Goal: Task Accomplishment & Management: Manage account settings

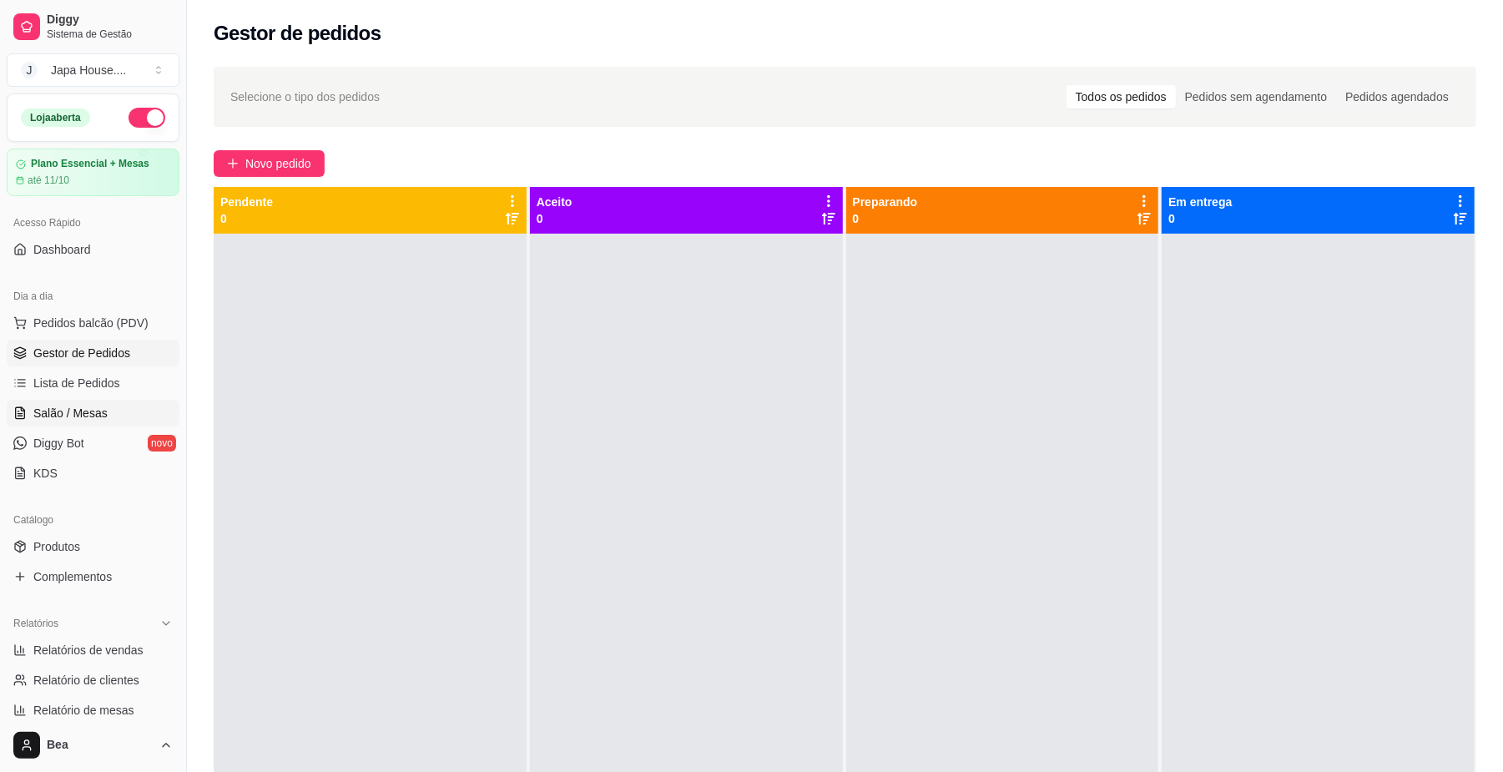
click at [88, 415] on span "Salão / Mesas" at bounding box center [70, 413] width 74 height 17
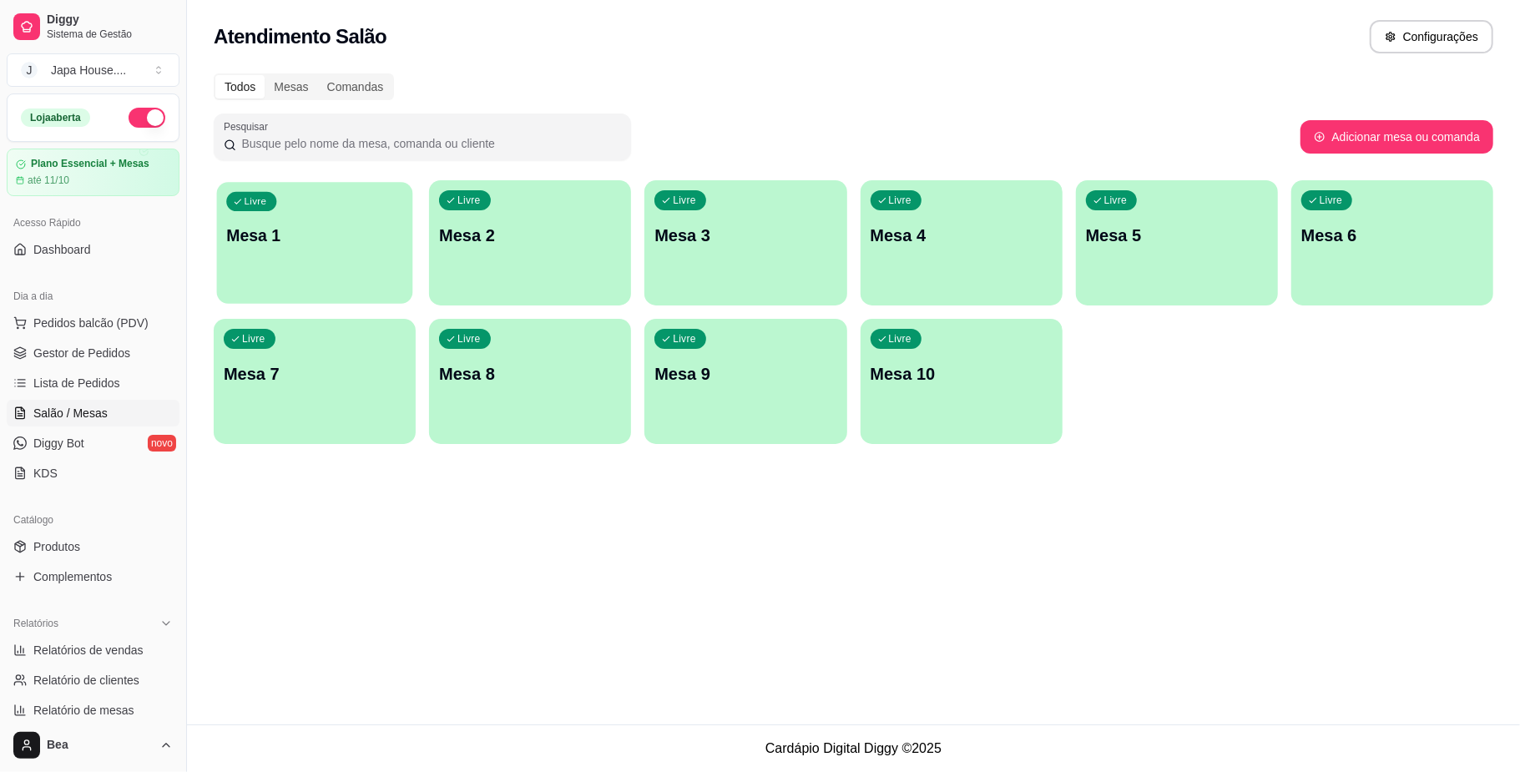
click at [355, 255] on div "Livre Mesa 1" at bounding box center [315, 233] width 196 height 102
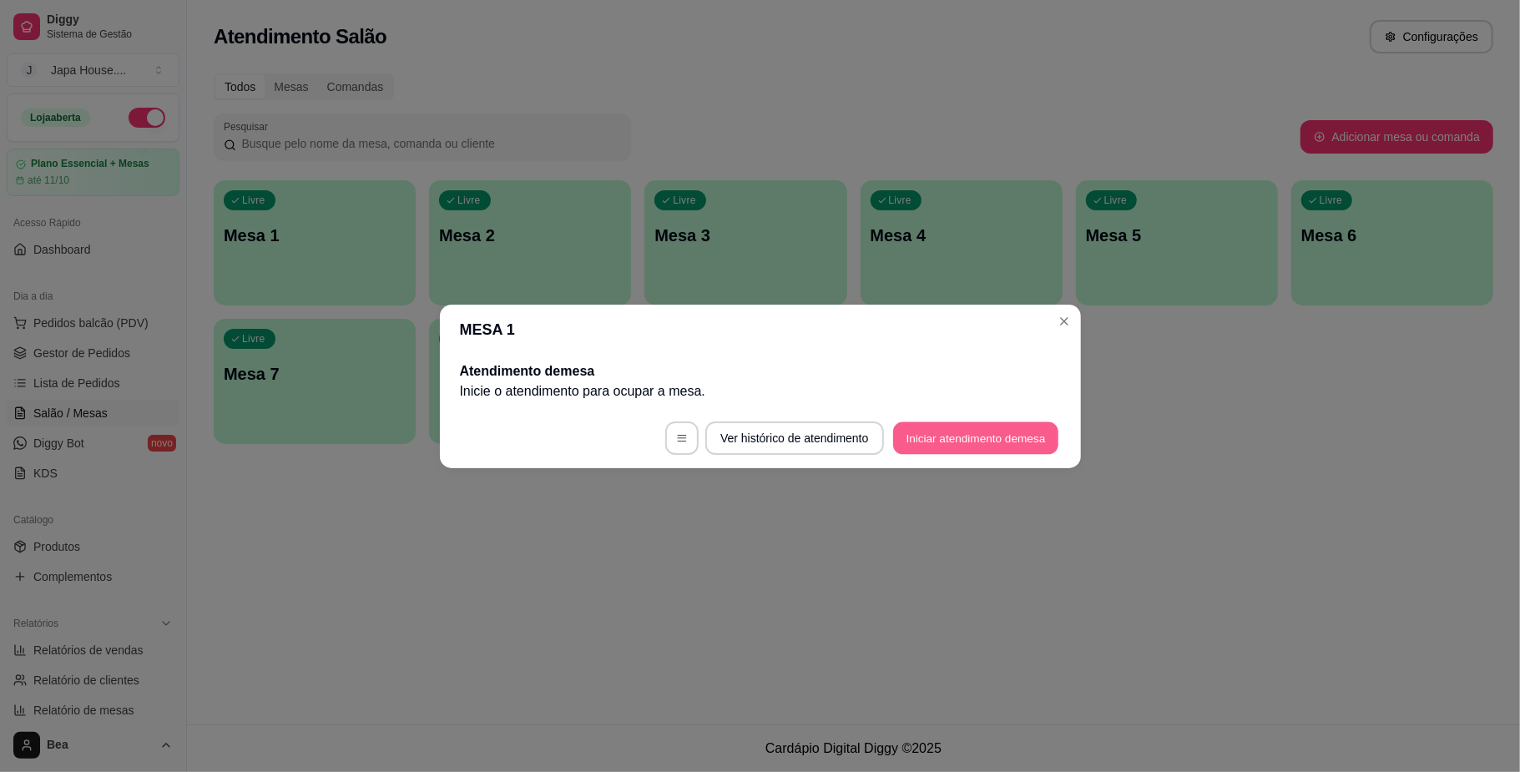
click at [939, 439] on button "Iniciar atendimento de mesa" at bounding box center [975, 437] width 165 height 33
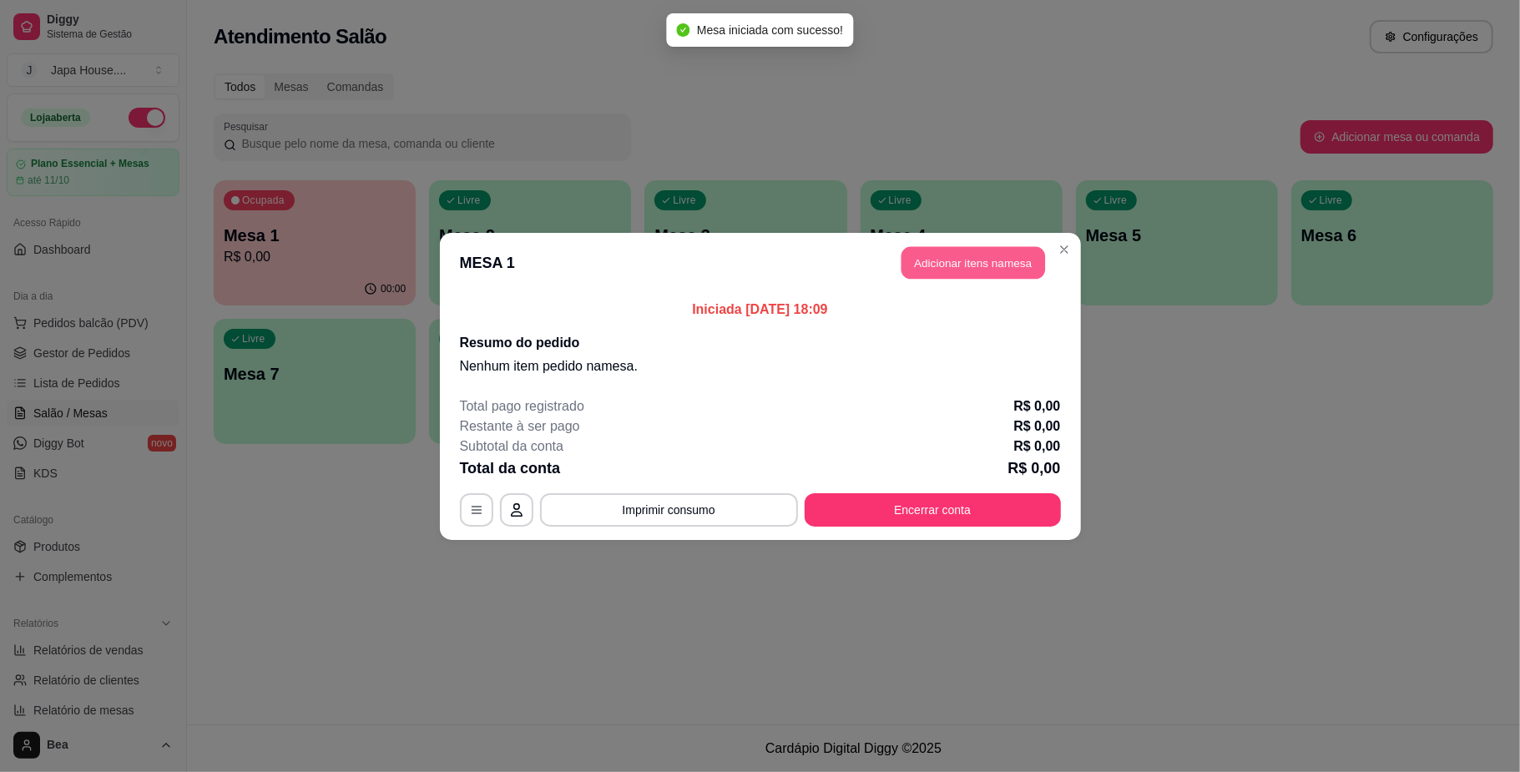
click at [982, 271] on button "Adicionar itens na mesa" at bounding box center [973, 262] width 144 height 33
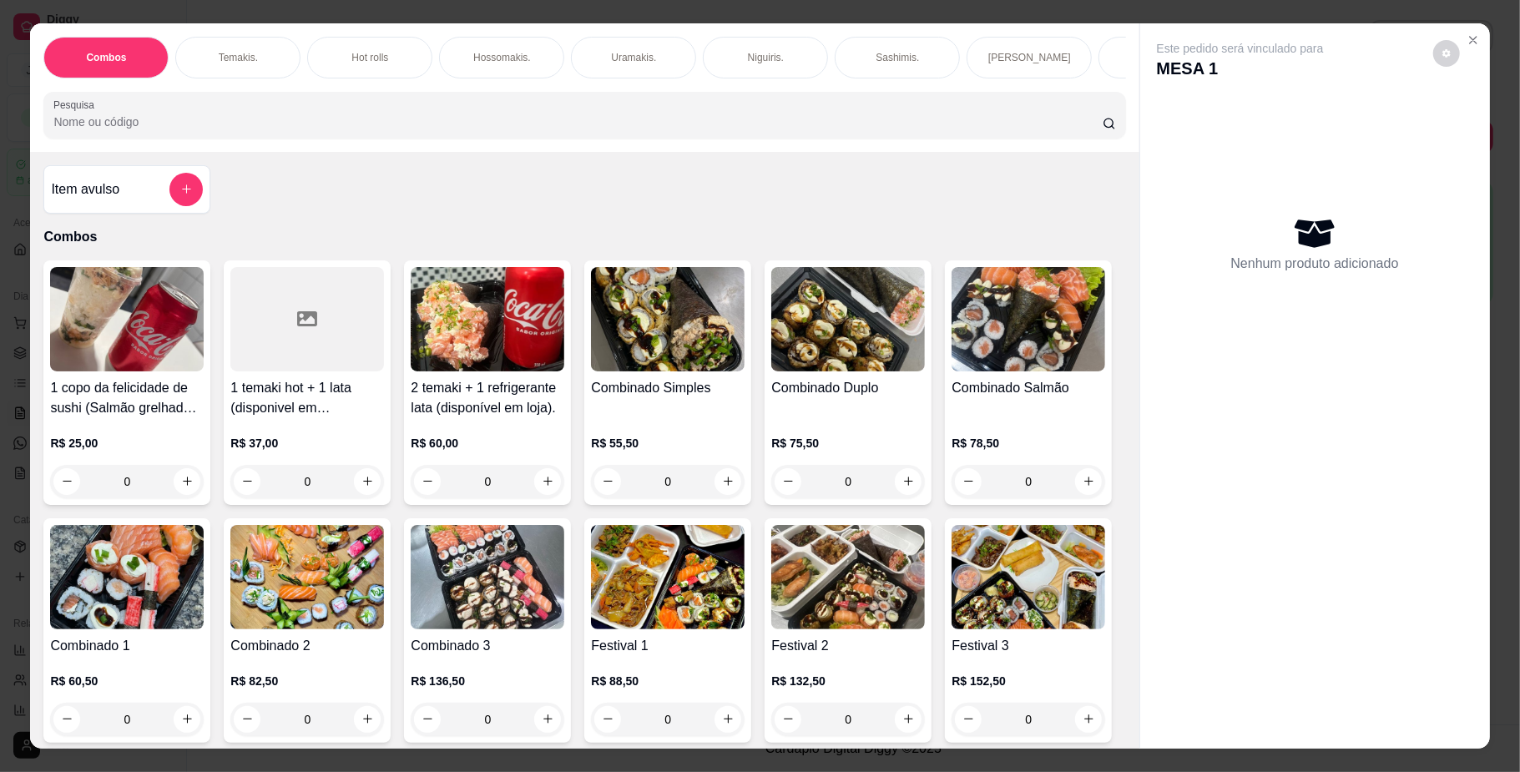
click at [264, 58] on div "Temakis." at bounding box center [237, 58] width 125 height 42
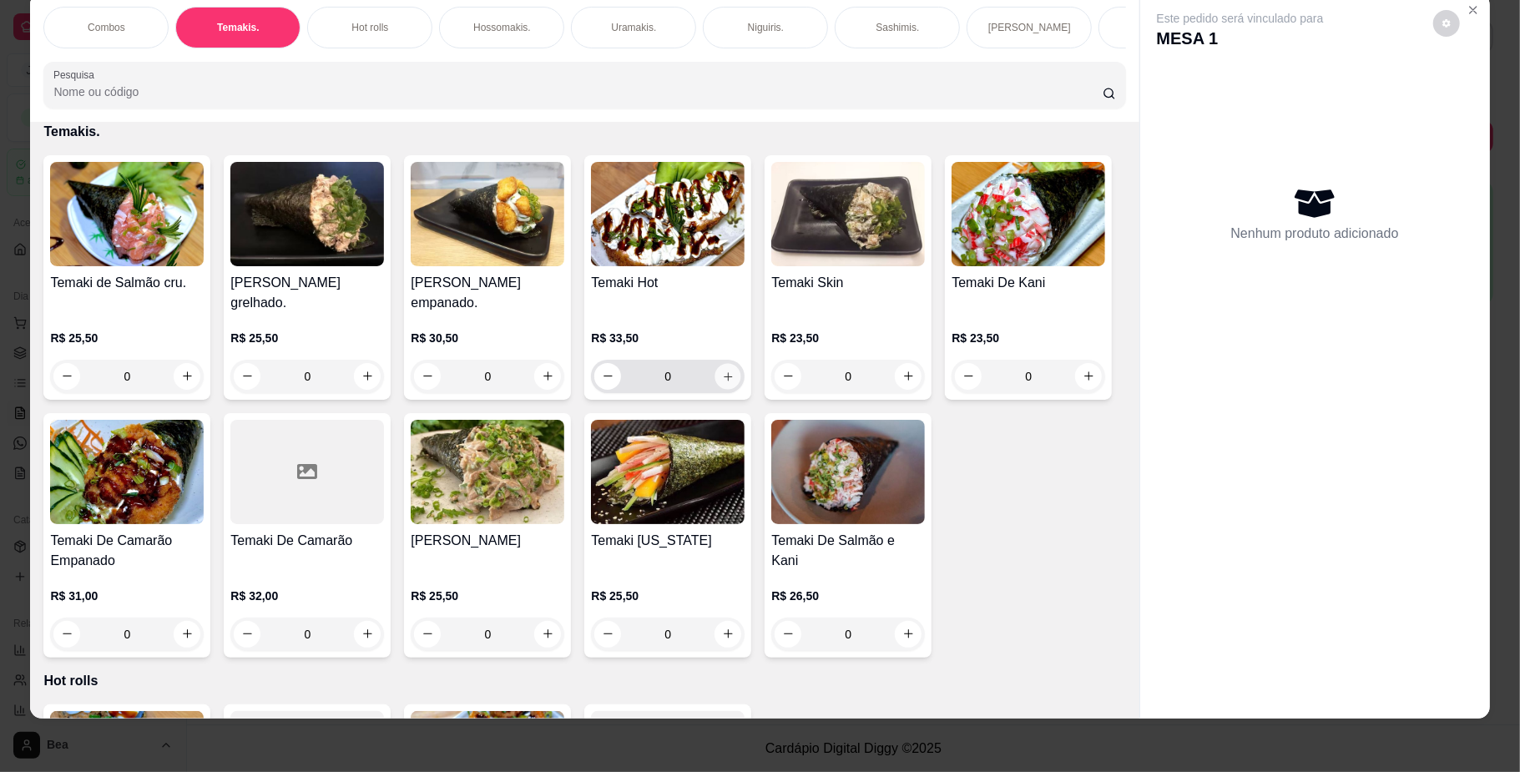
click at [722, 382] on icon "increase-product-quantity" at bounding box center [728, 376] width 13 height 13
type input "1"
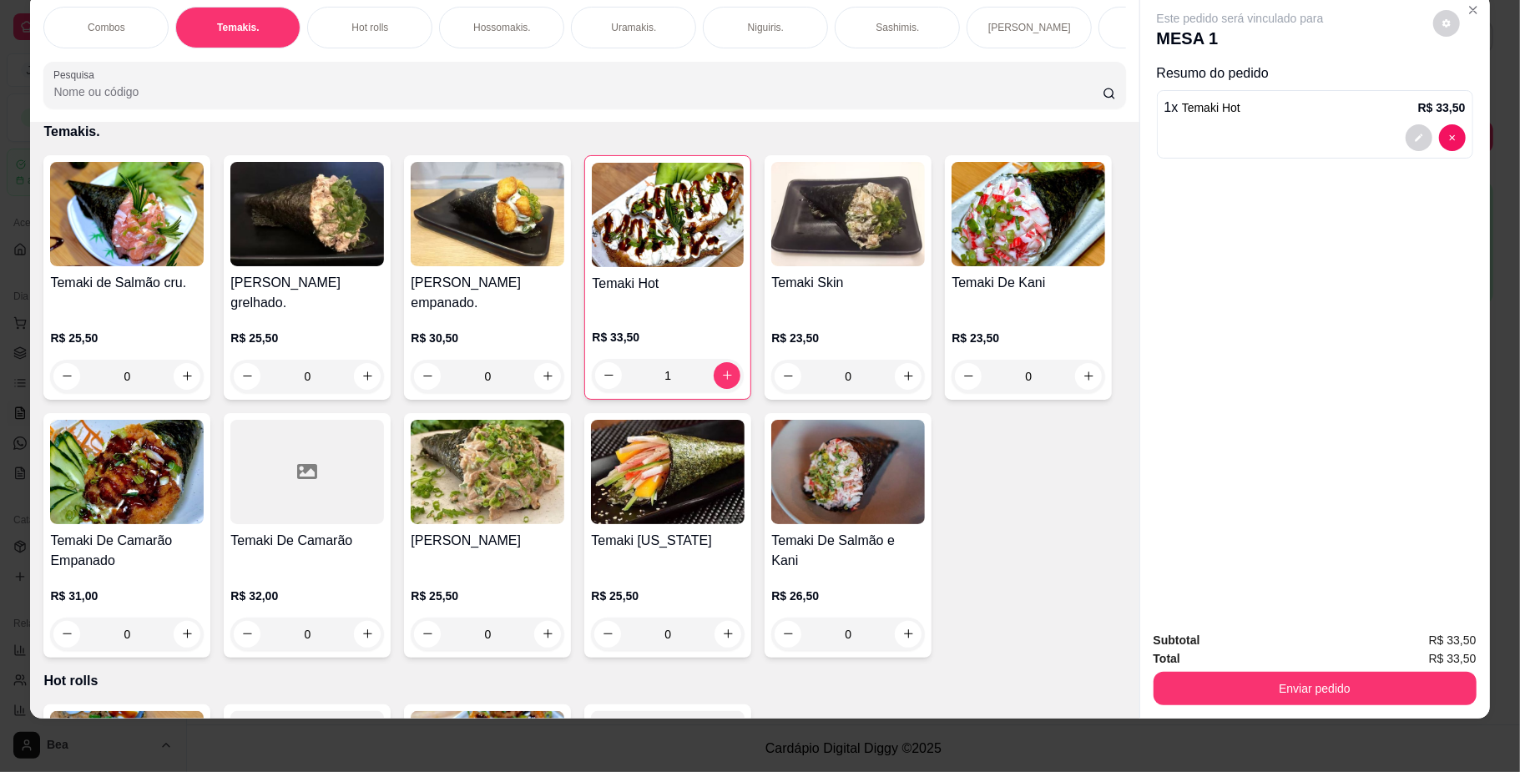
scroll to position [0, 946]
click at [574, 27] on div "Yakisoba" at bounding box center [609, 28] width 125 height 42
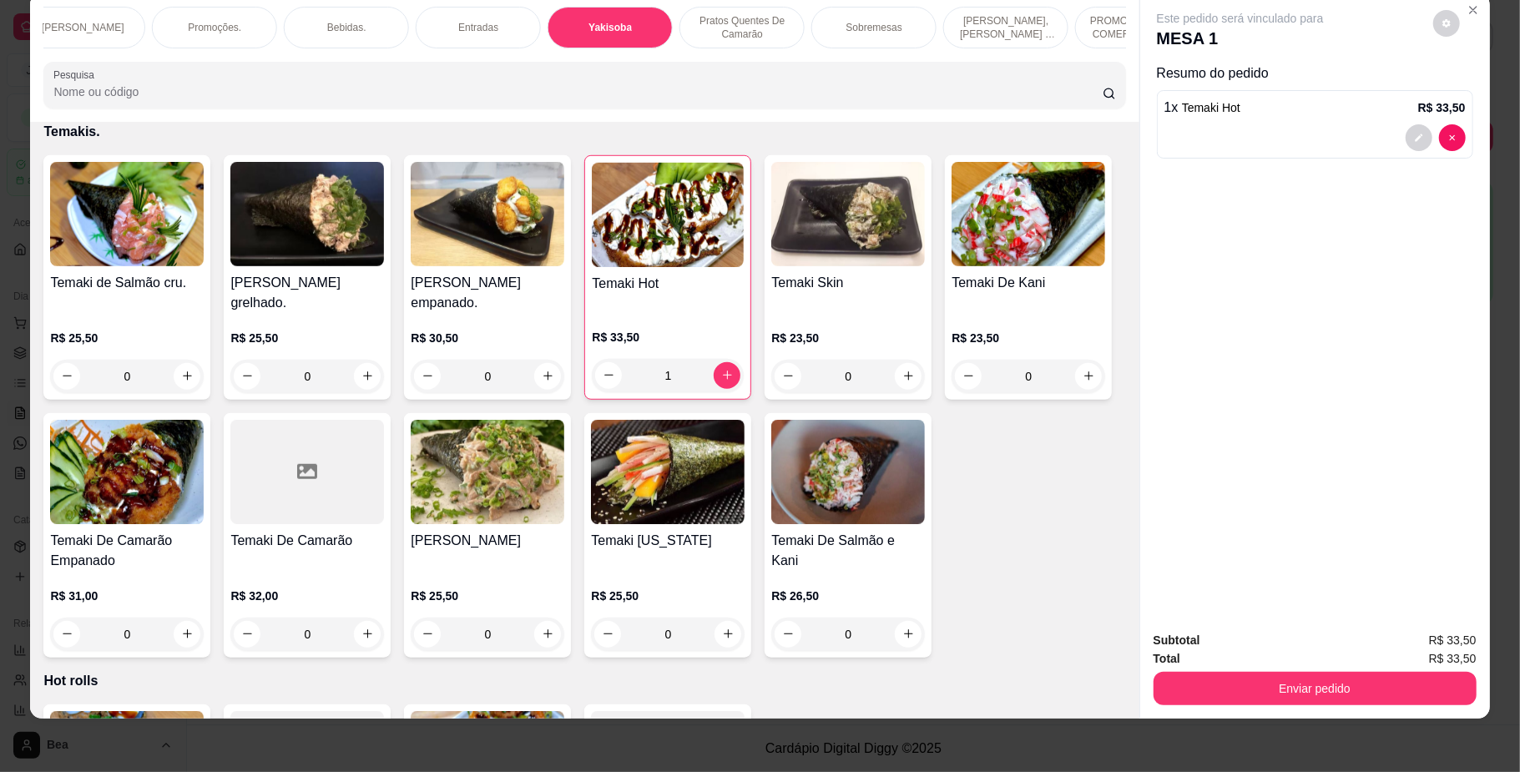
scroll to position [4885, 0]
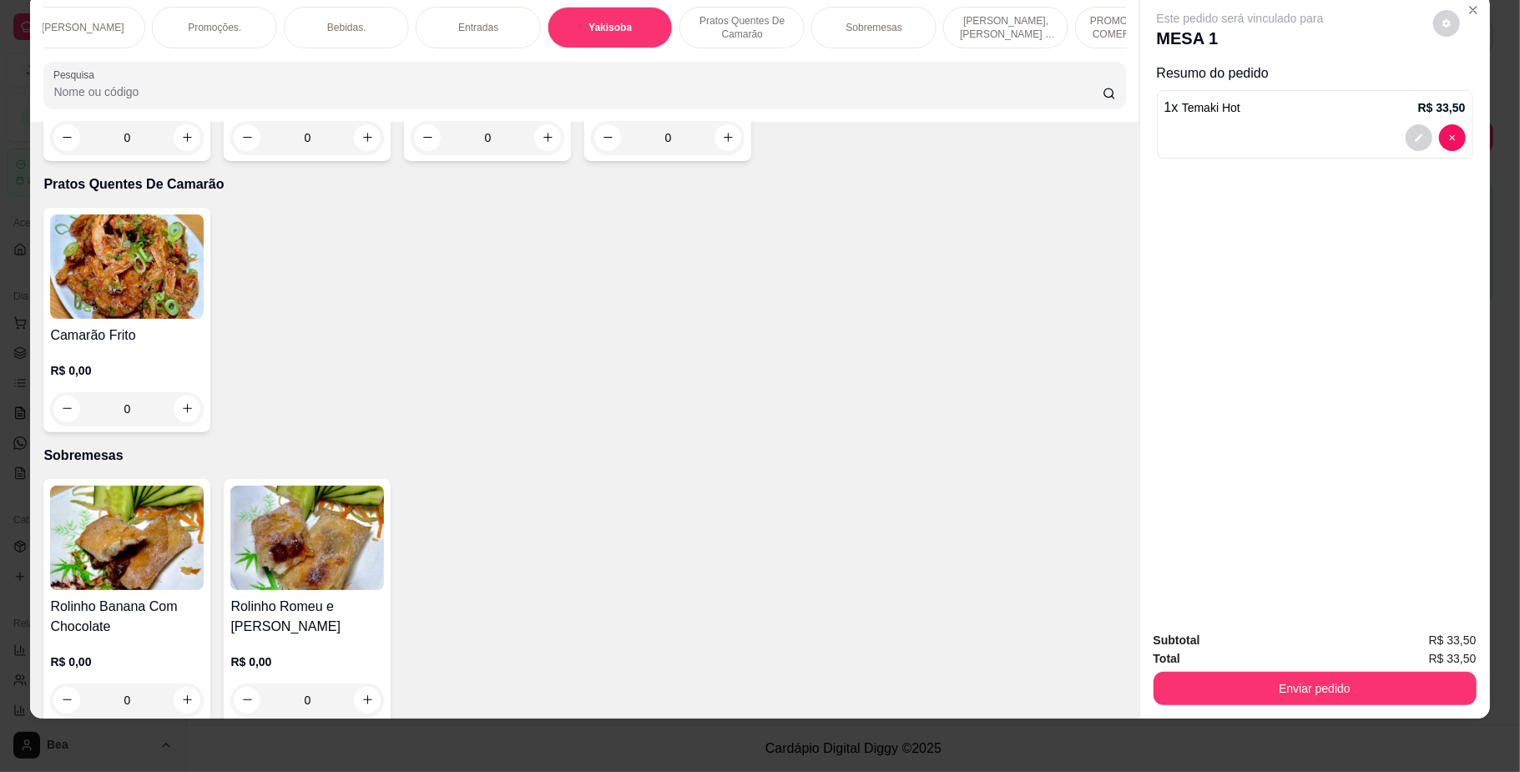
click at [1075, 32] on div "PROMOÇÕES PARA COMER NO LOCAL" at bounding box center [1137, 28] width 125 height 42
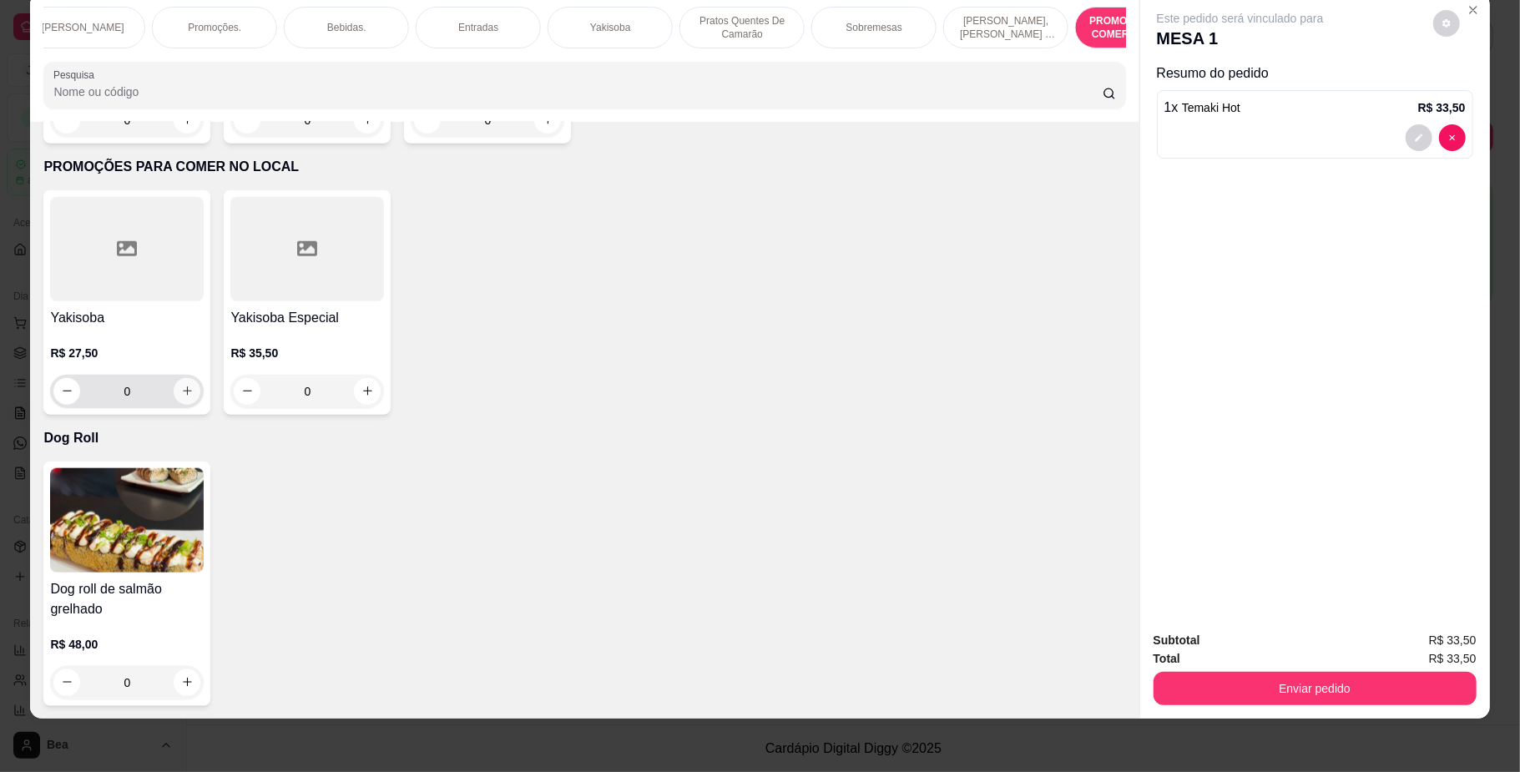
click at [182, 391] on icon "increase-product-quantity" at bounding box center [187, 391] width 13 height 13
type input "1"
click at [342, 21] on p "Bebidas." at bounding box center [346, 27] width 39 height 13
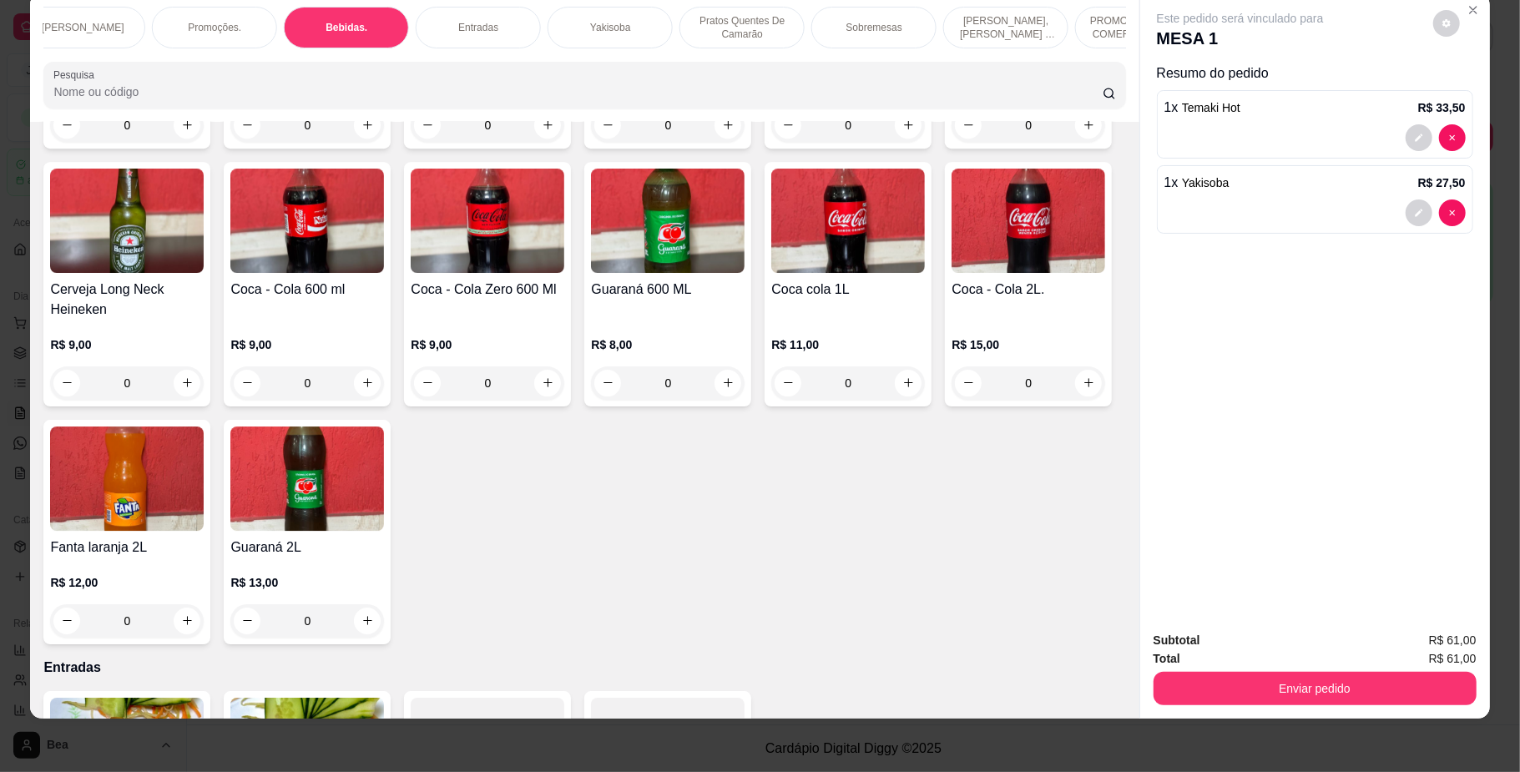
scroll to position [3893, 0]
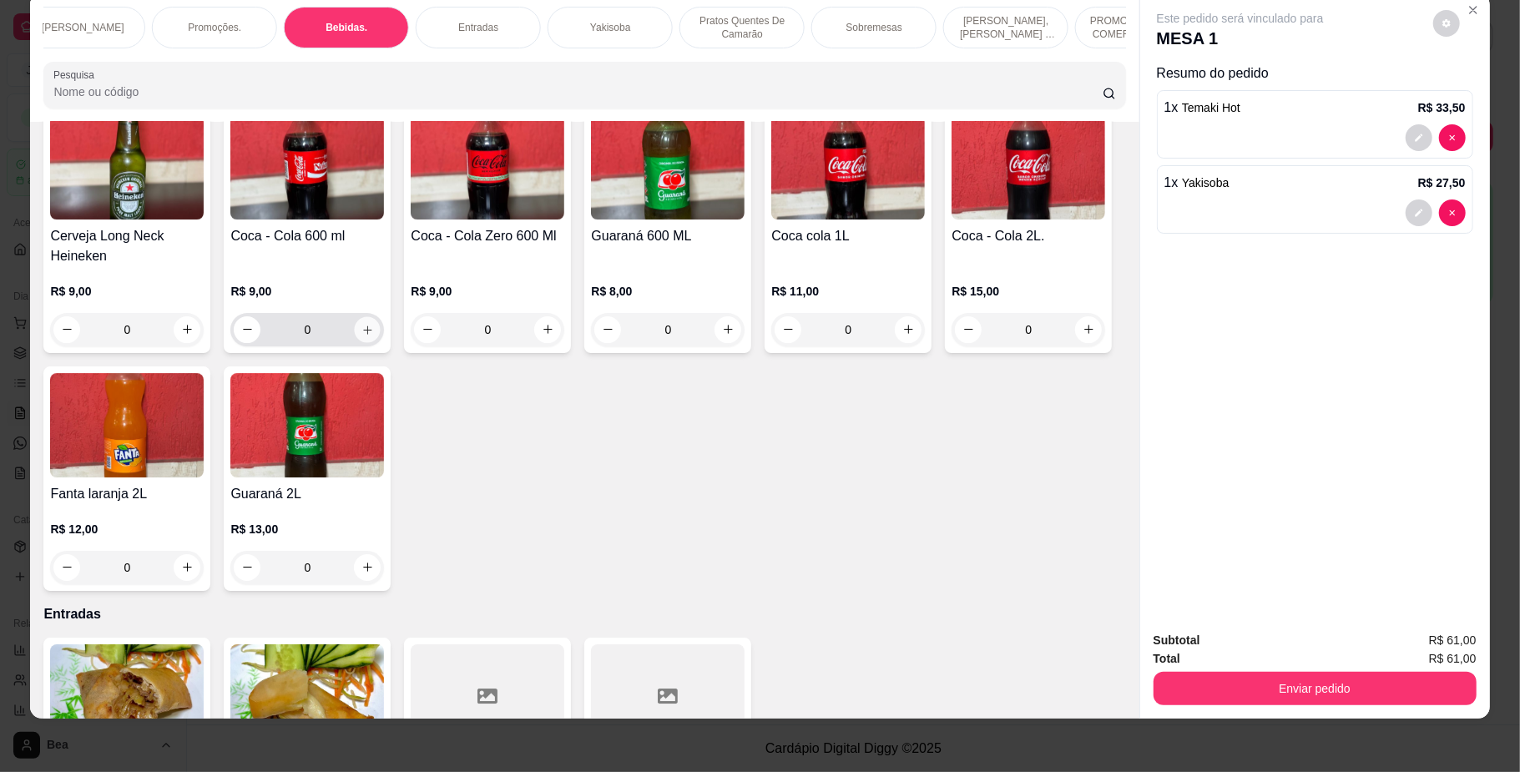
click at [374, 336] on icon "increase-product-quantity" at bounding box center [367, 329] width 13 height 13
type input "1"
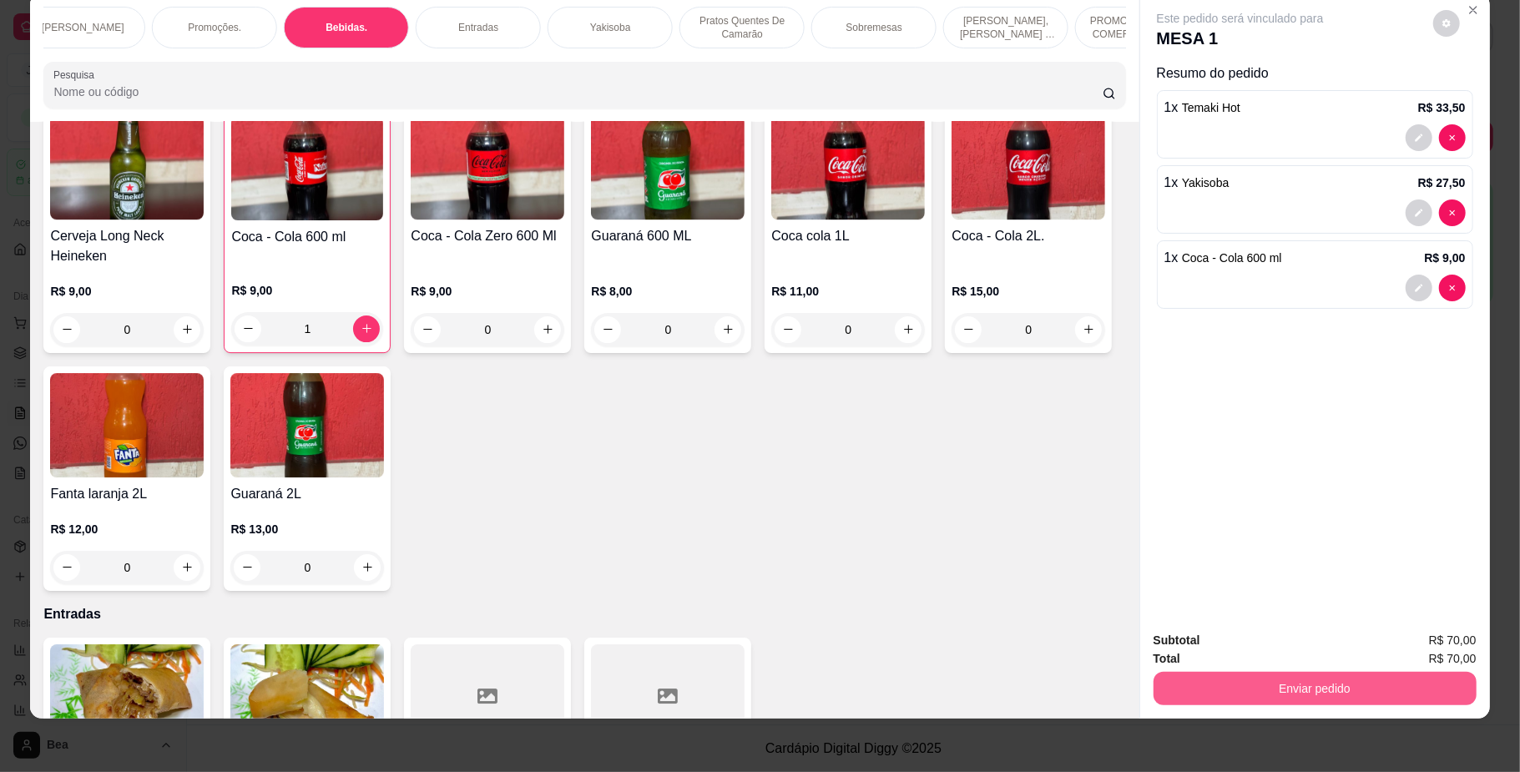
click at [1326, 684] on button "Enviar pedido" at bounding box center [1314, 688] width 323 height 33
click at [1279, 644] on button "Não registrar e enviar pedido" at bounding box center [1257, 648] width 169 height 31
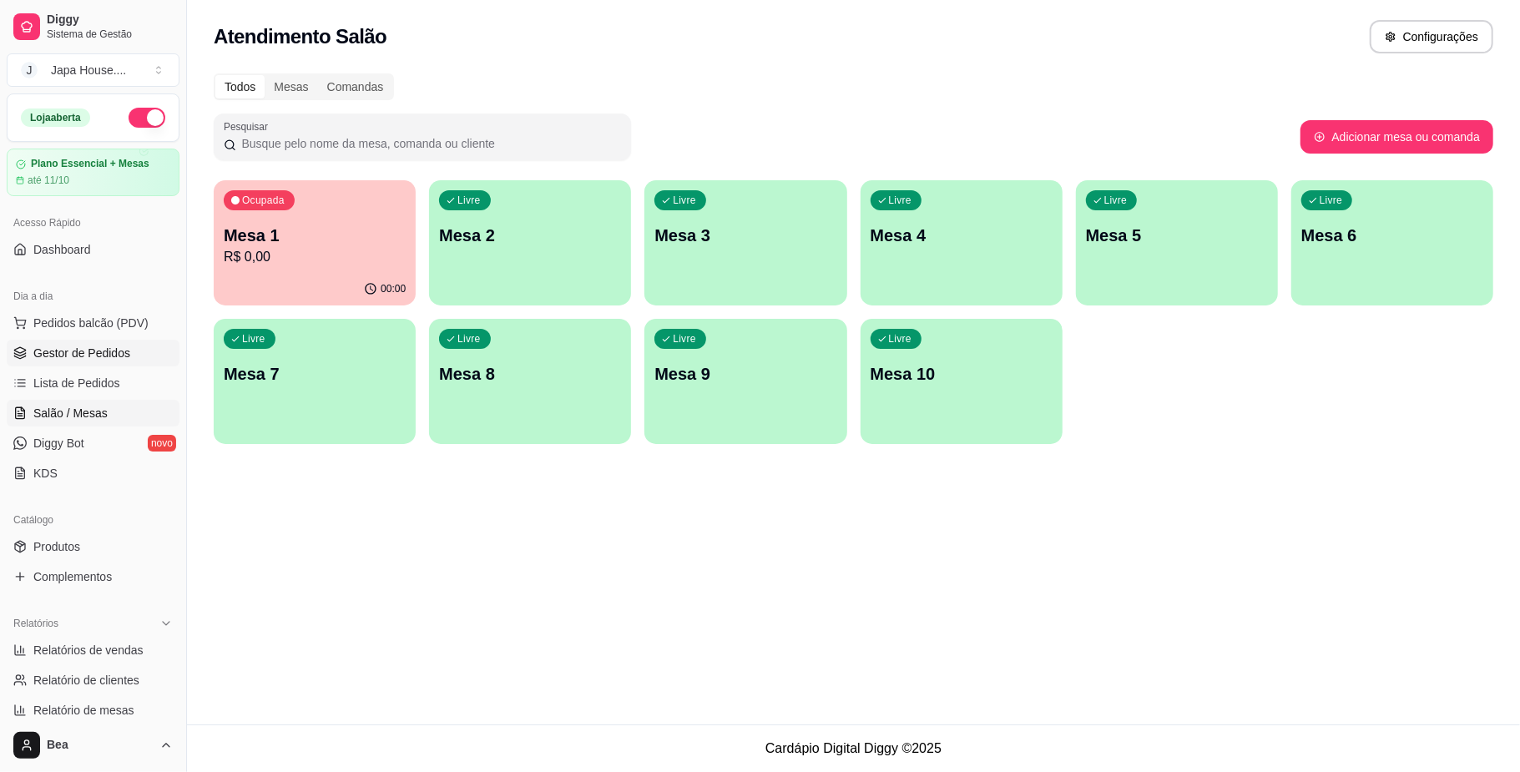
click at [124, 351] on span "Gestor de Pedidos" at bounding box center [81, 353] width 97 height 17
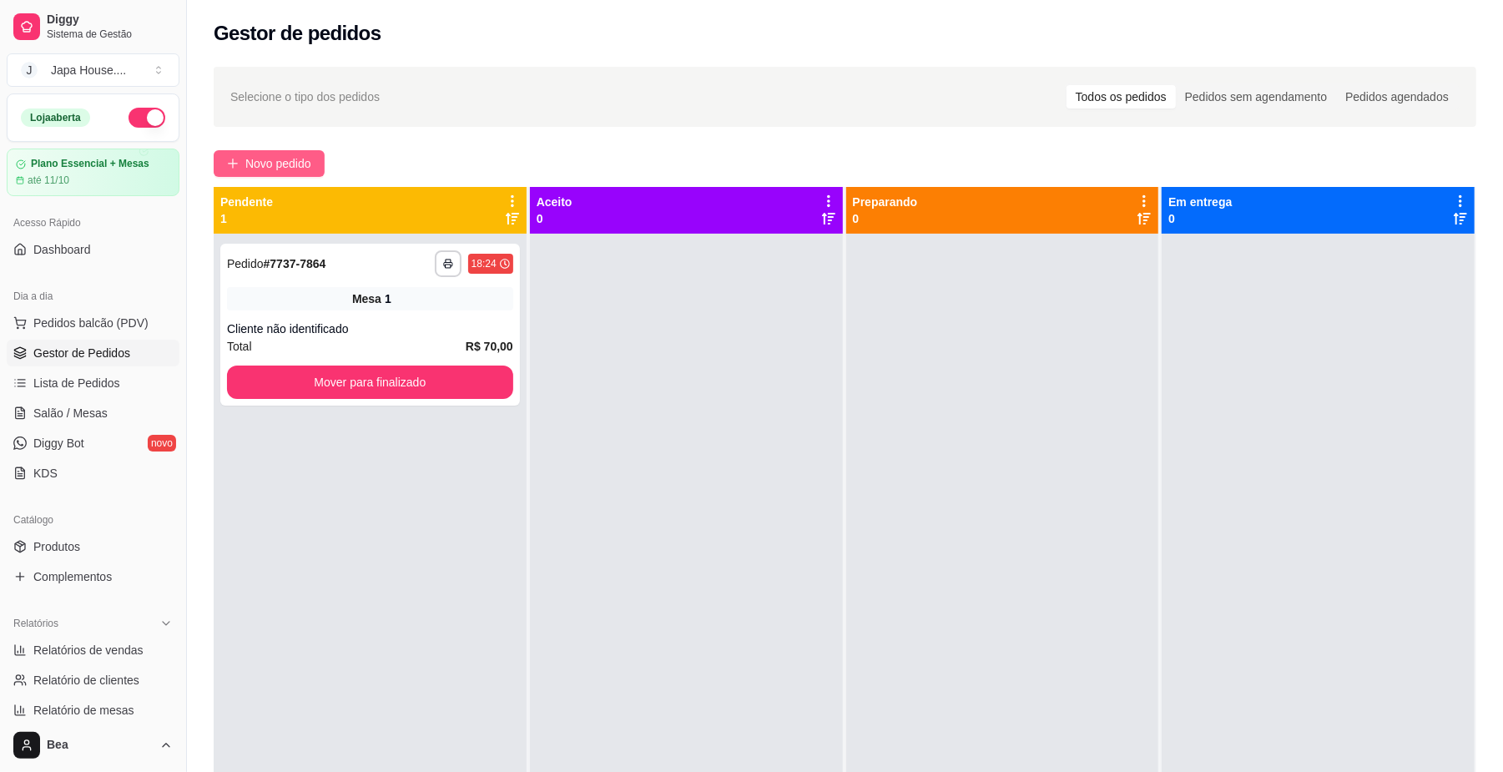
click at [270, 165] on span "Novo pedido" at bounding box center [278, 163] width 66 height 18
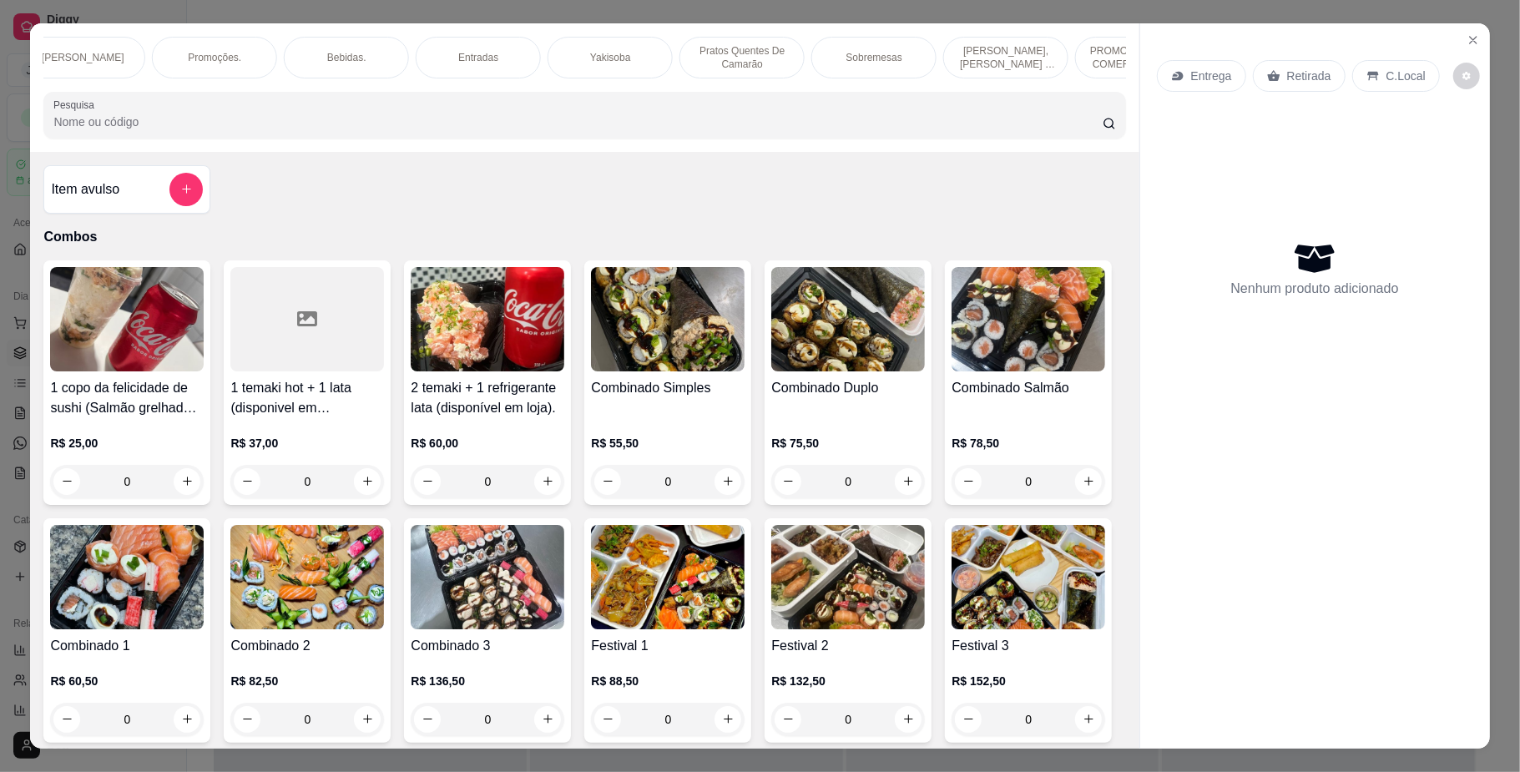
scroll to position [0, 1153]
click at [429, 50] on div "Yakisoba" at bounding box center [403, 58] width 125 height 42
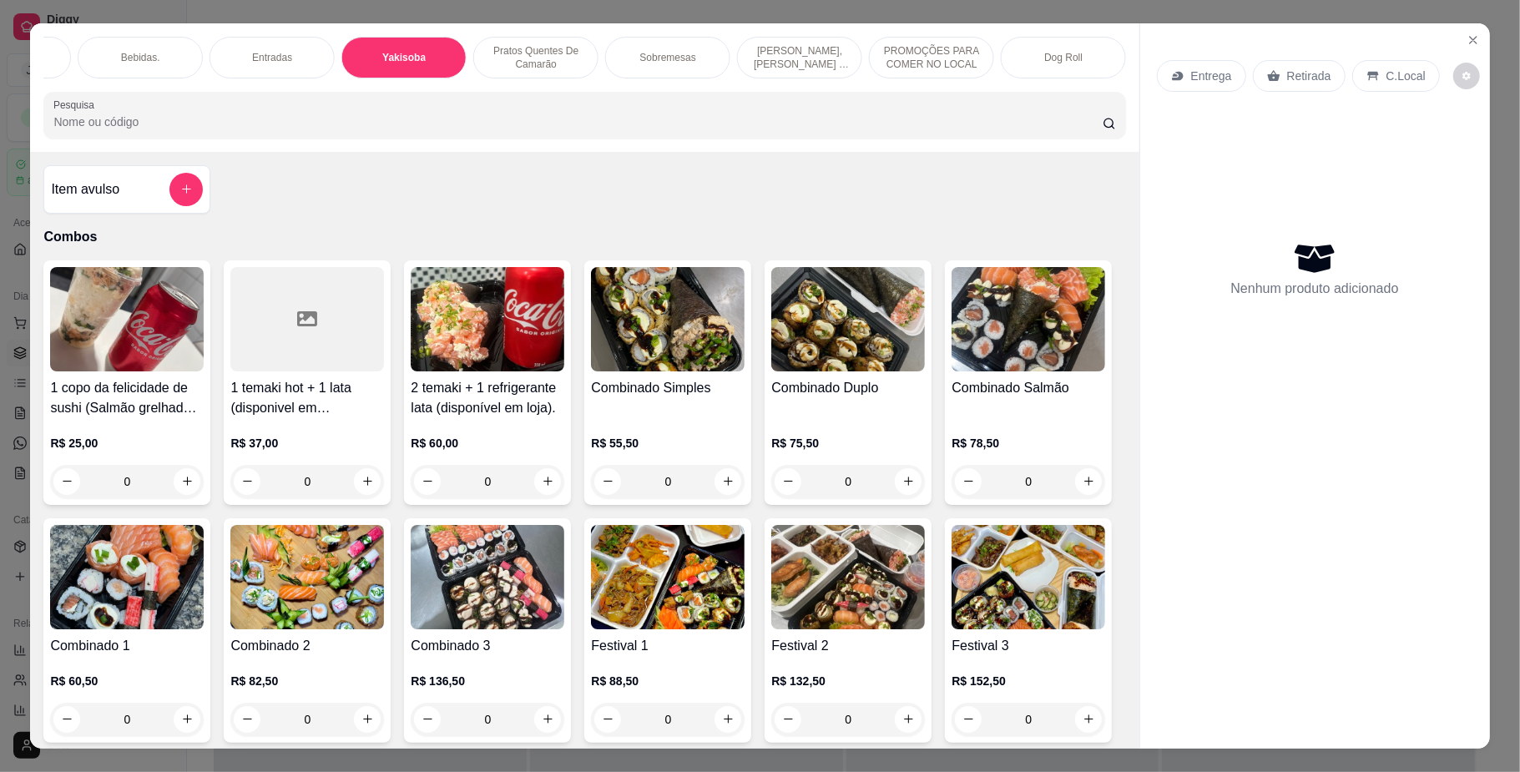
scroll to position [30, 0]
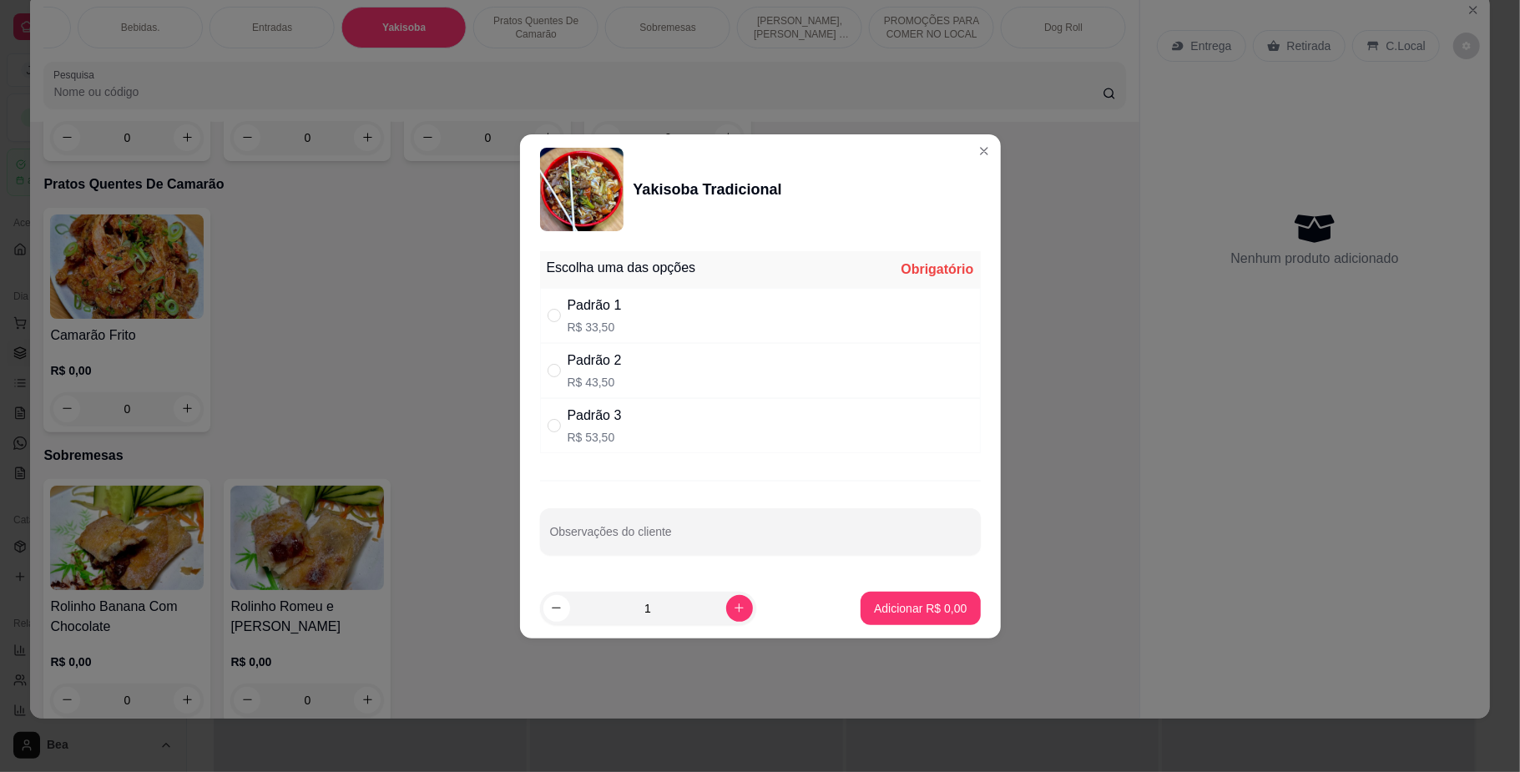
click at [613, 307] on div "Padrão 1" at bounding box center [595, 305] width 54 height 20
radio input "true"
click at [929, 604] on p "Adicionar R$ 33,50" at bounding box center [917, 608] width 97 height 16
type input "1"
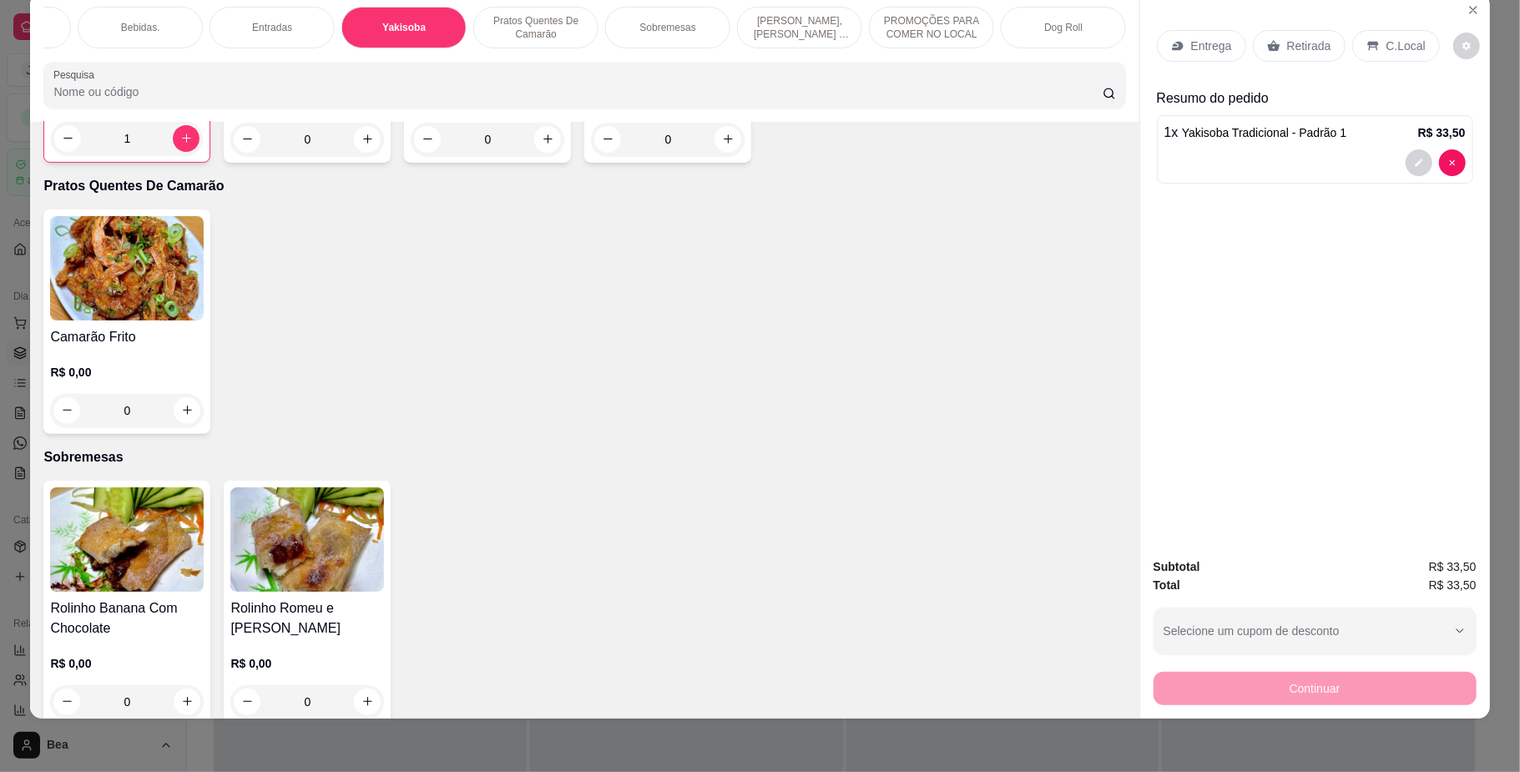
click at [1176, 39] on icon at bounding box center [1177, 45] width 13 height 13
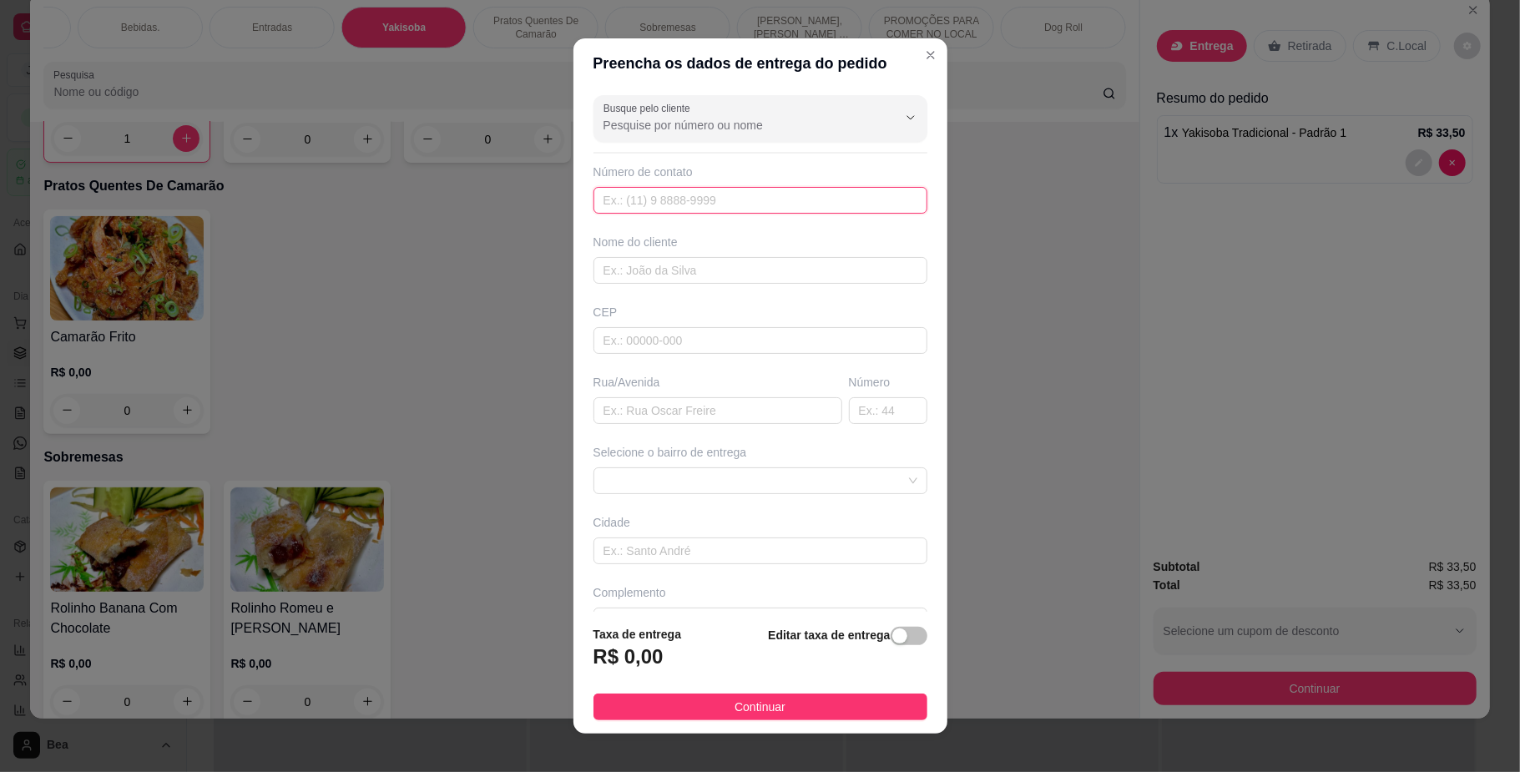
click at [629, 208] on input "text" at bounding box center [760, 200] width 334 height 27
type input "[PHONE_NUMBER]"
click at [645, 274] on input "text" at bounding box center [760, 270] width 334 height 27
type input "d"
click at [686, 409] on input "text" at bounding box center [717, 410] width 249 height 27
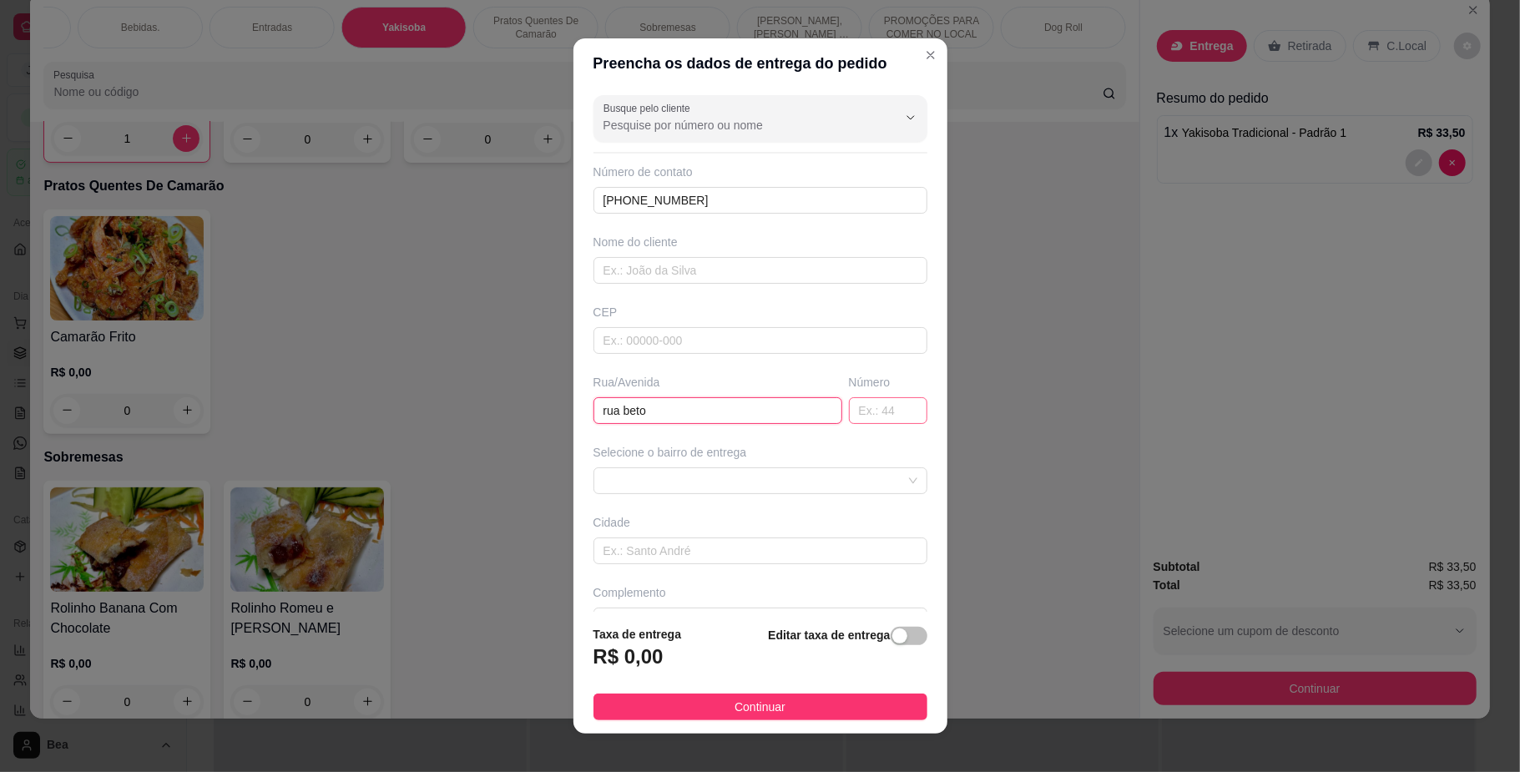
type input "rua beto"
click at [862, 415] on input "text" at bounding box center [888, 410] width 78 height 27
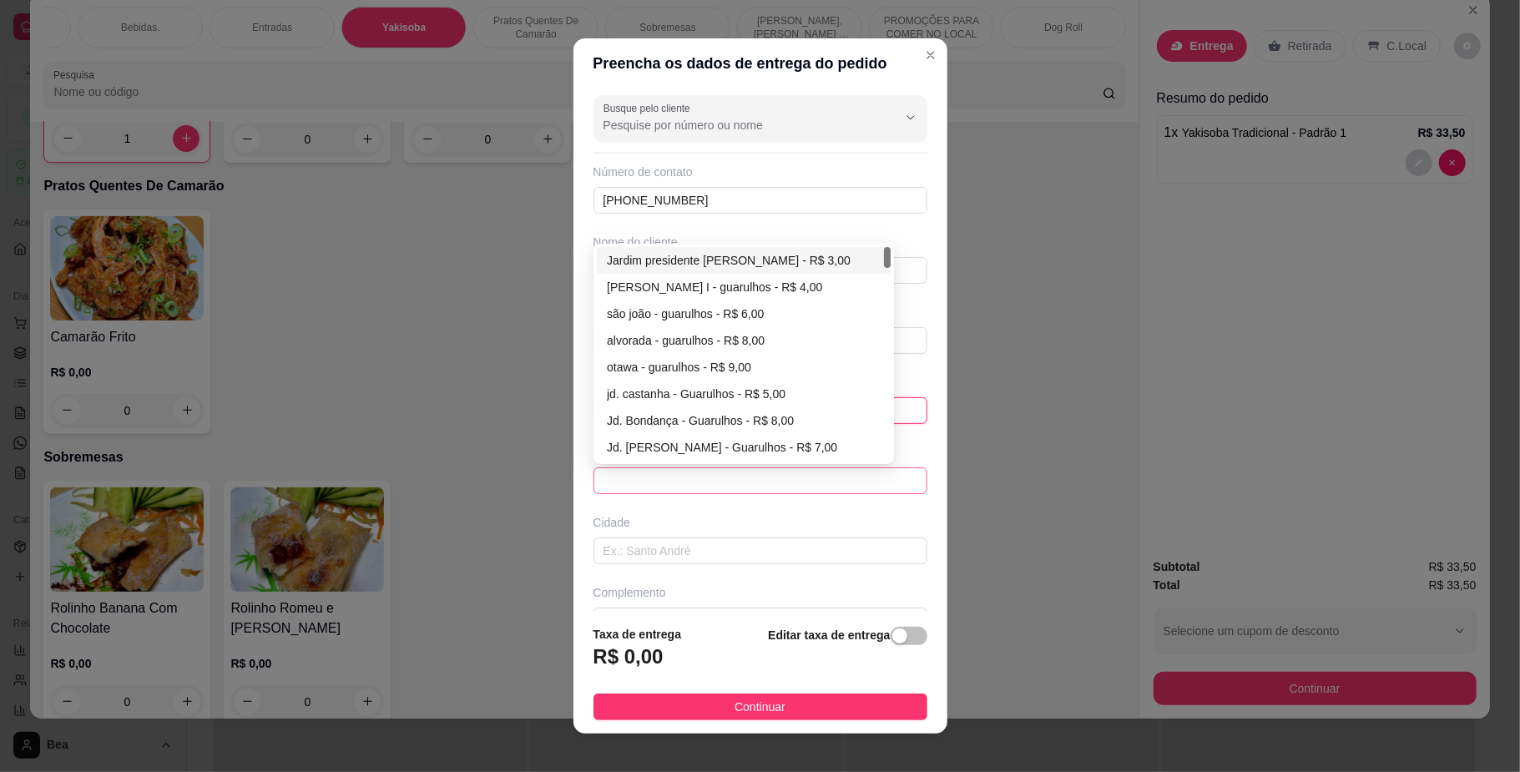
click at [842, 476] on span at bounding box center [760, 480] width 314 height 25
type input "58"
click at [742, 250] on div "Jardim presidente [PERSON_NAME] - R$ 3,00" at bounding box center [744, 260] width 294 height 27
type input "Guarulhos"
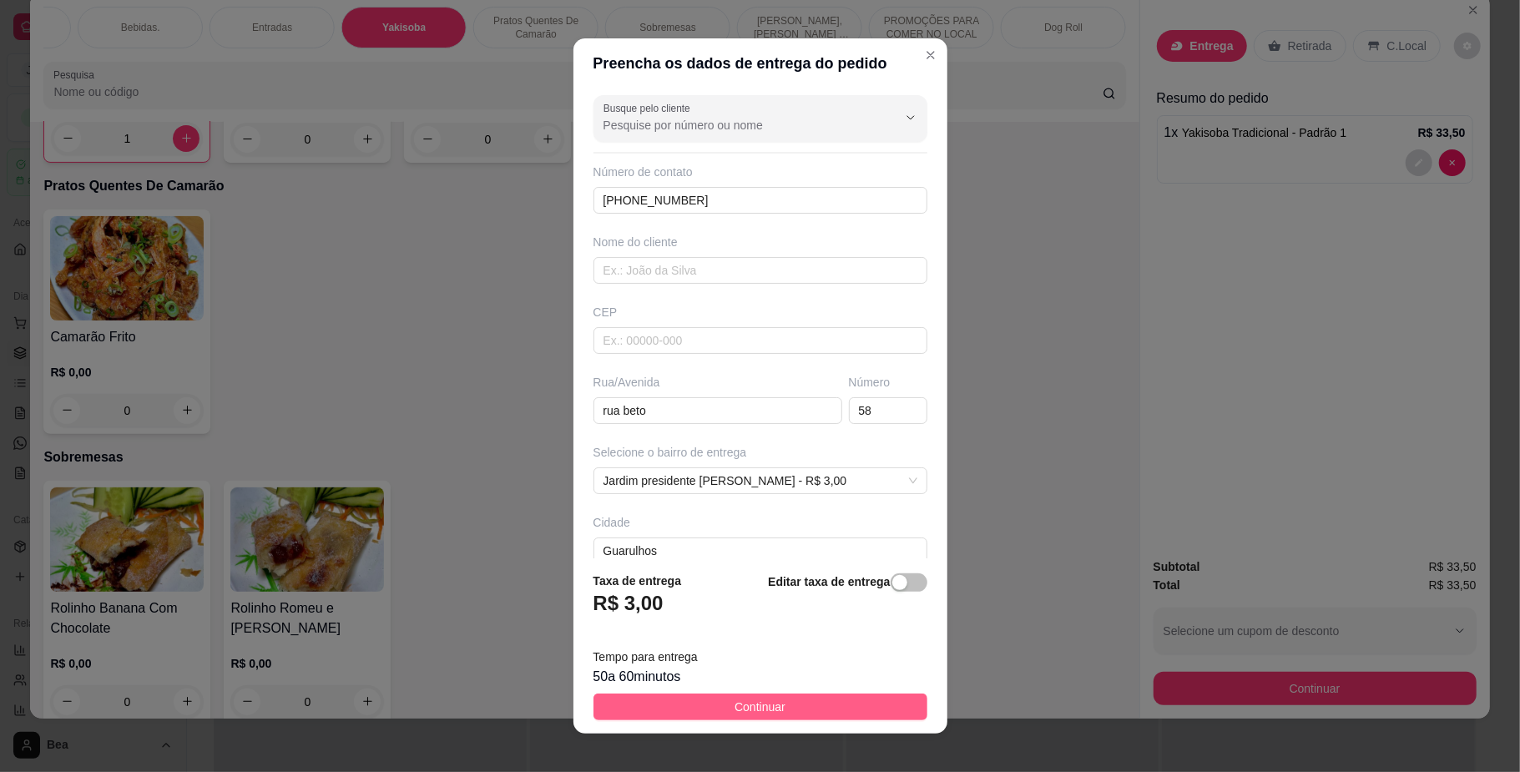
click at [755, 699] on span "Continuar" at bounding box center [759, 707] width 51 height 18
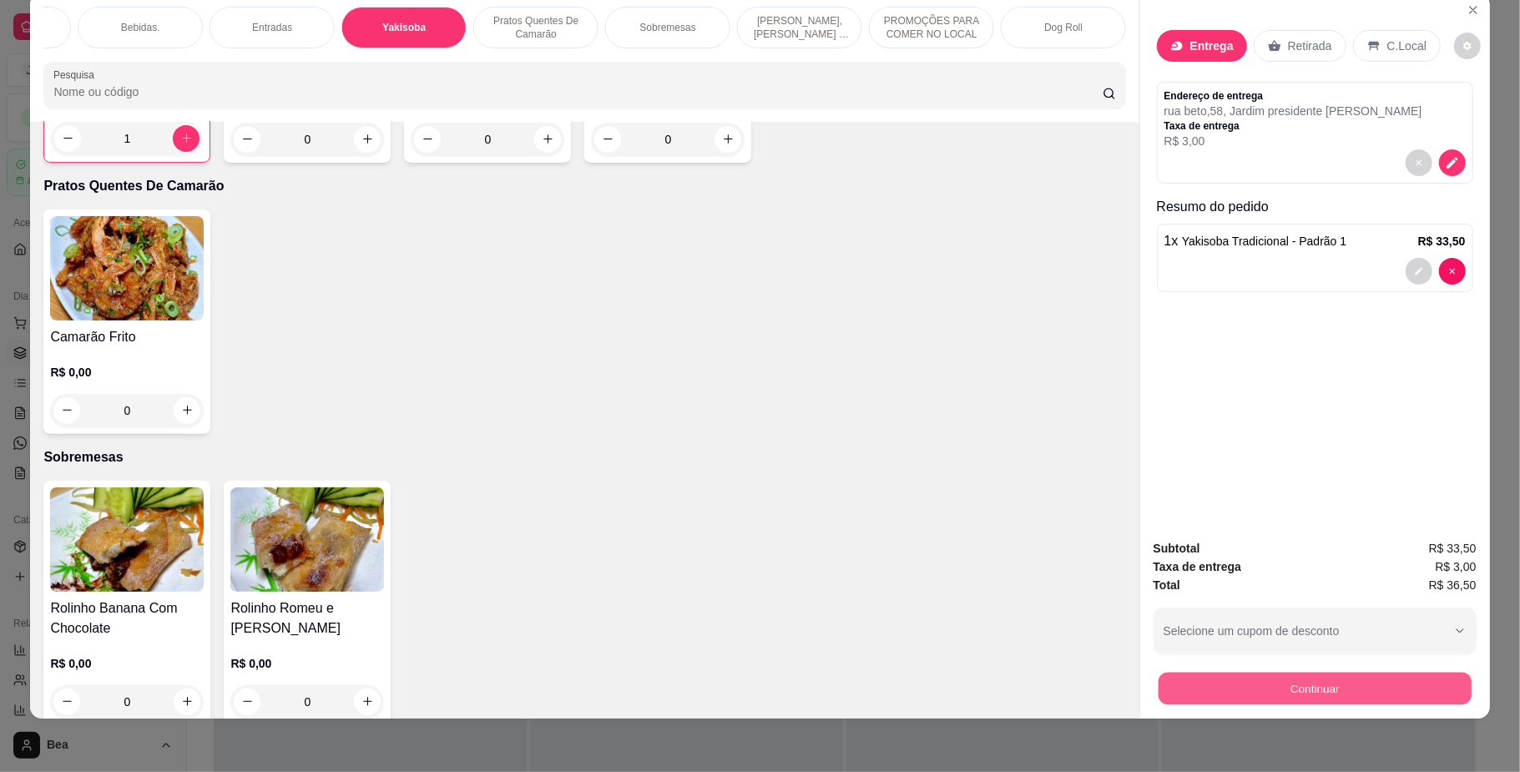
click at [1229, 683] on button "Continuar" at bounding box center [1314, 689] width 313 height 33
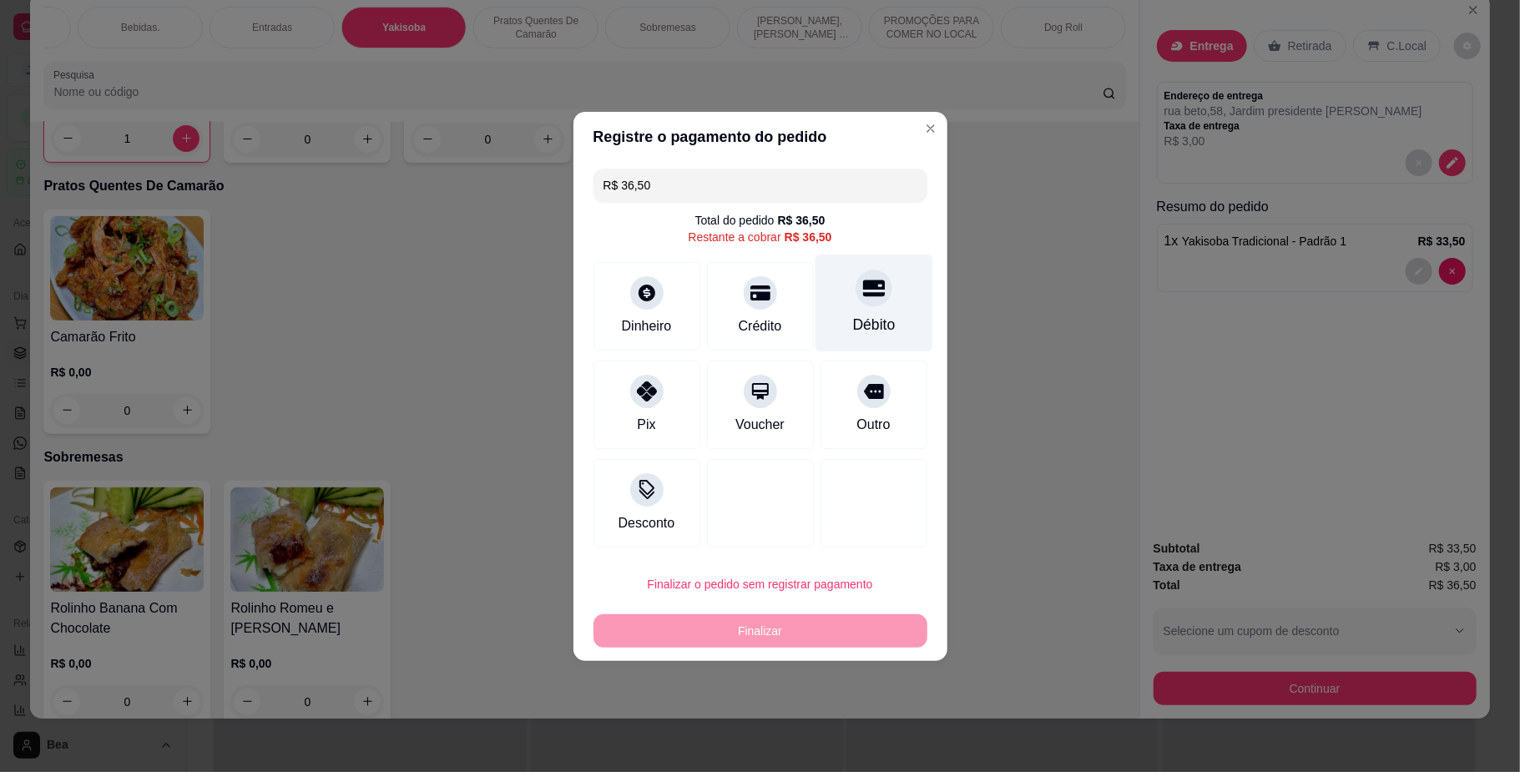
click at [870, 305] on div "Débito" at bounding box center [874, 303] width 118 height 98
type input "R$ 0,00"
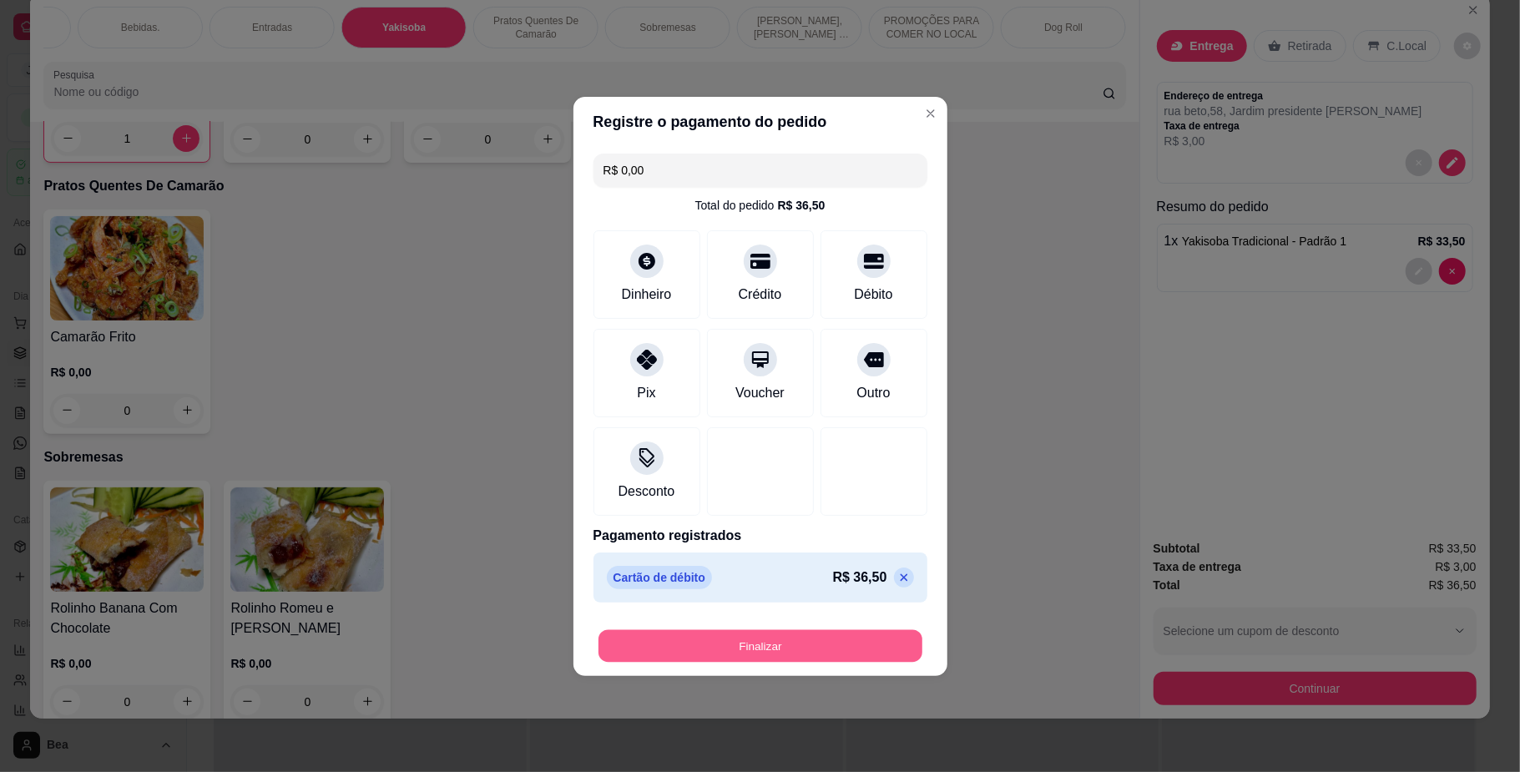
click at [746, 651] on button "Finalizar" at bounding box center [760, 645] width 324 height 33
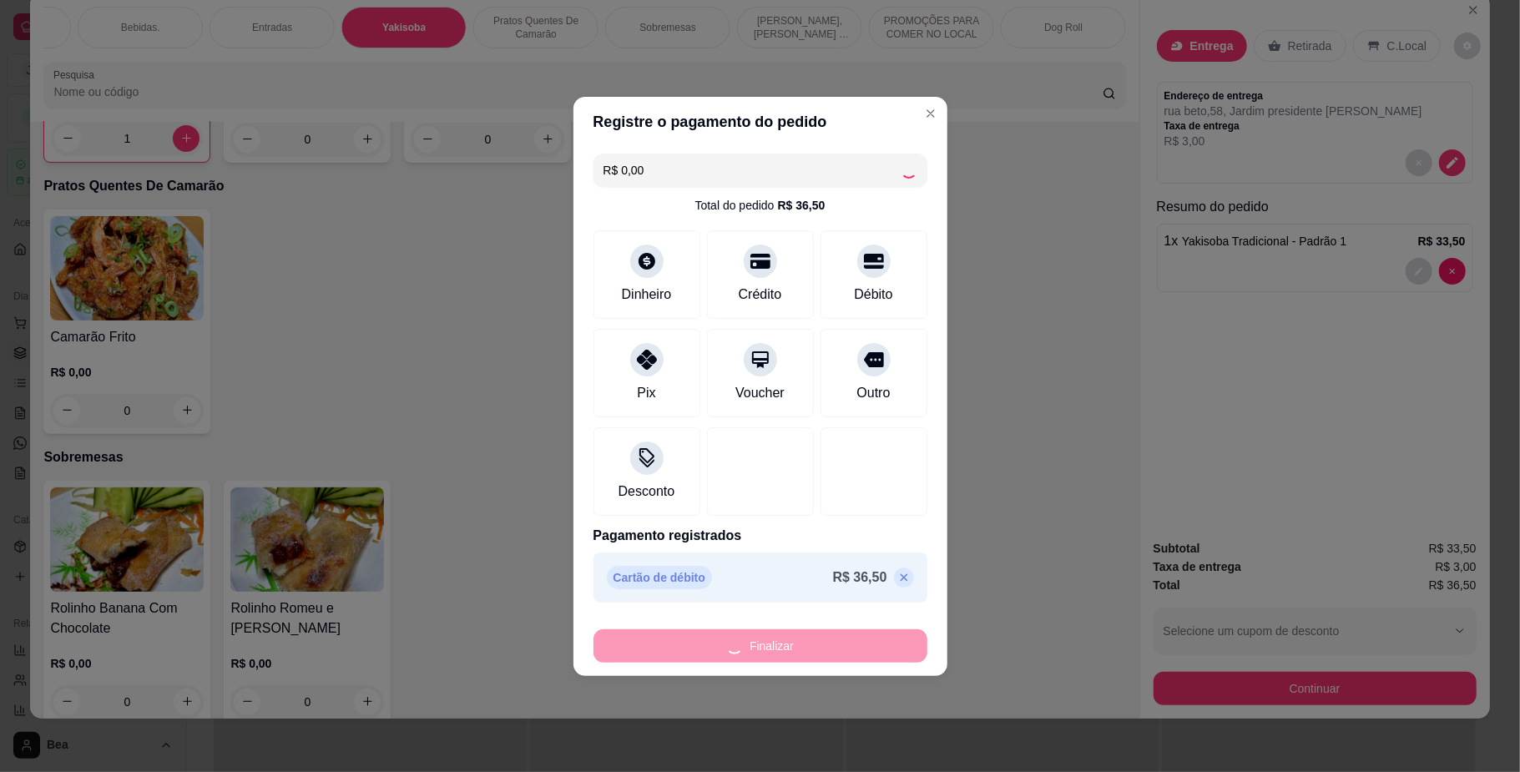
type input "0"
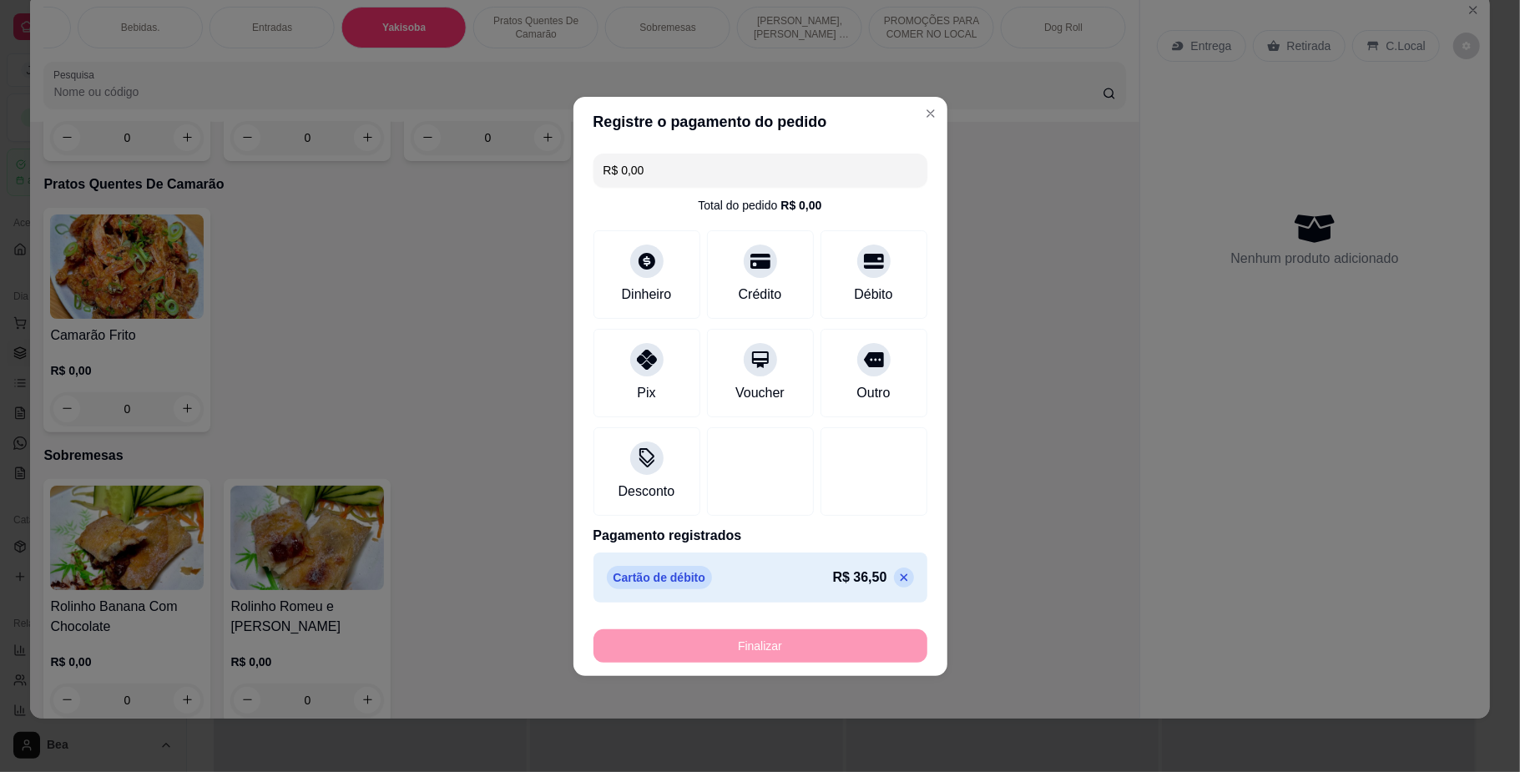
type input "-R$ 36,50"
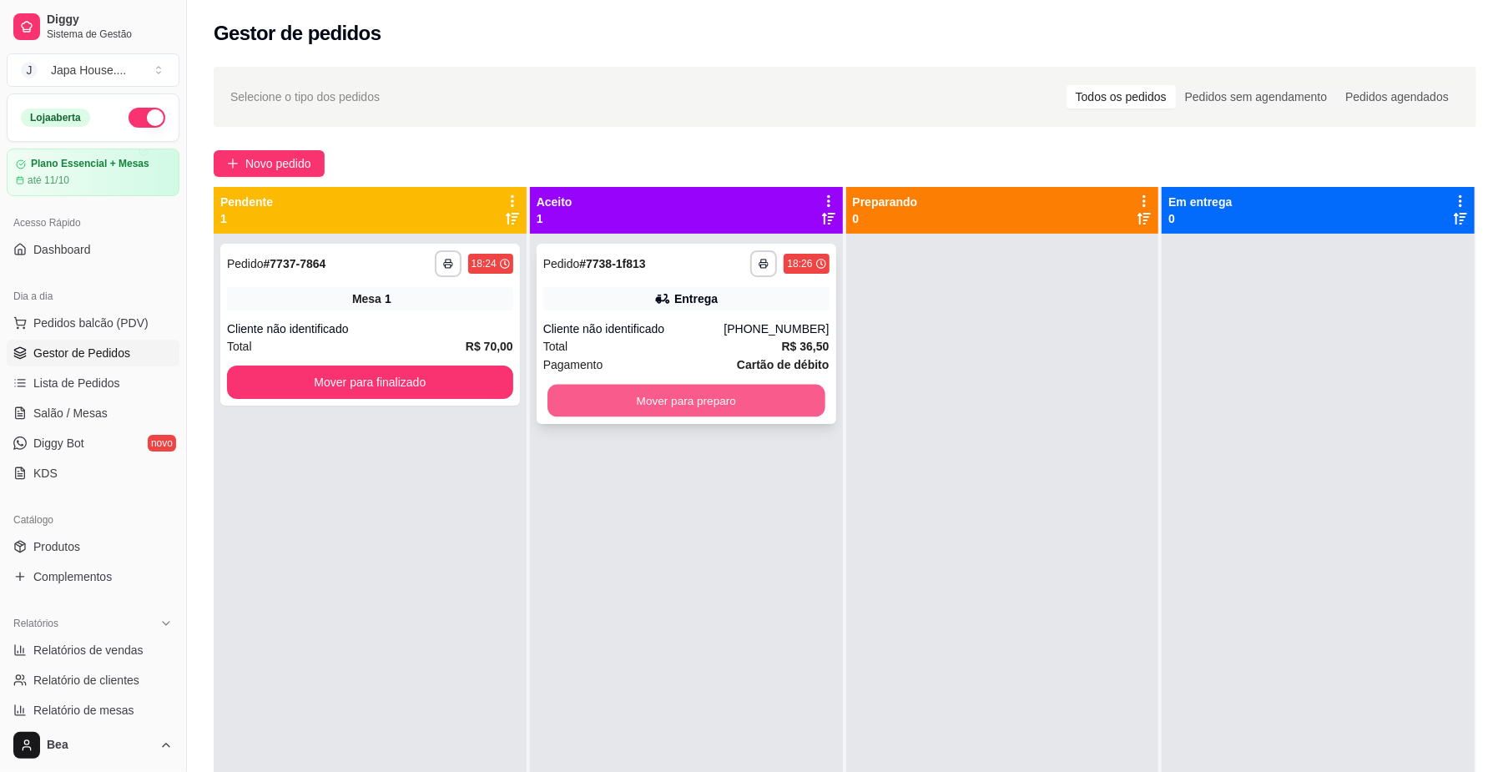
click at [628, 409] on button "Mover para preparo" at bounding box center [685, 401] width 277 height 33
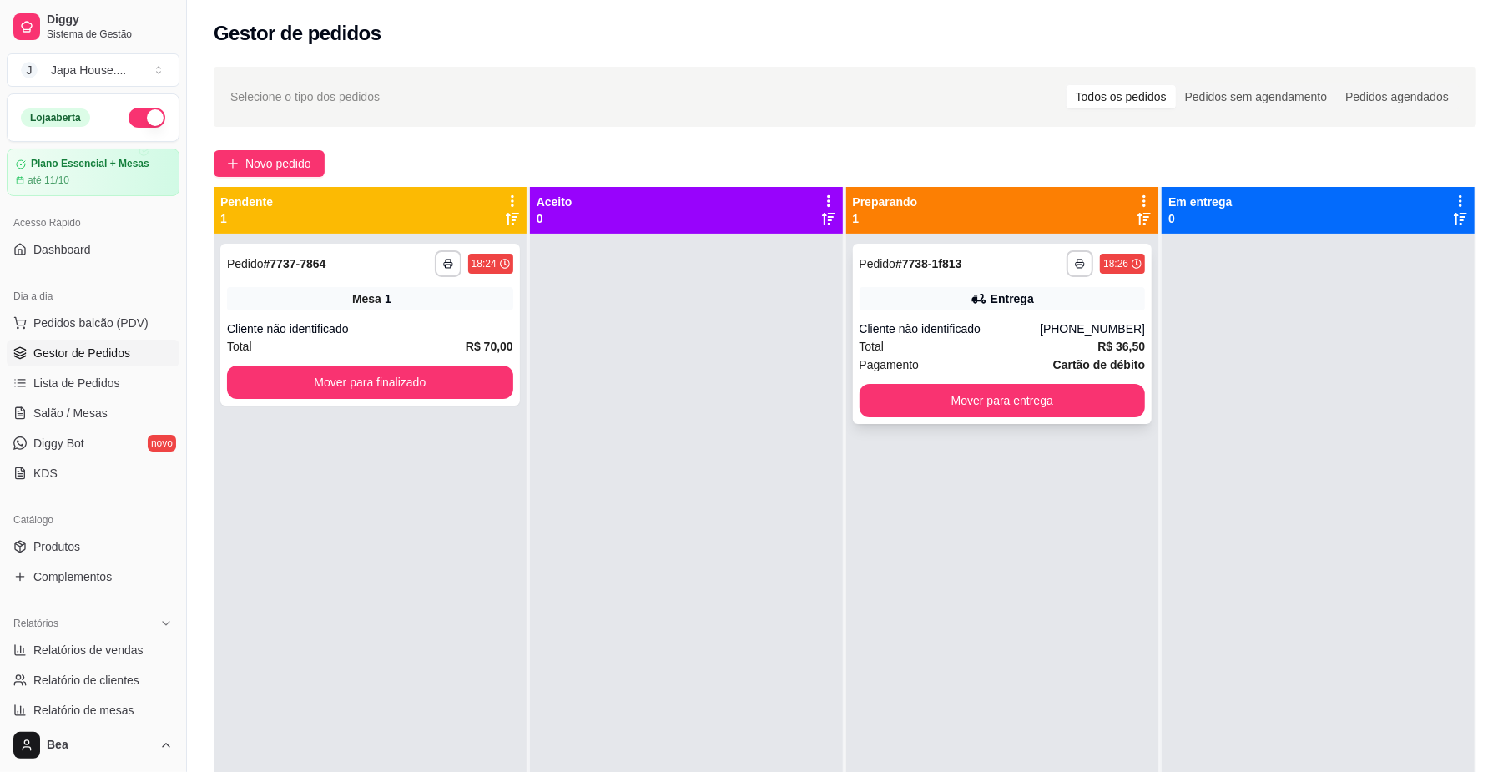
click at [865, 336] on div "Cliente não identificado" at bounding box center [950, 328] width 181 height 17
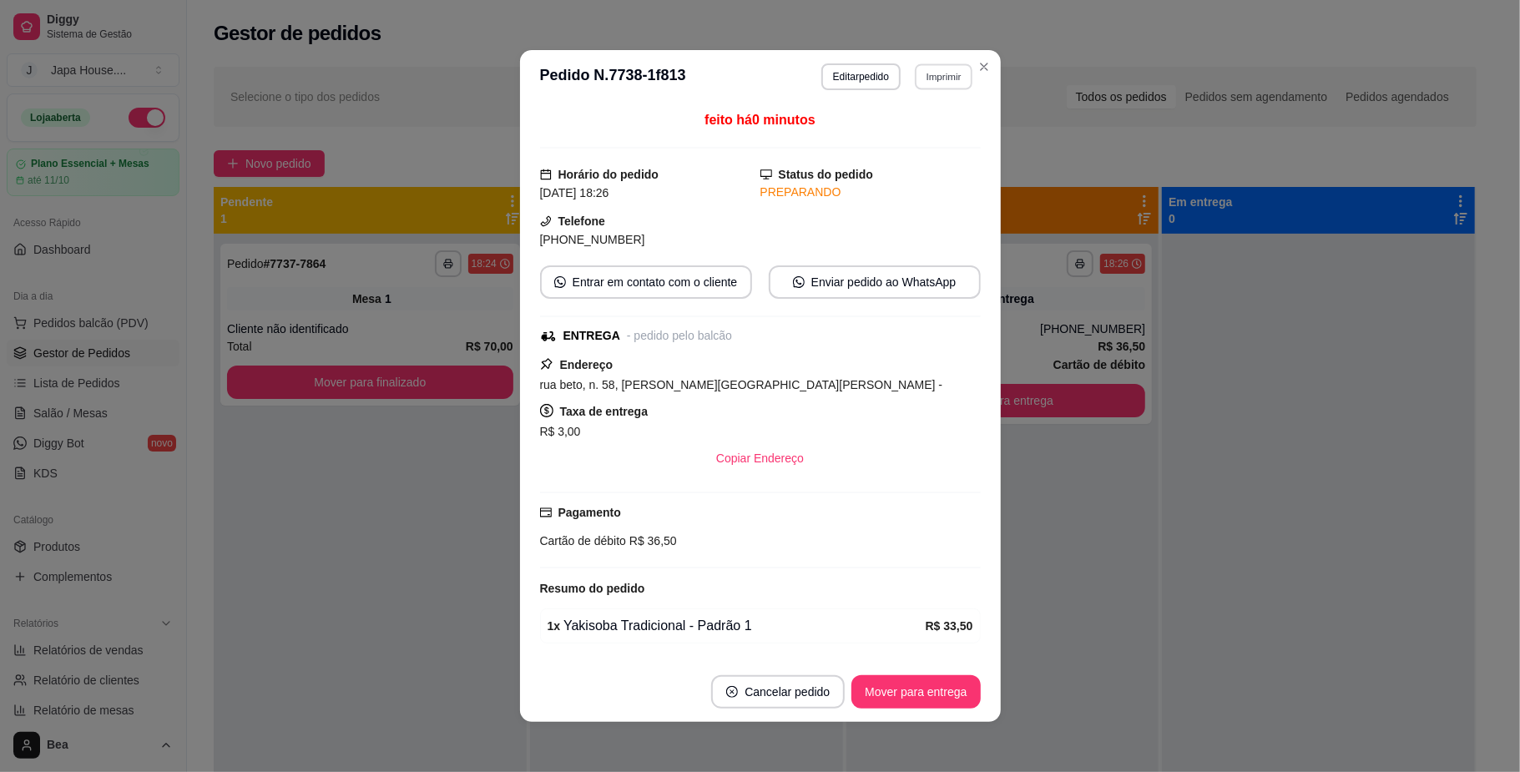
click at [935, 74] on button "Imprimir" at bounding box center [944, 76] width 58 height 26
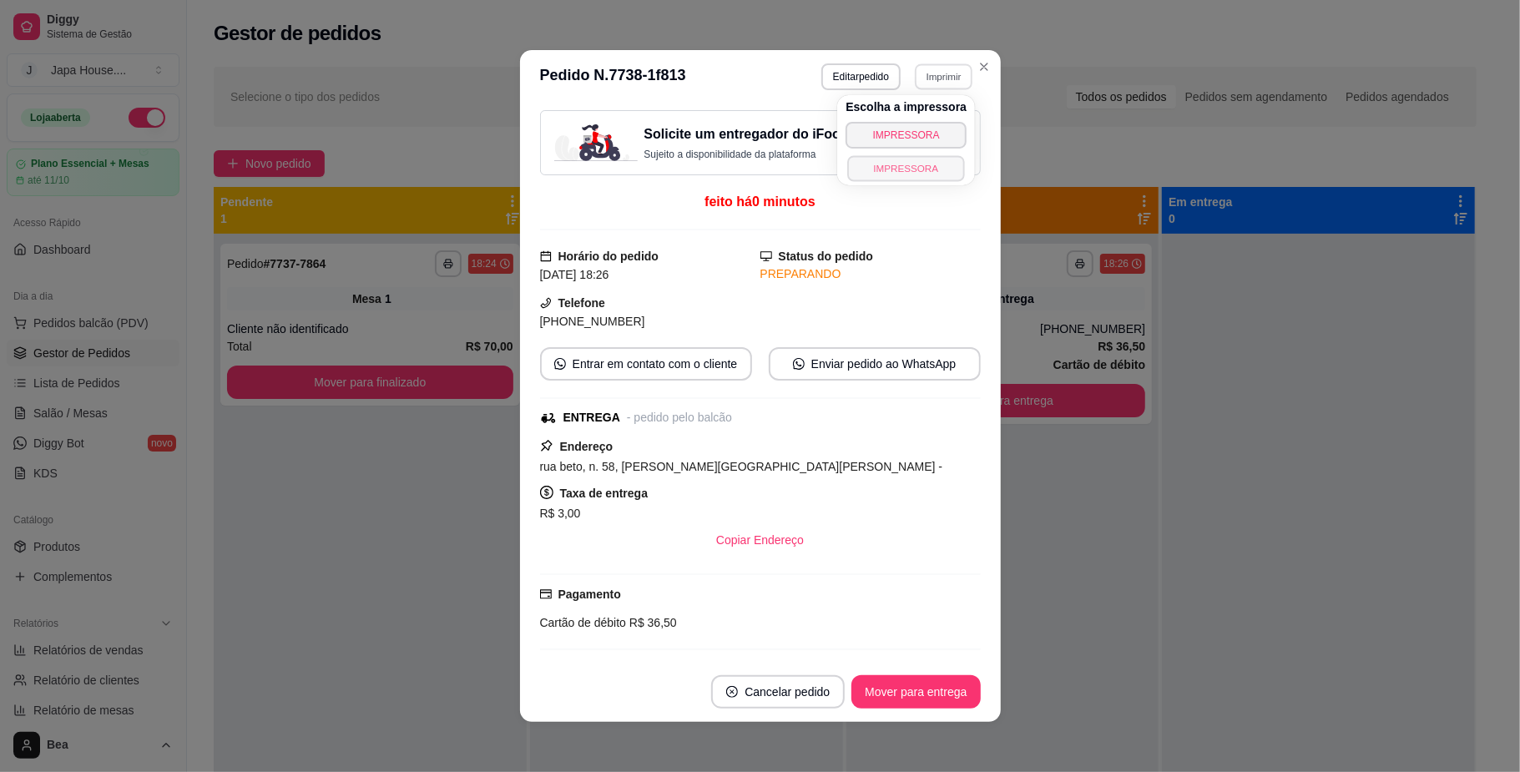
click at [926, 168] on button "IMPRESSORA" at bounding box center [906, 168] width 117 height 26
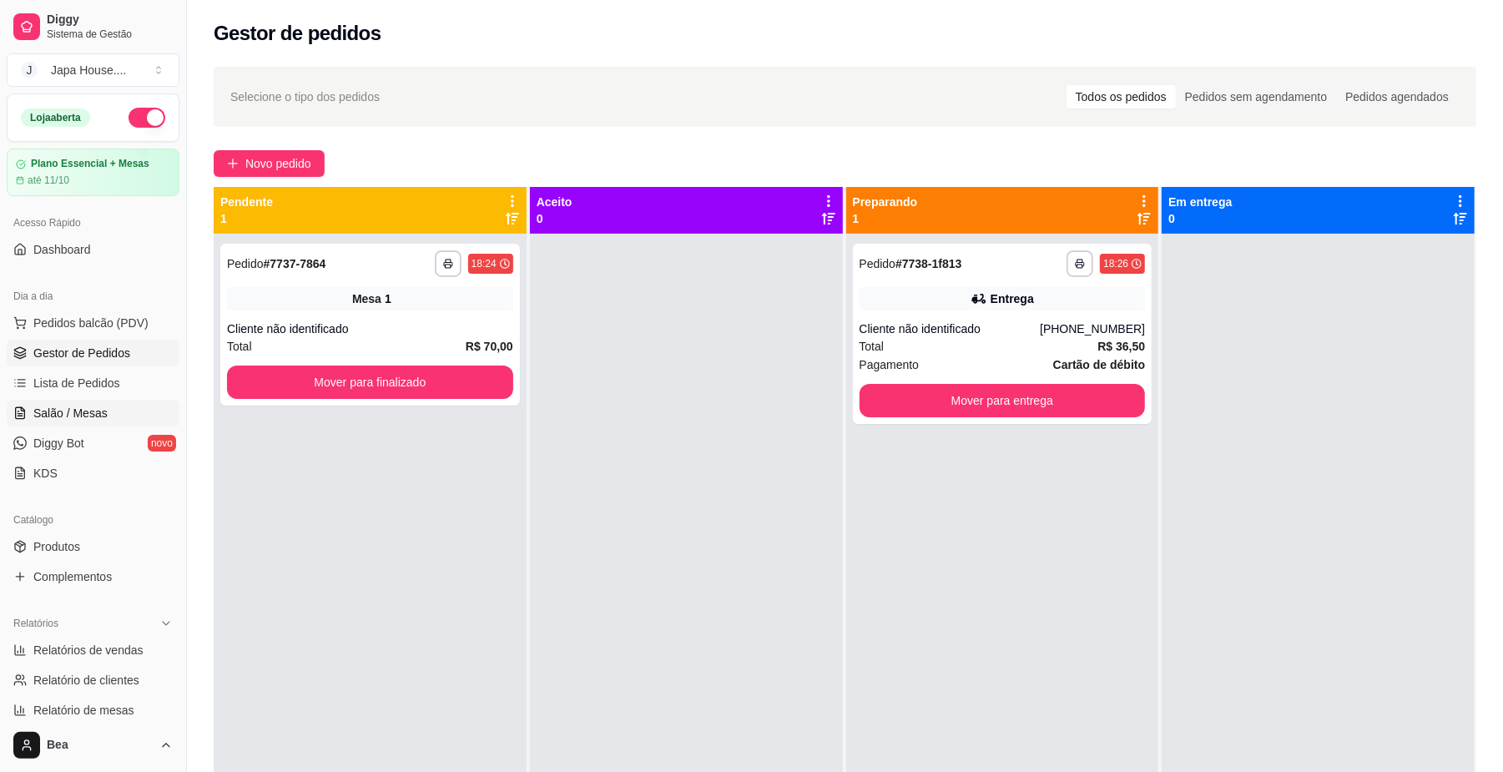
click at [104, 408] on link "Salão / Mesas" at bounding box center [93, 413] width 173 height 27
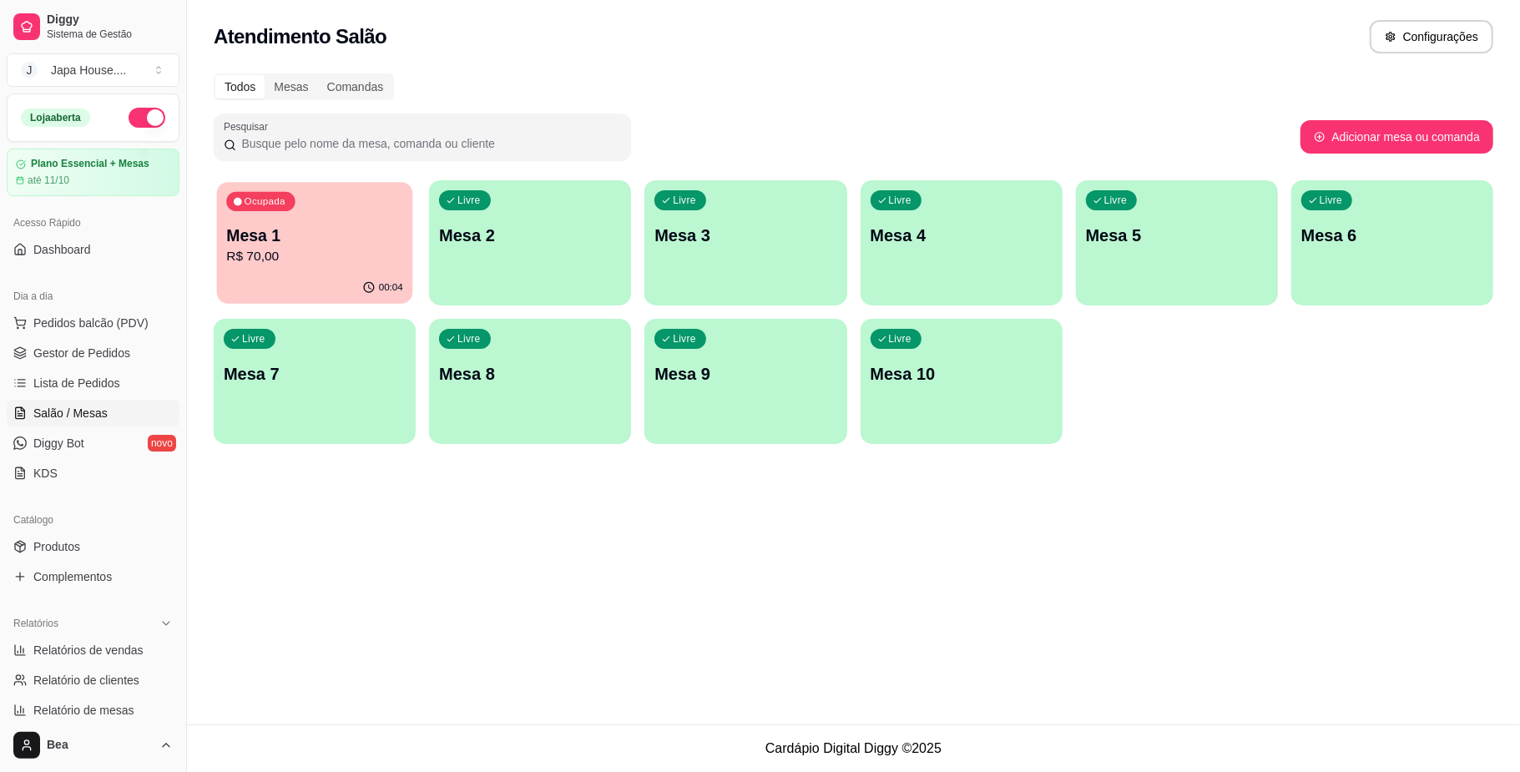
click at [308, 214] on div "Ocupada Mesa 1 R$ 70,00" at bounding box center [315, 227] width 196 height 90
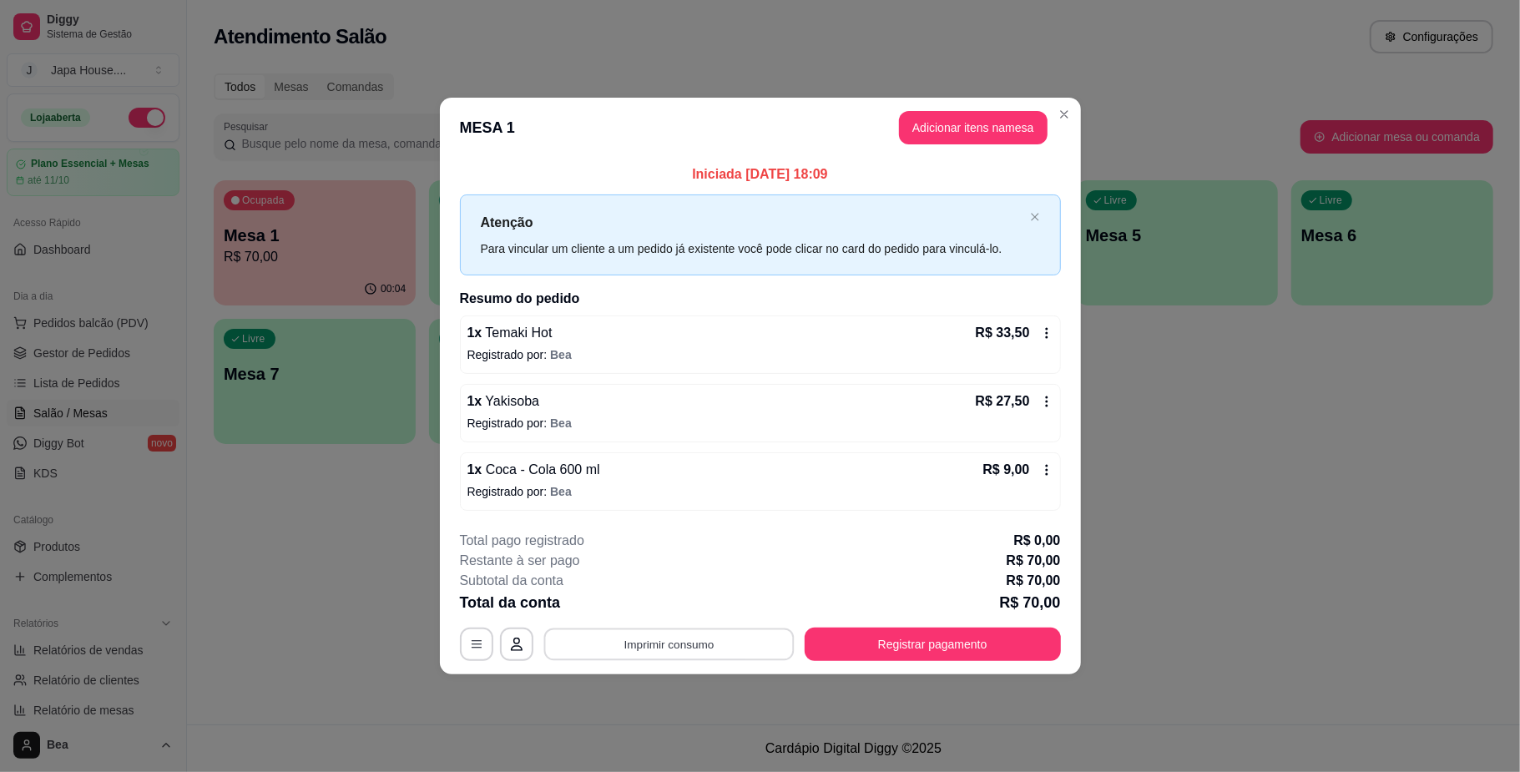
click at [726, 651] on button "Imprimir consumo" at bounding box center [668, 644] width 250 height 33
click at [694, 613] on button "IMPRESSORA" at bounding box center [673, 607] width 117 height 26
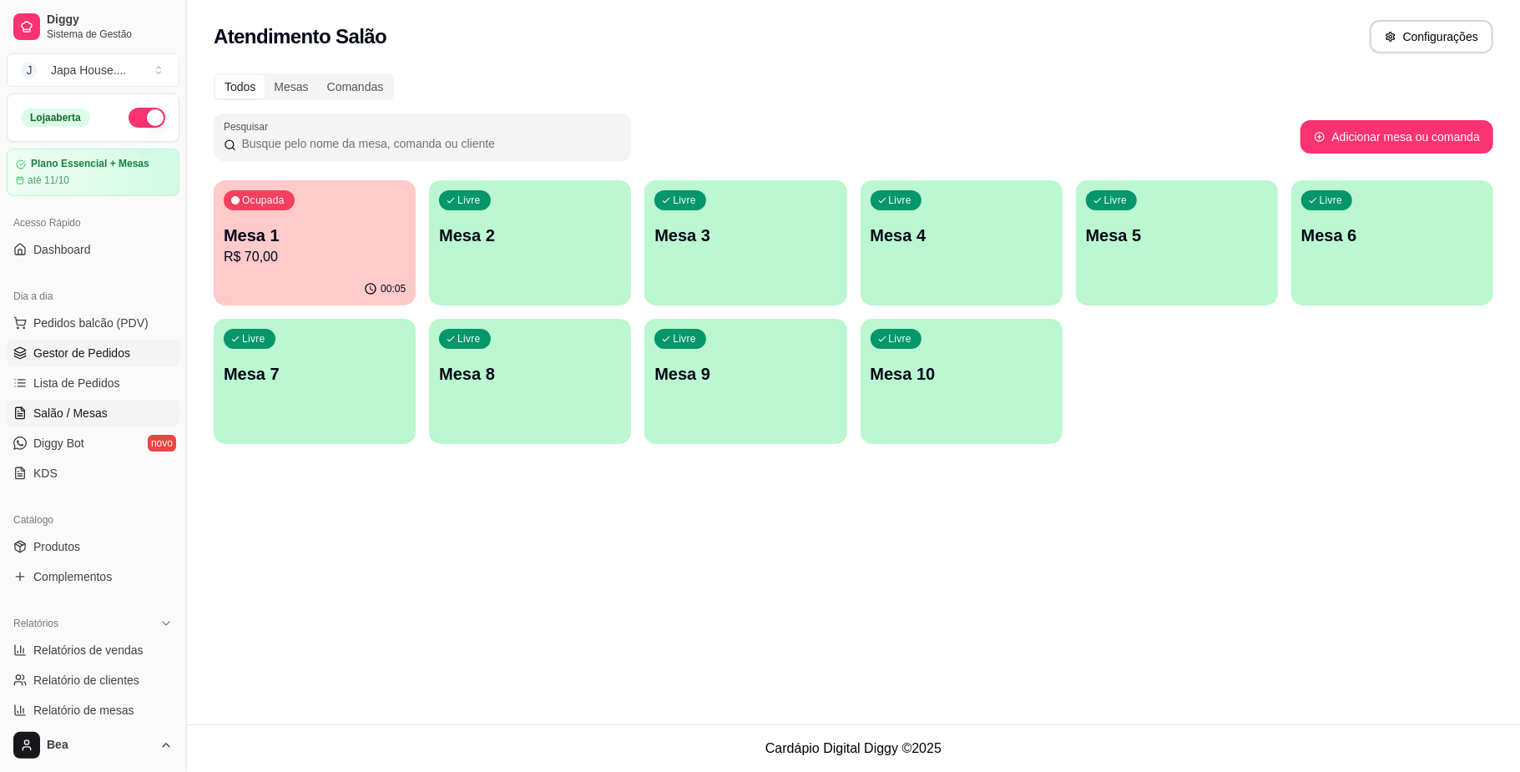
click at [90, 349] on span "Gestor de Pedidos" at bounding box center [81, 353] width 97 height 17
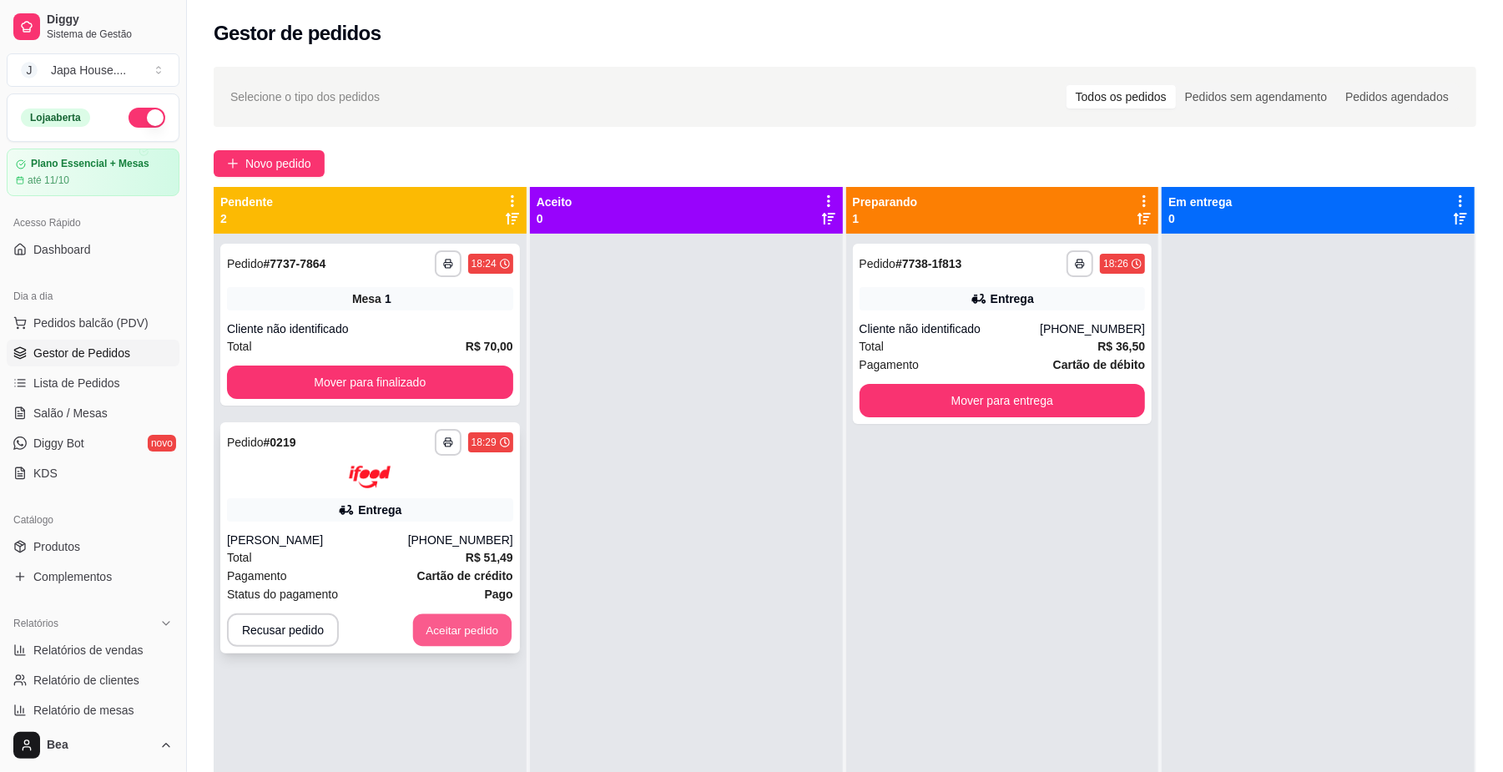
click at [445, 636] on button "Aceitar pedido" at bounding box center [462, 629] width 98 height 33
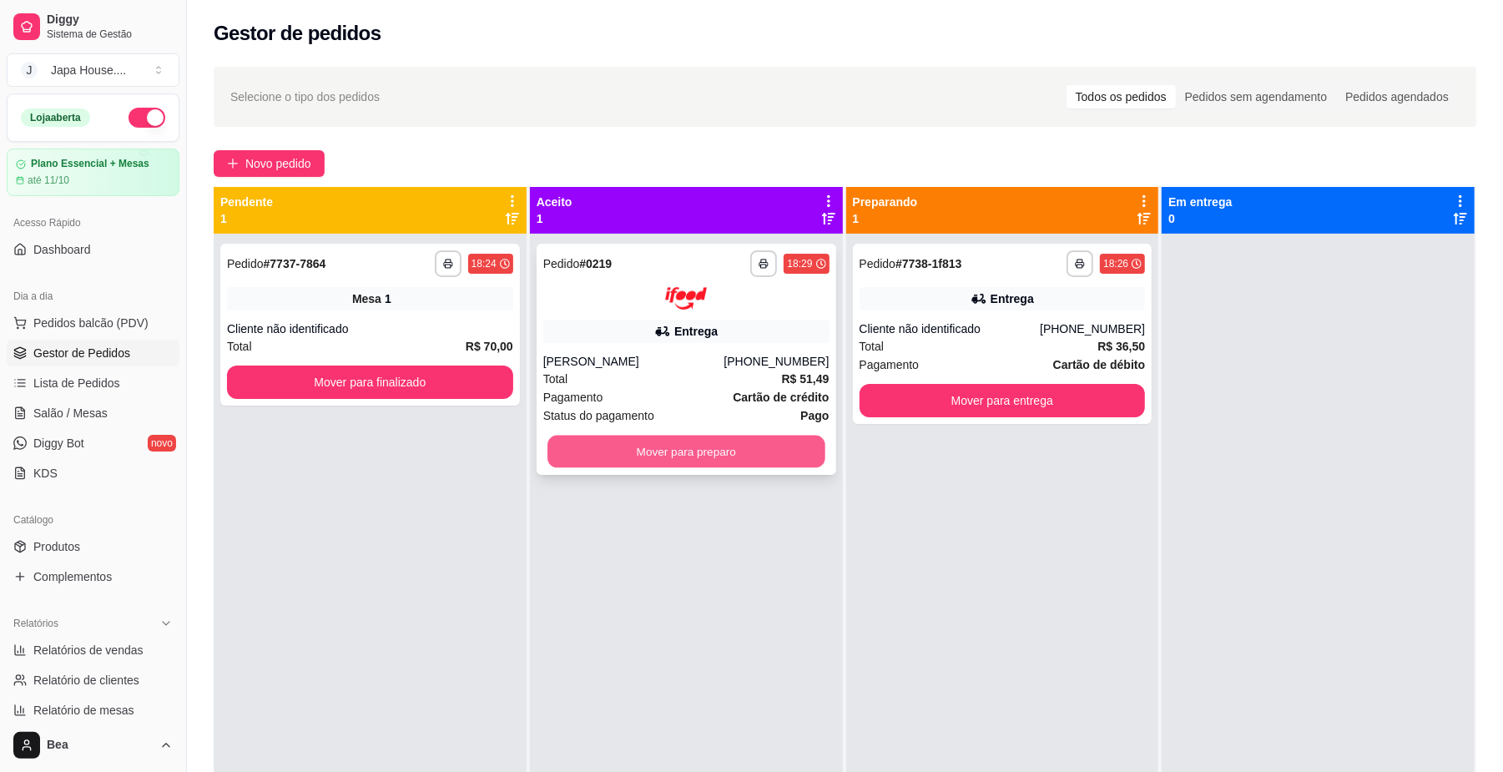
click at [639, 436] on button "Mover para preparo" at bounding box center [685, 451] width 277 height 33
click at [653, 449] on button "Mover para preparo" at bounding box center [685, 451] width 277 height 33
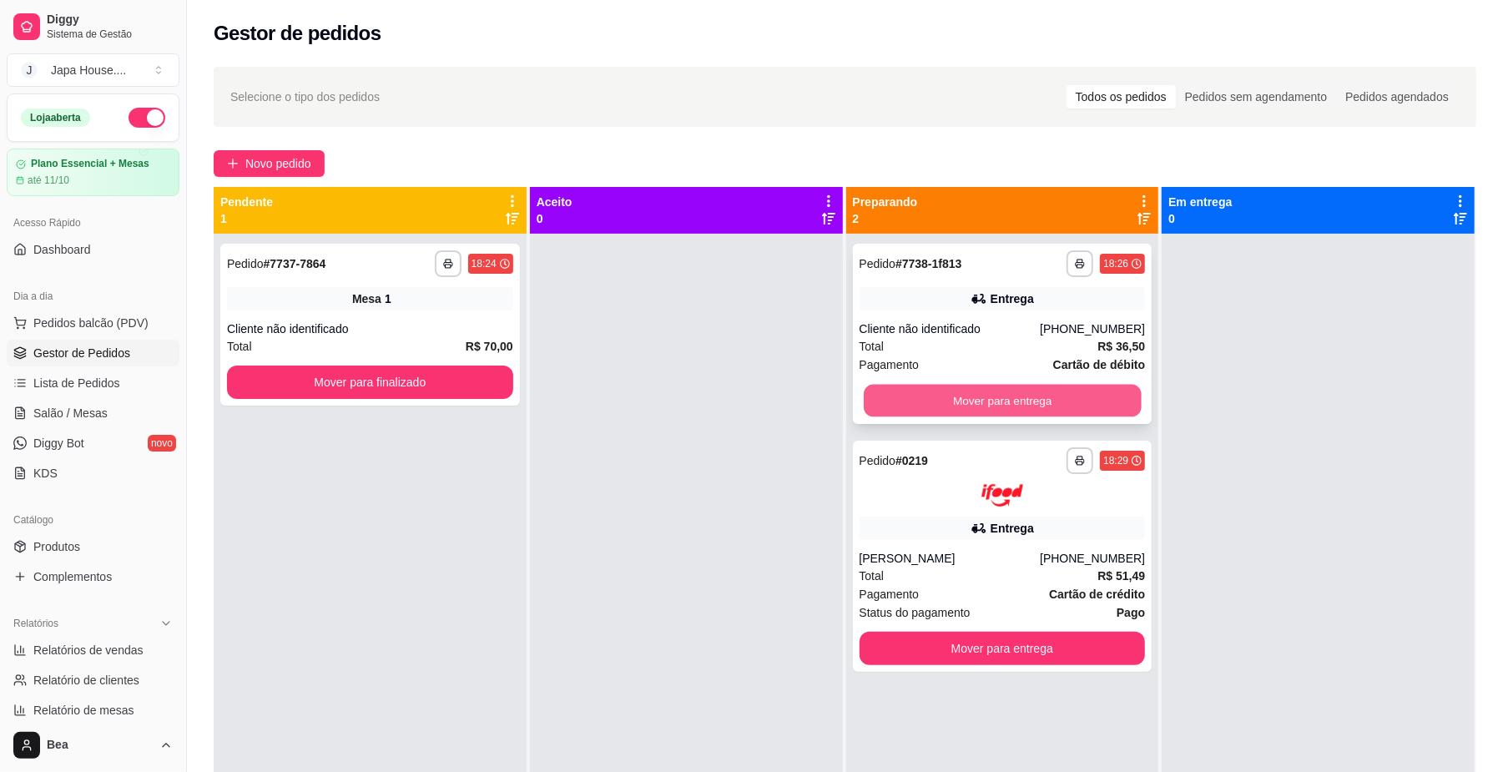
click at [1022, 398] on button "Mover para entrega" at bounding box center [1002, 401] width 277 height 33
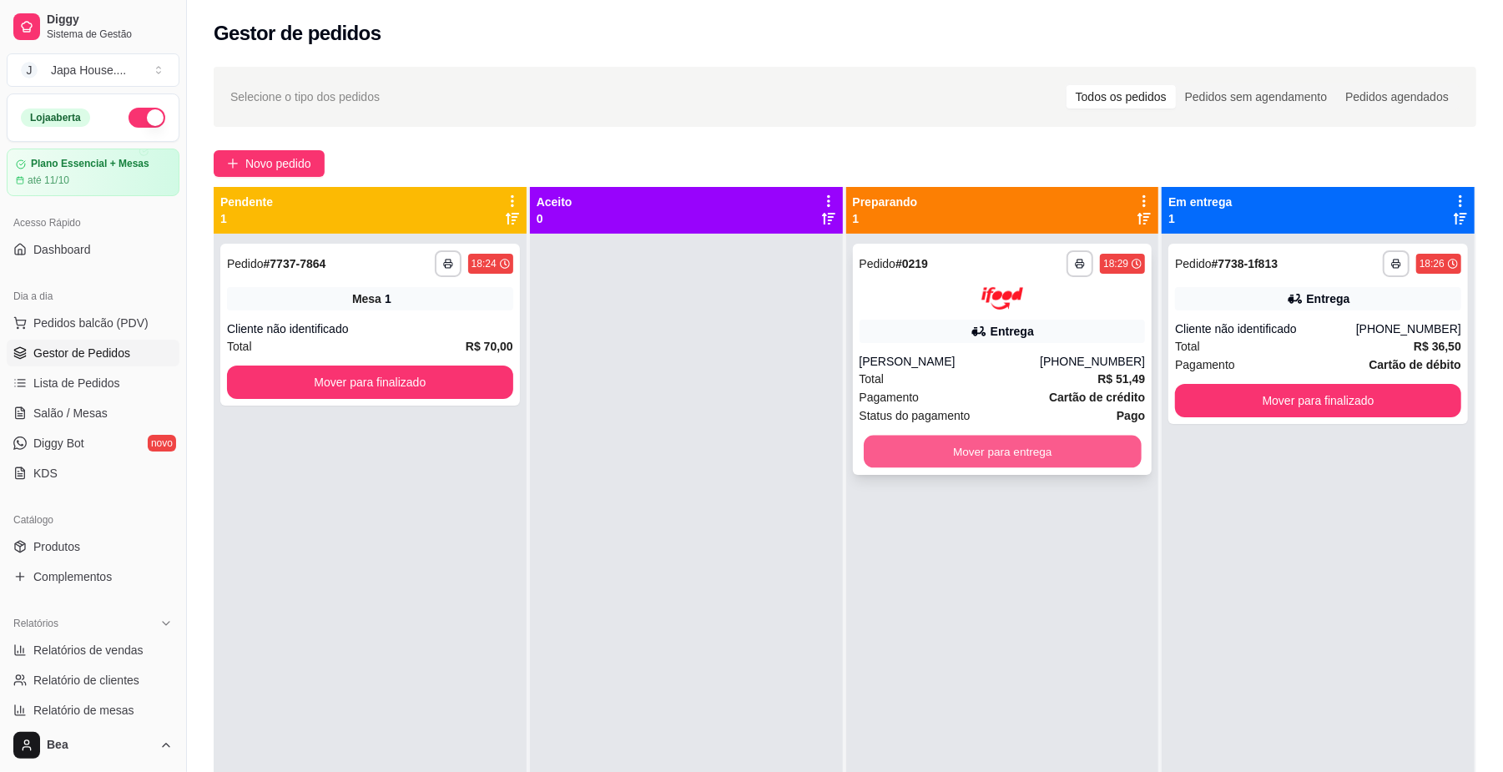
click at [1005, 452] on button "Mover para entrega" at bounding box center [1002, 451] width 277 height 33
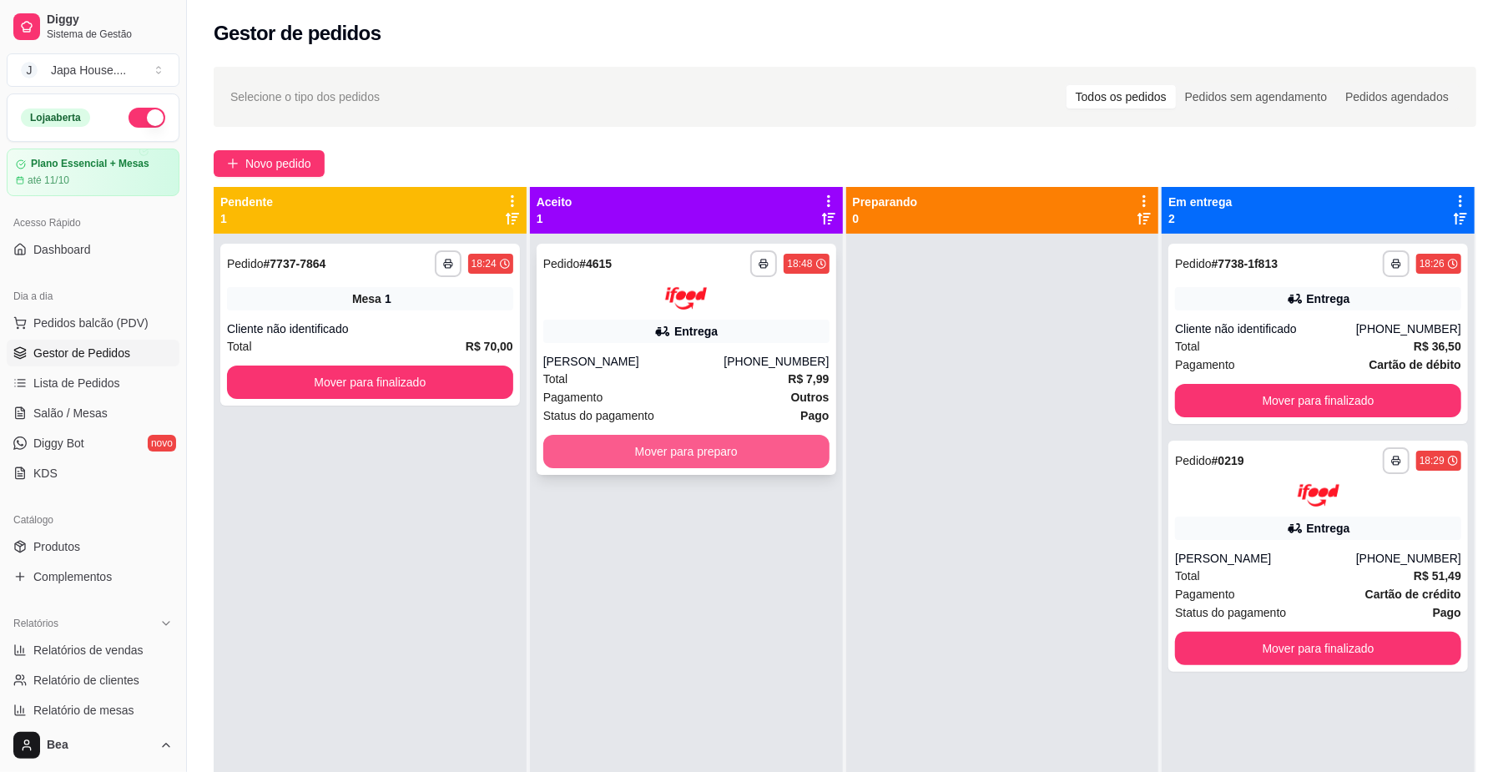
click at [711, 452] on button "Mover para preparo" at bounding box center [686, 451] width 286 height 33
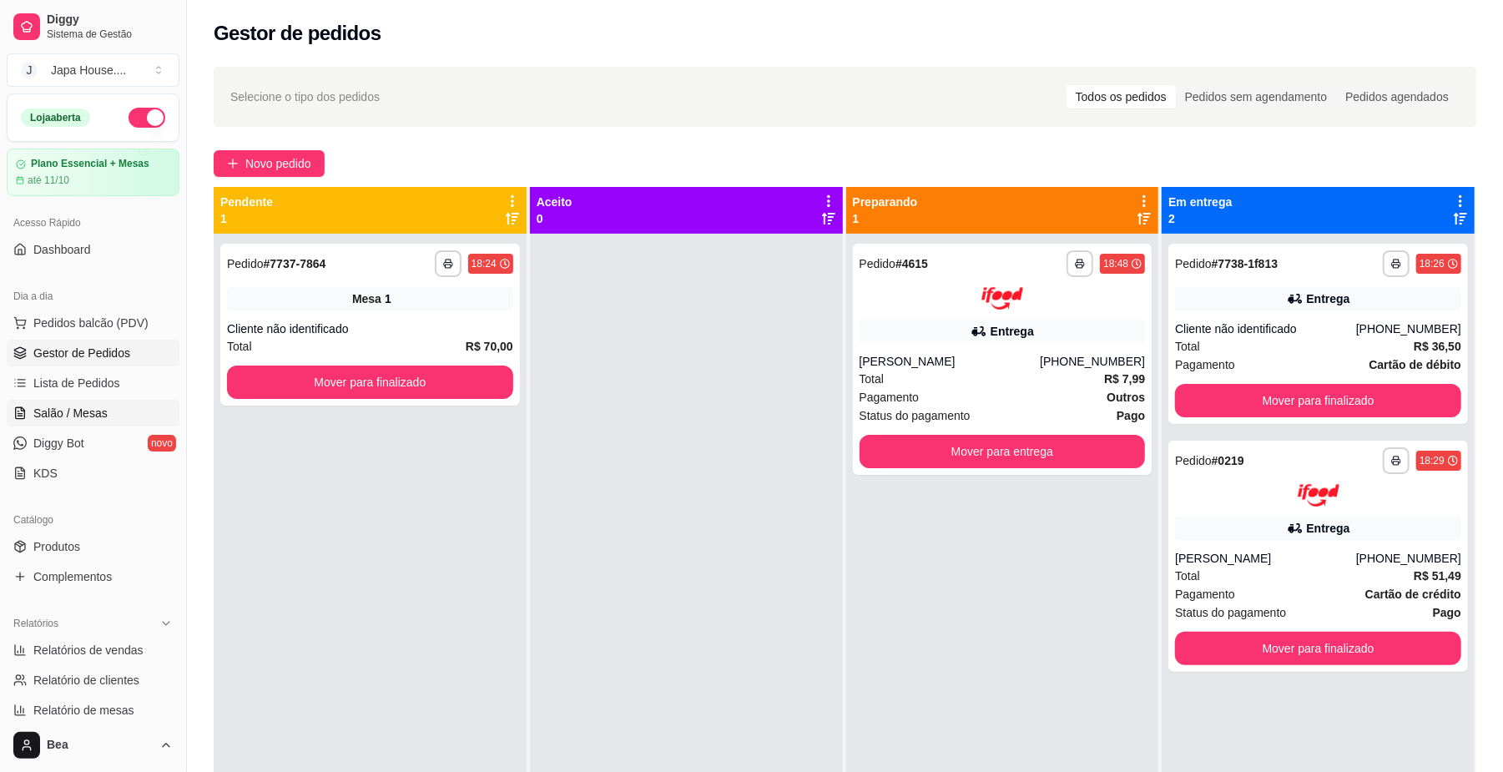
click at [78, 415] on span "Salão / Mesas" at bounding box center [70, 413] width 74 height 17
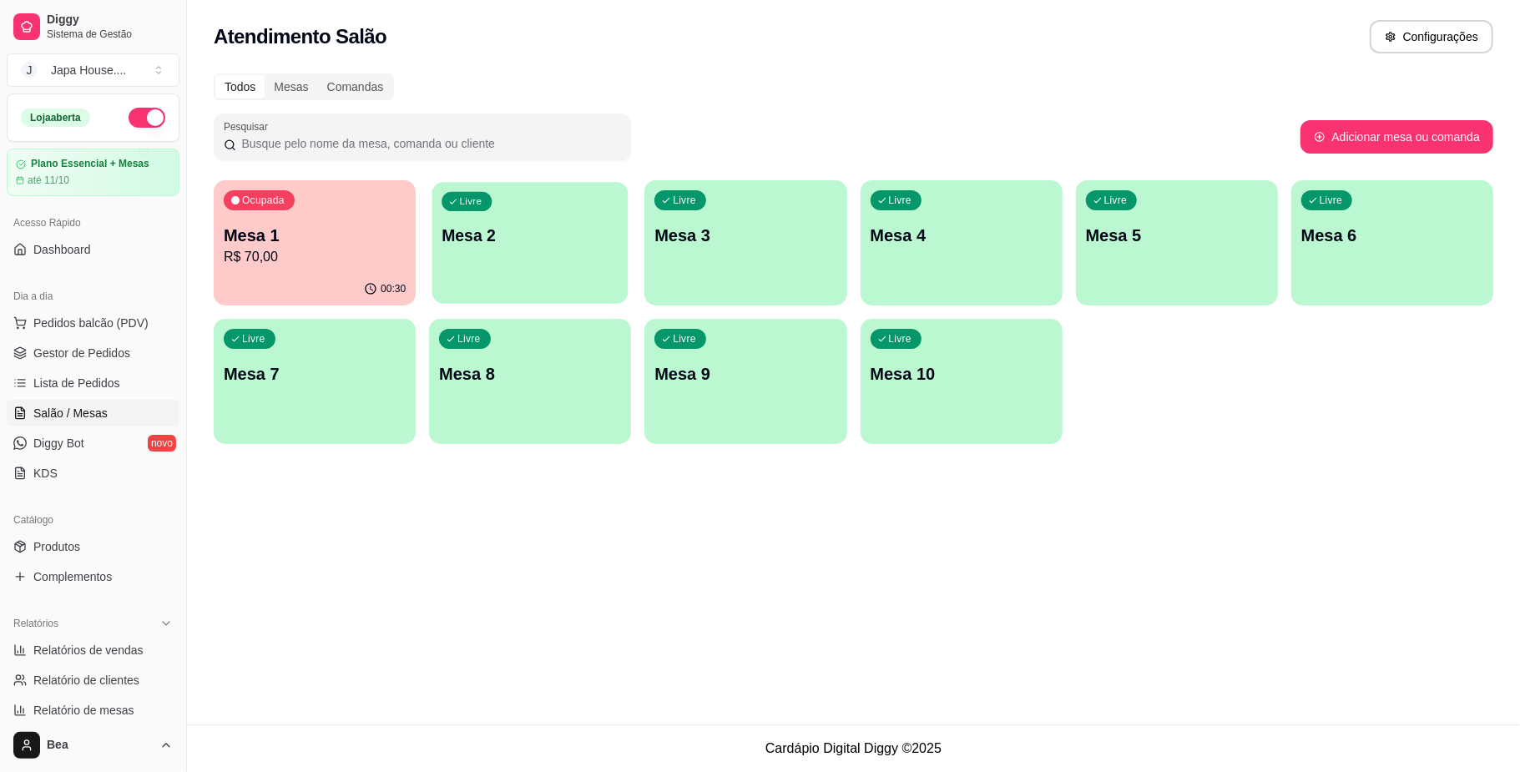
click at [481, 255] on div "Livre Mesa 2" at bounding box center [530, 233] width 196 height 102
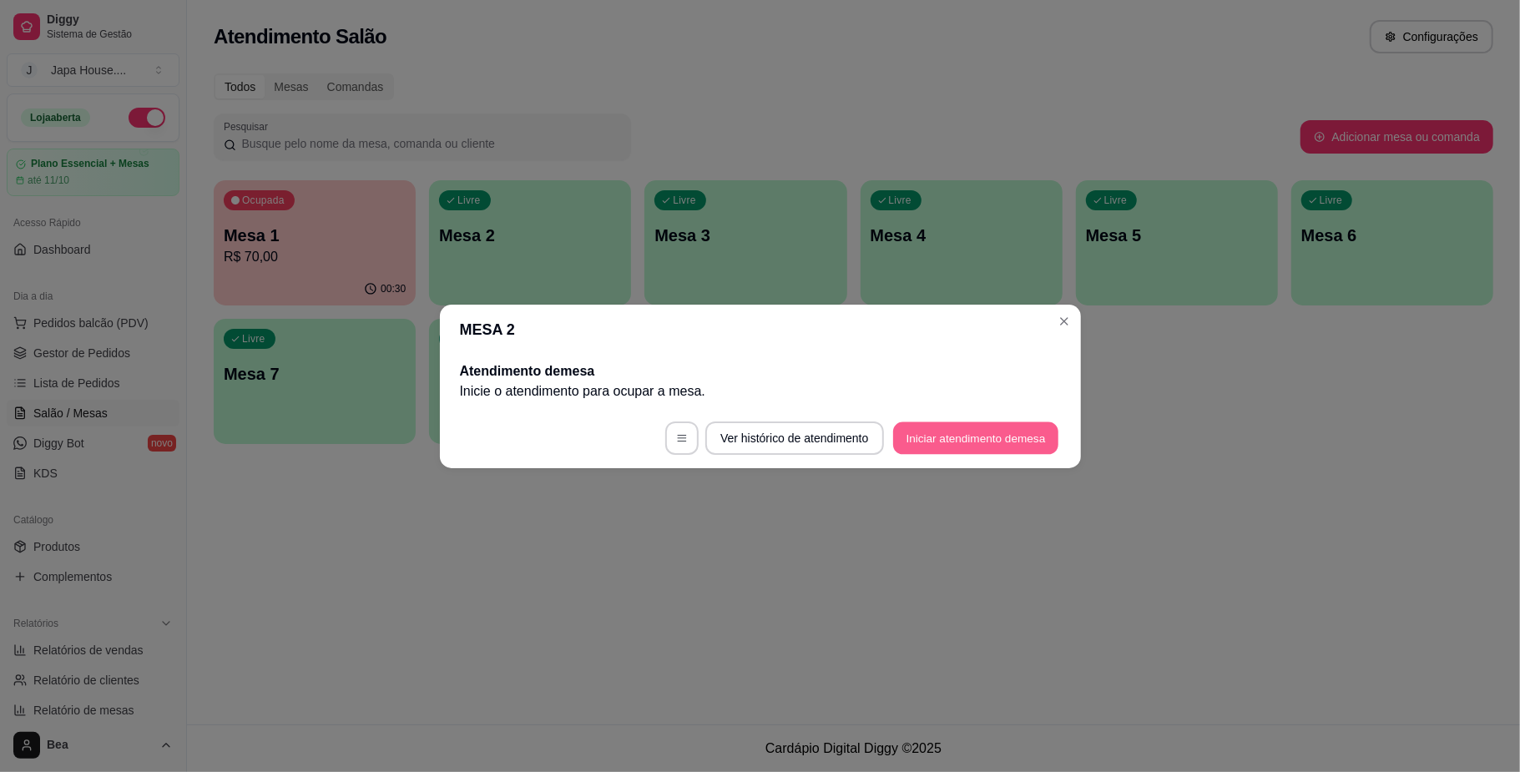
click at [936, 431] on button "Iniciar atendimento de mesa" at bounding box center [975, 437] width 165 height 33
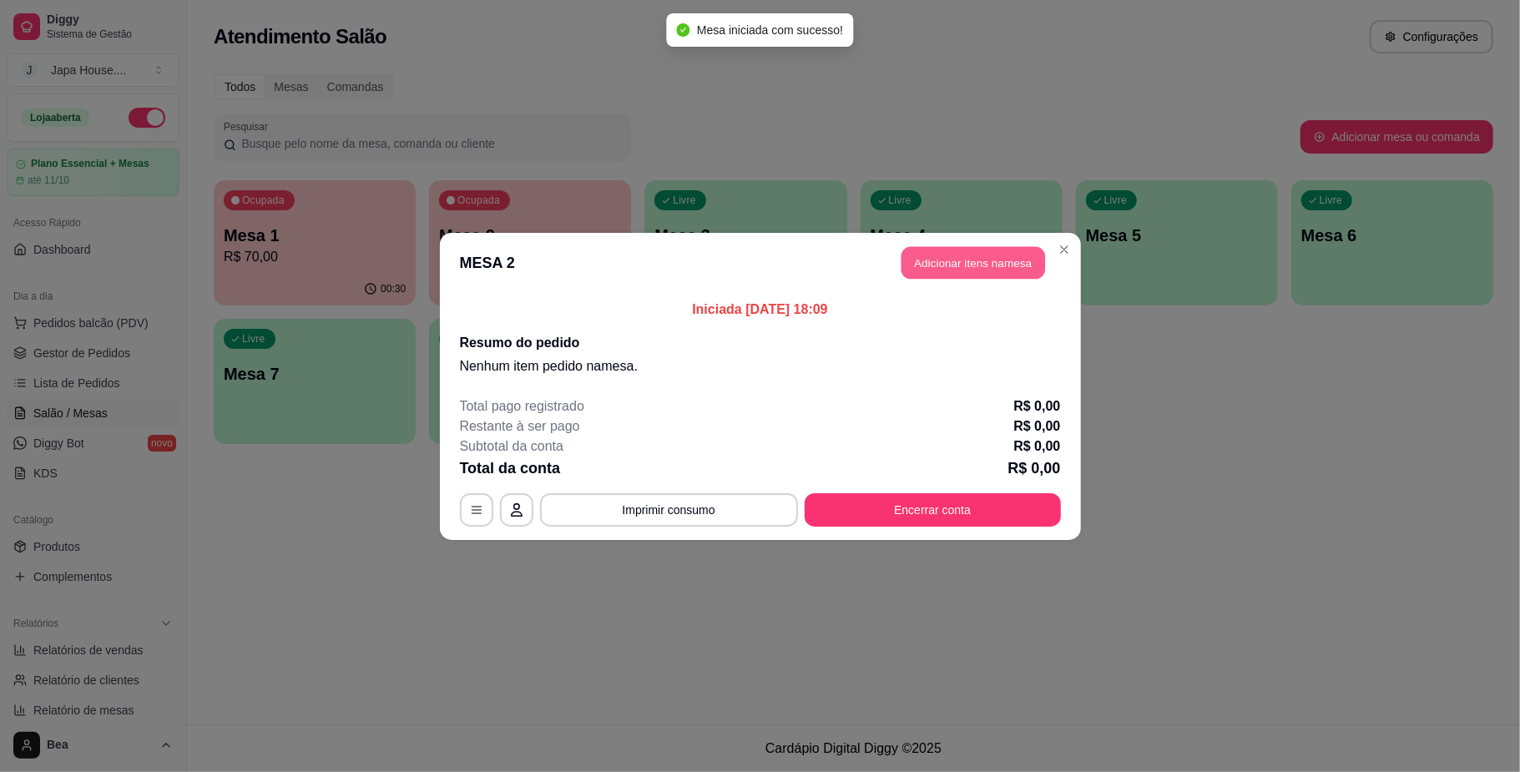
click at [998, 269] on button "Adicionar itens na mesa" at bounding box center [973, 262] width 144 height 33
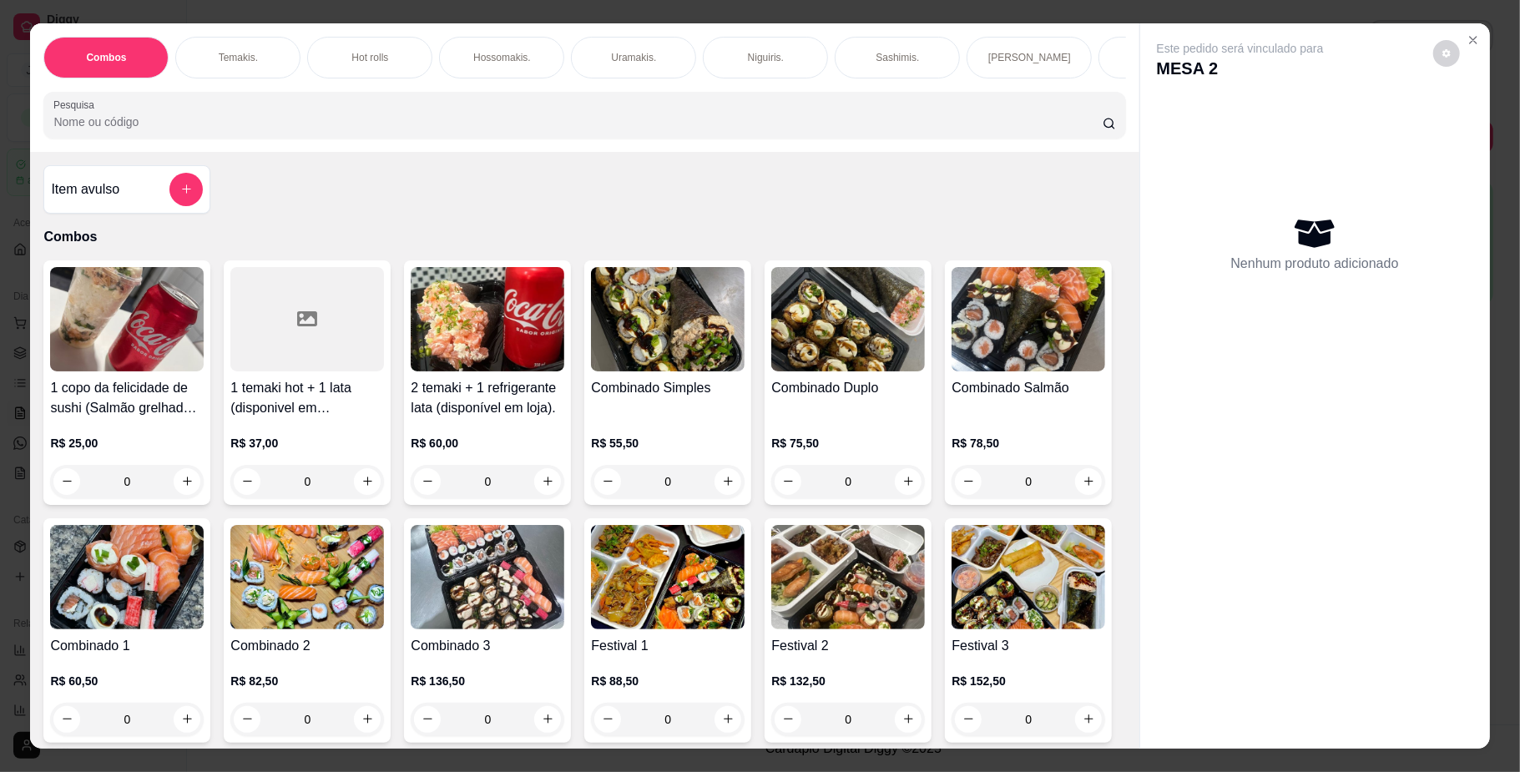
click at [241, 61] on p "Temakis." at bounding box center [238, 57] width 39 height 13
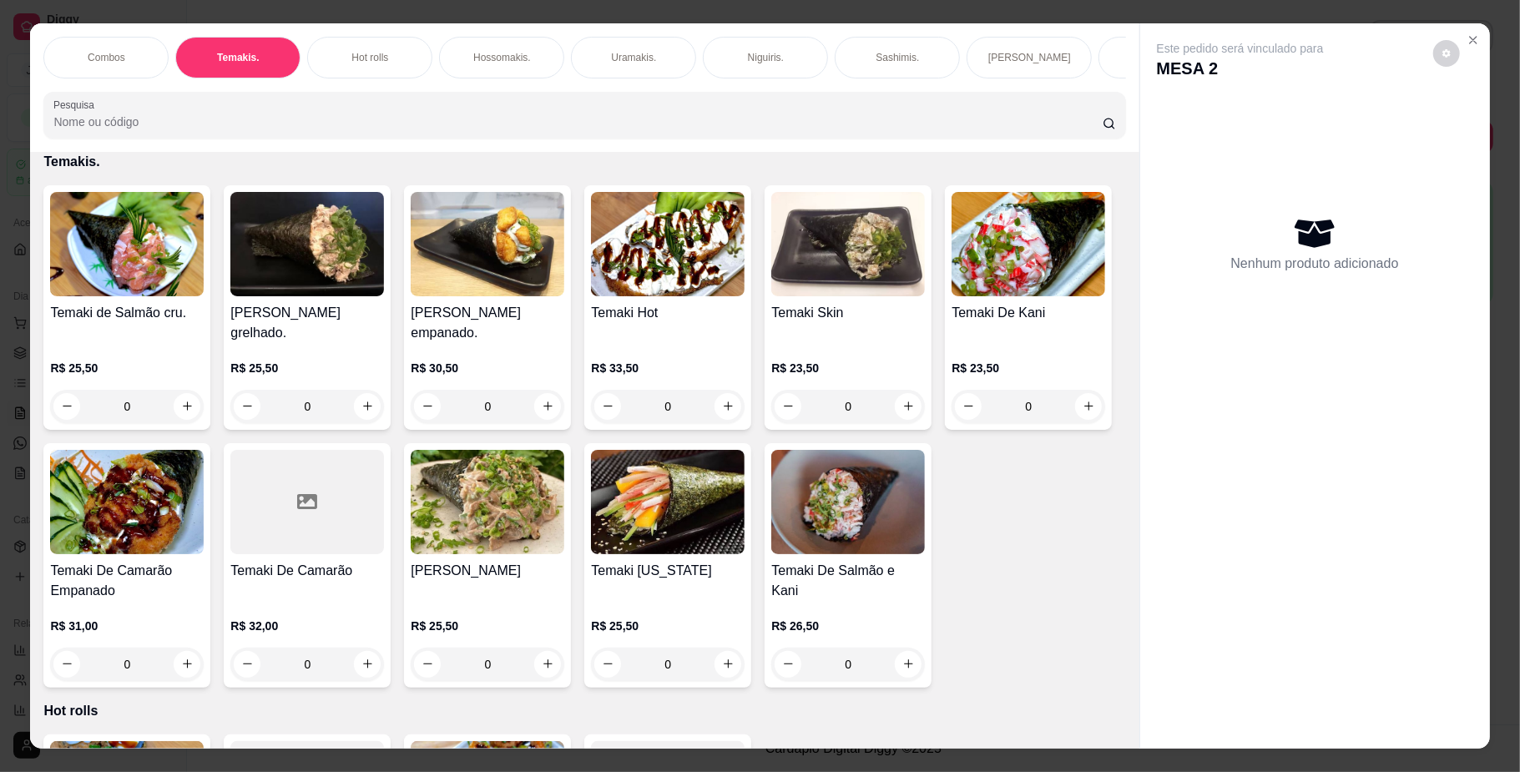
scroll to position [30, 0]
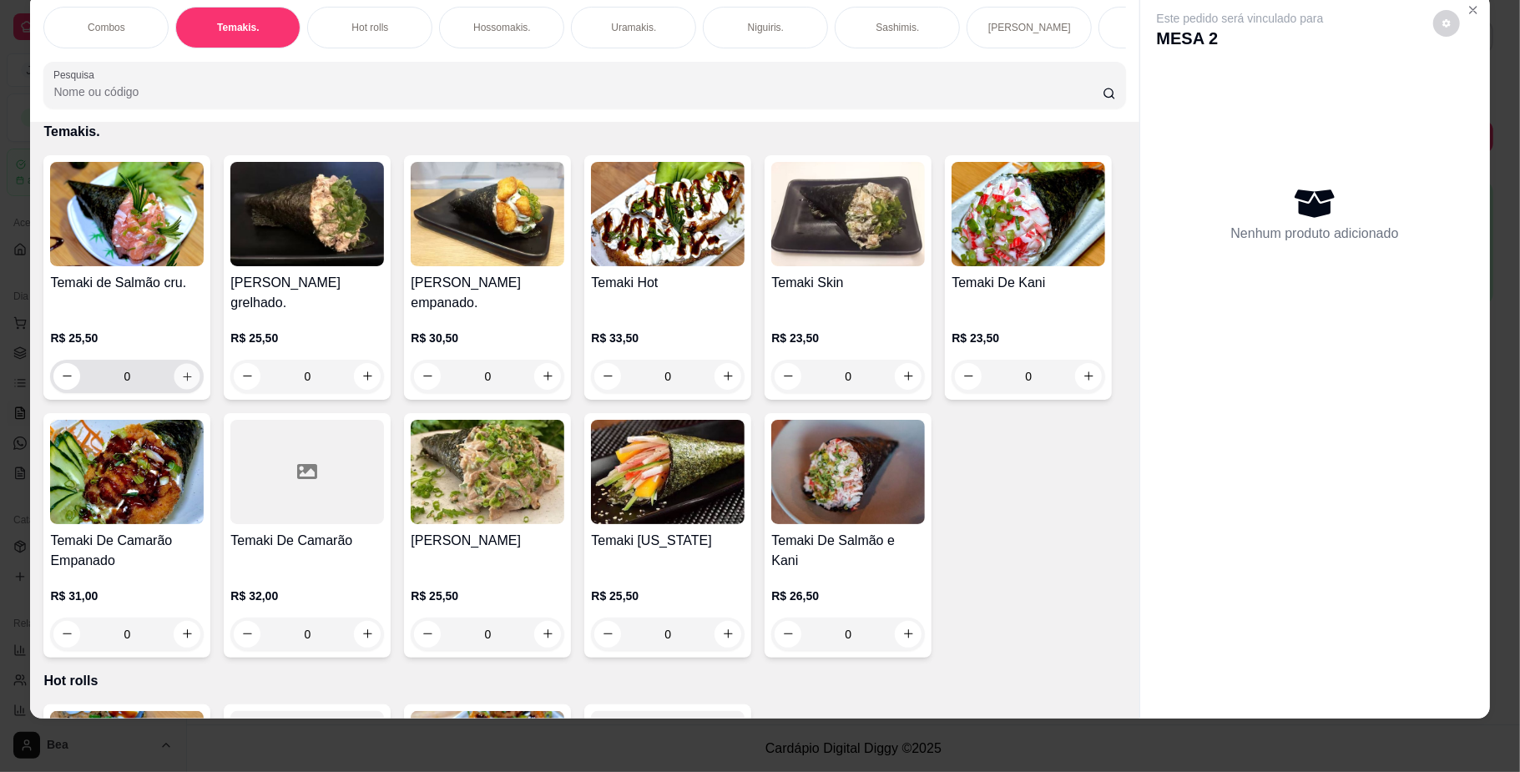
click at [175, 386] on button "increase-product-quantity" at bounding box center [187, 376] width 26 height 26
type input "1"
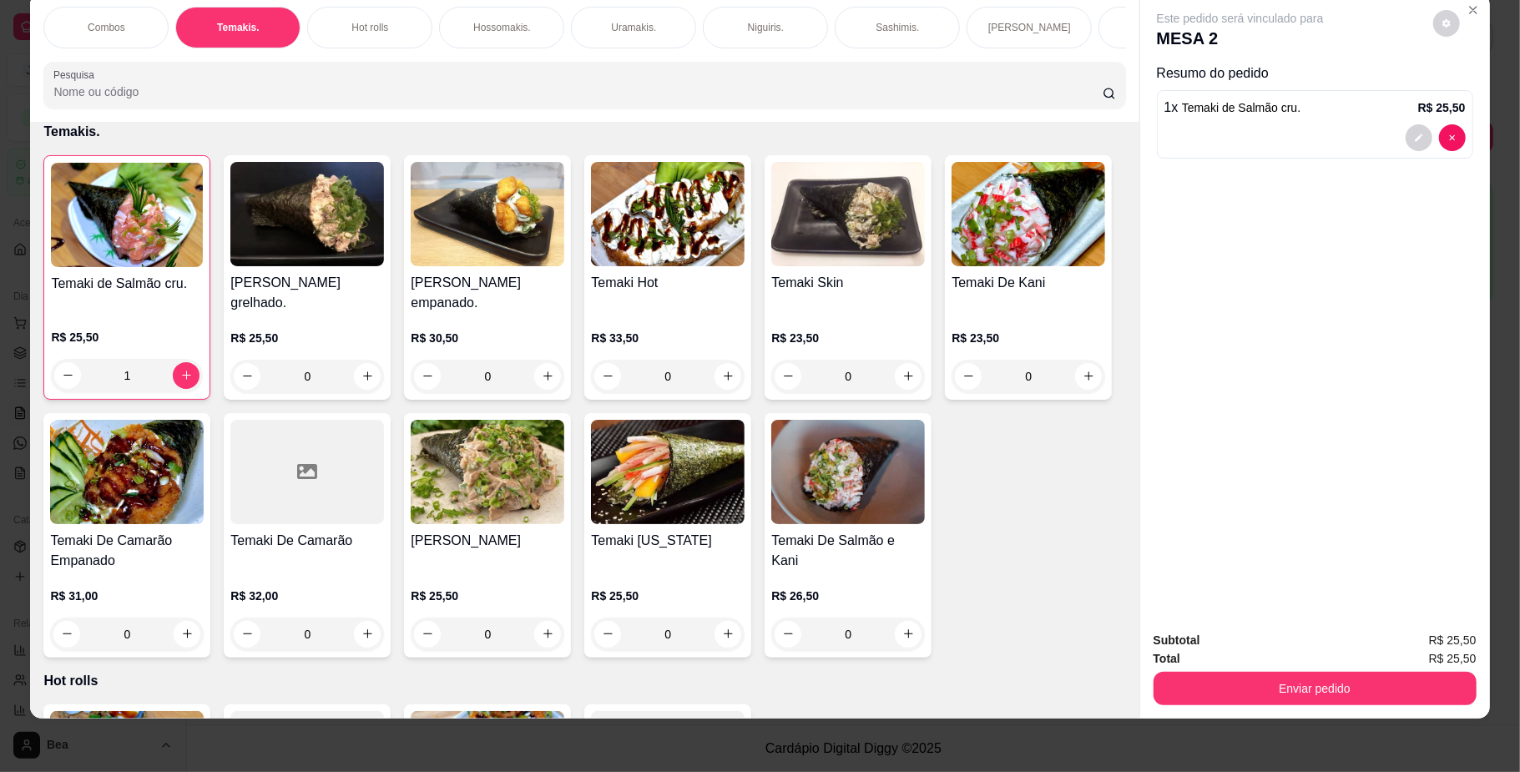
scroll to position [0, 946]
click at [309, 4] on div "Combos [PERSON_NAME]. Hot rolls Hossomakis. [GEOGRAPHIC_DATA]. Niguiris. Sashim…" at bounding box center [584, 57] width 1108 height 129
click at [327, 22] on p "Bebidas." at bounding box center [346, 27] width 39 height 13
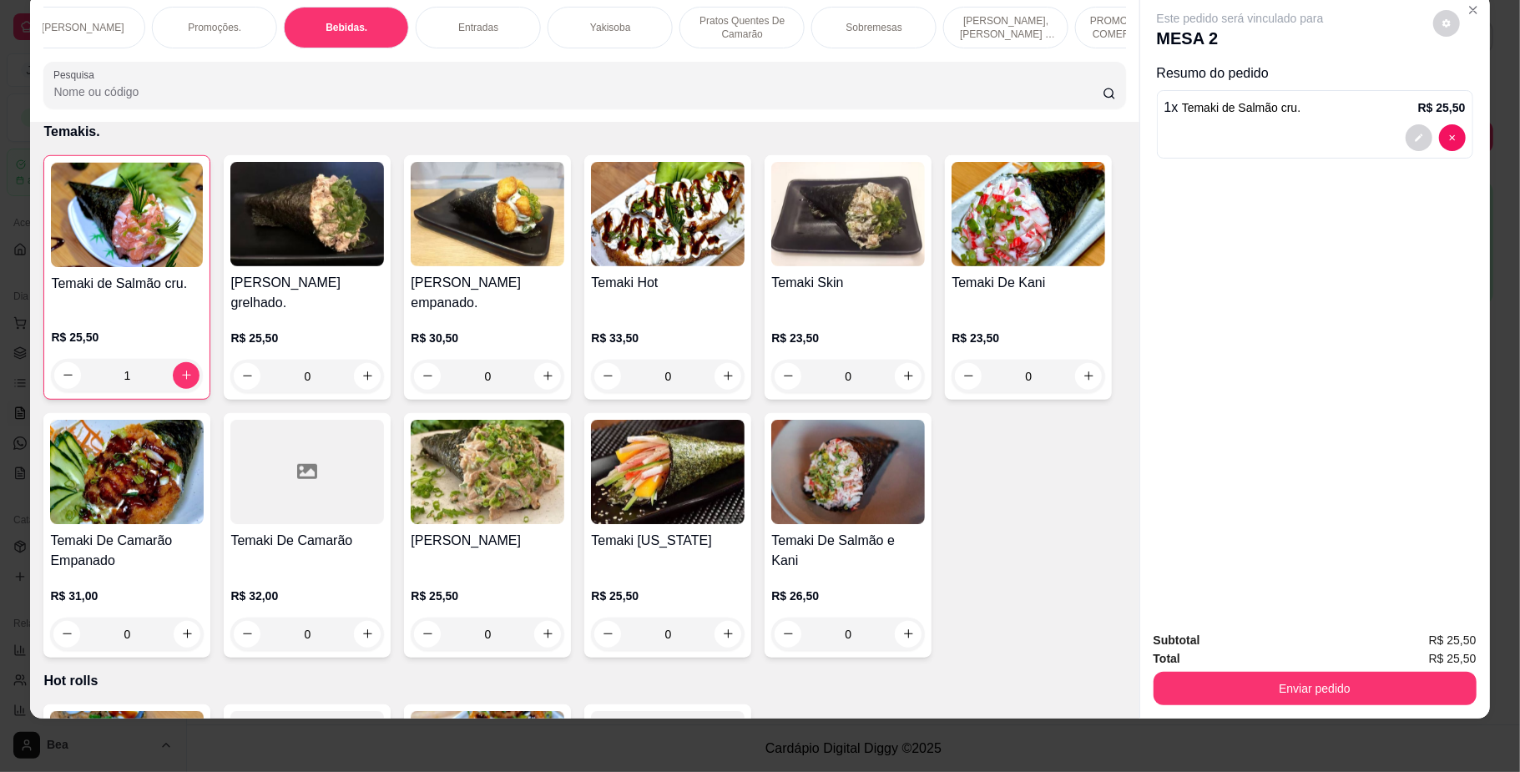
scroll to position [3589, 0]
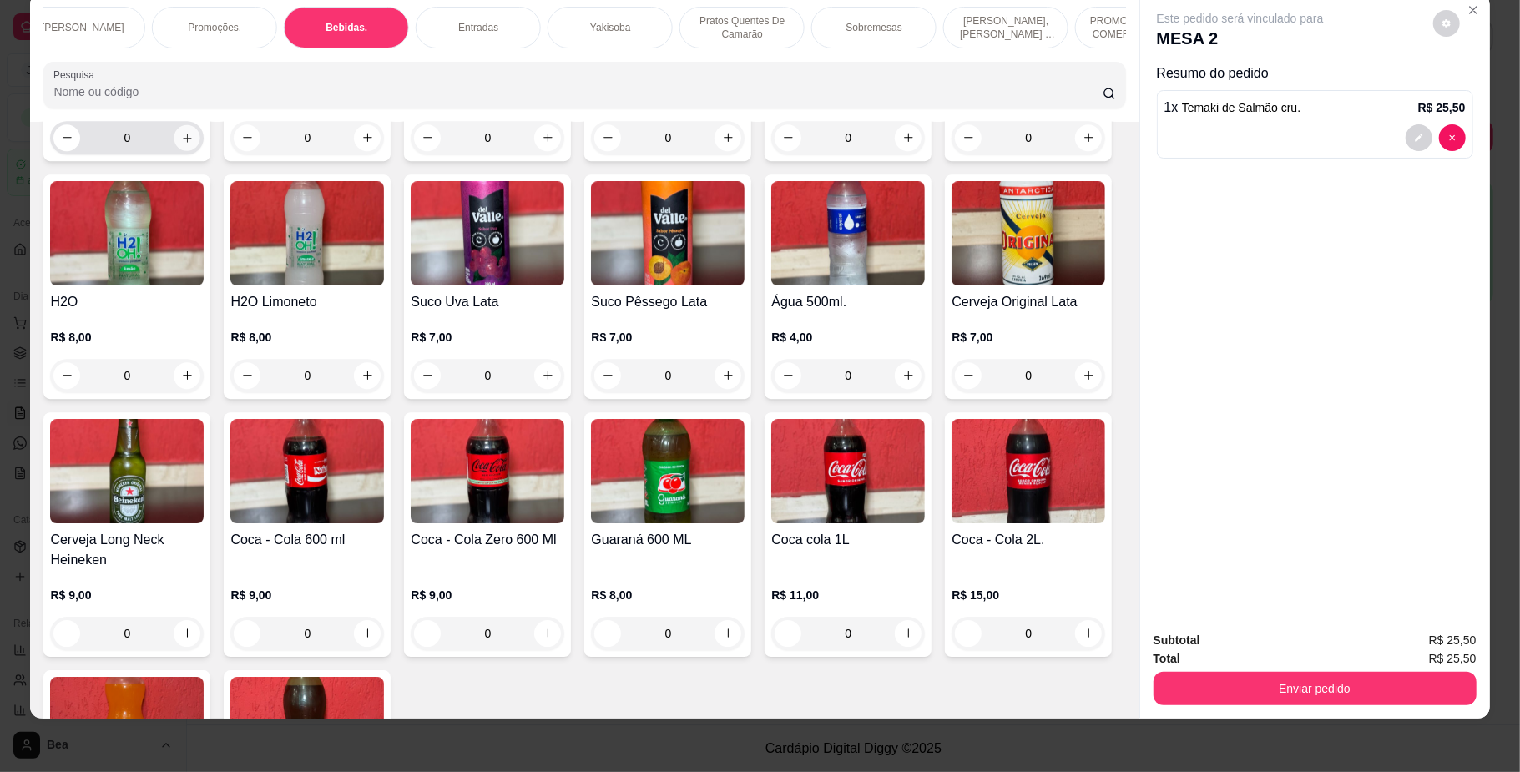
click at [180, 150] on button "increase-product-quantity" at bounding box center [187, 137] width 26 height 26
type input "1"
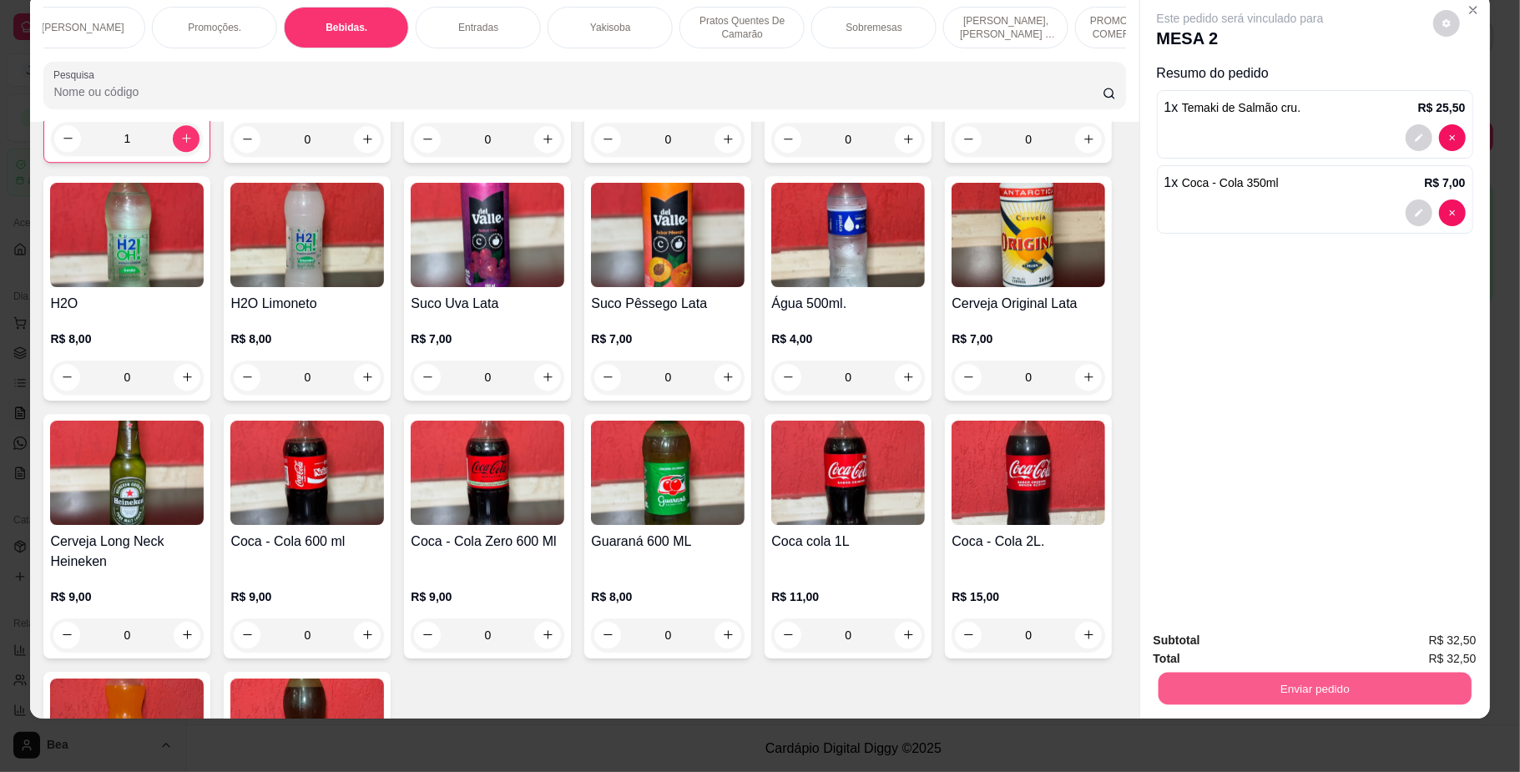
click at [1207, 679] on button "Enviar pedido" at bounding box center [1314, 689] width 313 height 33
click at [1229, 639] on button "Não registrar e enviar pedido" at bounding box center [1257, 648] width 169 height 31
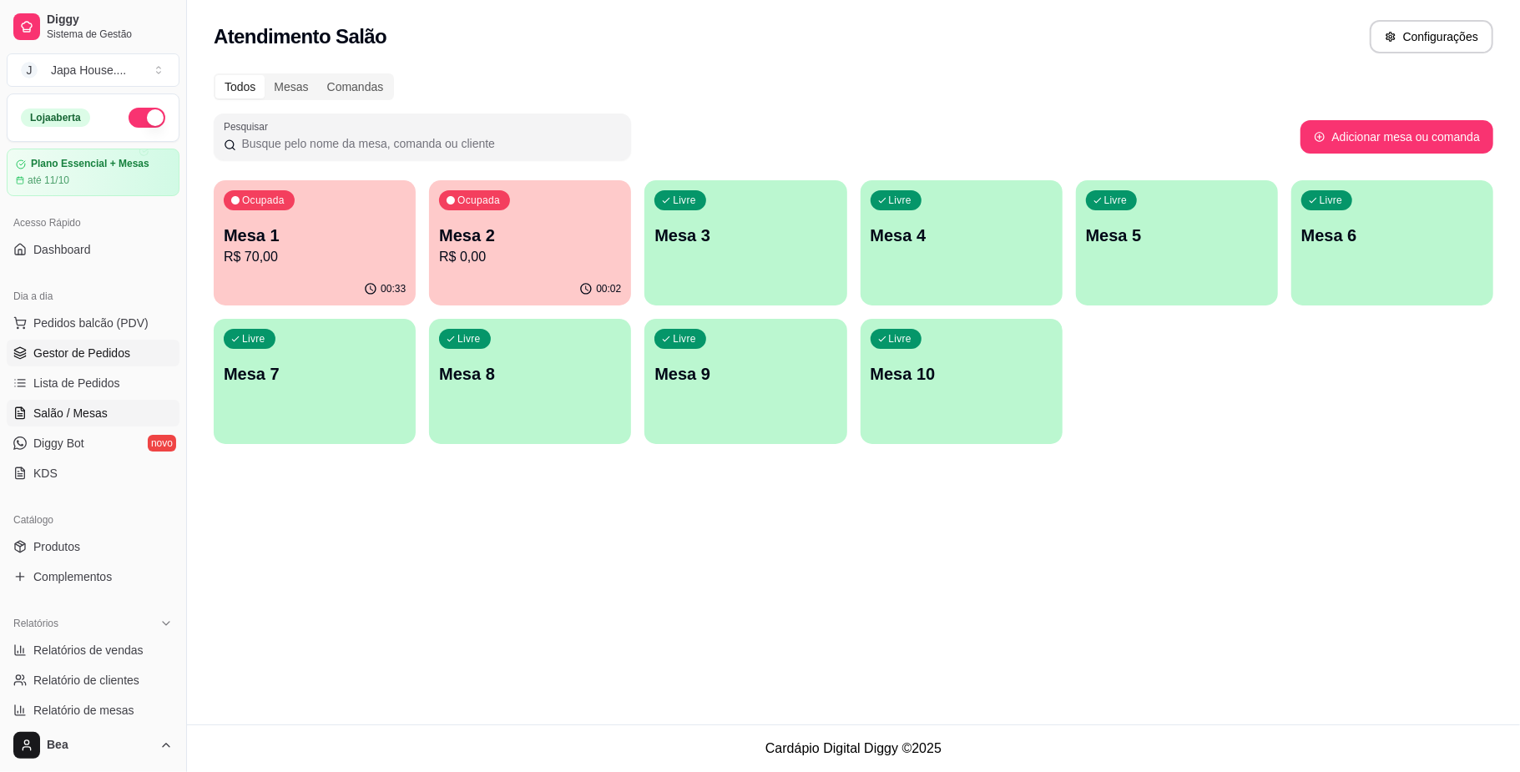
click at [102, 349] on span "Gestor de Pedidos" at bounding box center [81, 353] width 97 height 17
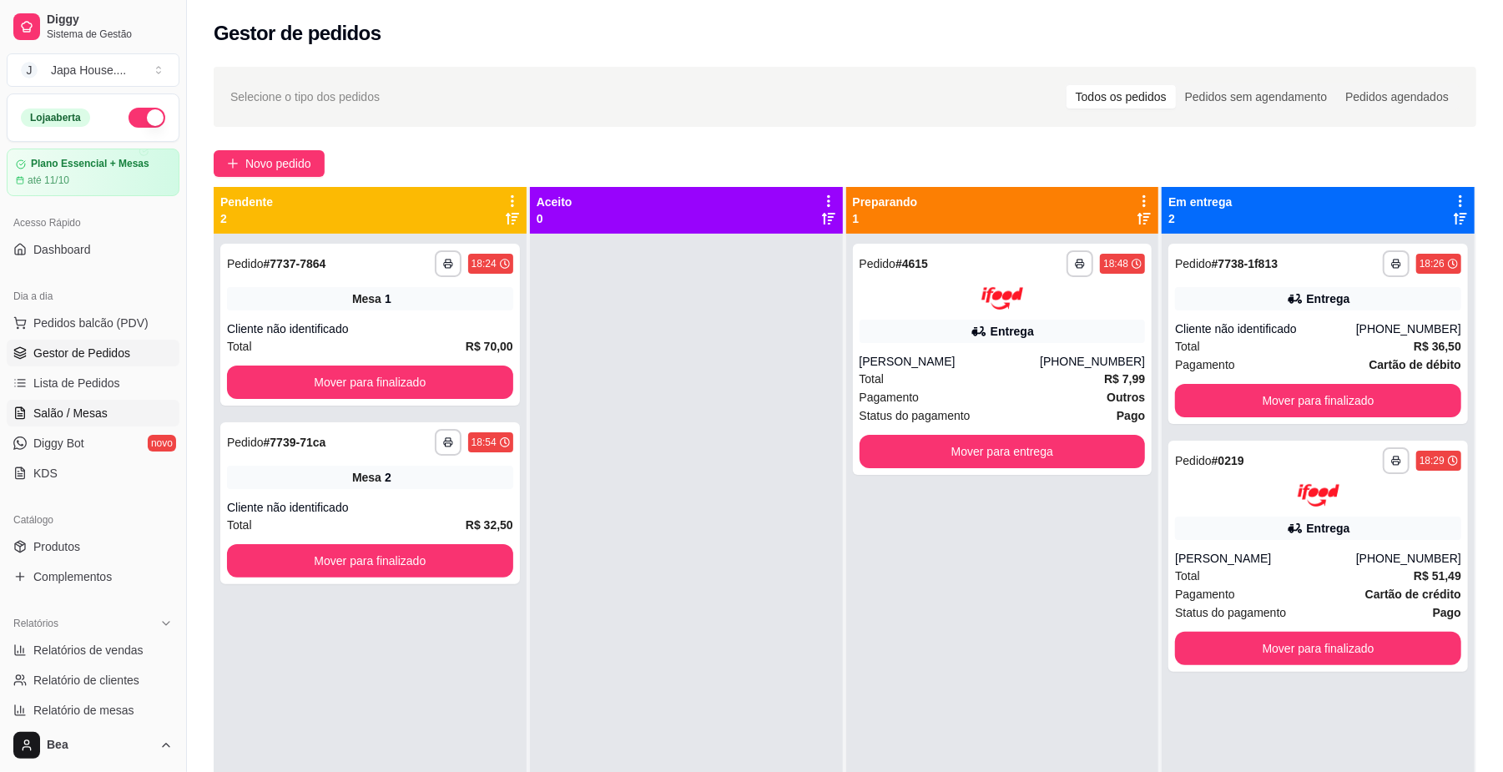
click at [94, 411] on span "Salão / Mesas" at bounding box center [70, 413] width 74 height 17
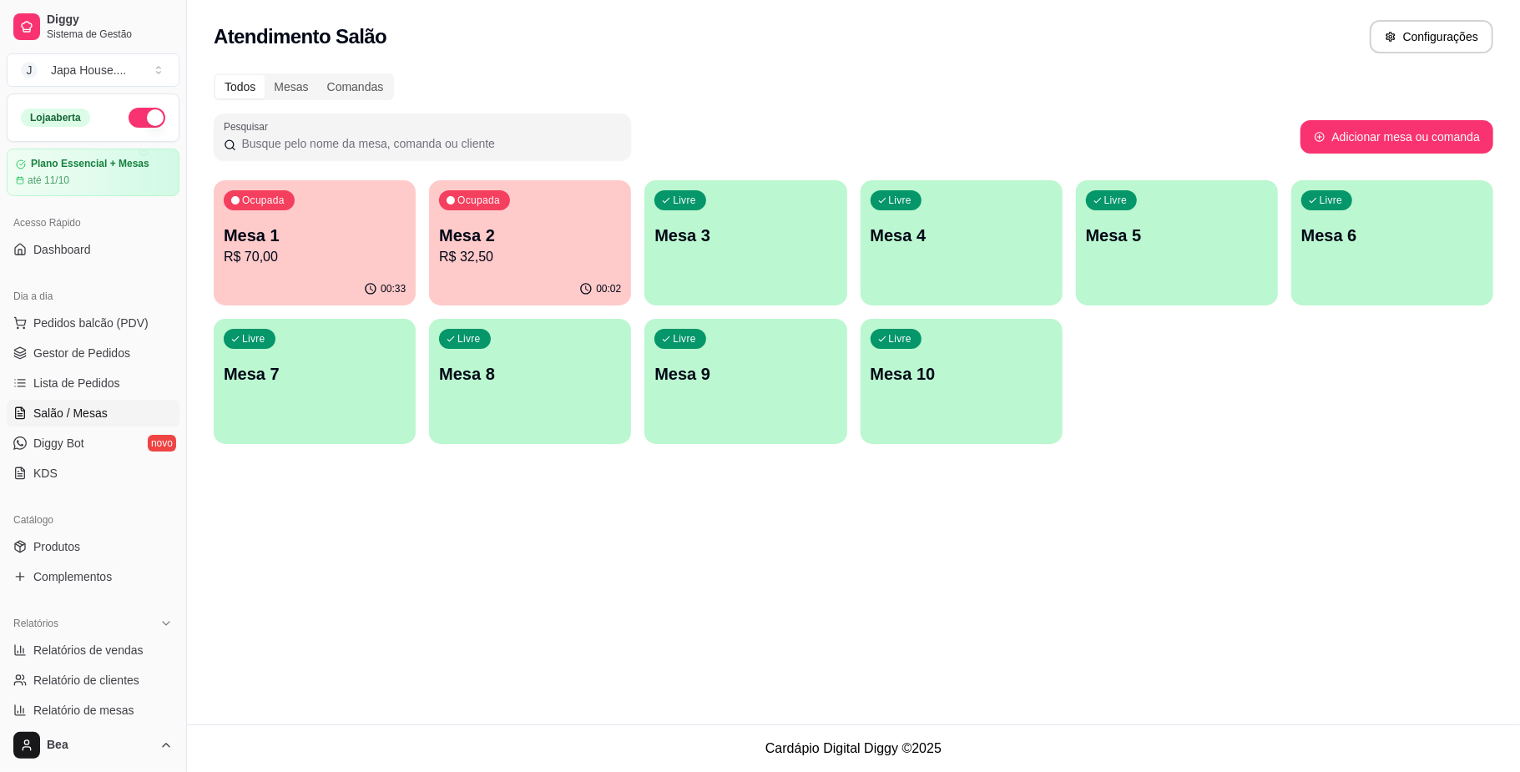
click at [478, 248] on p "R$ 32,50" at bounding box center [530, 257] width 182 height 20
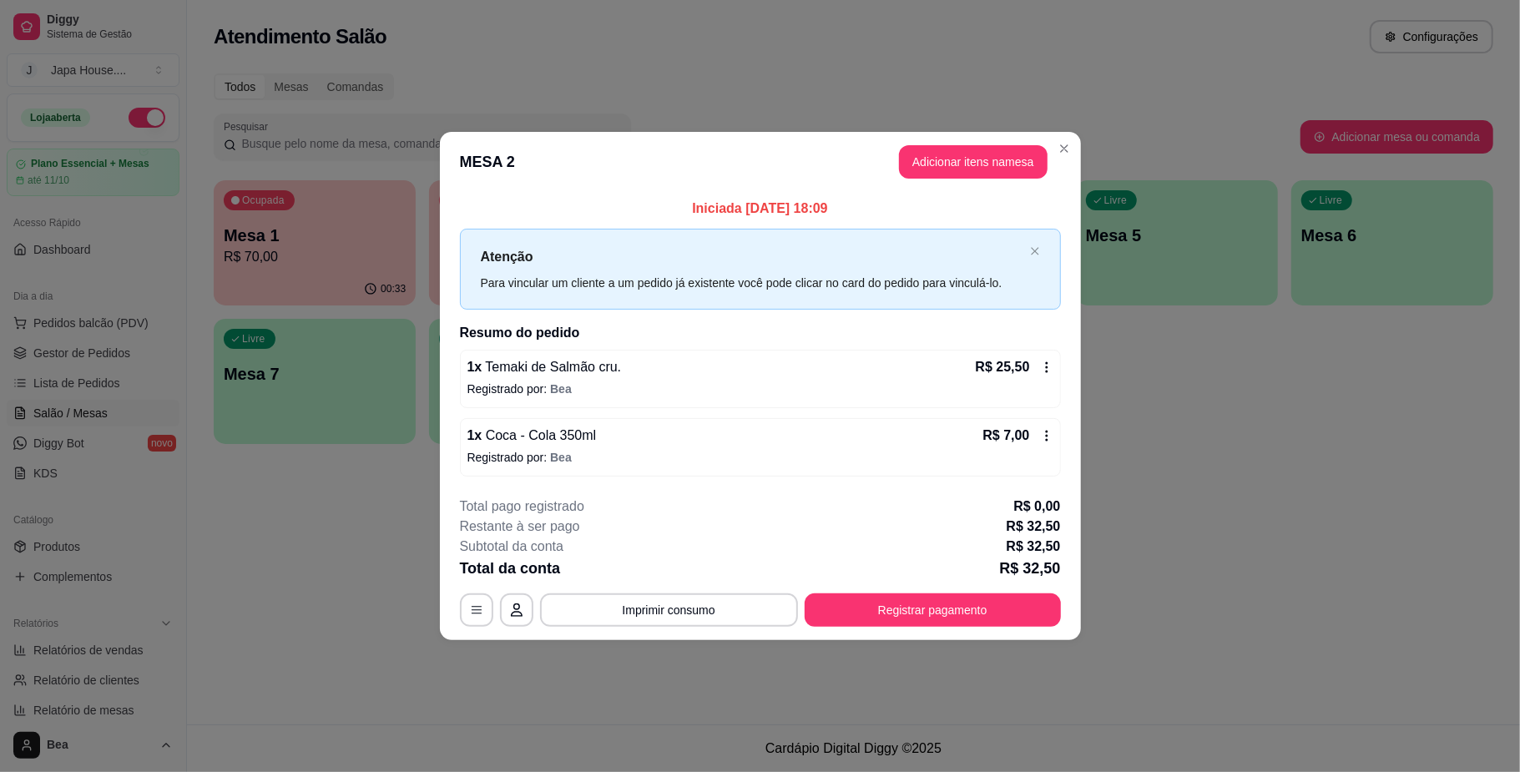
click at [1042, 435] on icon at bounding box center [1046, 435] width 13 height 13
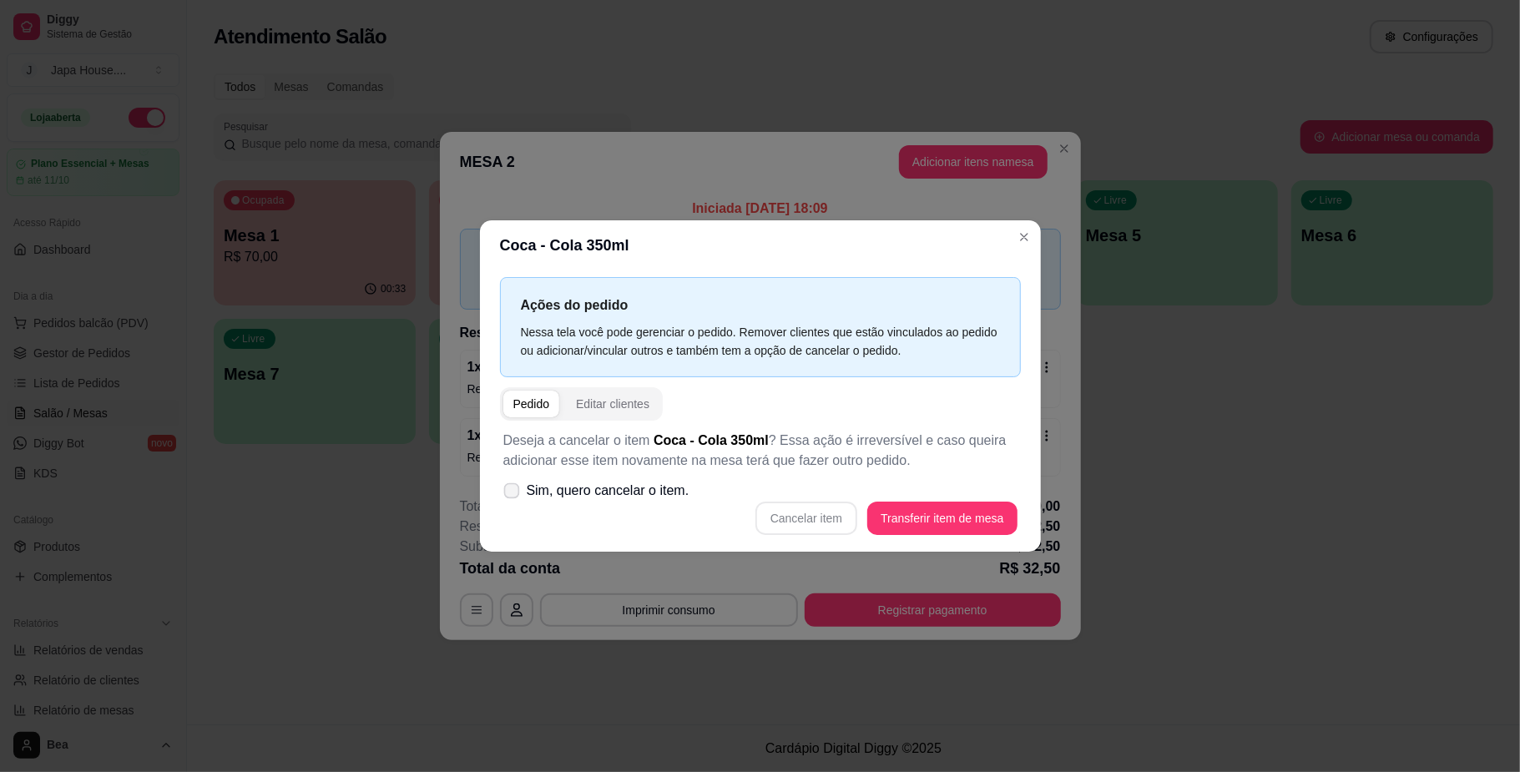
click at [586, 502] on label "Sim, quero cancelar o item." at bounding box center [596, 490] width 199 height 33
click at [513, 502] on input "Sim, quero cancelar o item." at bounding box center [507, 498] width 11 height 11
checkbox input "true"
click at [835, 514] on button "Cancelar item" at bounding box center [806, 518] width 99 height 33
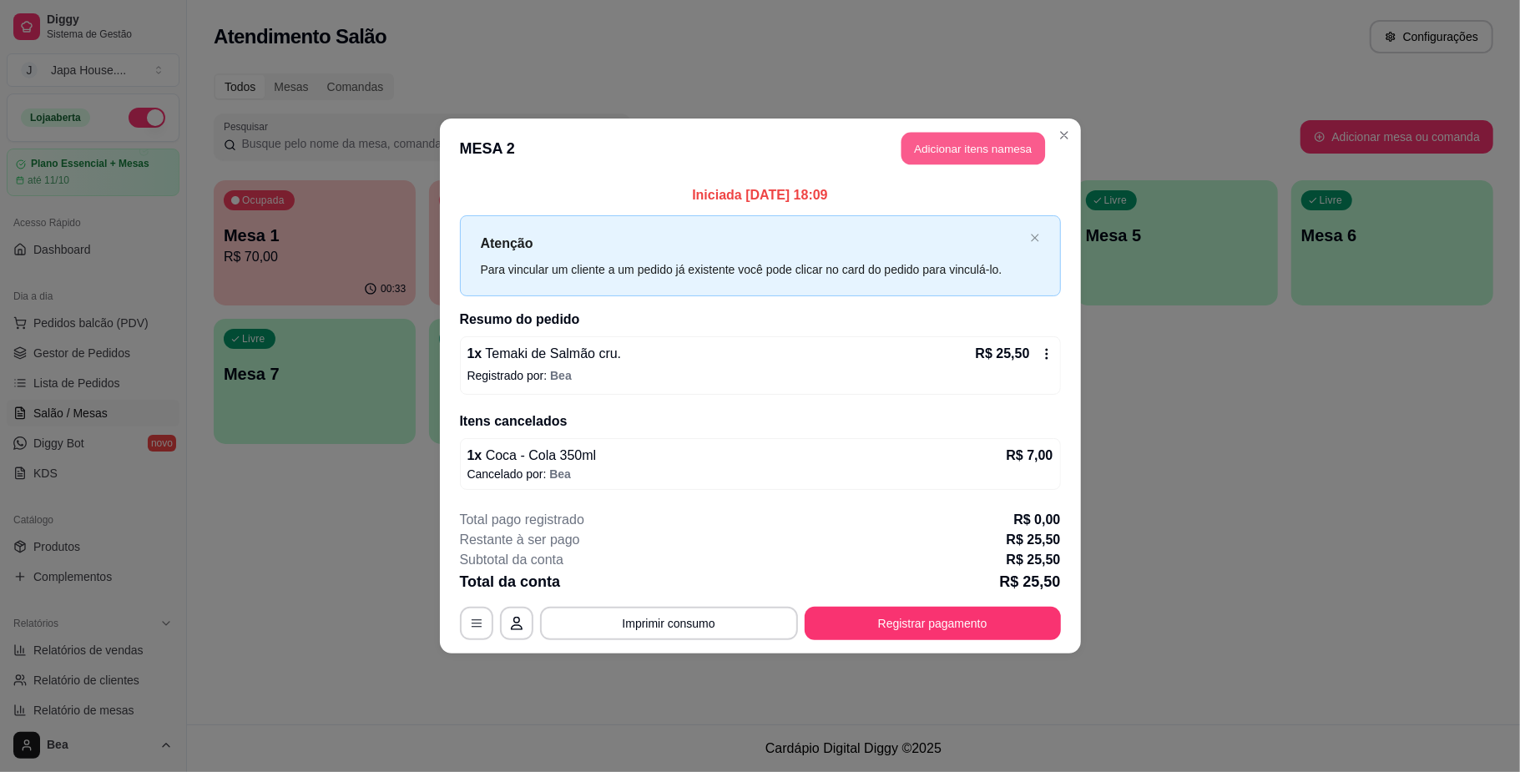
click at [956, 145] on button "Adicionar itens na mesa" at bounding box center [973, 149] width 144 height 33
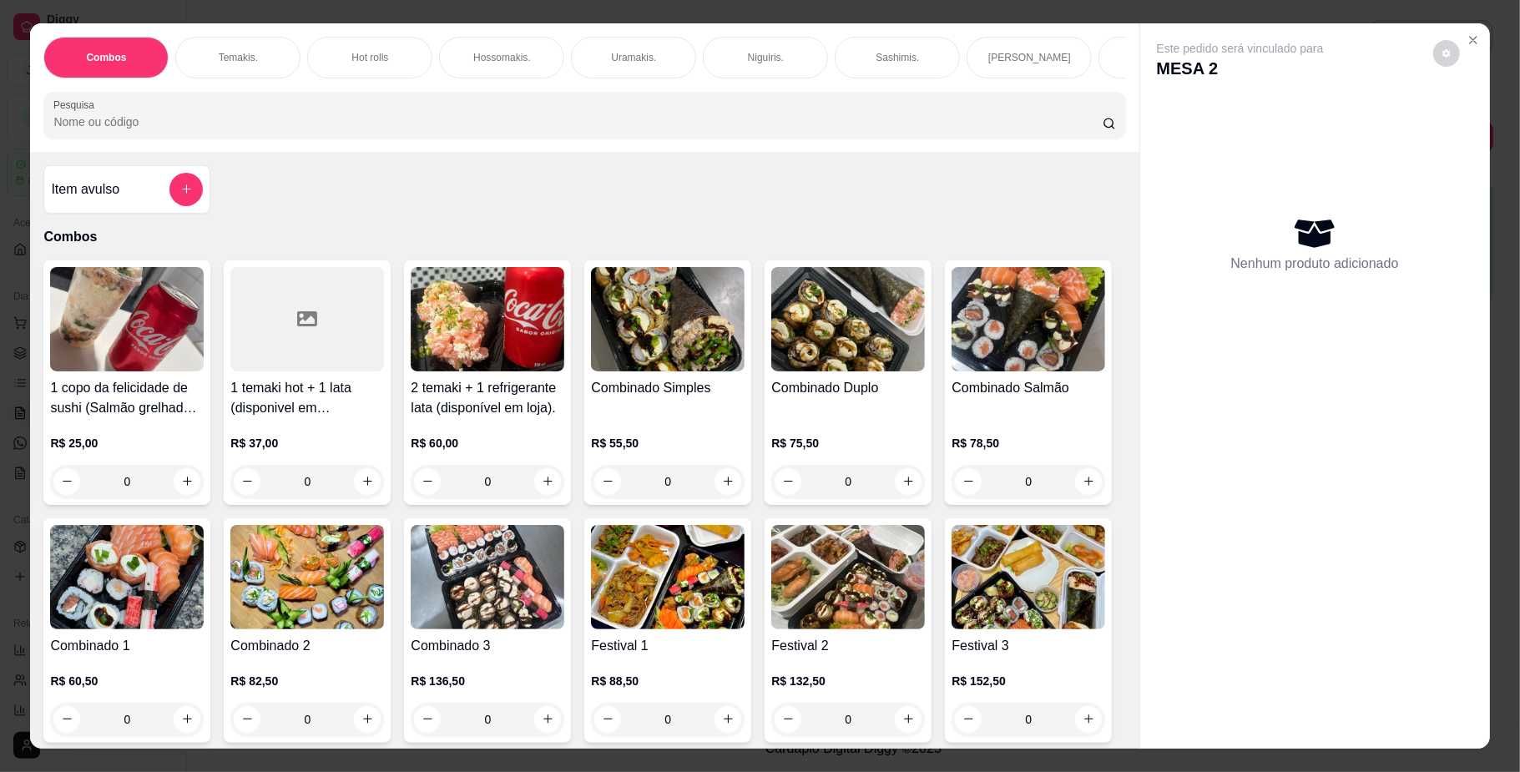
scroll to position [0, 946]
click at [346, 52] on p "Bebidas." at bounding box center [346, 57] width 39 height 13
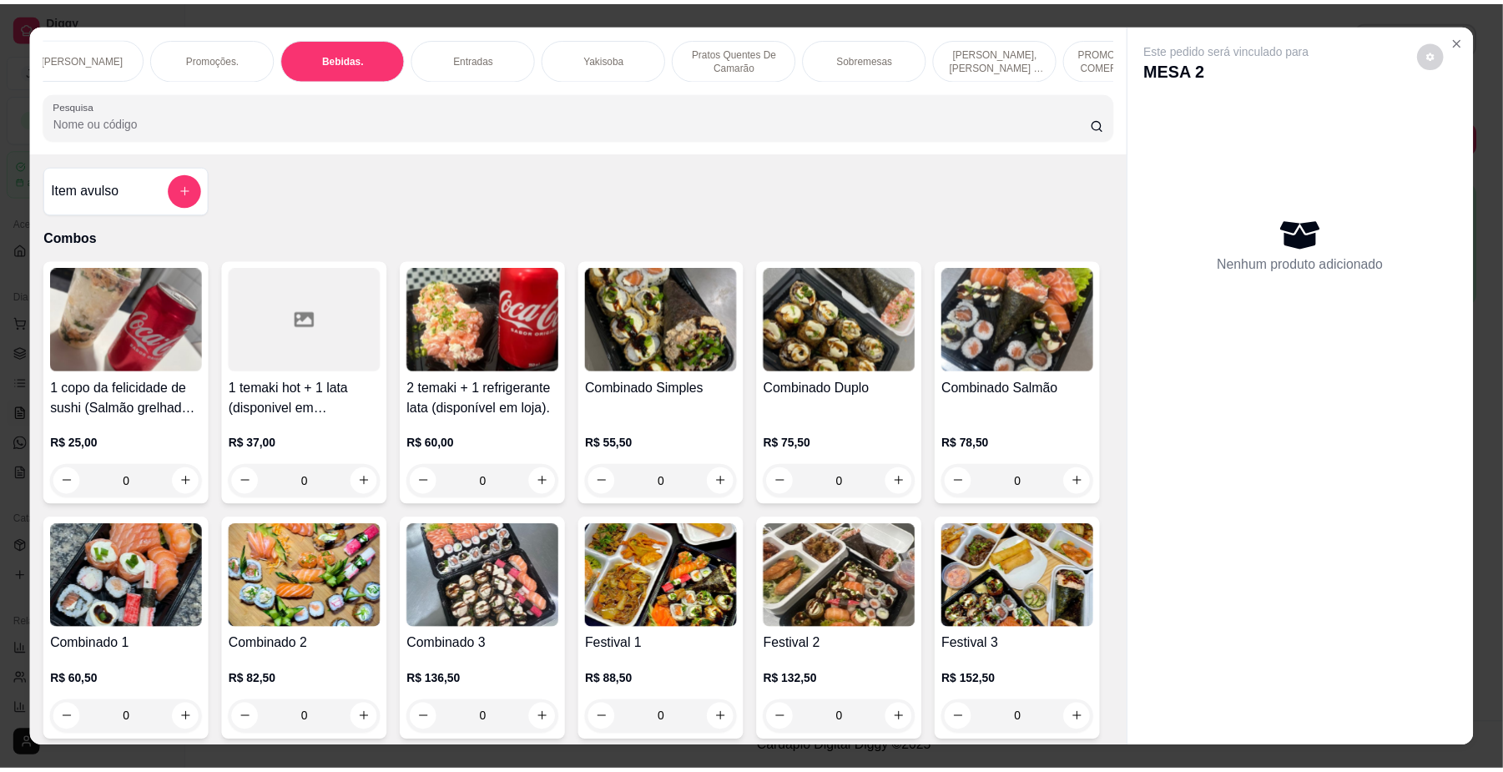
scroll to position [30, 0]
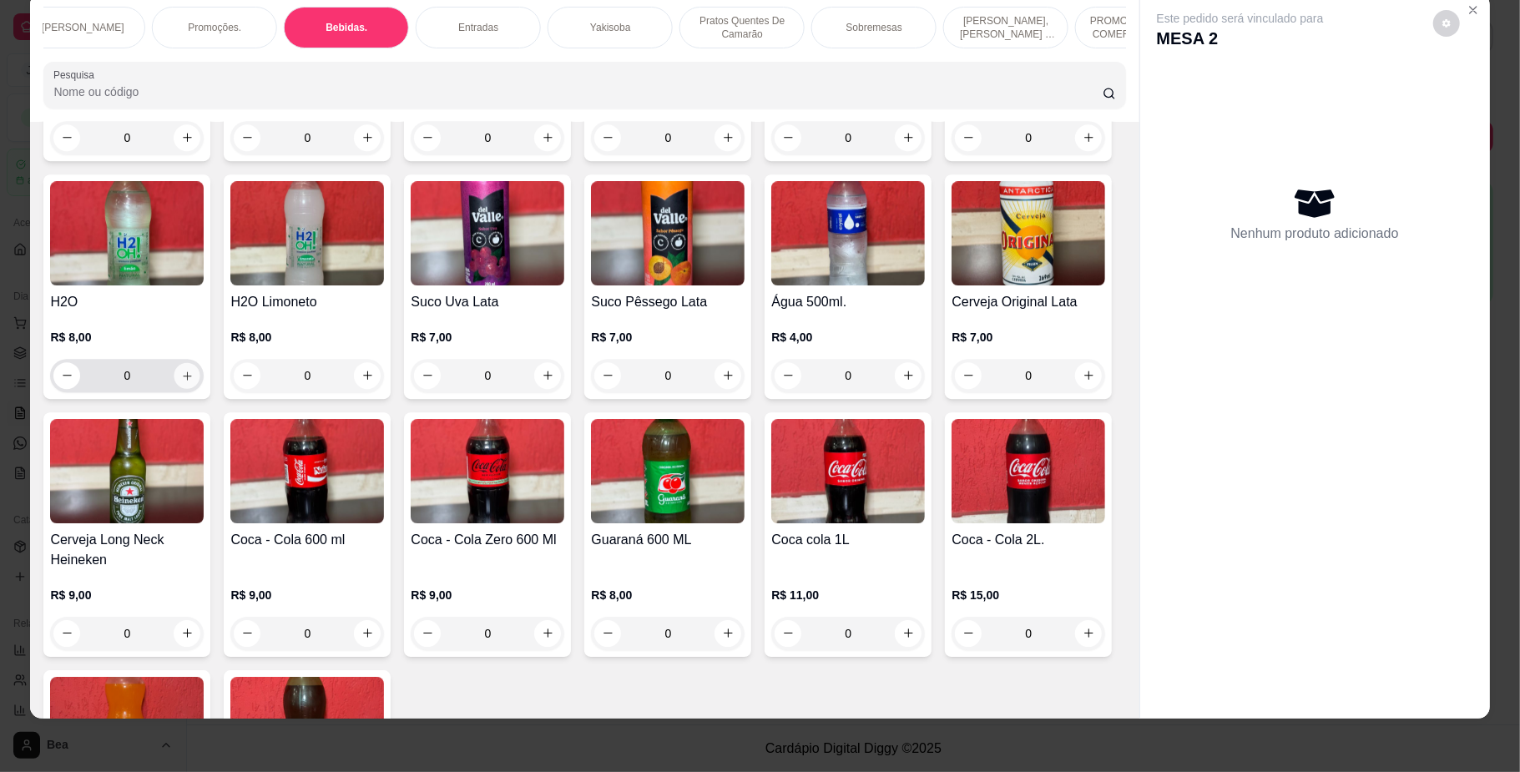
click at [200, 388] on button "increase-product-quantity" at bounding box center [187, 375] width 26 height 26
type input "1"
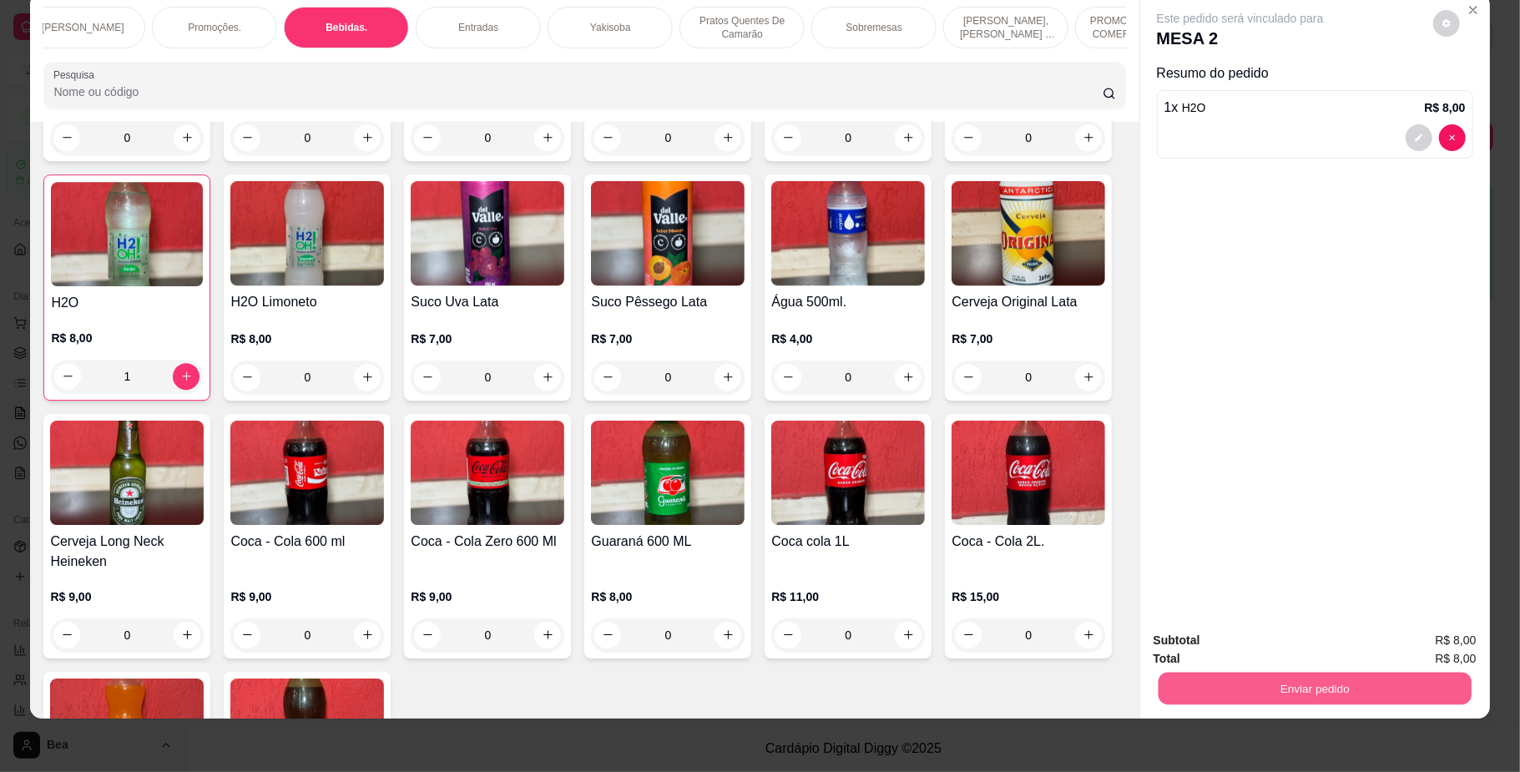
click at [1233, 696] on button "Enviar pedido" at bounding box center [1314, 689] width 313 height 33
click at [1227, 651] on button "Não registrar e enviar pedido" at bounding box center [1258, 649] width 174 height 32
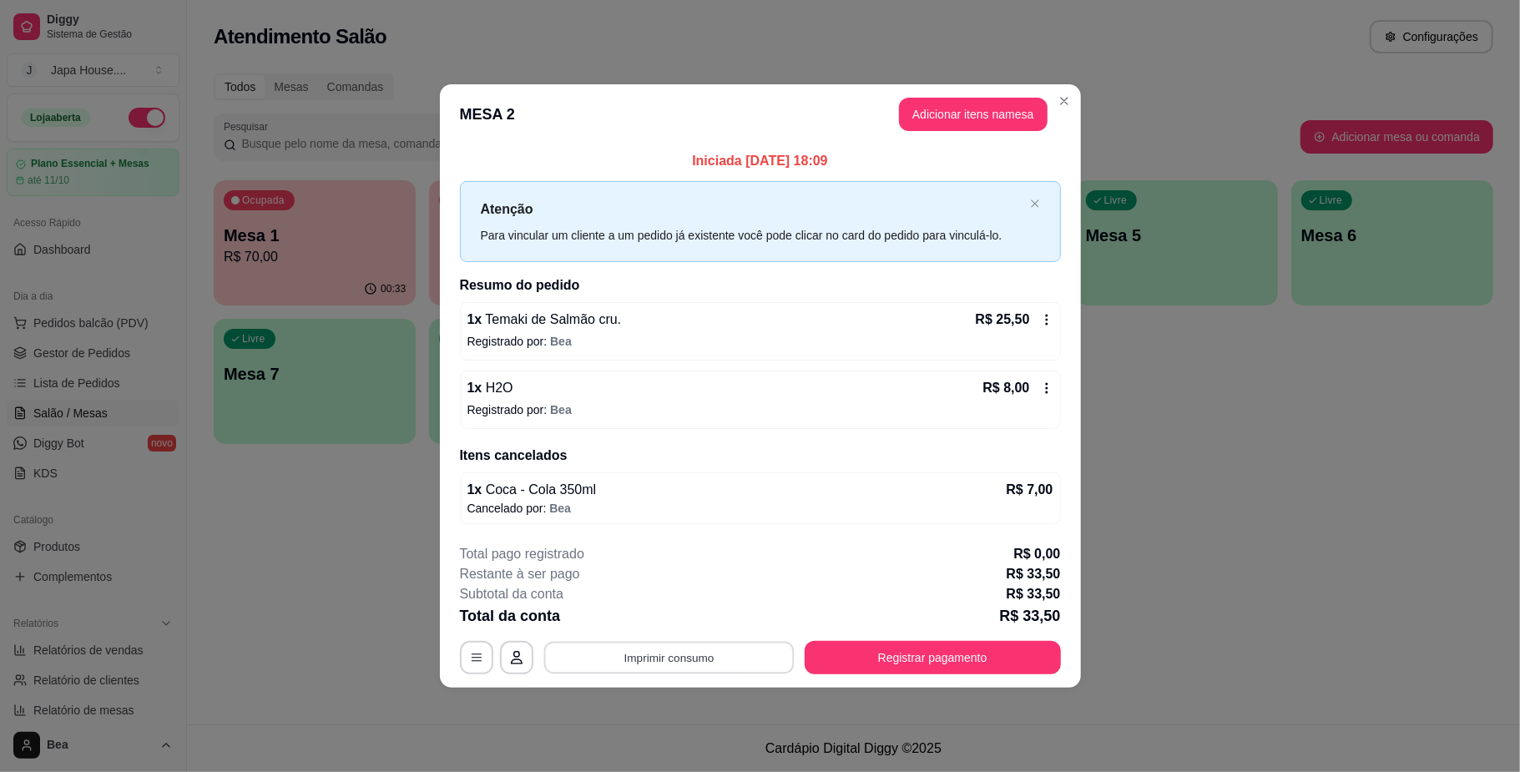
click at [686, 665] on button "Imprimir consumo" at bounding box center [668, 658] width 250 height 33
click at [674, 629] on button "IMPRESSORA" at bounding box center [673, 621] width 117 height 26
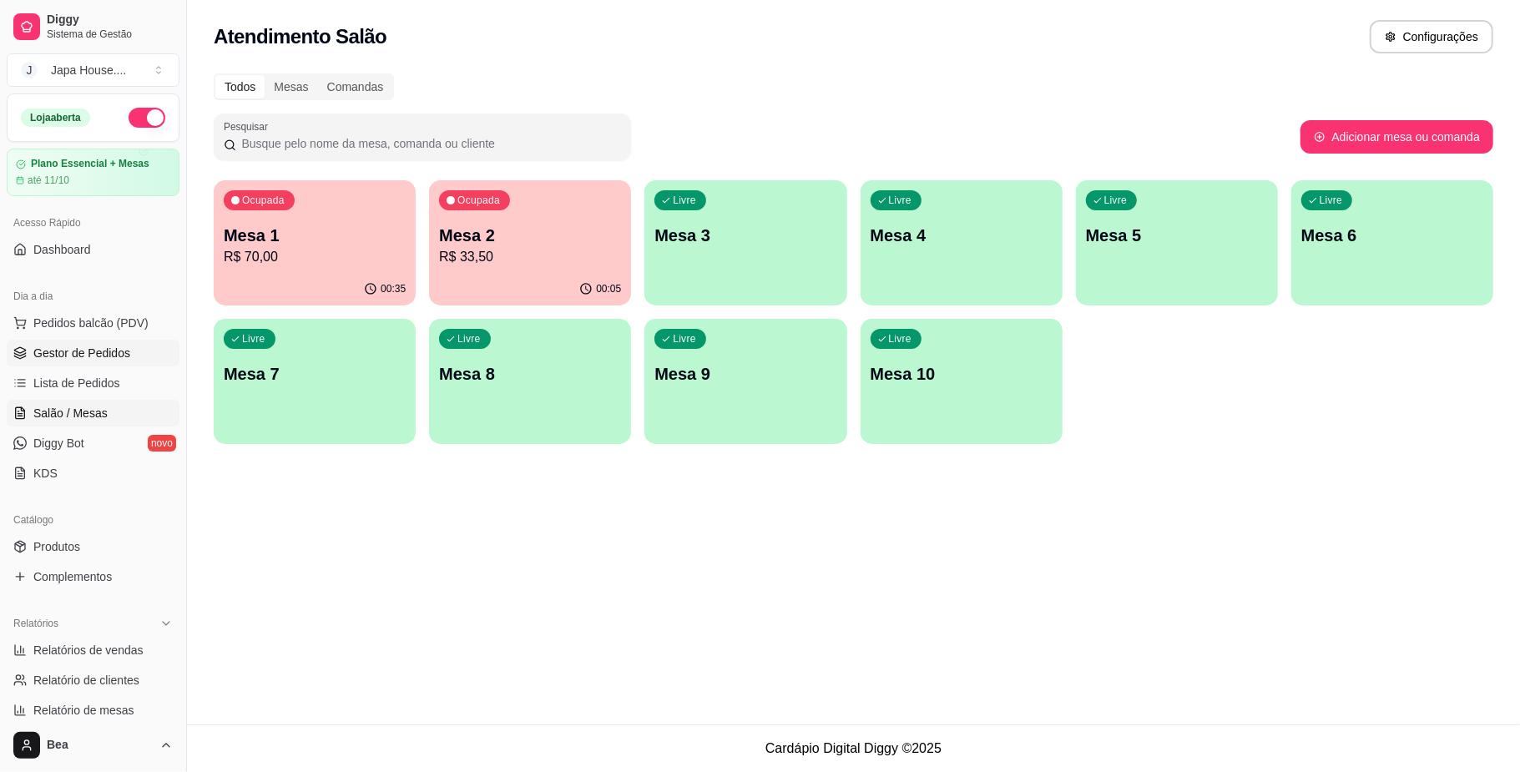
click at [75, 361] on span "Gestor de Pedidos" at bounding box center [81, 353] width 97 height 17
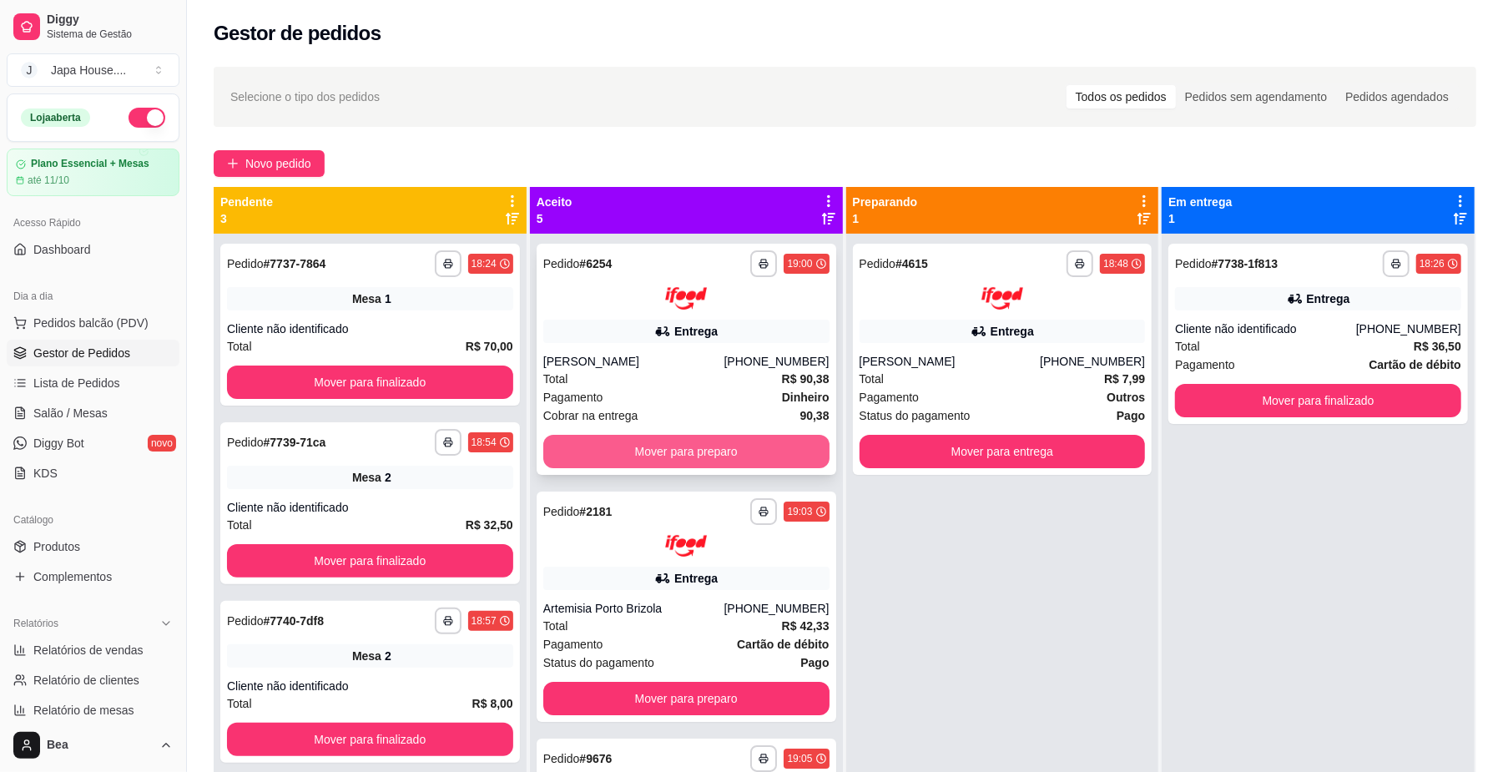
click at [752, 451] on button "Mover para preparo" at bounding box center [686, 451] width 286 height 33
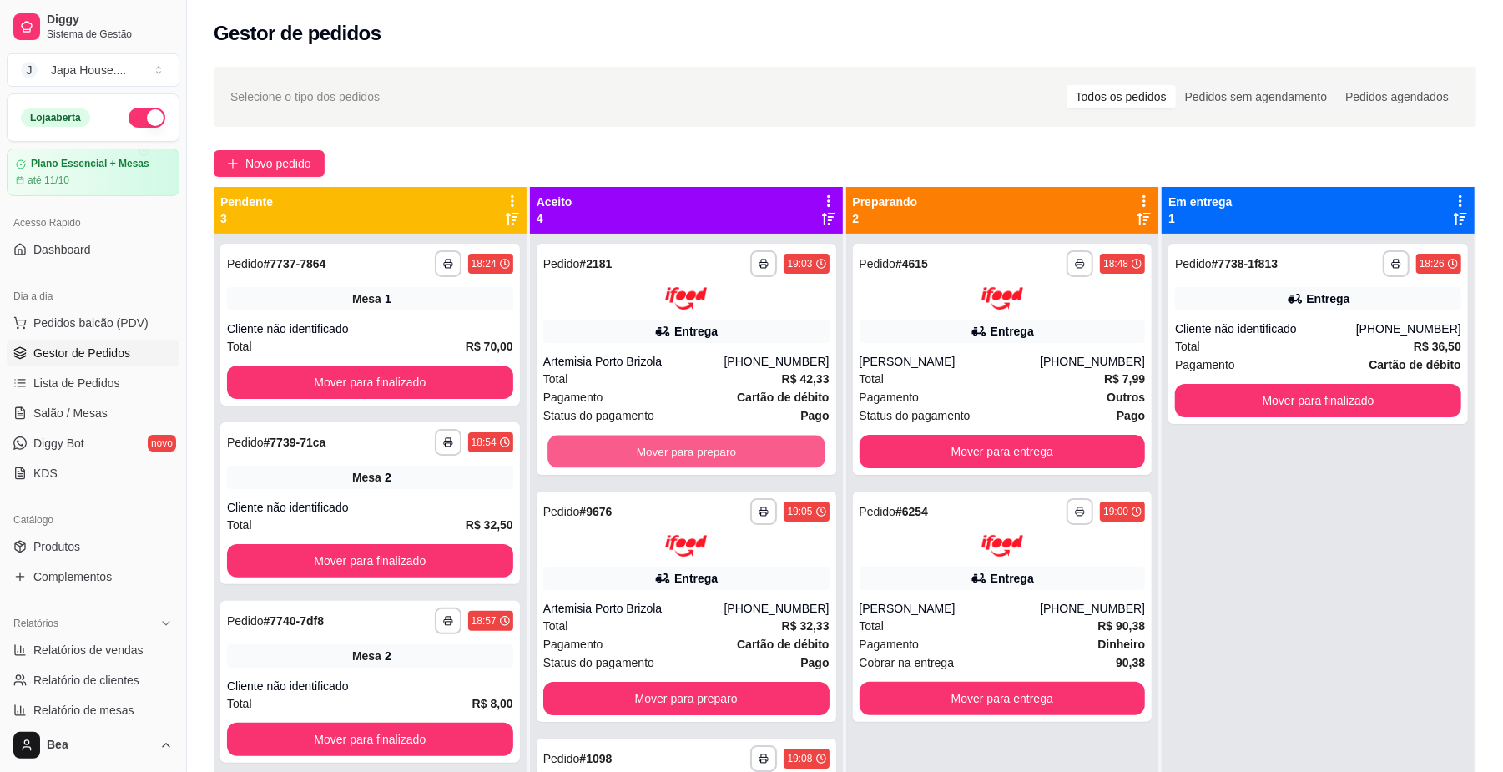
click at [752, 451] on button "Mover para preparo" at bounding box center [685, 451] width 277 height 33
click at [752, 451] on button "Mover para preparo" at bounding box center [686, 451] width 286 height 33
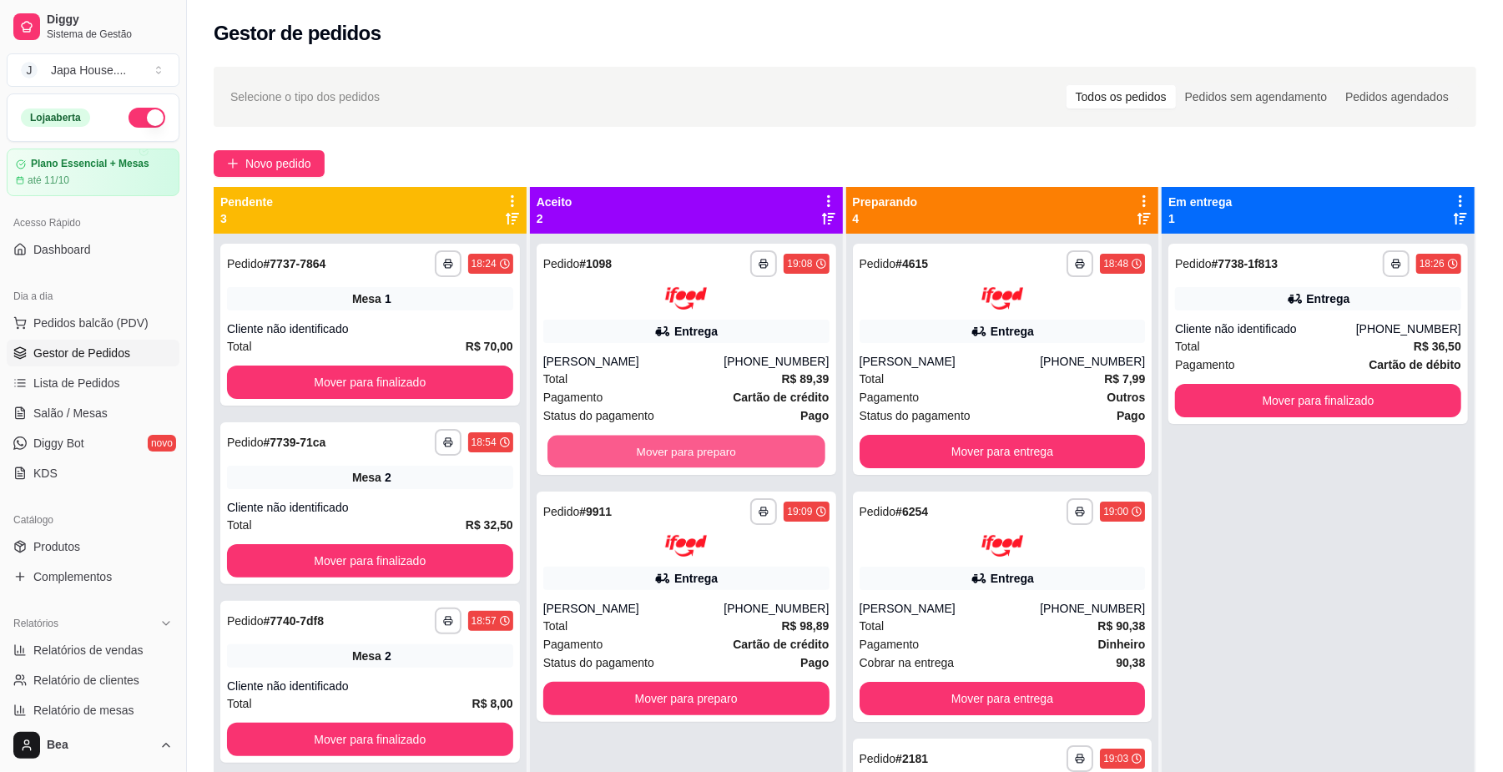
click at [752, 451] on button "Mover para preparo" at bounding box center [685, 451] width 277 height 33
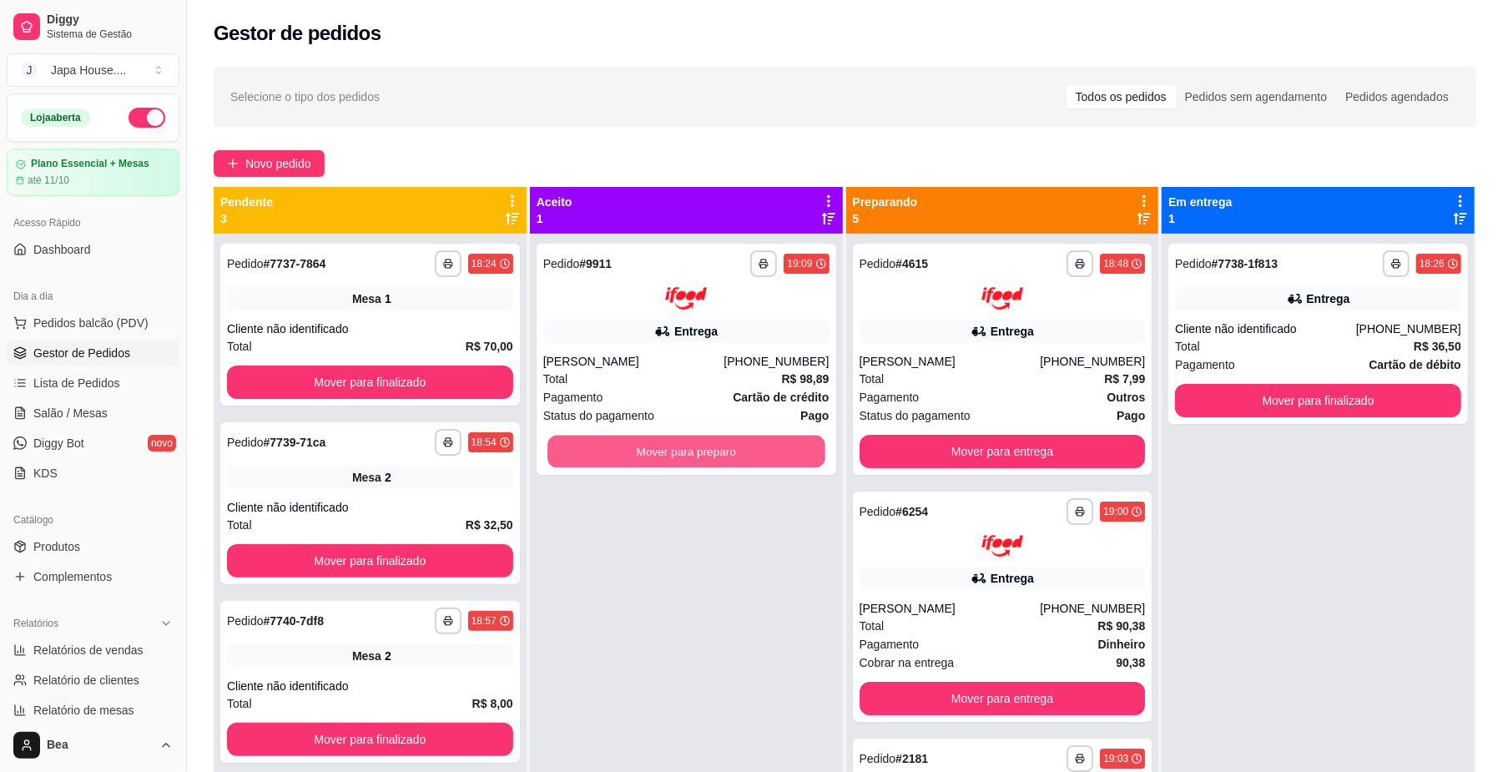
click at [752, 451] on button "Mover para preparo" at bounding box center [685, 451] width 277 height 33
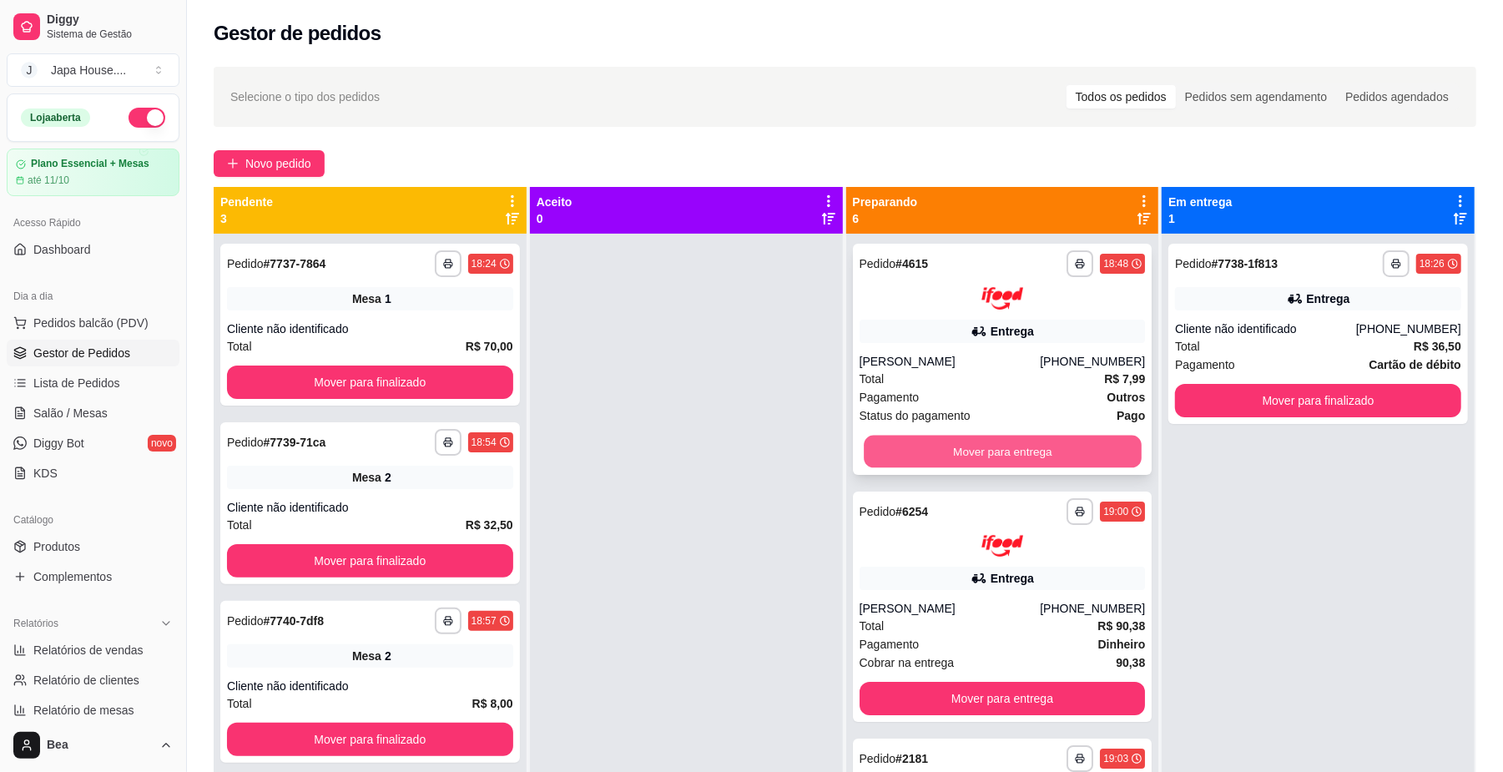
click at [1089, 464] on button "Mover para entrega" at bounding box center [1002, 451] width 277 height 33
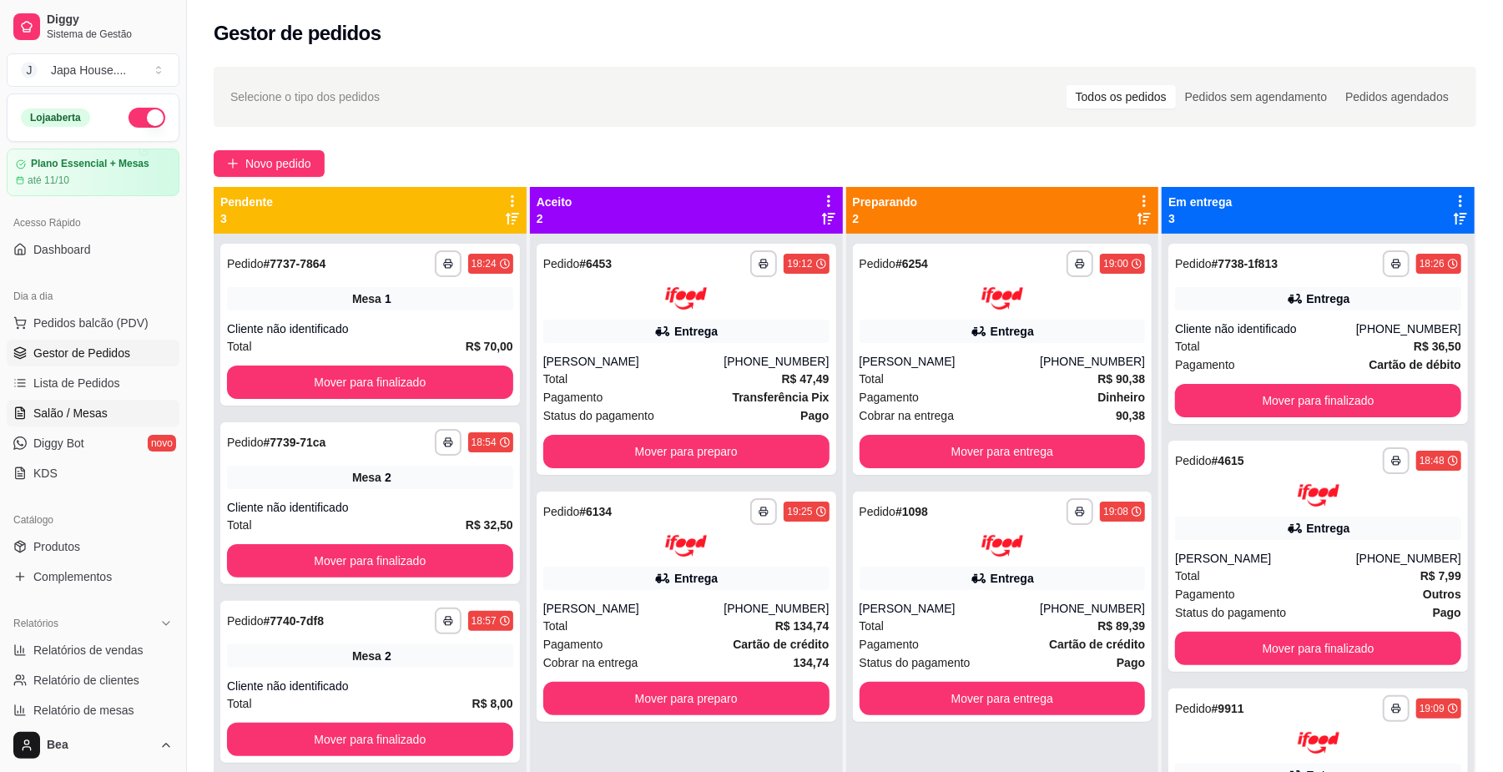
click at [98, 412] on span "Salão / Mesas" at bounding box center [70, 413] width 74 height 17
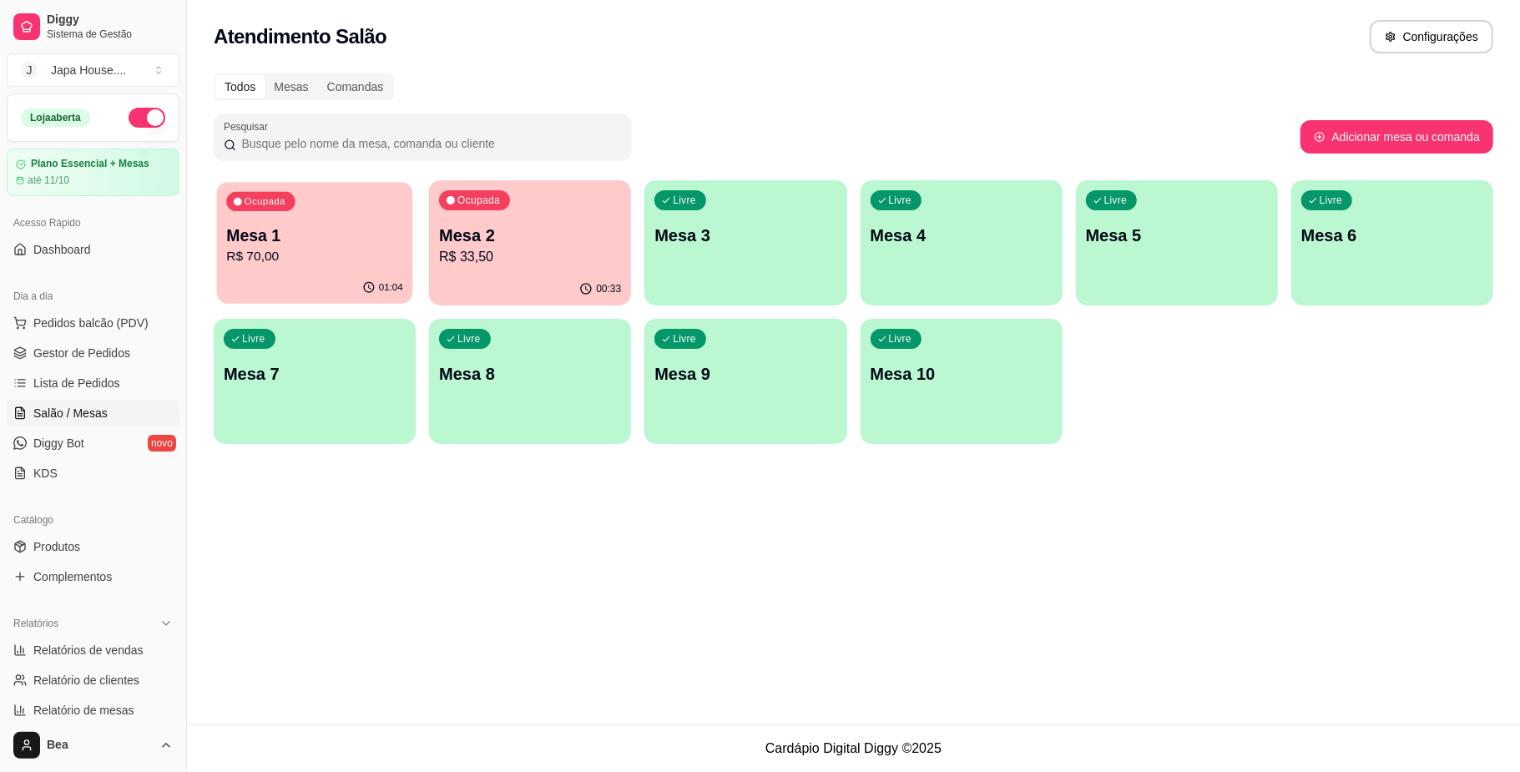
click at [372, 228] on p "Mesa 1" at bounding box center [314, 236] width 177 height 23
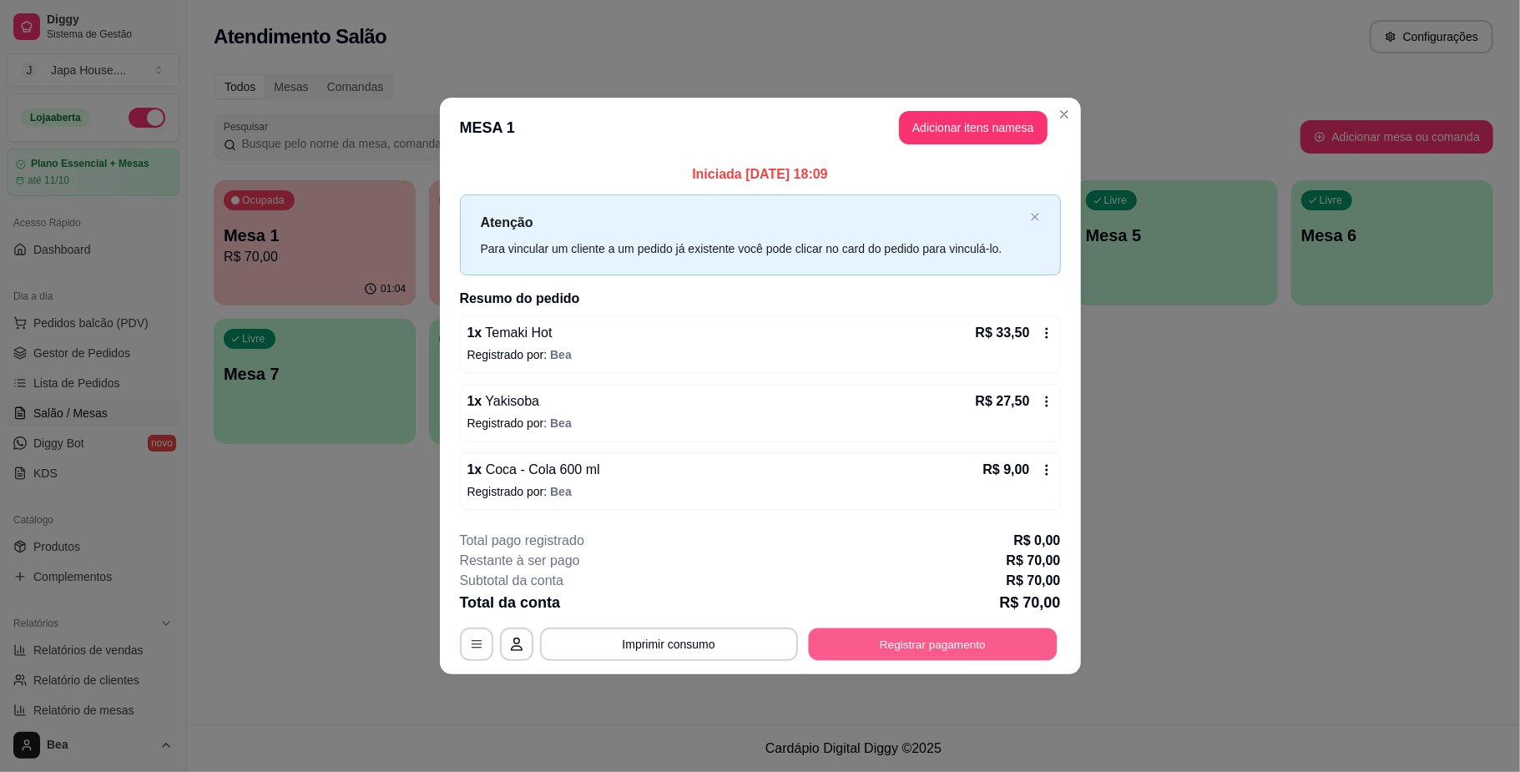
click at [918, 642] on button "Registrar pagamento" at bounding box center [932, 644] width 249 height 33
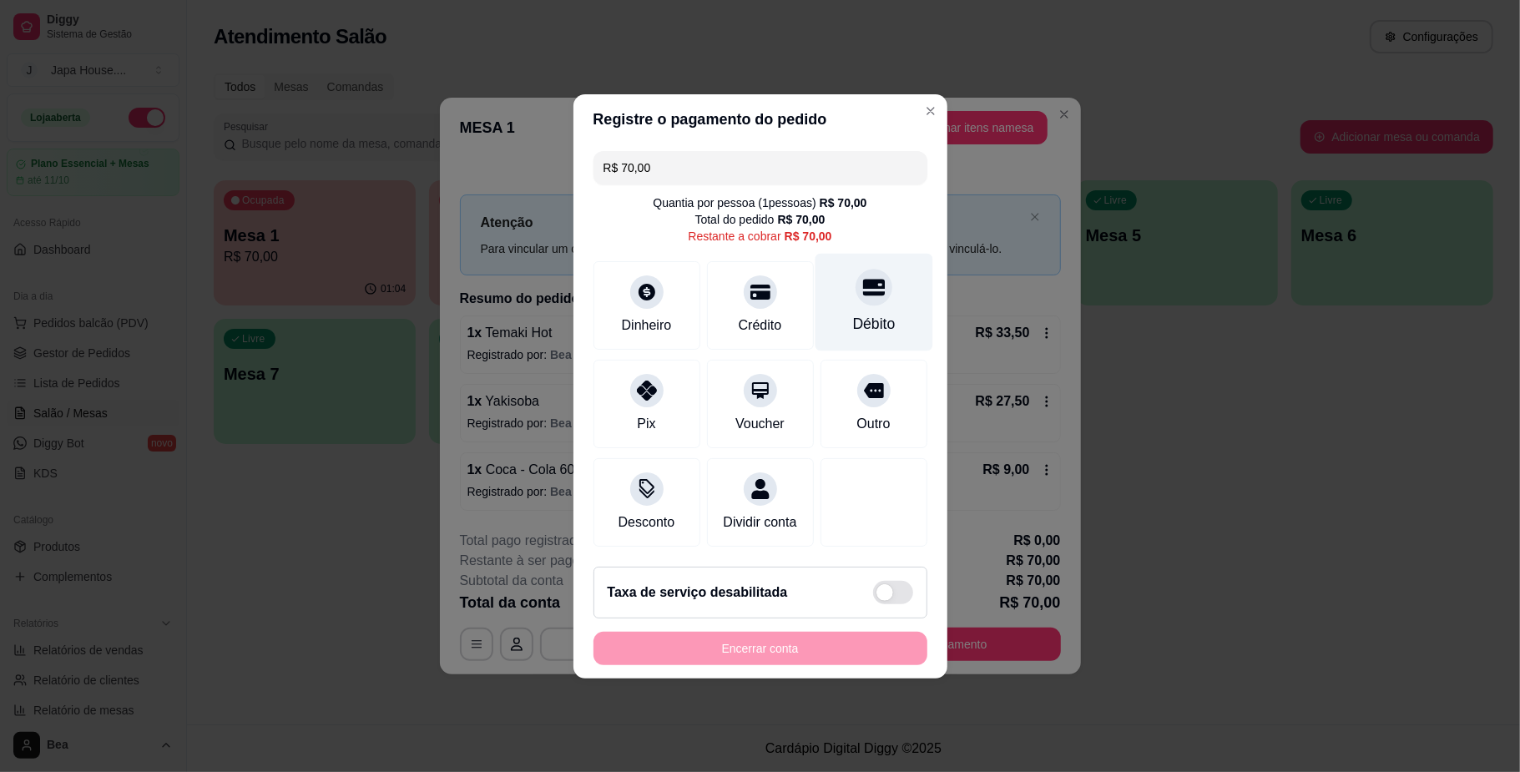
click at [853, 313] on div "Débito" at bounding box center [873, 324] width 43 height 22
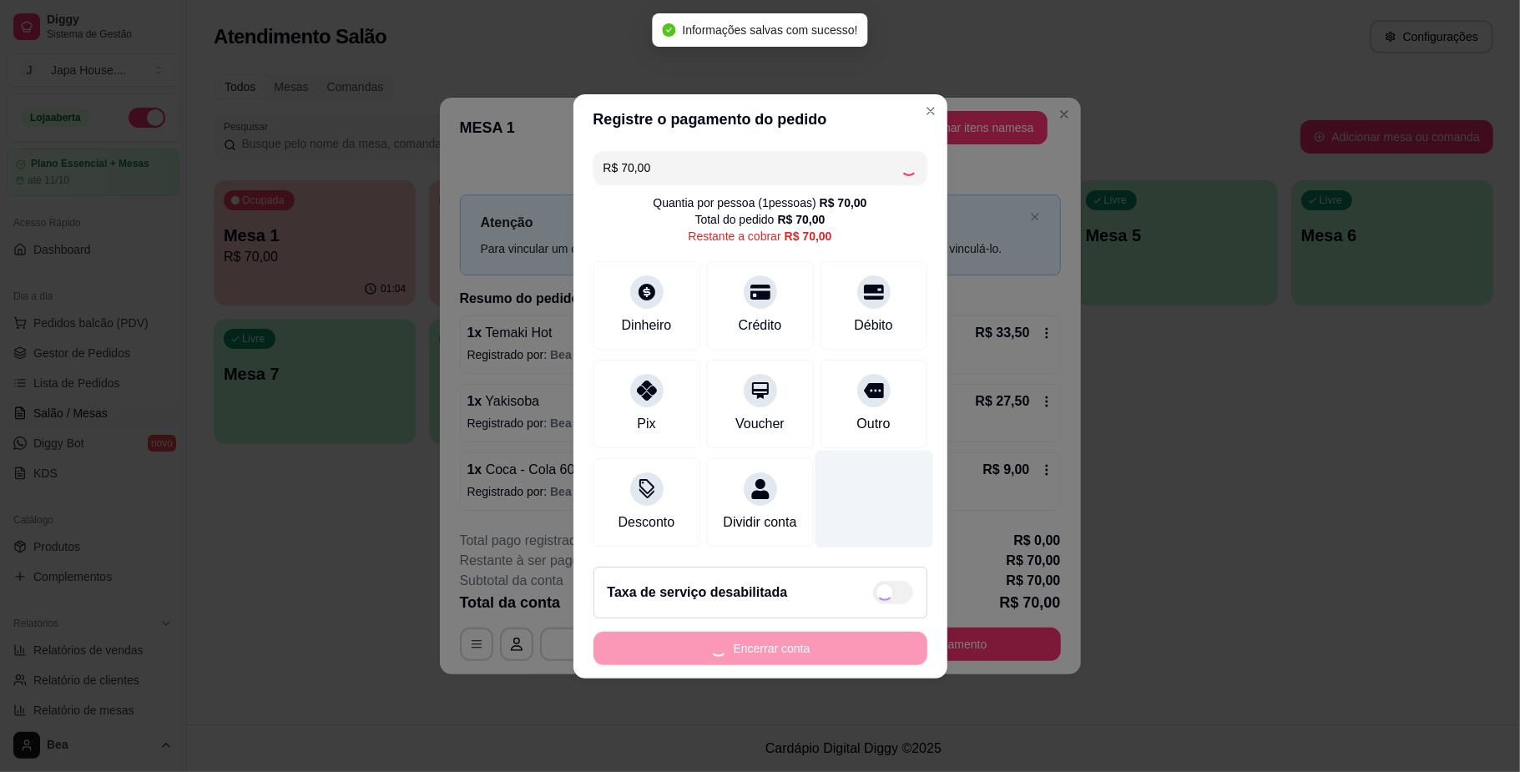
type input "R$ 0,00"
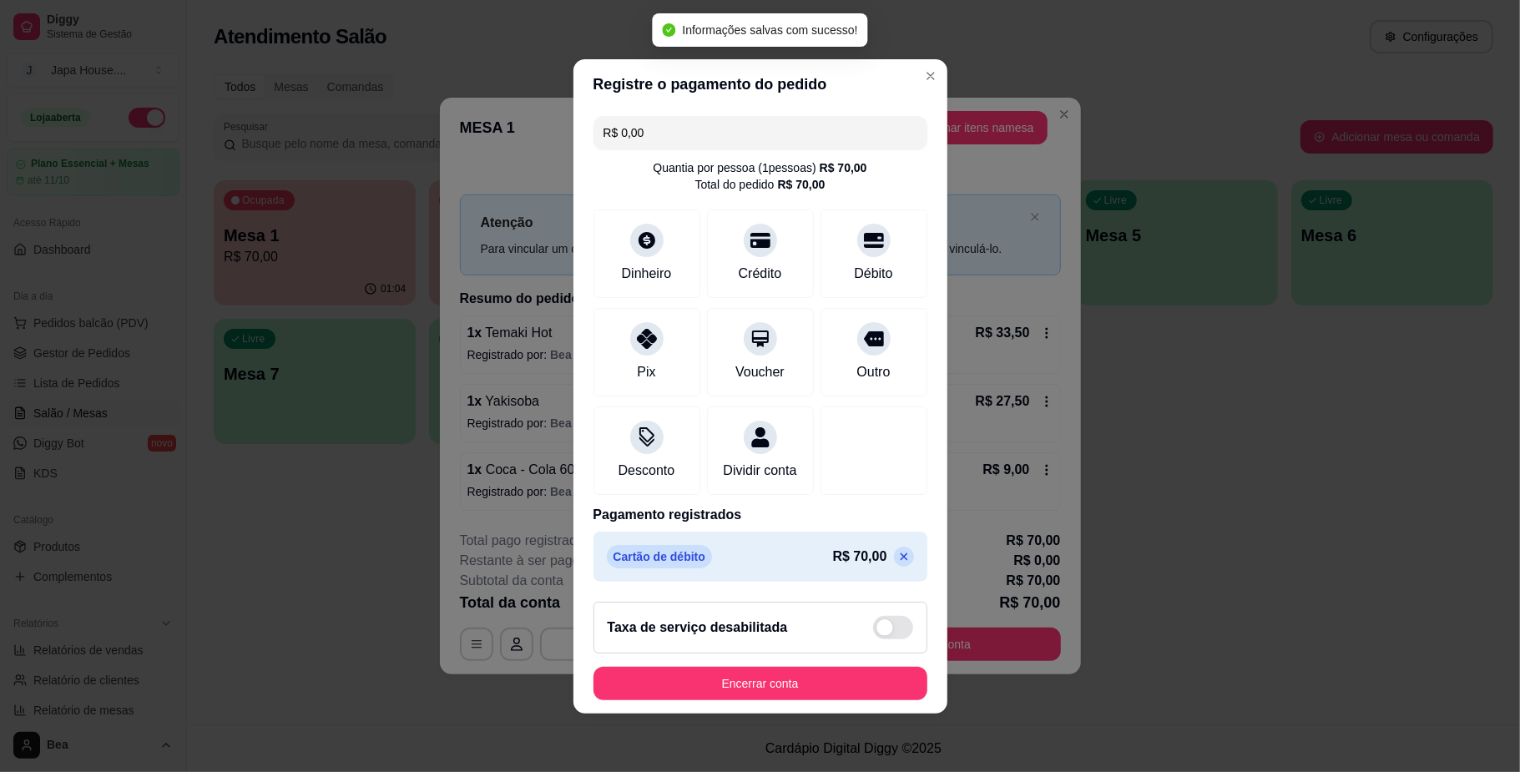
click at [832, 712] on footer "Taxa de serviço desabilitada Encerrar conta" at bounding box center [760, 650] width 374 height 125
click at [829, 692] on button "Encerrar conta" at bounding box center [760, 683] width 324 height 33
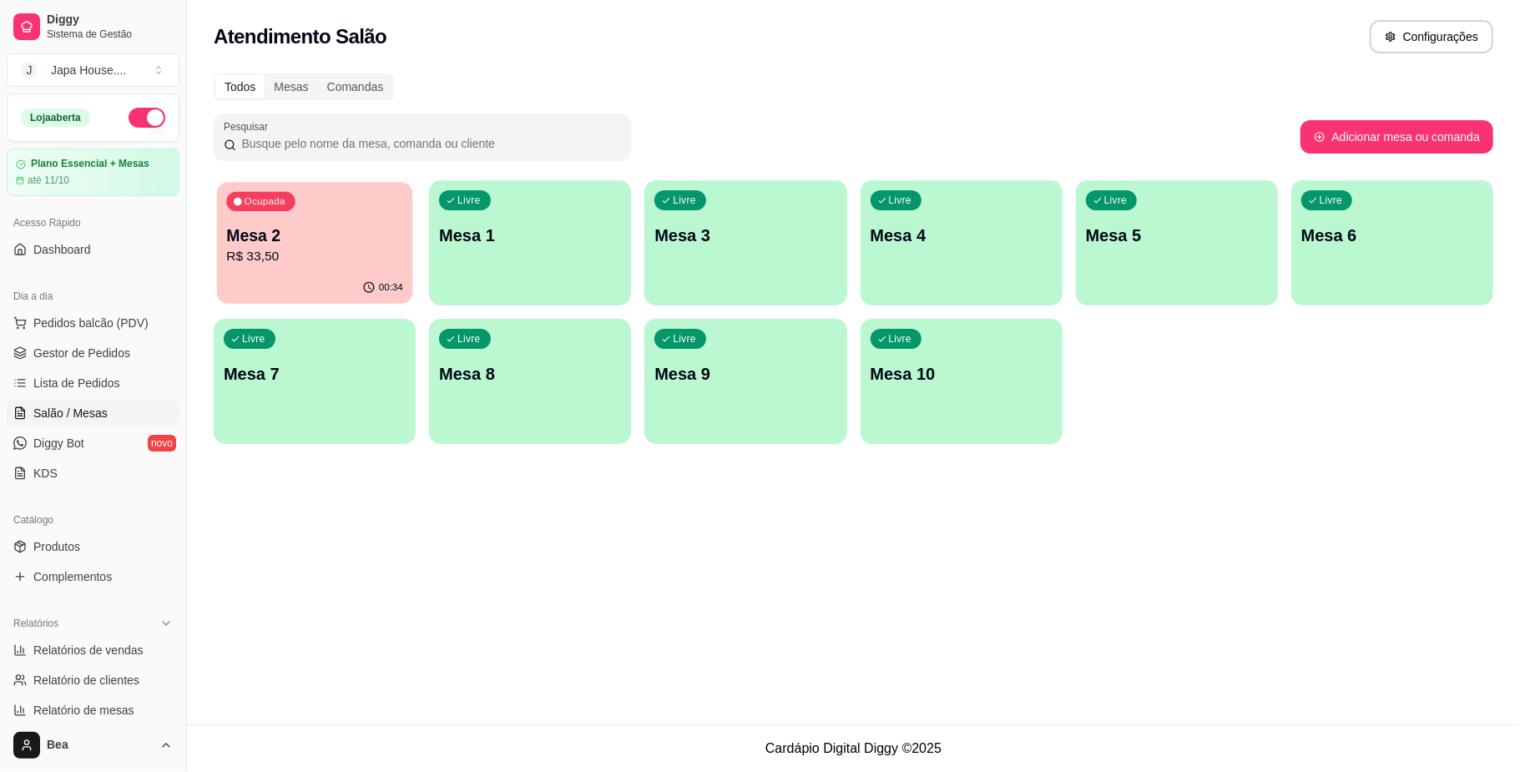
click at [352, 260] on p "R$ 33,50" at bounding box center [314, 256] width 177 height 19
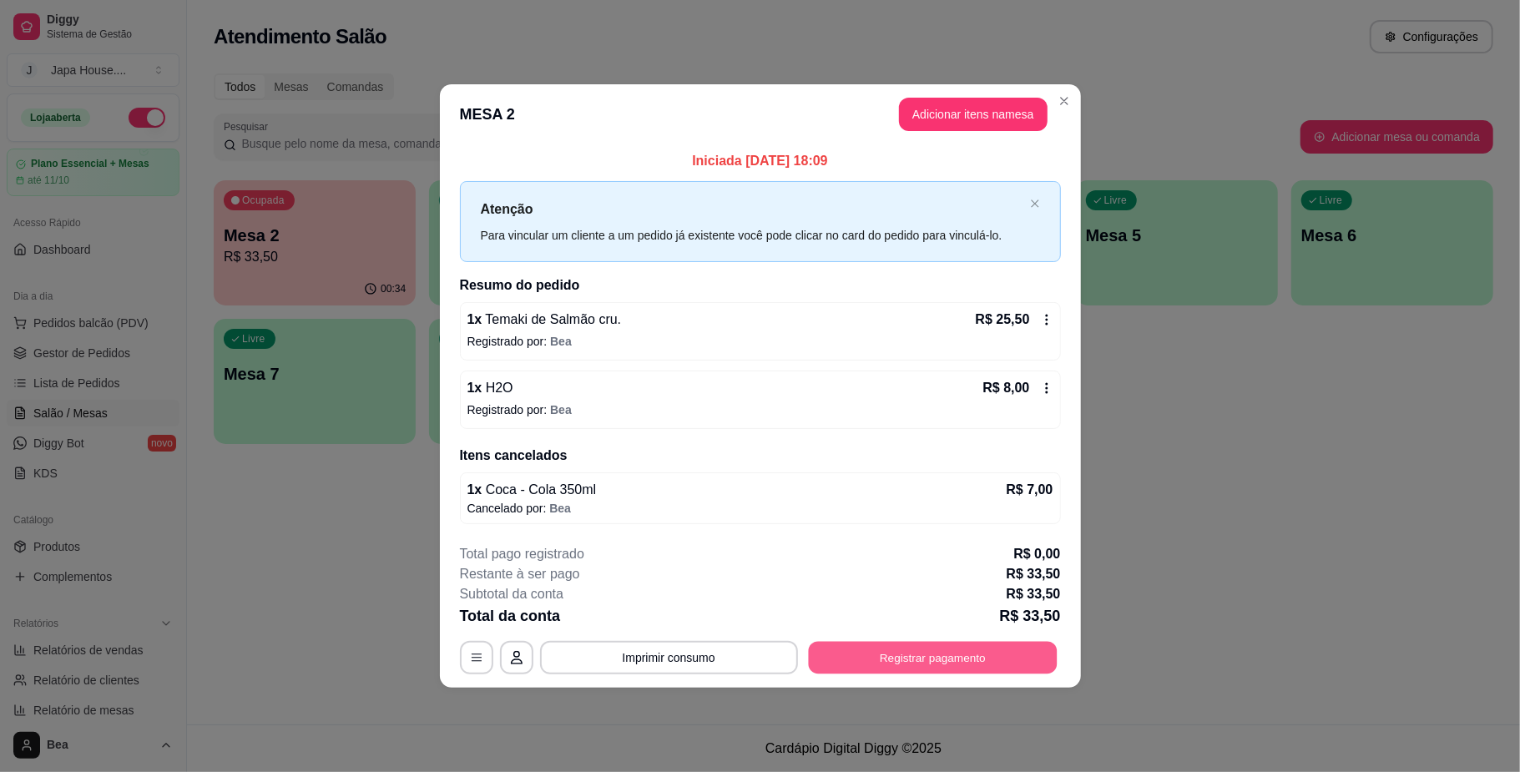
click at [875, 658] on button "Registrar pagamento" at bounding box center [932, 658] width 249 height 33
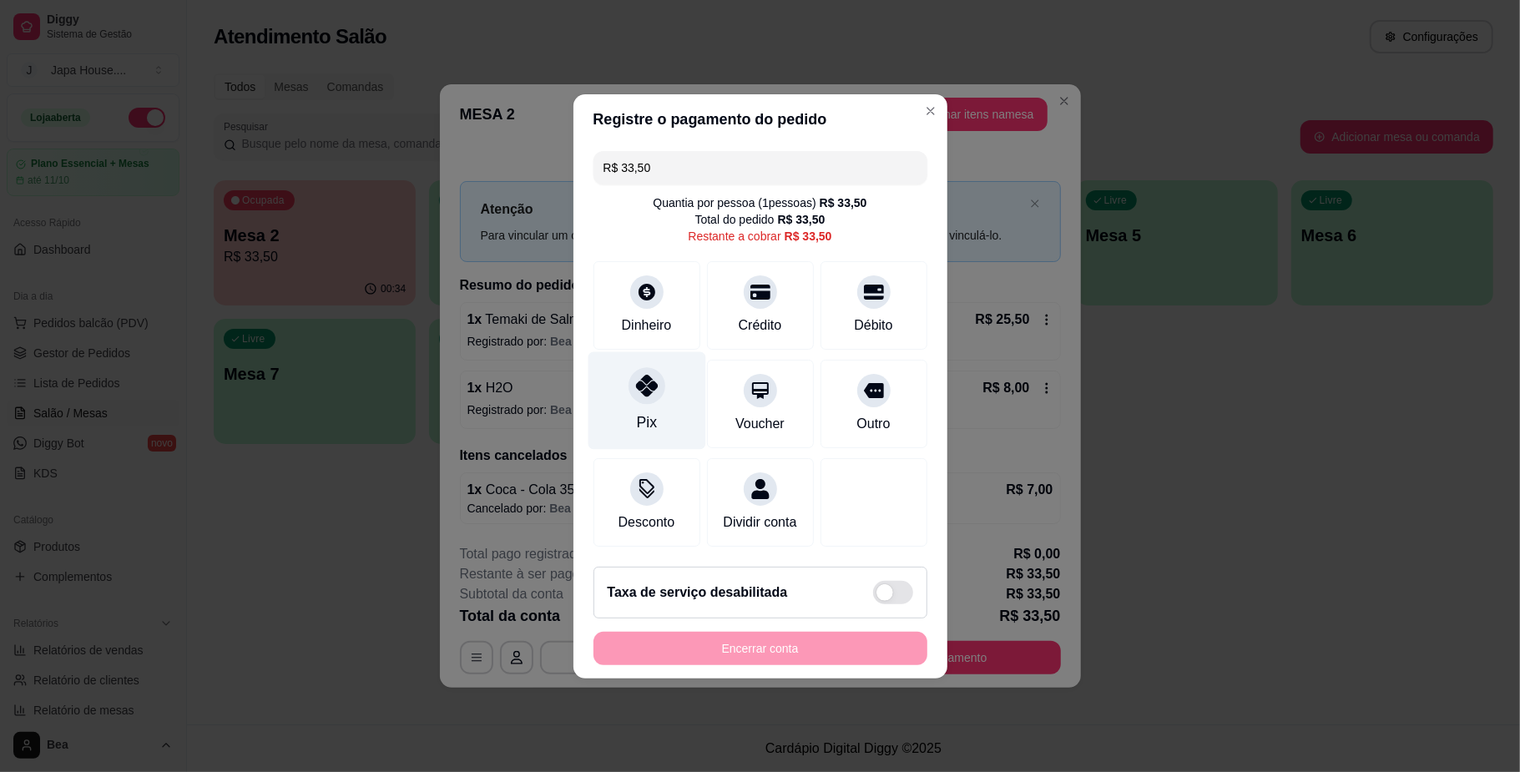
click at [644, 355] on div "Pix" at bounding box center [647, 400] width 118 height 98
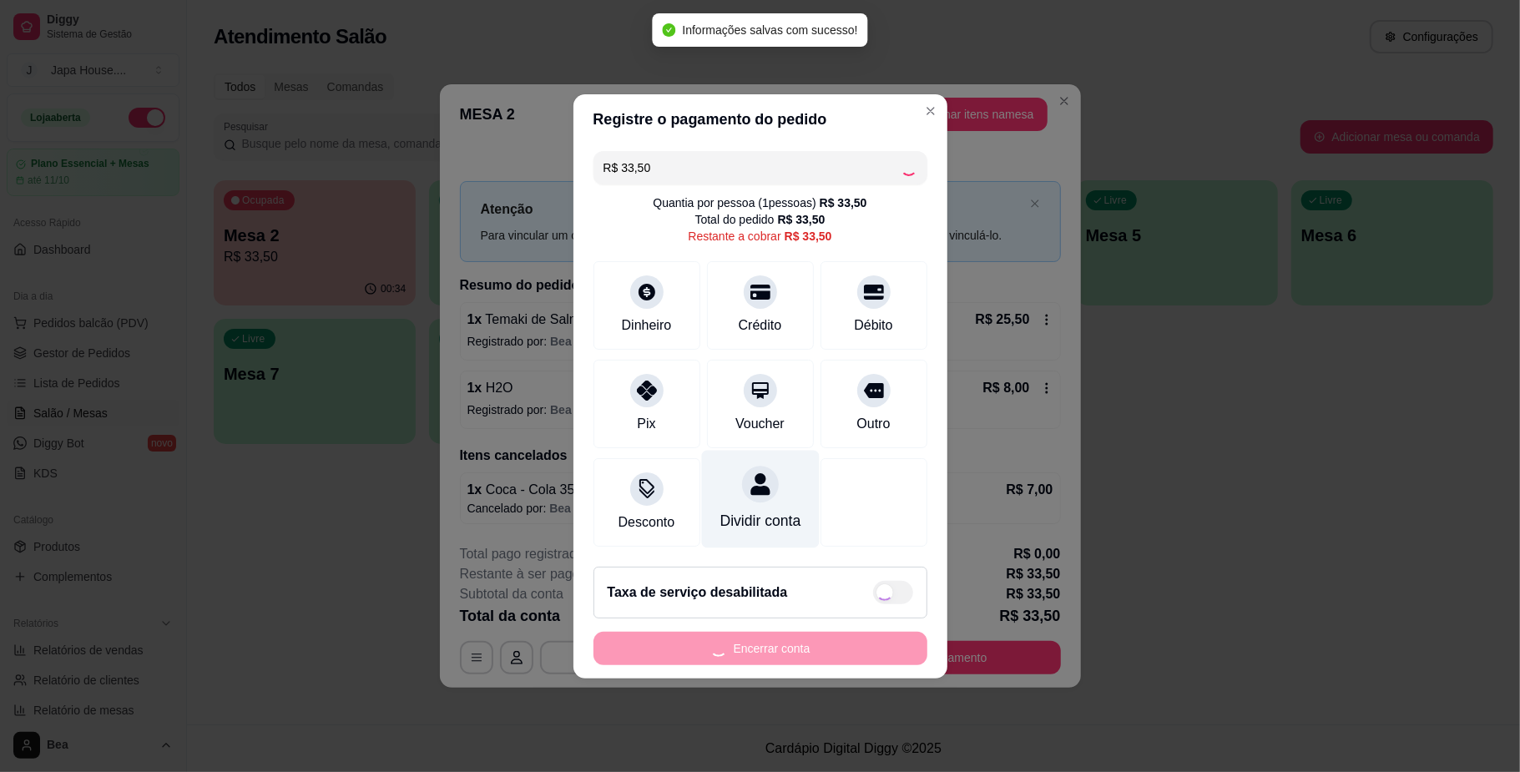
type input "R$ 0,00"
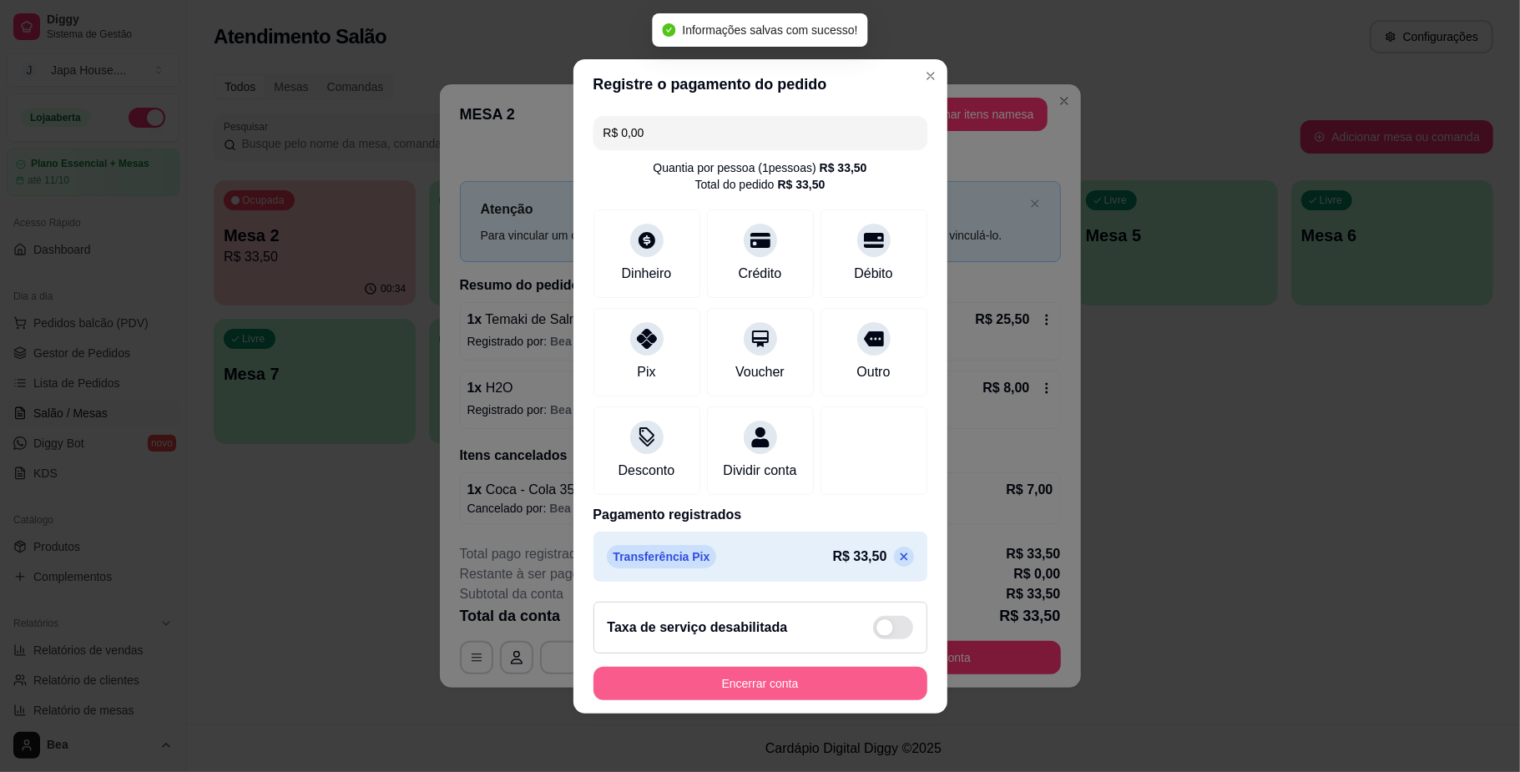
click at [771, 696] on button "Encerrar conta" at bounding box center [760, 683] width 334 height 33
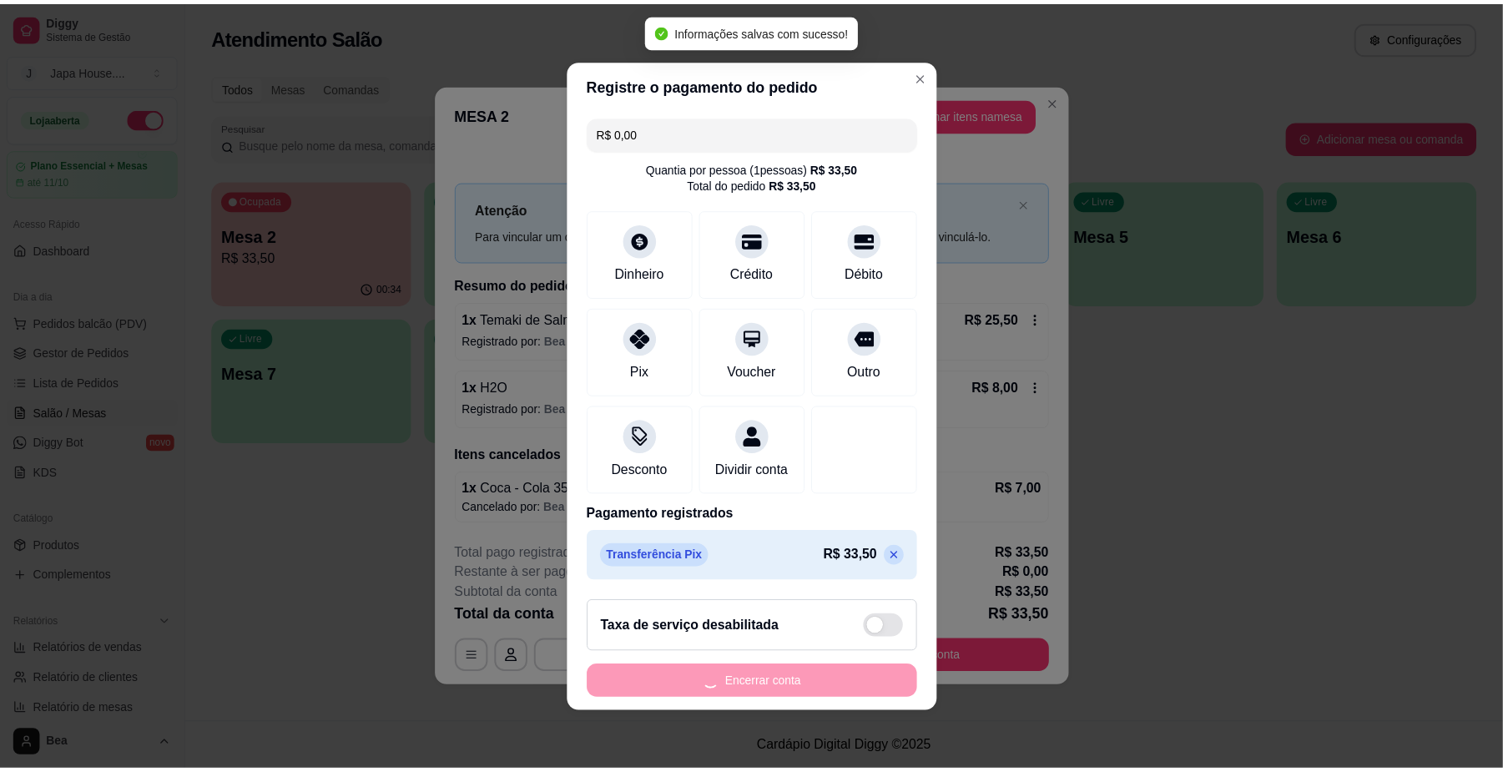
scroll to position [5, 0]
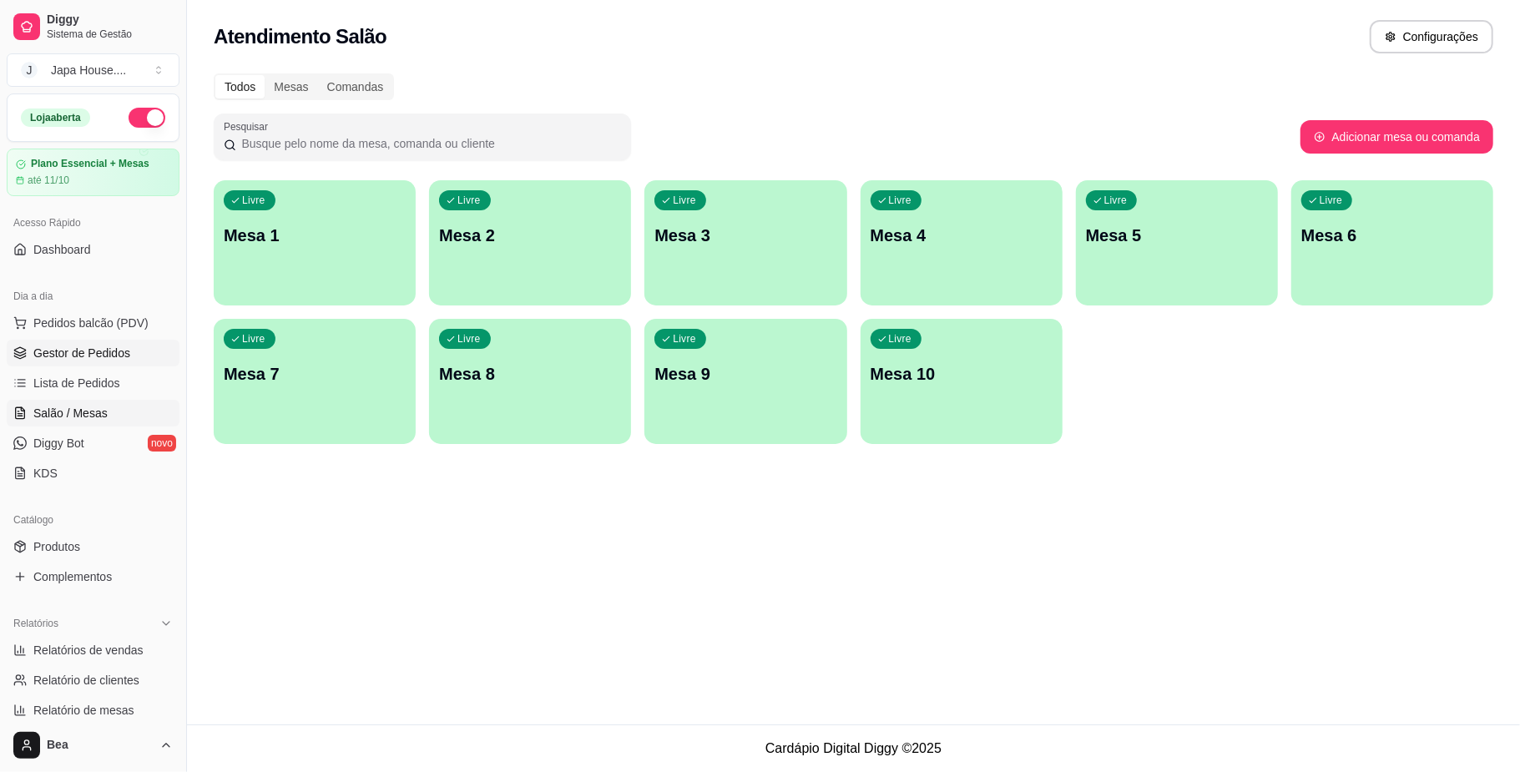
click at [107, 359] on span "Gestor de Pedidos" at bounding box center [81, 353] width 97 height 17
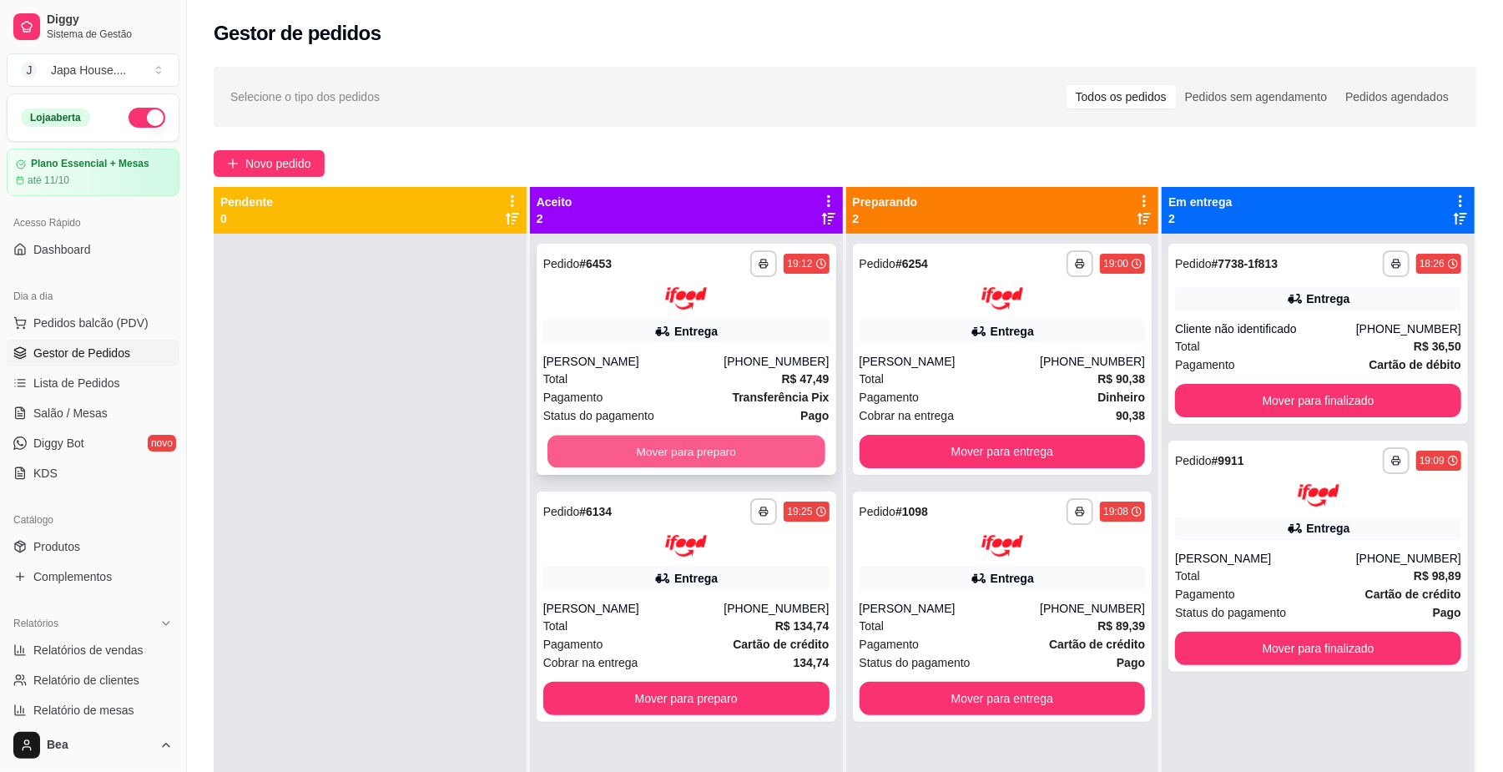
click at [682, 452] on button "Mover para preparo" at bounding box center [685, 451] width 277 height 33
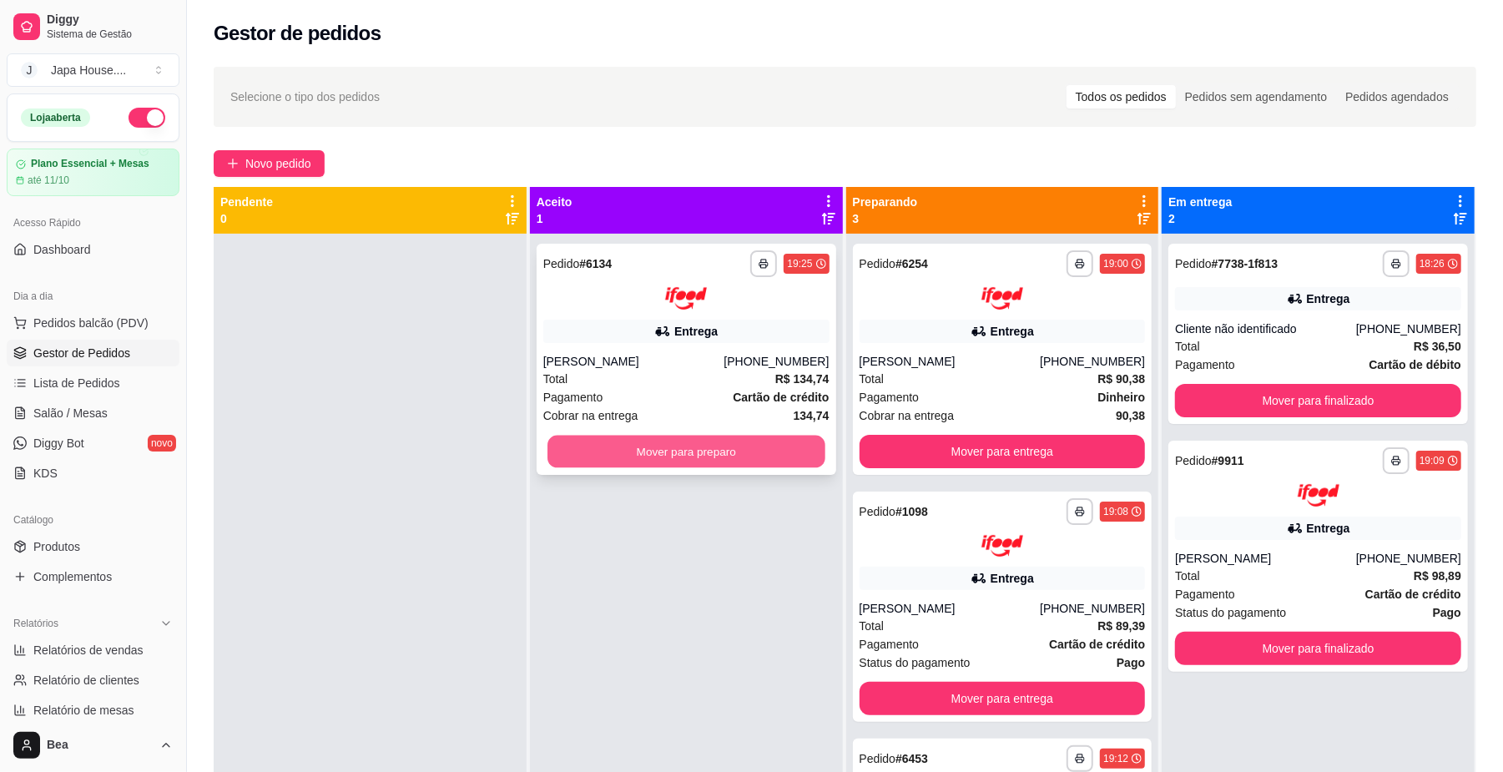
click at [689, 452] on button "Mover para preparo" at bounding box center [685, 451] width 277 height 33
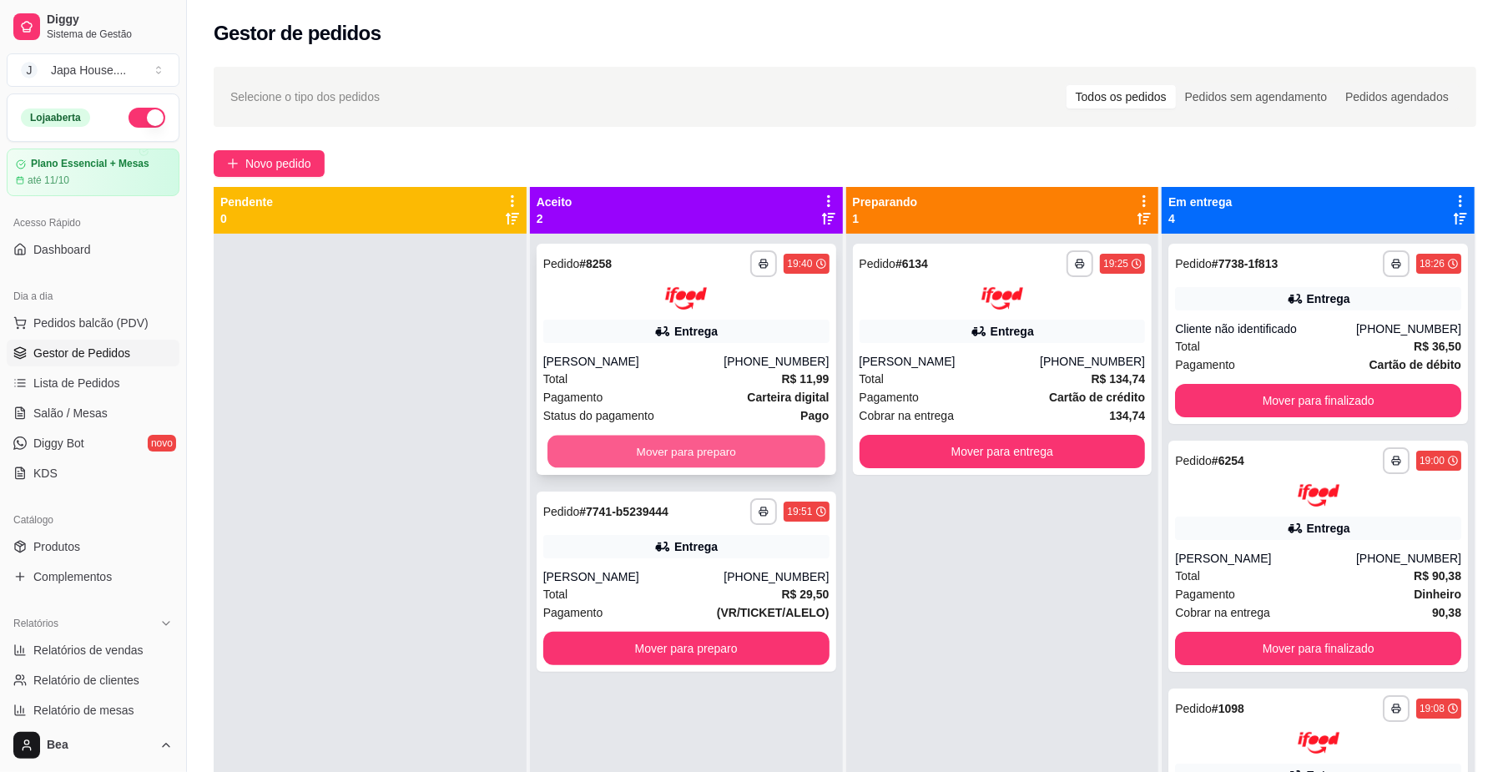
click at [674, 442] on button "Mover para preparo" at bounding box center [685, 451] width 277 height 33
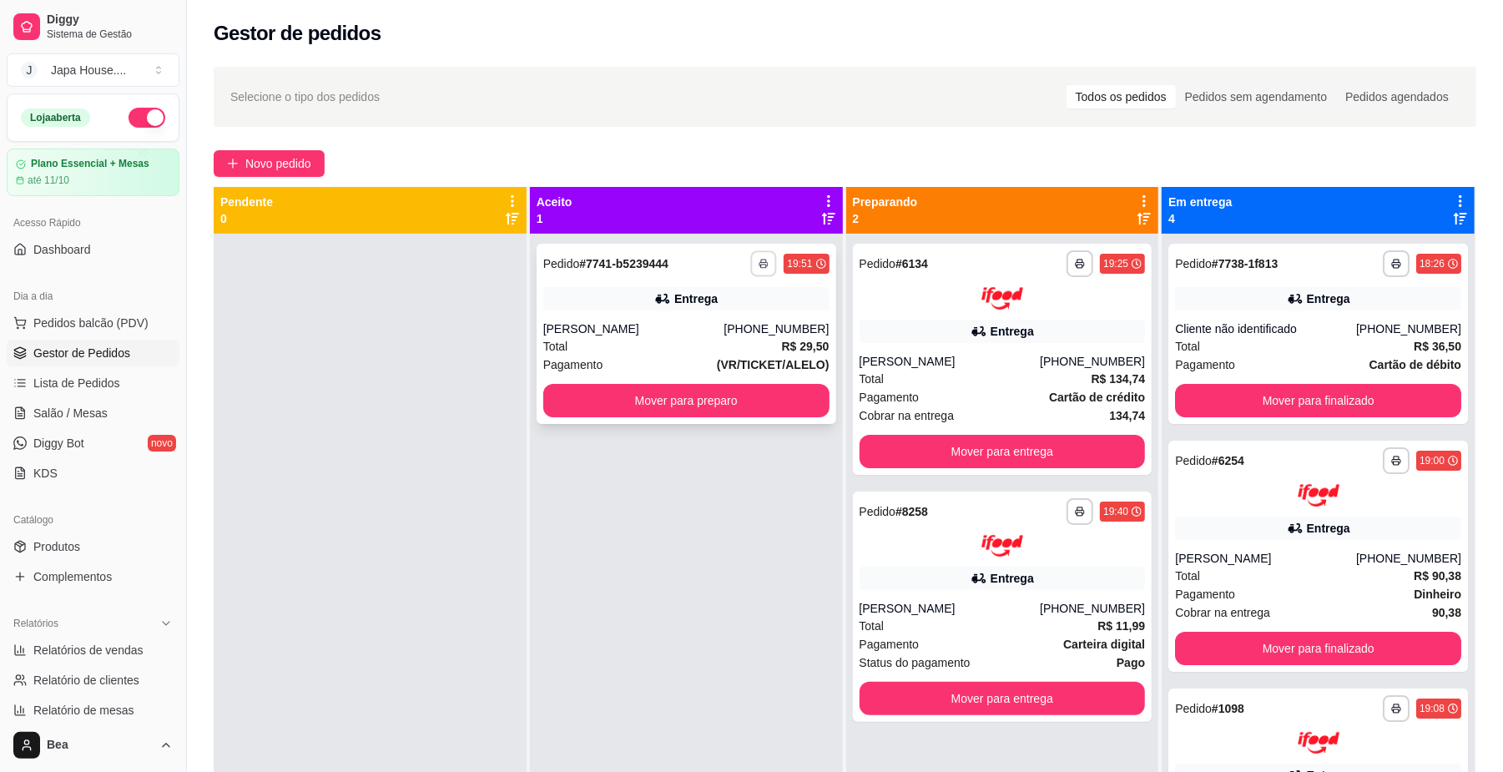
click at [759, 265] on icon "button" at bounding box center [764, 264] width 10 height 10
click at [721, 361] on button "IMPRESSORA" at bounding box center [712, 355] width 117 height 26
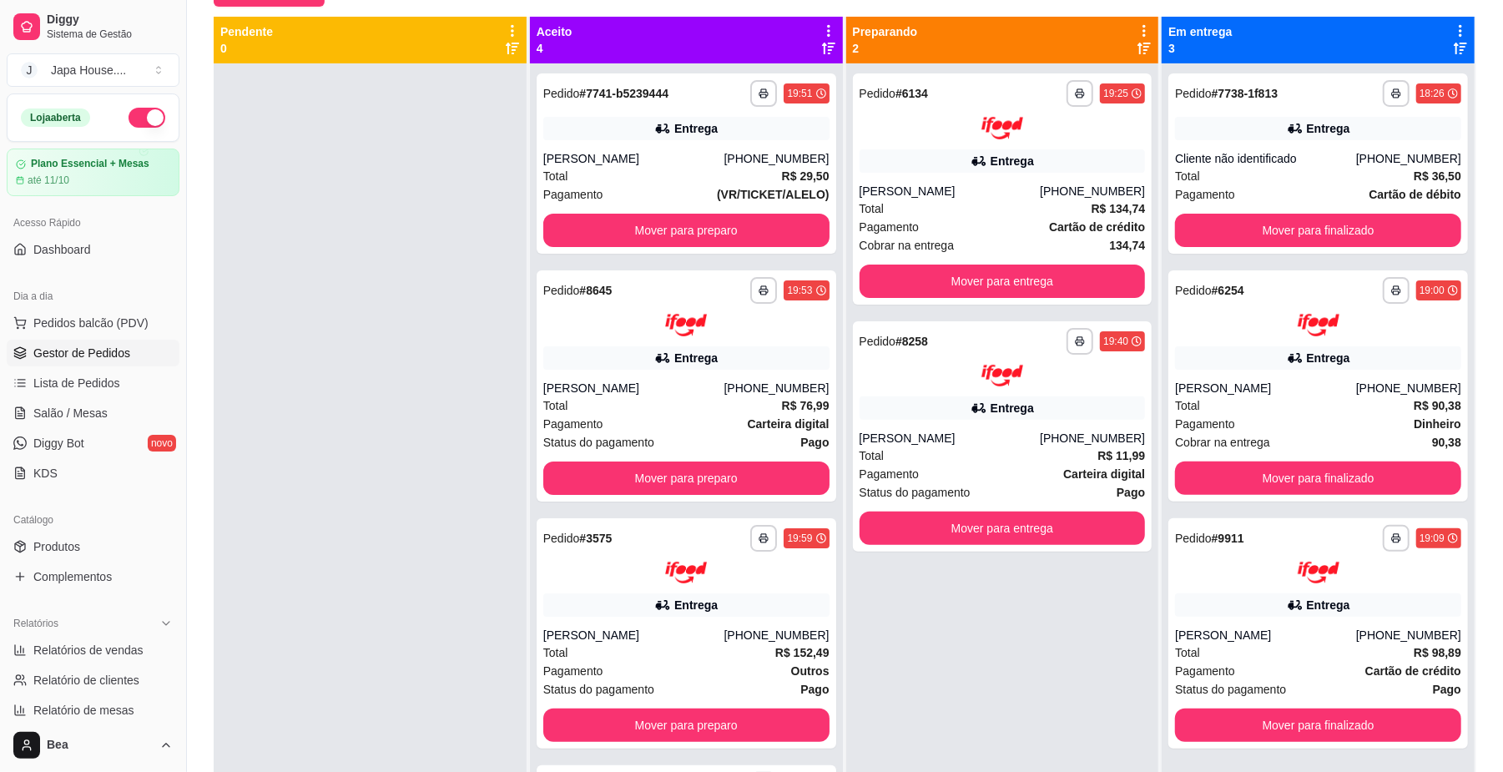
scroll to position [255, 0]
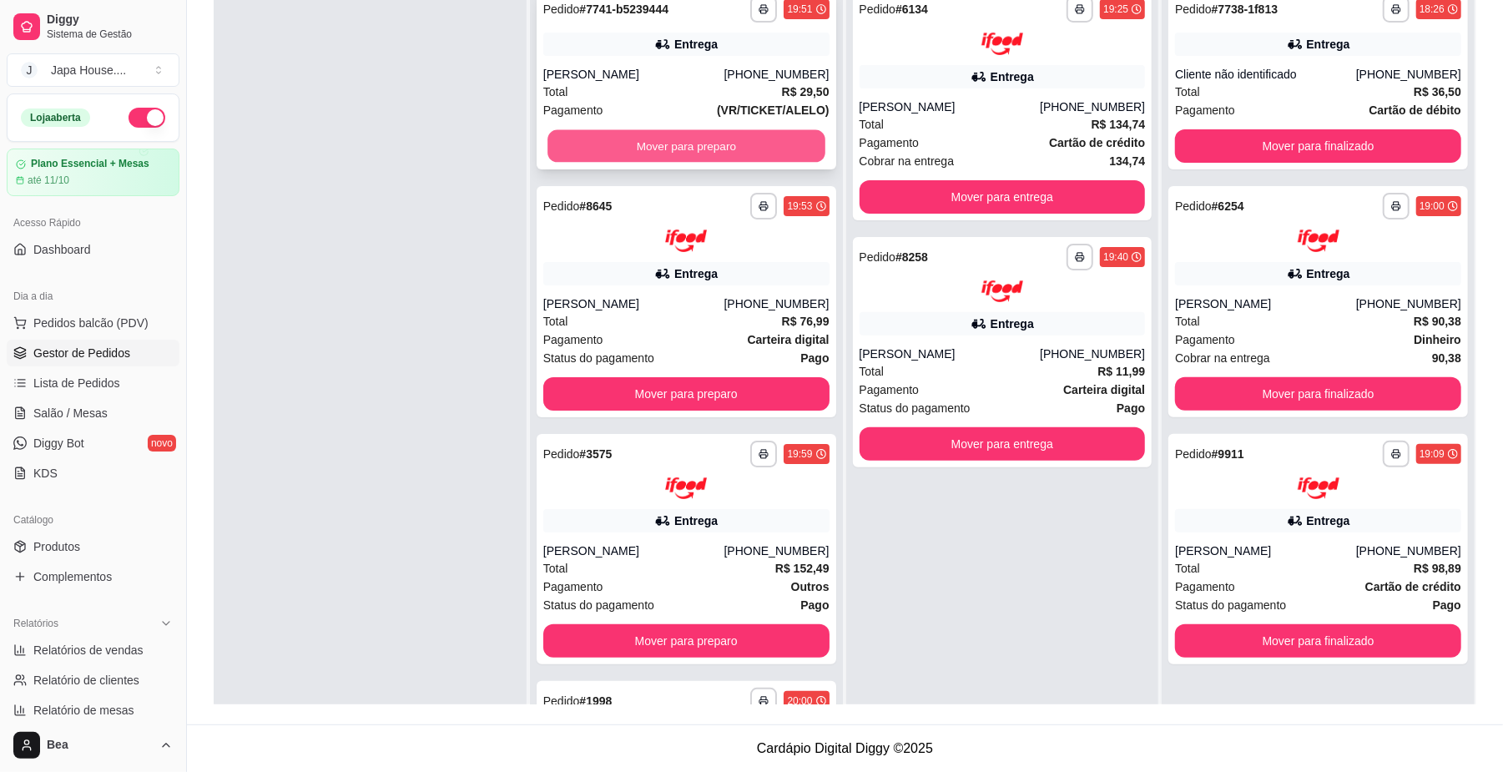
click at [676, 141] on button "Mover para preparo" at bounding box center [685, 146] width 277 height 33
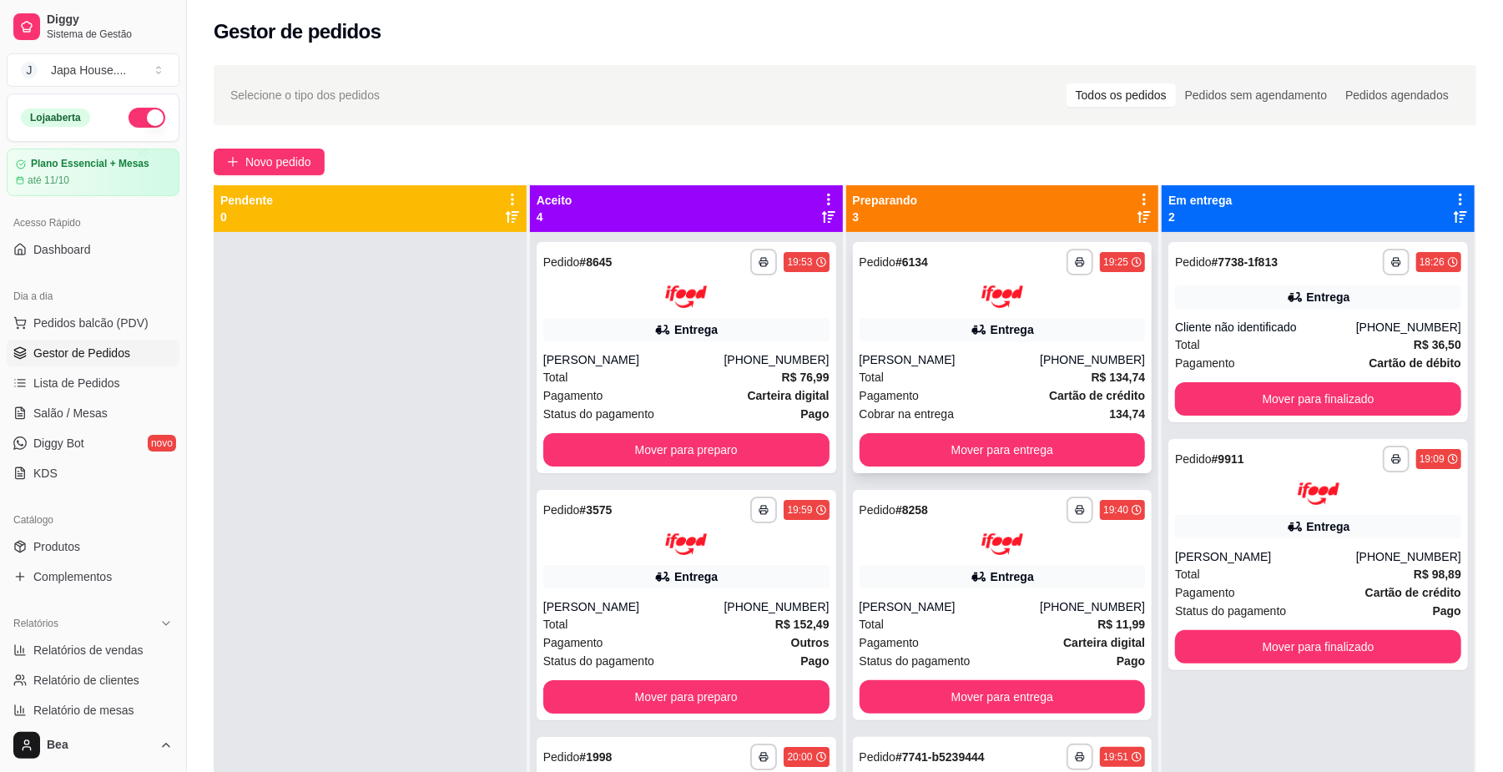
scroll to position [0, 0]
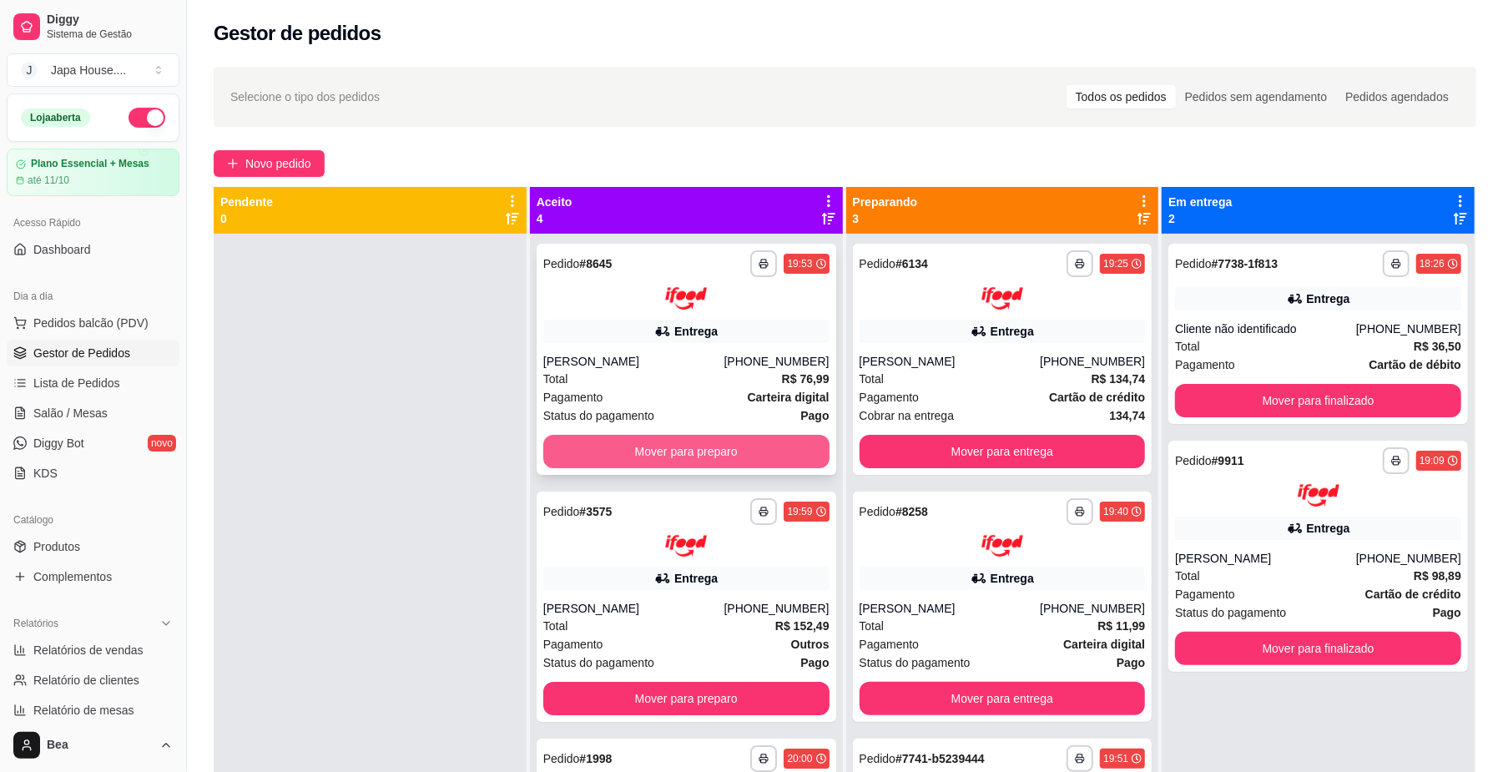
click at [746, 444] on button "Mover para preparo" at bounding box center [686, 451] width 286 height 33
click at [621, 442] on button "Mover para preparo" at bounding box center [686, 451] width 286 height 33
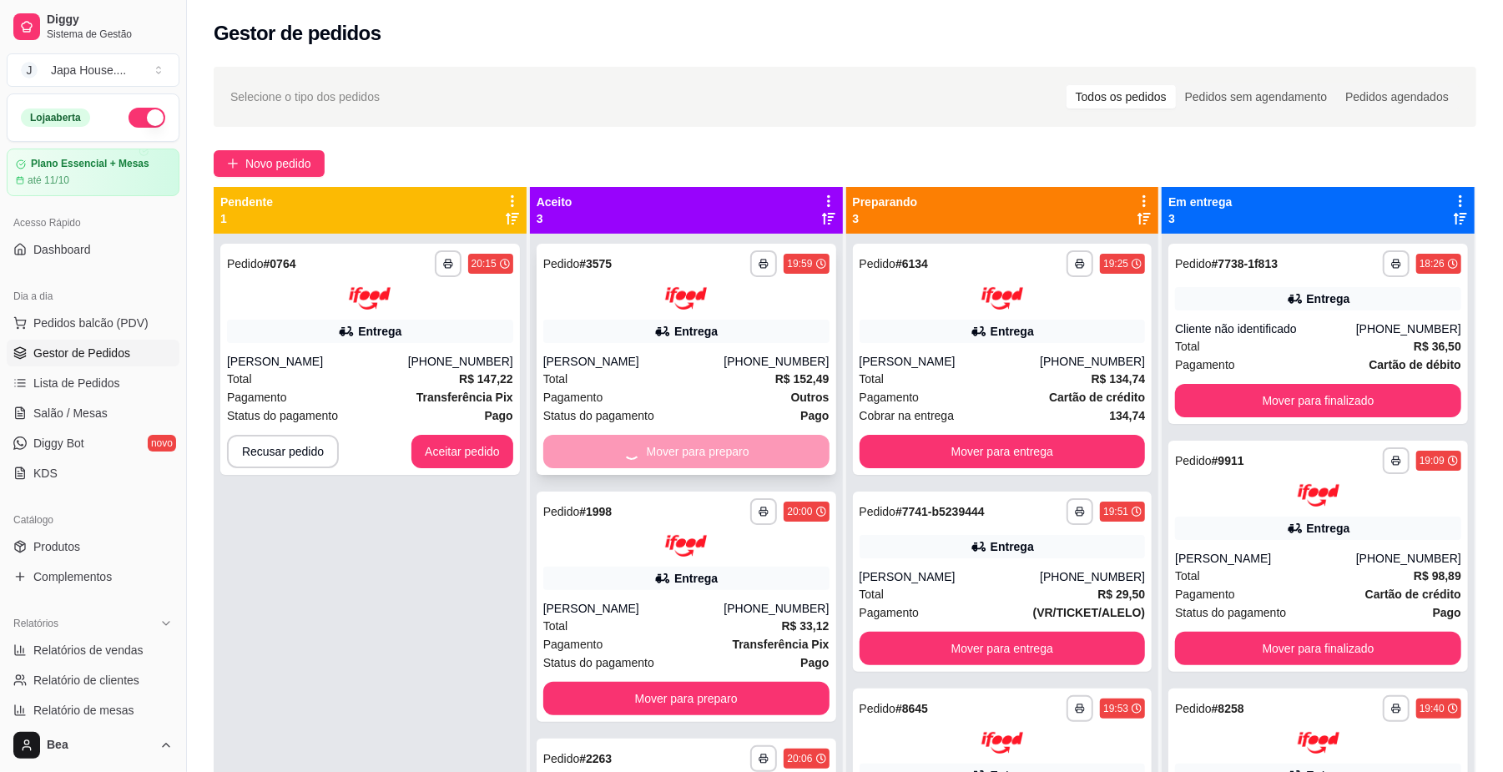
click at [696, 449] on div "Mover para preparo" at bounding box center [686, 451] width 286 height 33
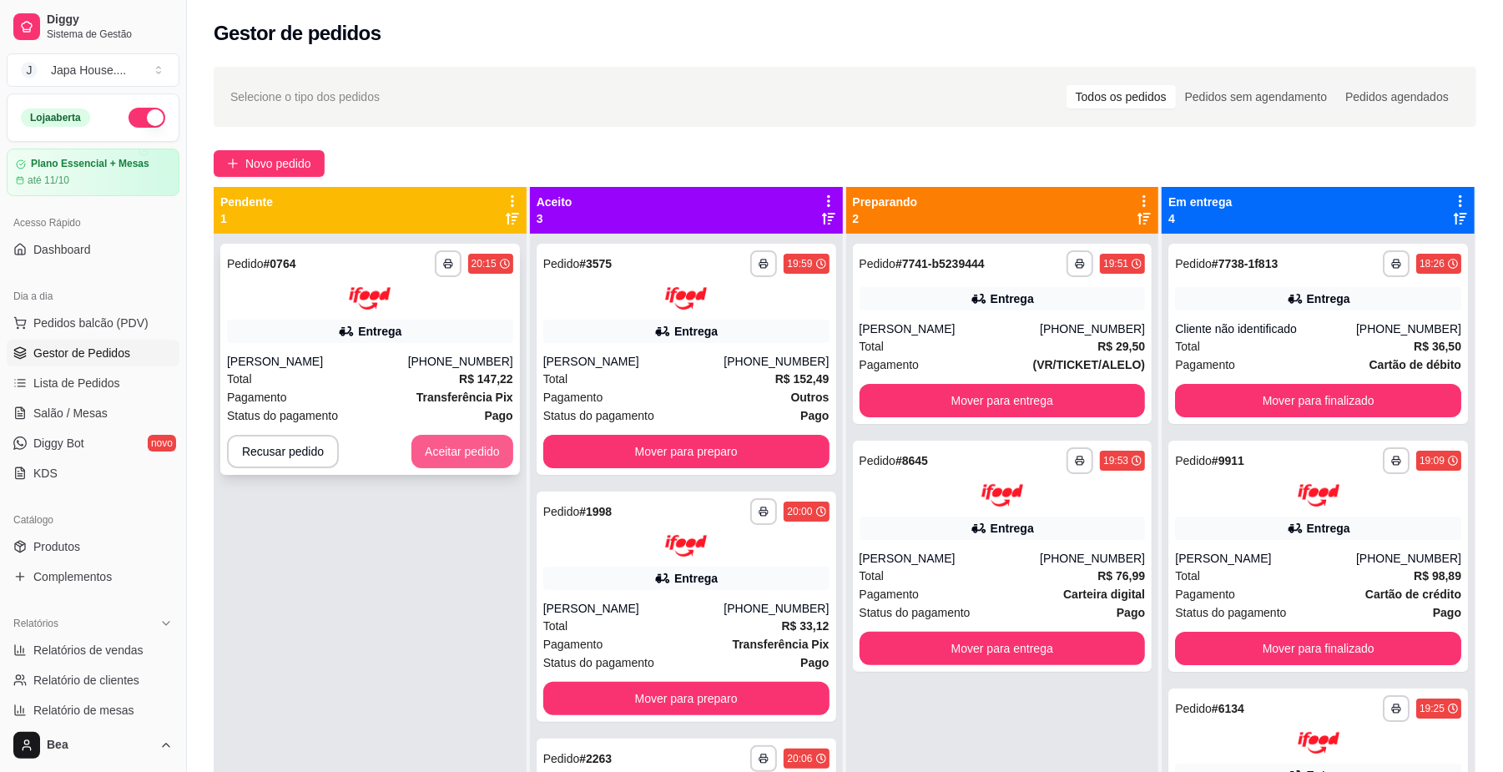
click at [469, 446] on button "Aceitar pedido" at bounding box center [462, 451] width 102 height 33
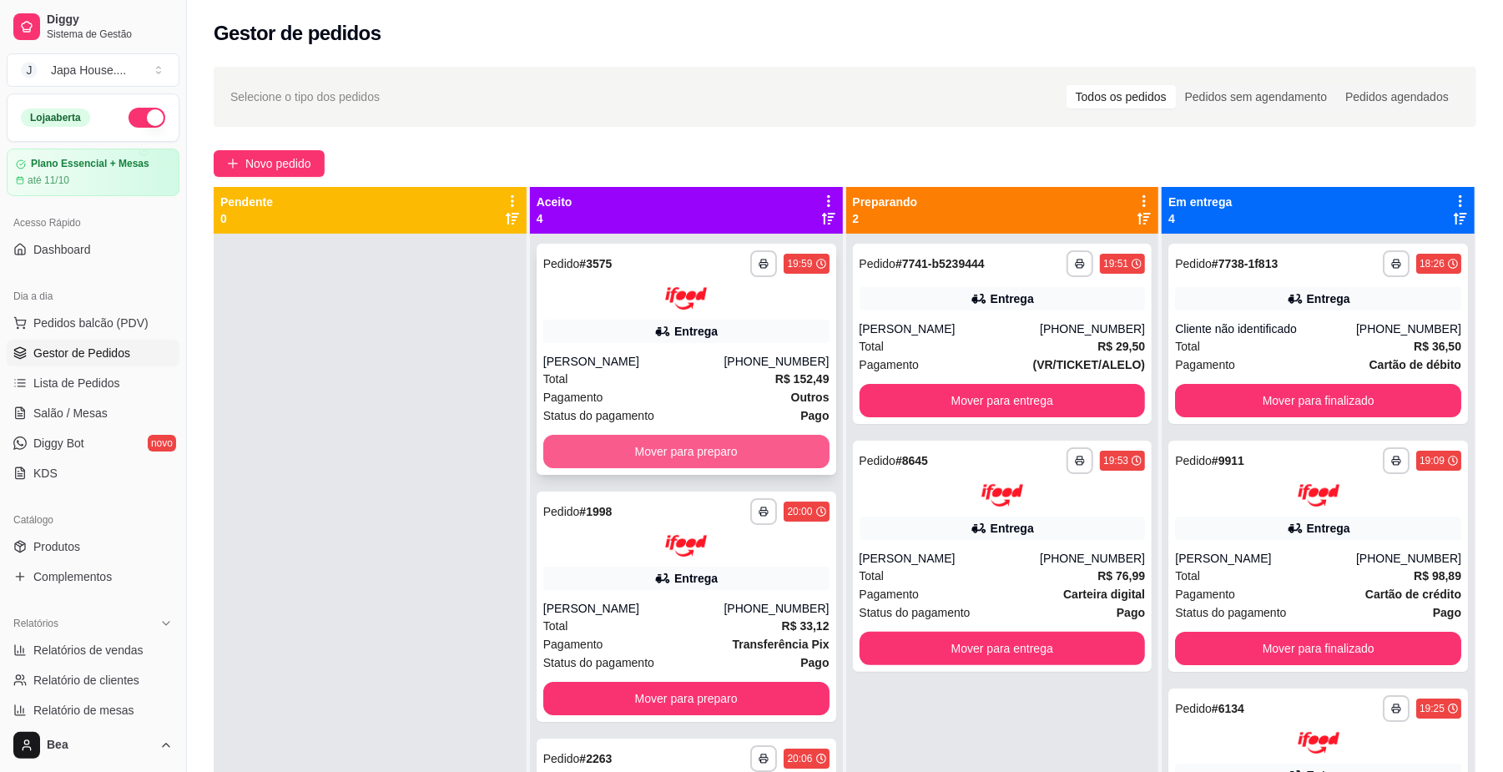
click at [745, 442] on button "Mover para preparo" at bounding box center [686, 451] width 286 height 33
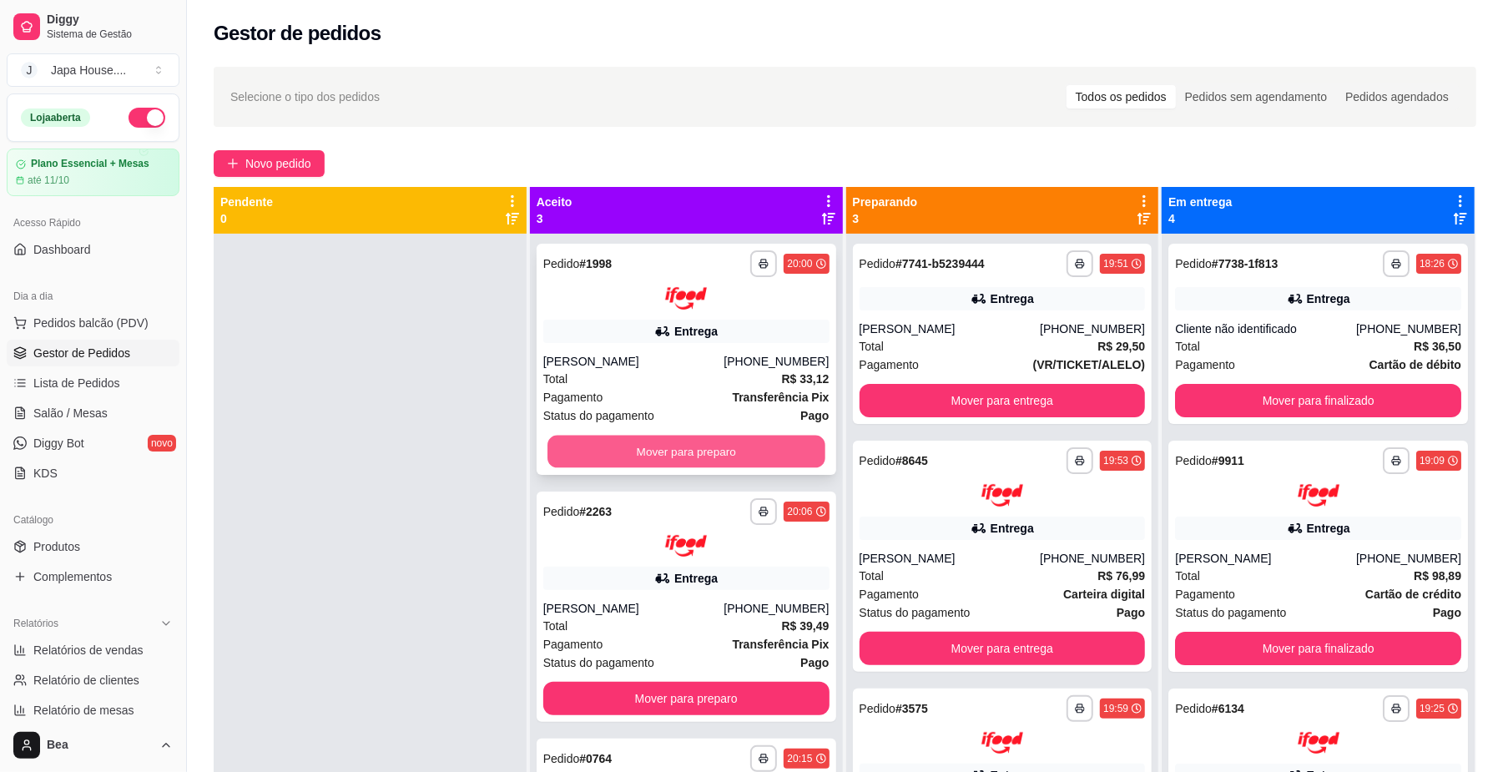
click at [714, 445] on button "Mover para preparo" at bounding box center [685, 451] width 277 height 33
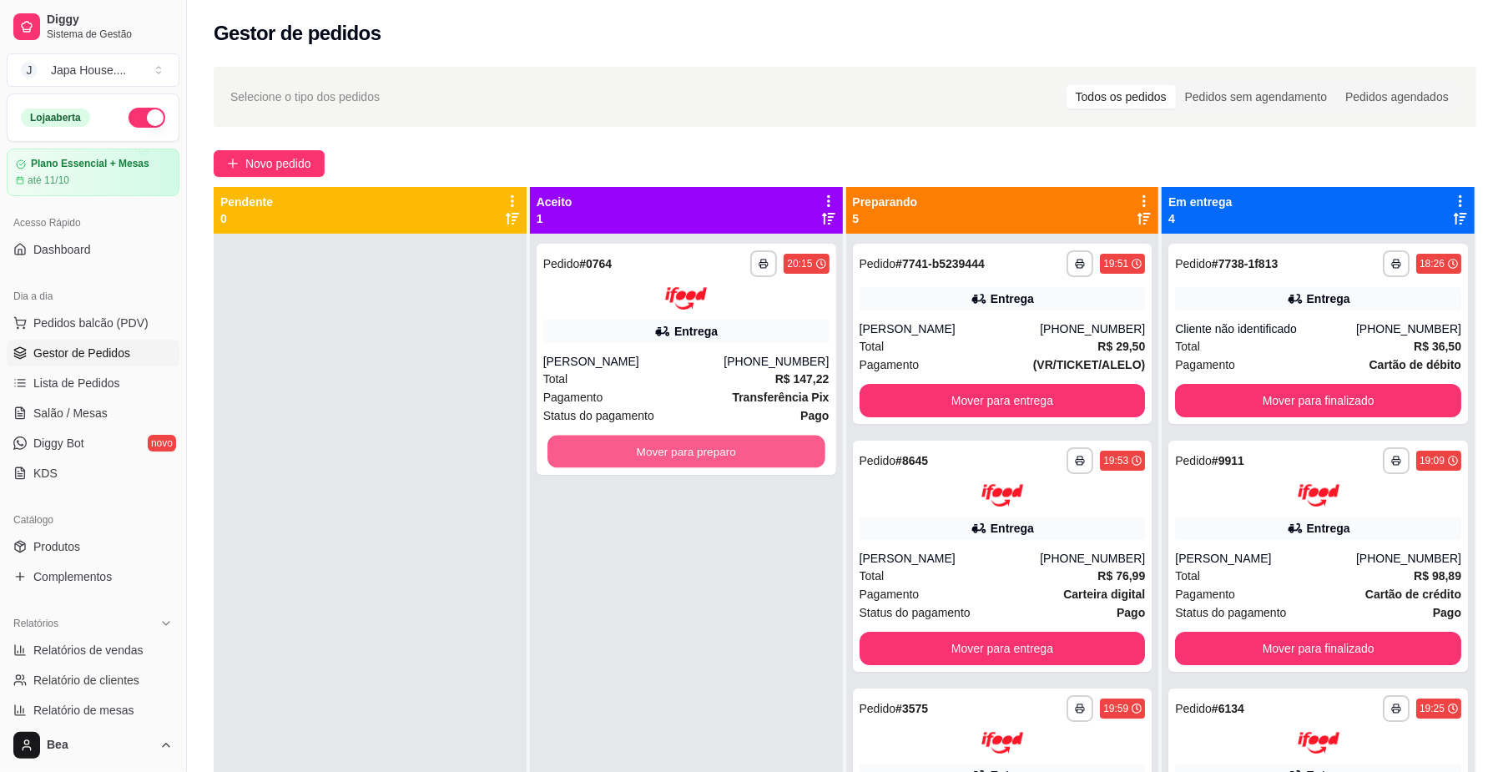
click at [714, 445] on button "Mover para preparo" at bounding box center [685, 451] width 277 height 33
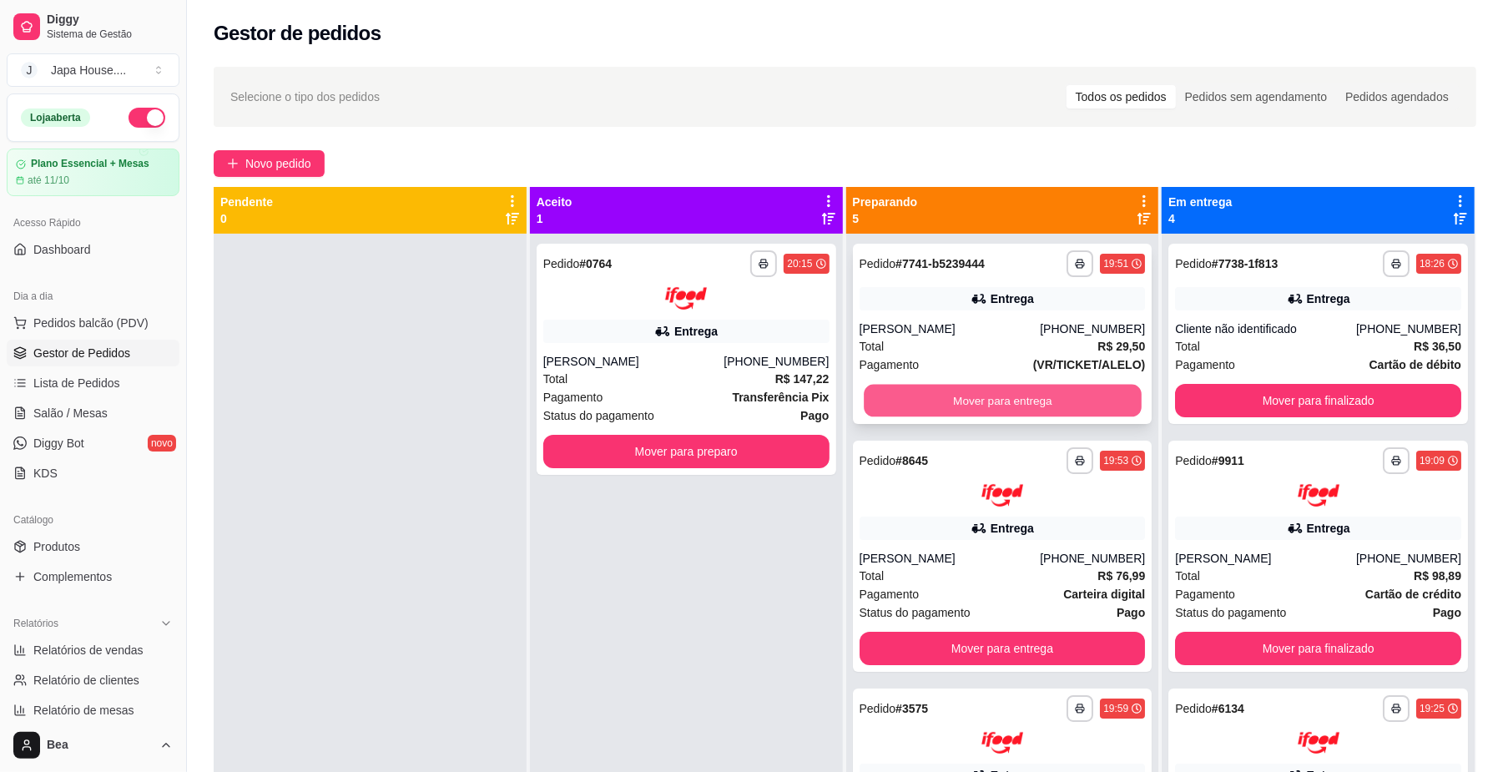
click at [902, 387] on button "Mover para entrega" at bounding box center [1002, 401] width 277 height 33
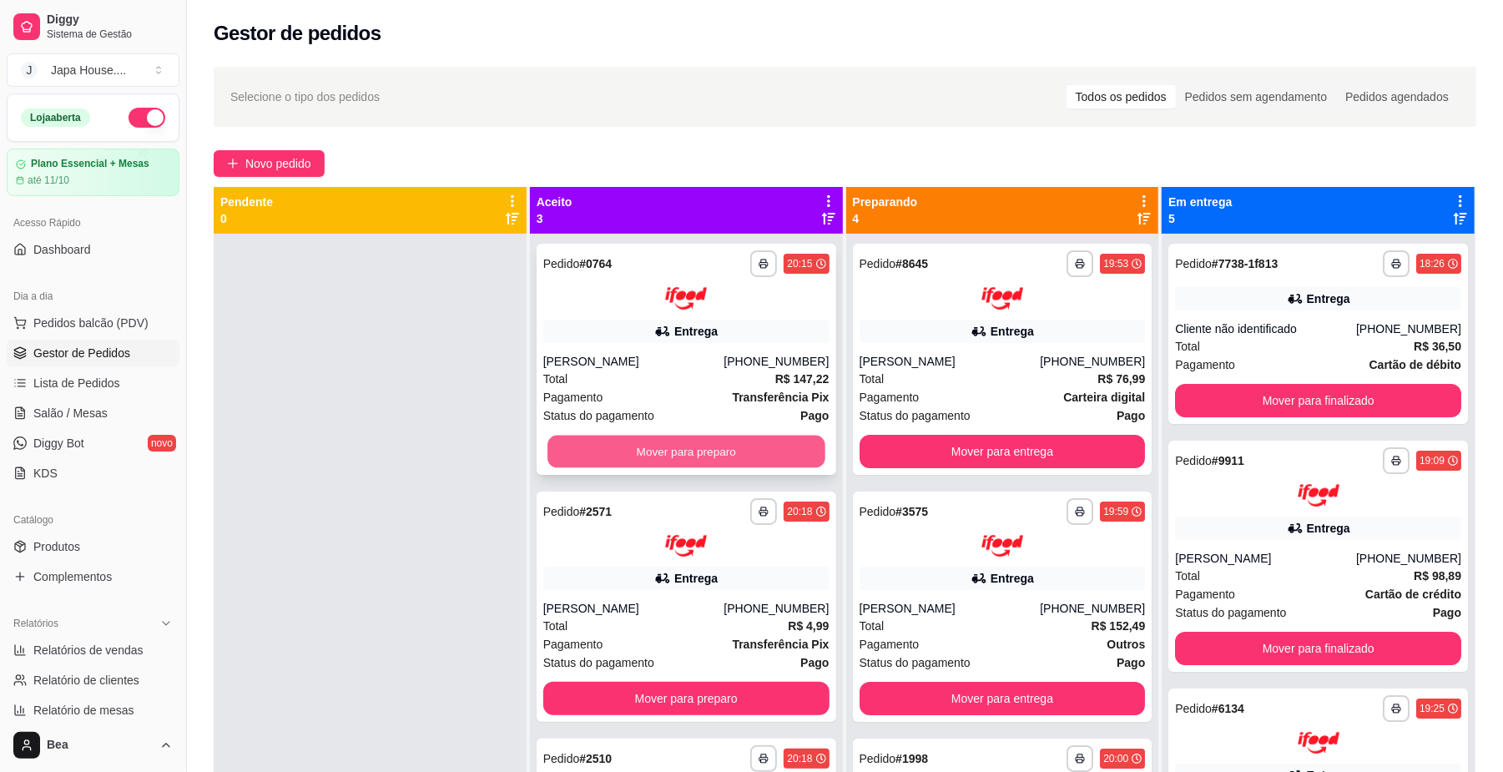
click at [705, 454] on button "Mover para preparo" at bounding box center [685, 451] width 277 height 33
click at [701, 452] on button "Mover para preparo" at bounding box center [685, 451] width 277 height 33
click at [706, 452] on button "Mover para preparo" at bounding box center [685, 451] width 277 height 33
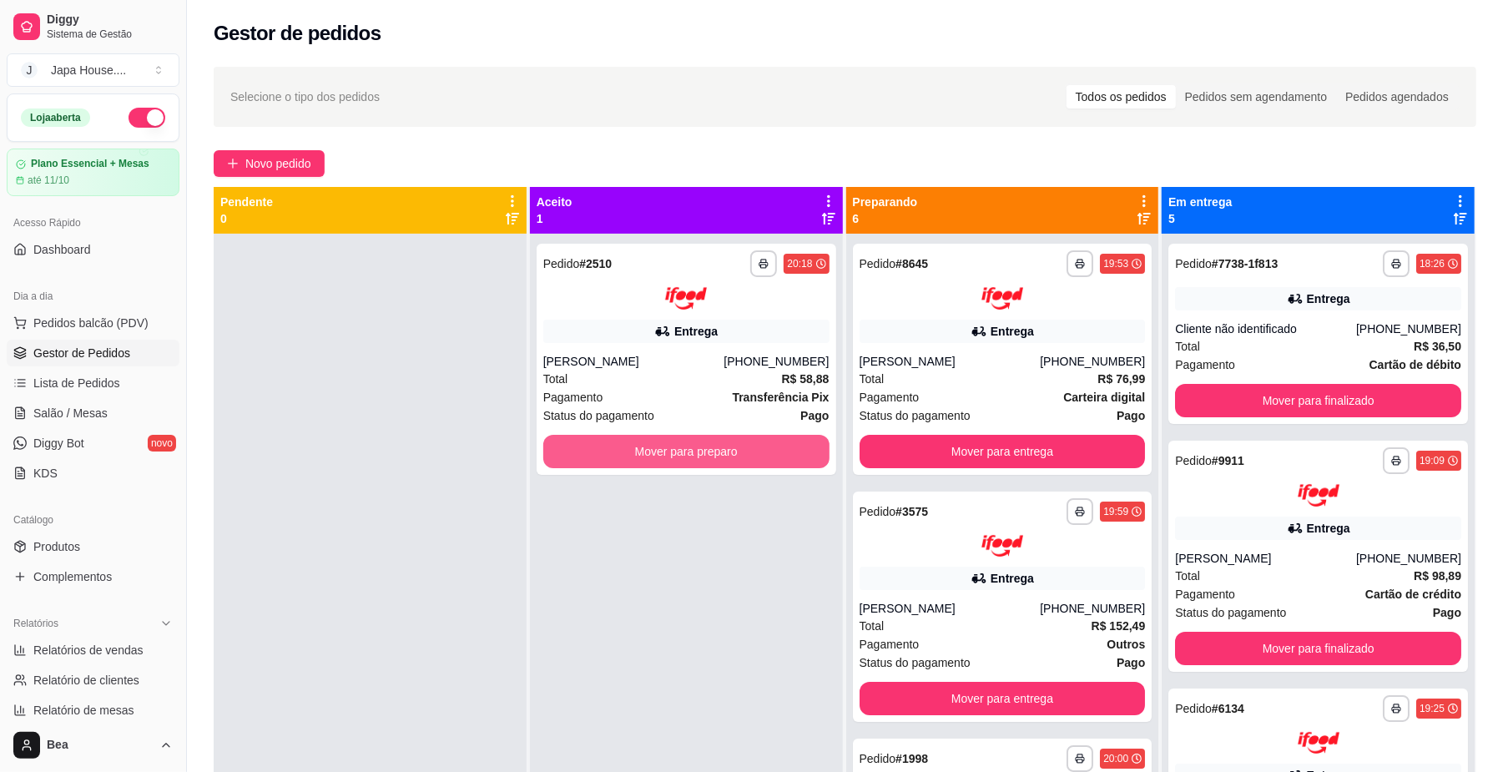
click at [706, 452] on button "Mover para preparo" at bounding box center [686, 451] width 286 height 33
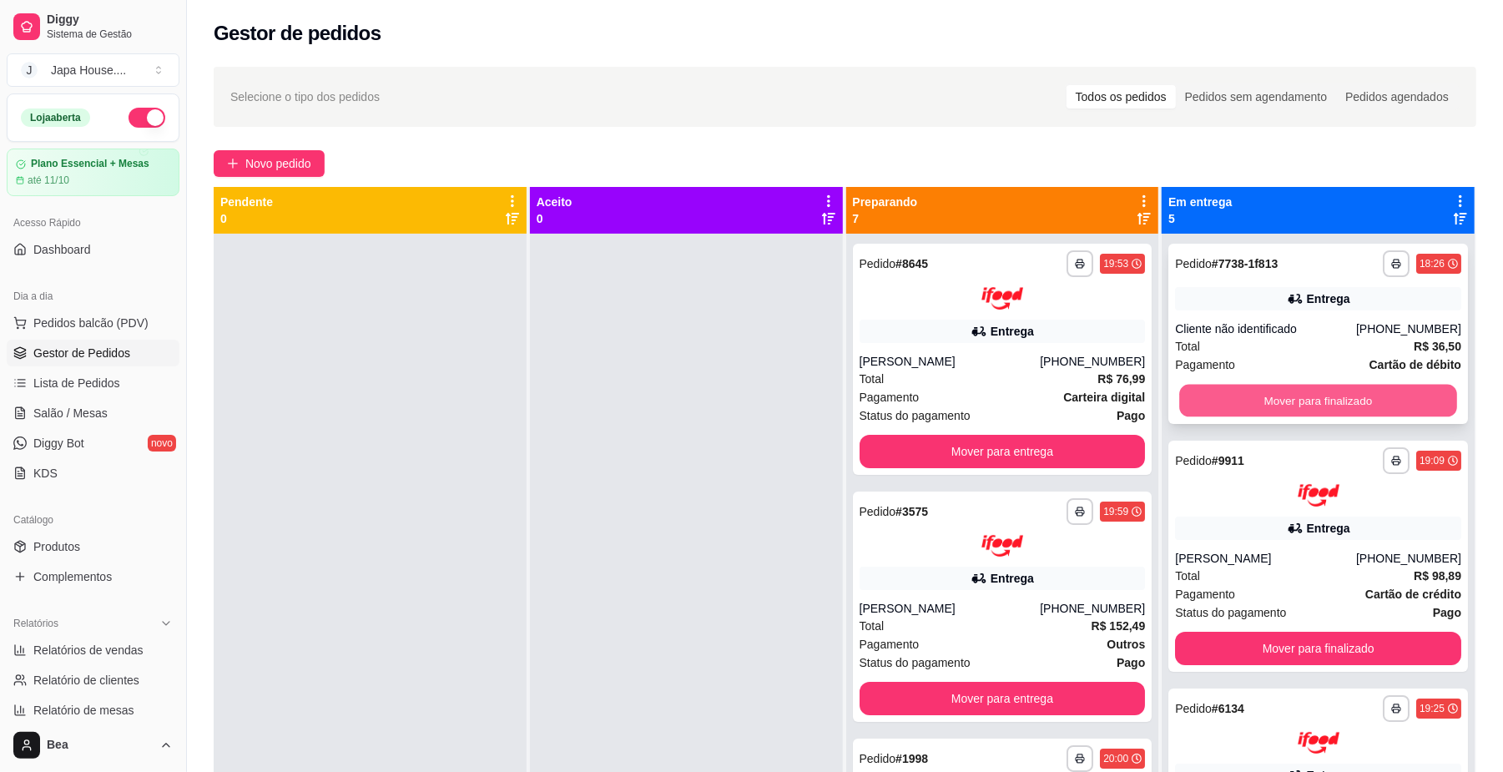
click at [1266, 397] on button "Mover para finalizado" at bounding box center [1317, 401] width 277 height 33
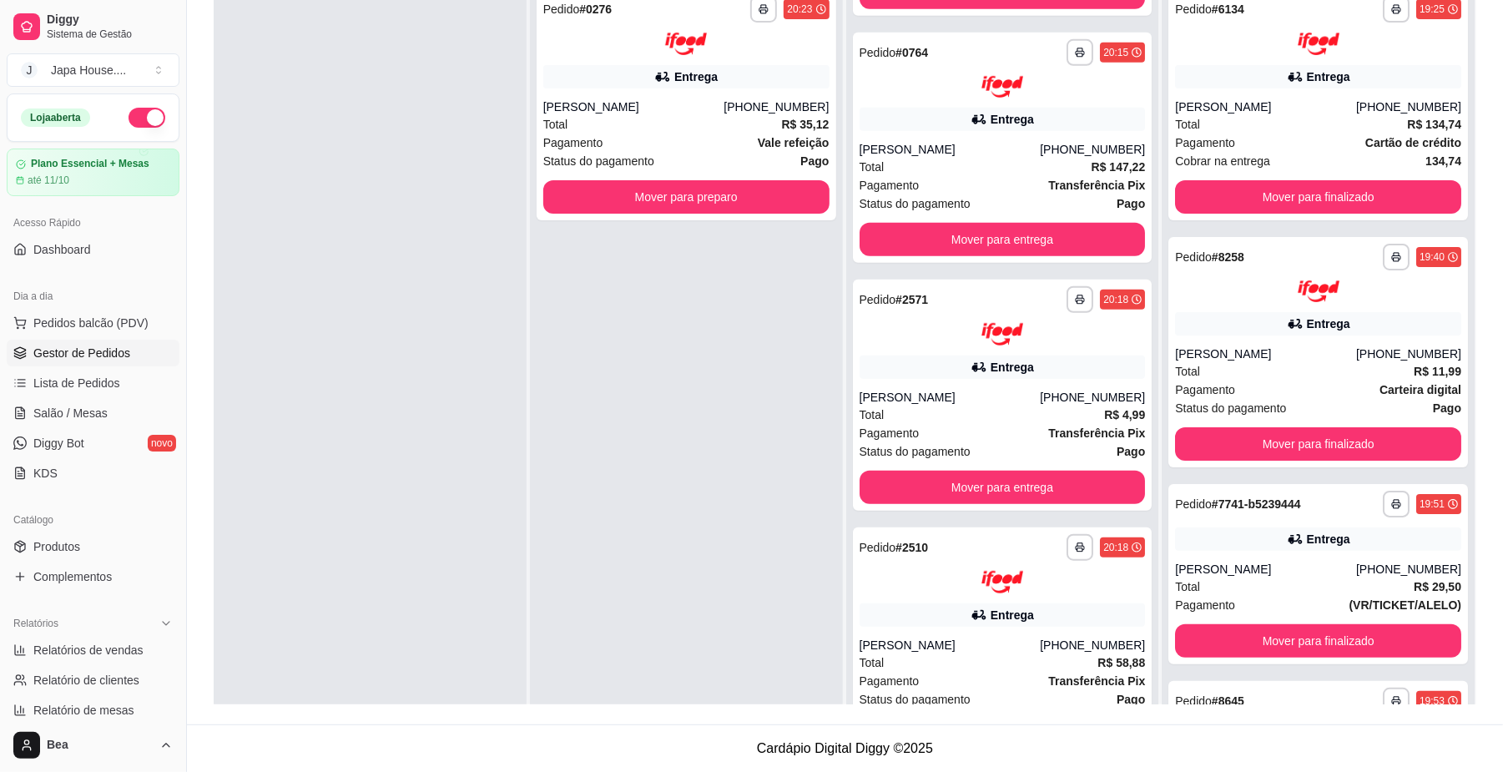
scroll to position [729, 0]
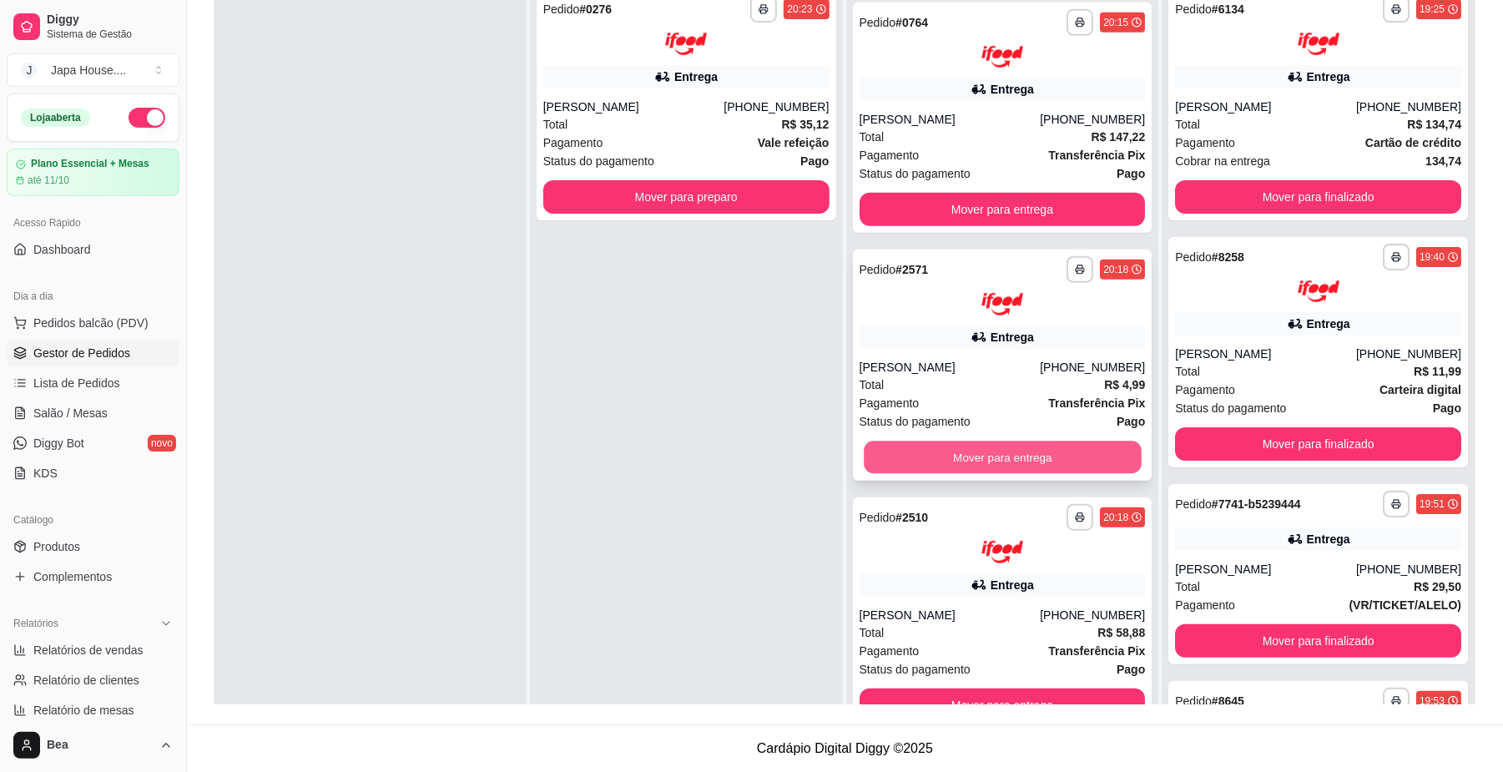
click at [1047, 452] on button "Mover para entrega" at bounding box center [1002, 458] width 277 height 33
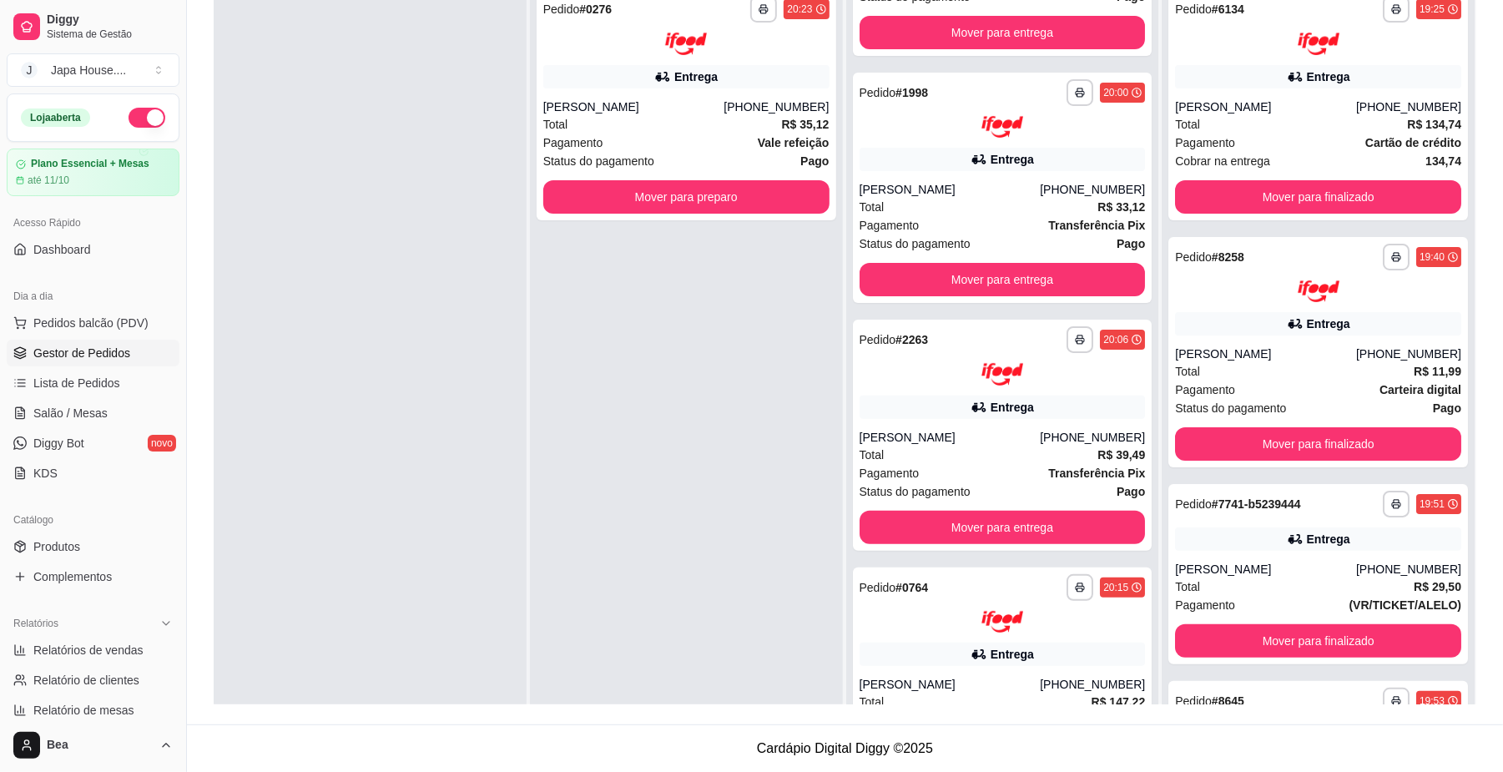
scroll to position [160, 0]
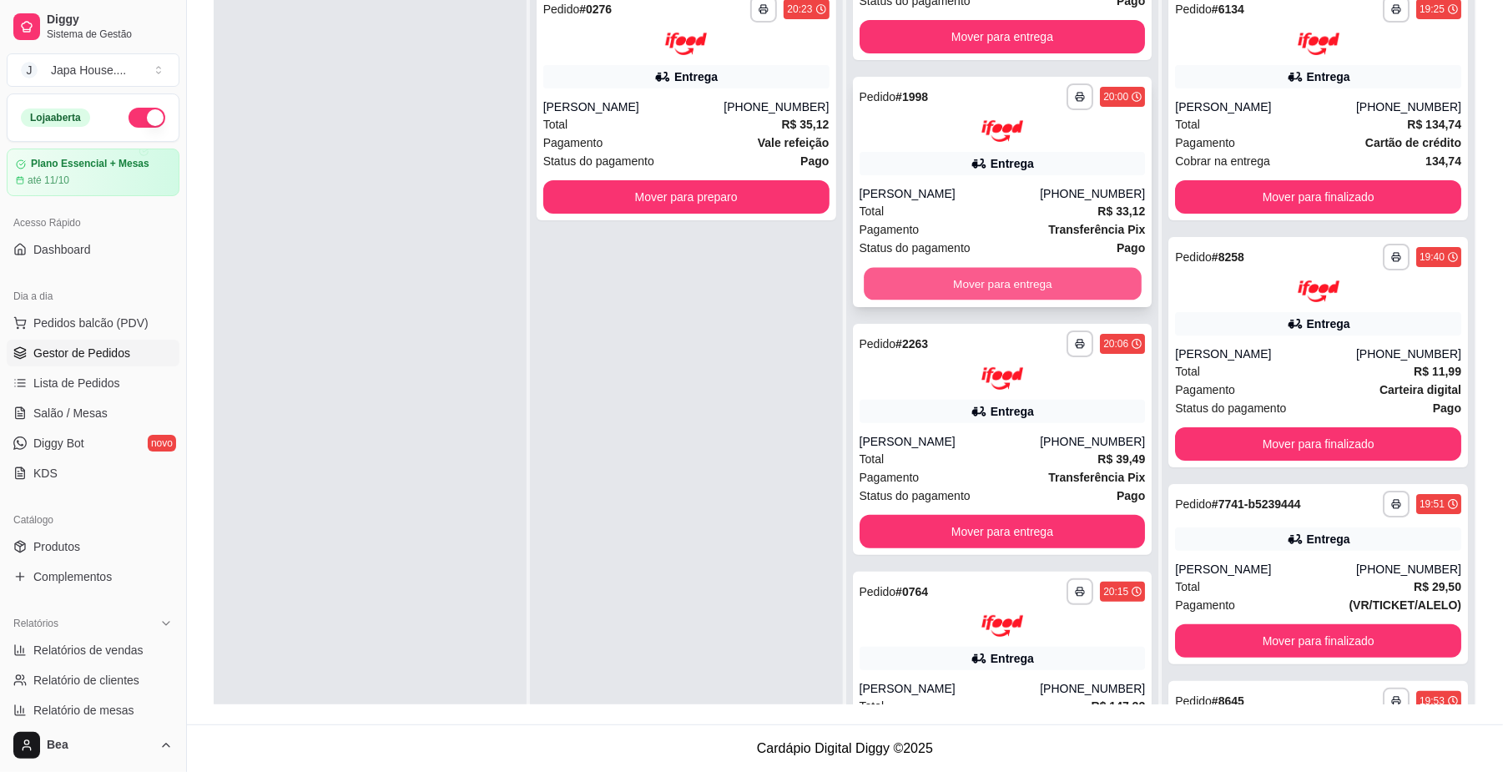
click at [1030, 270] on button "Mover para entrega" at bounding box center [1002, 284] width 277 height 33
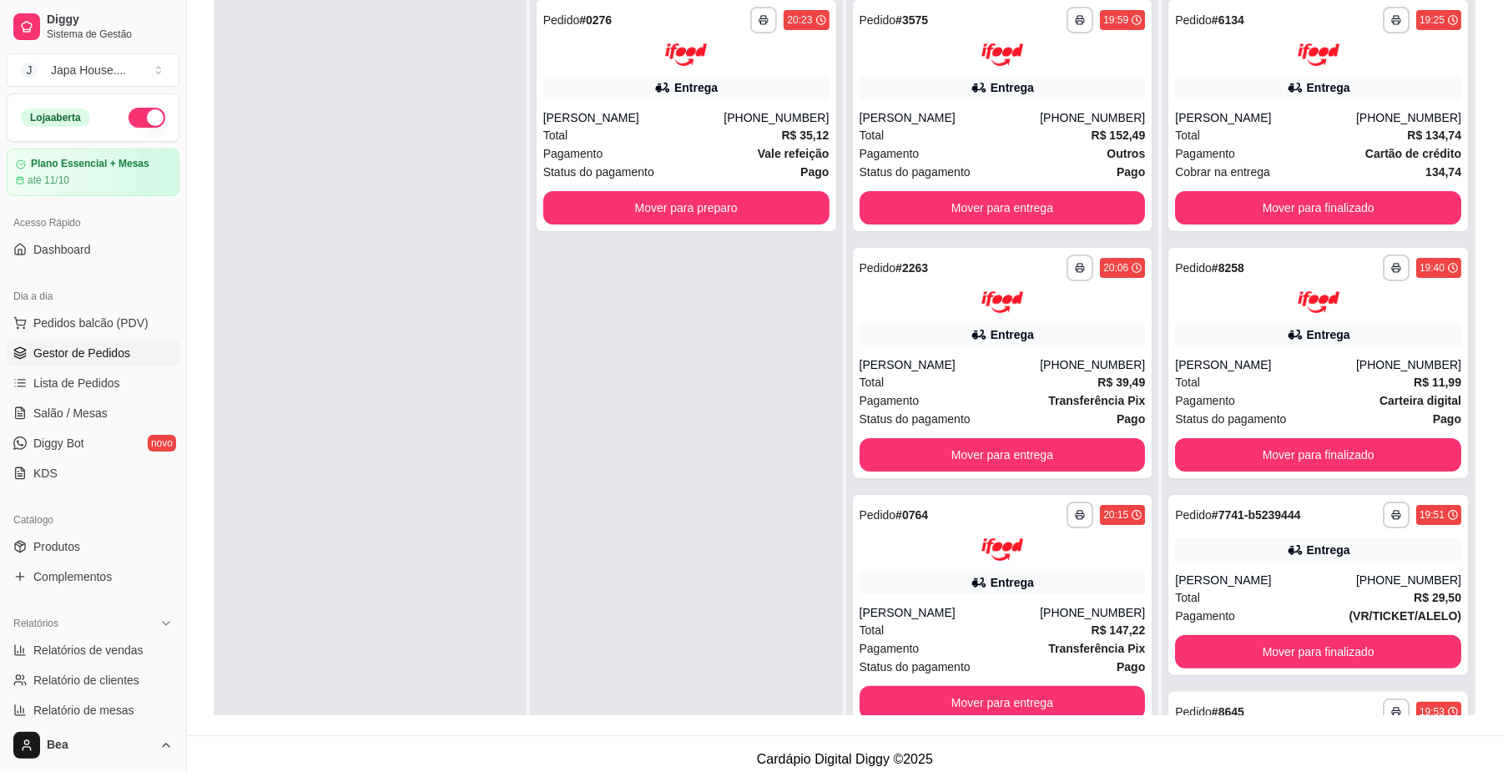
scroll to position [0, 0]
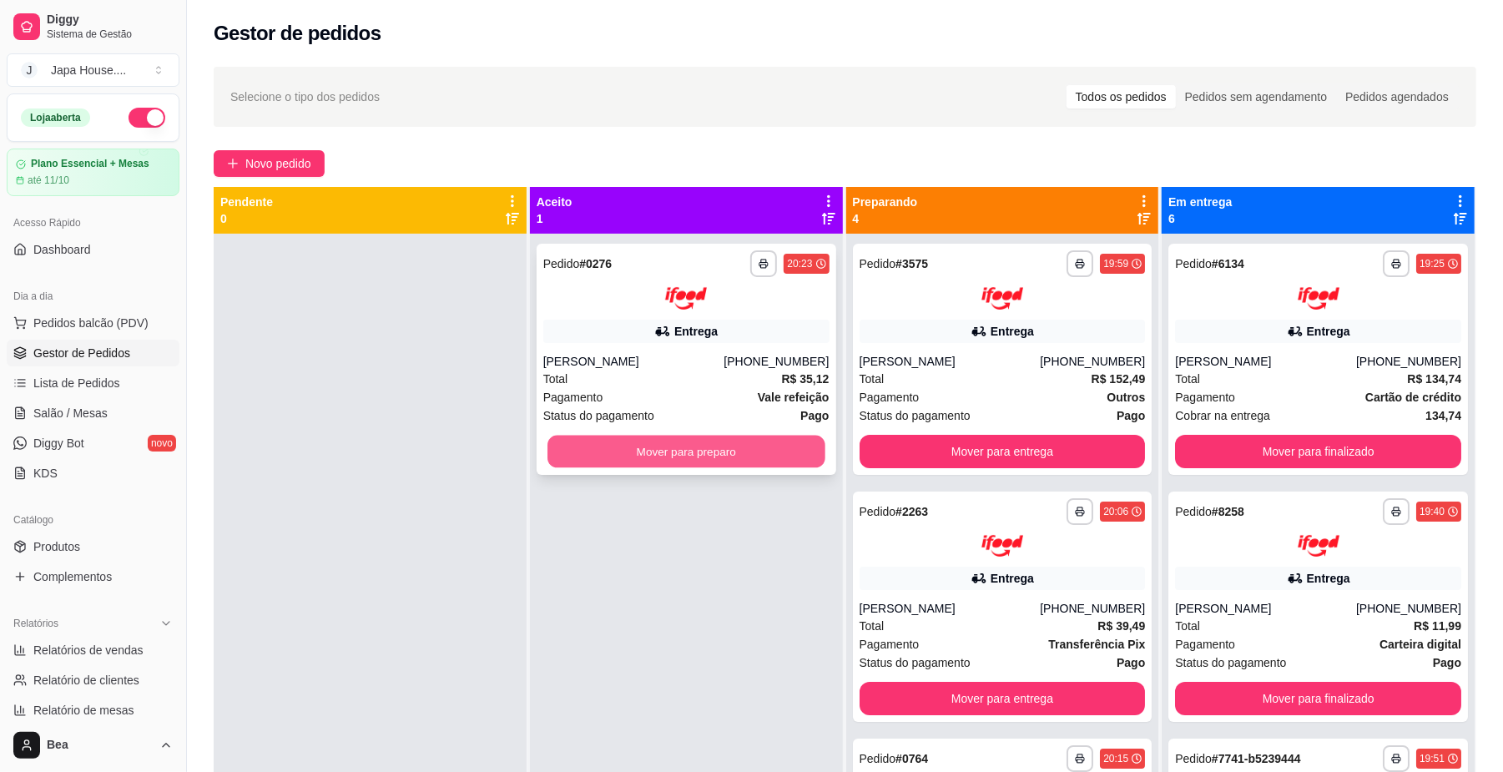
click at [679, 446] on button "Mover para preparo" at bounding box center [685, 451] width 277 height 33
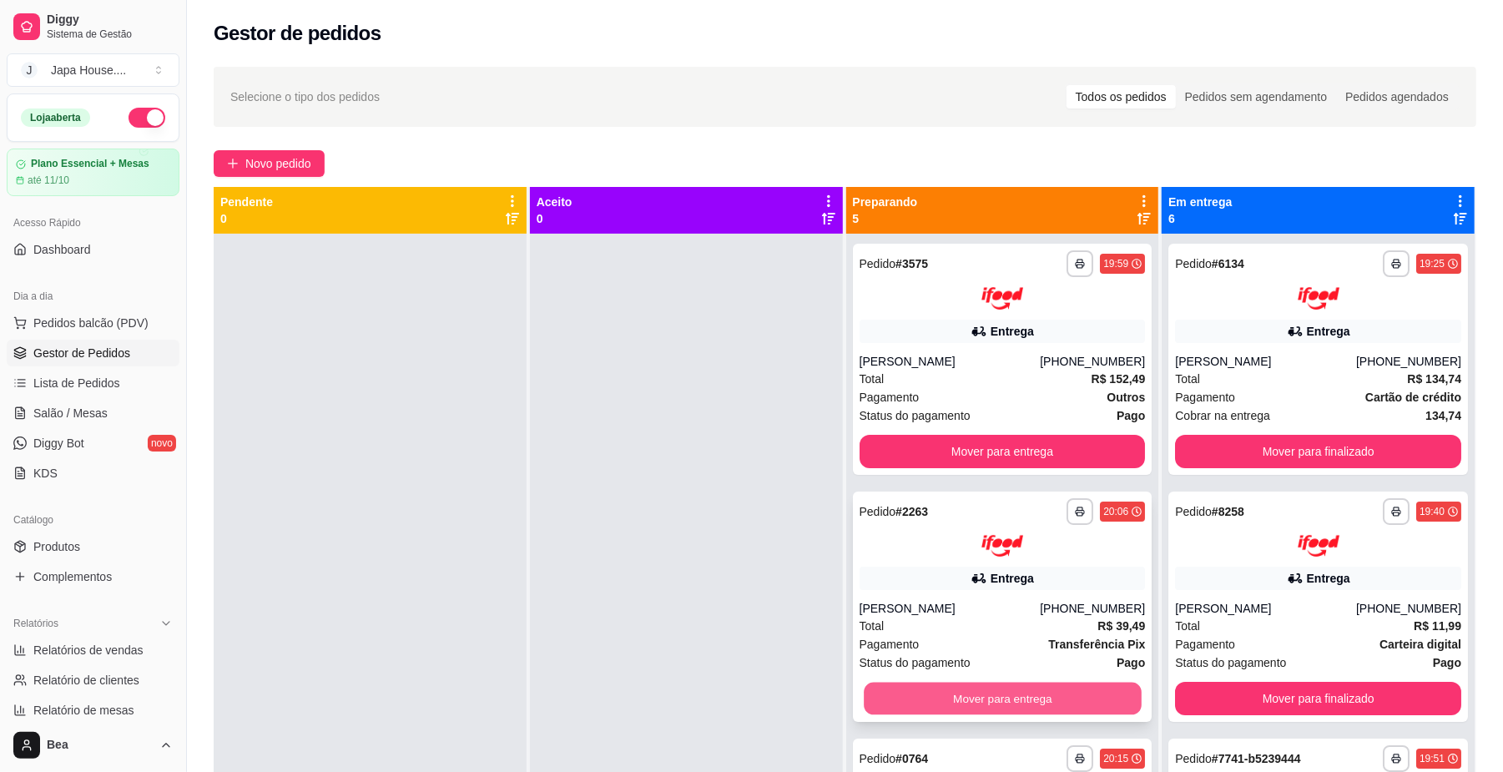
click at [997, 693] on button "Mover para entrega" at bounding box center [1002, 699] width 277 height 33
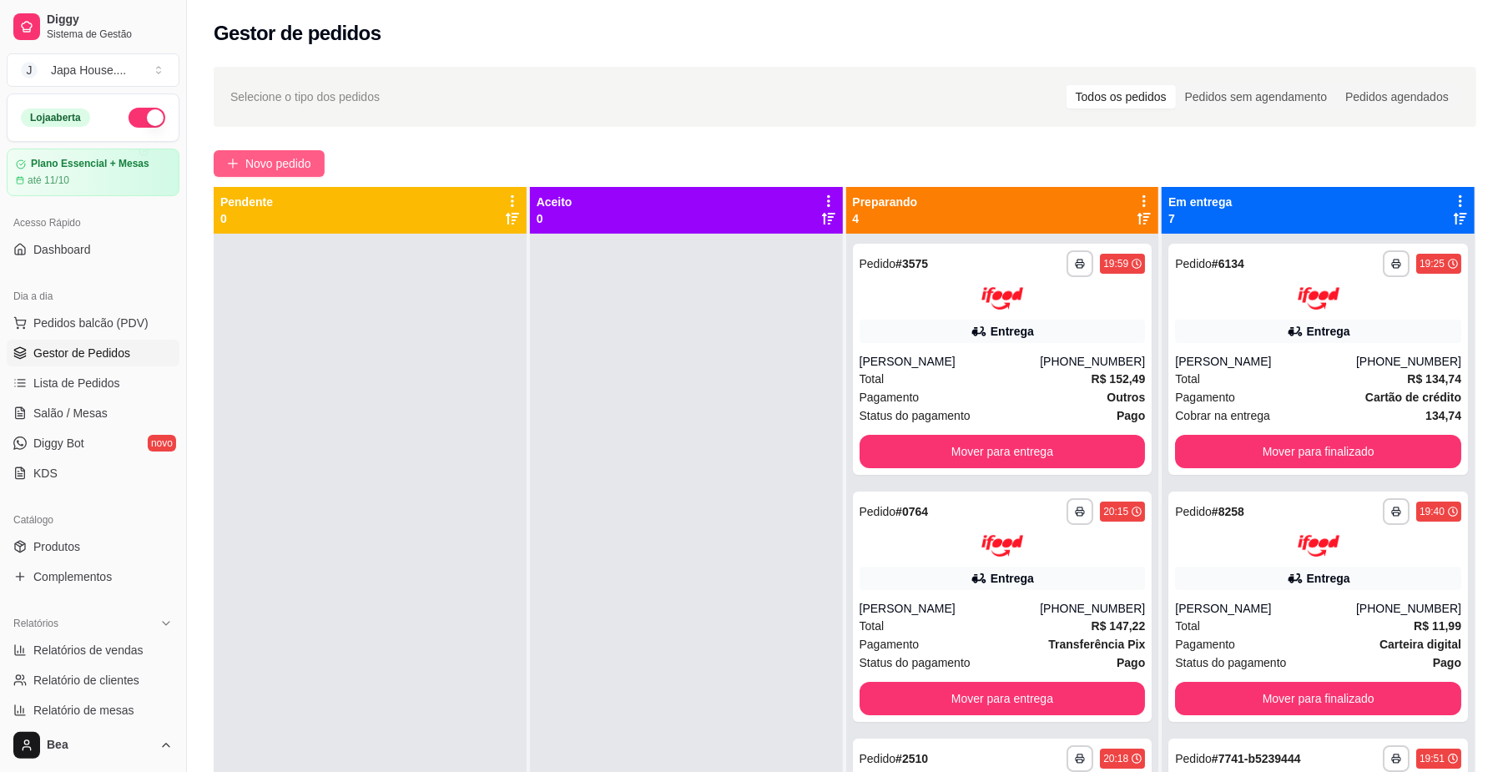
click at [311, 165] on span "Novo pedido" at bounding box center [278, 163] width 66 height 18
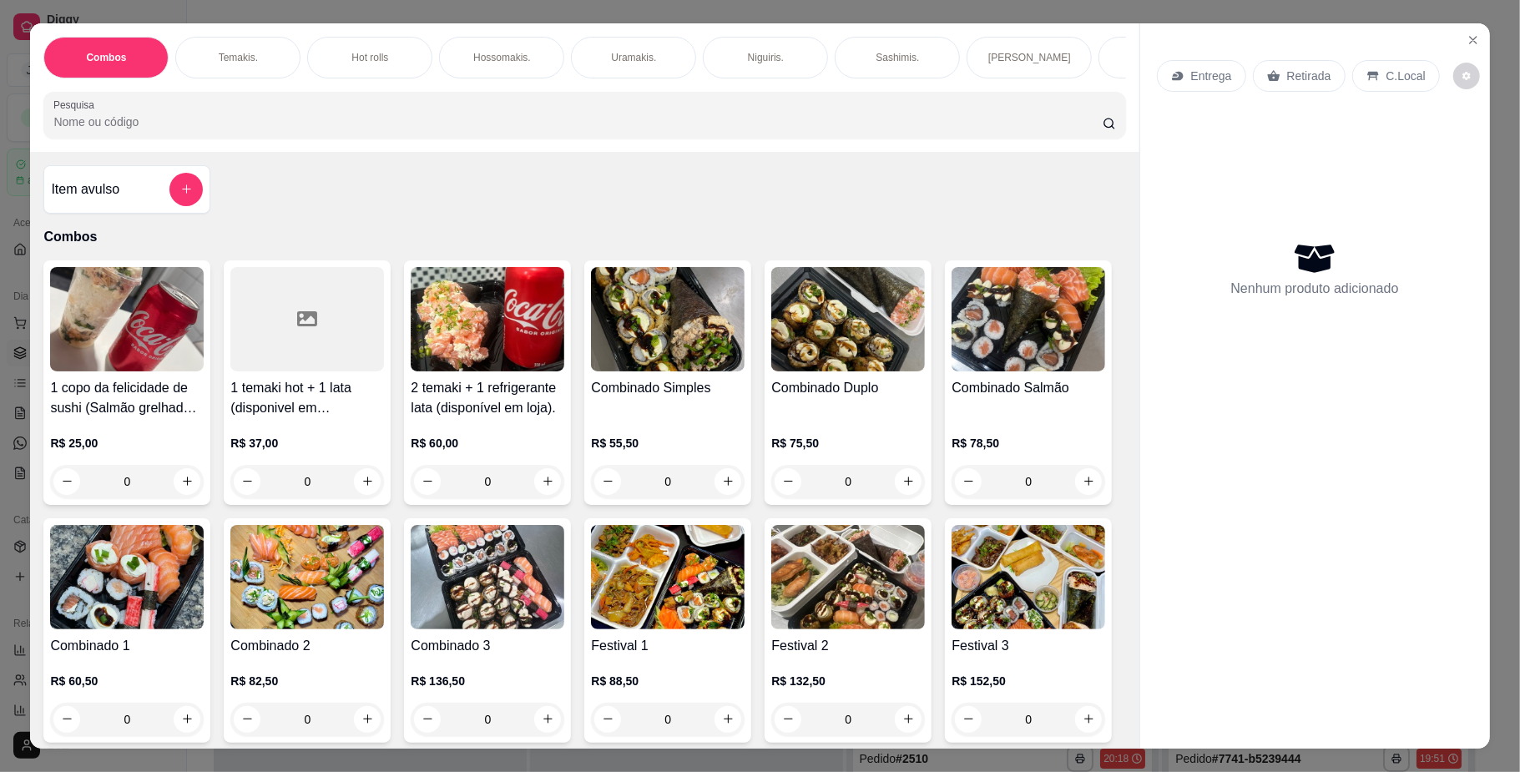
click at [245, 51] on p "Temakis." at bounding box center [238, 57] width 39 height 13
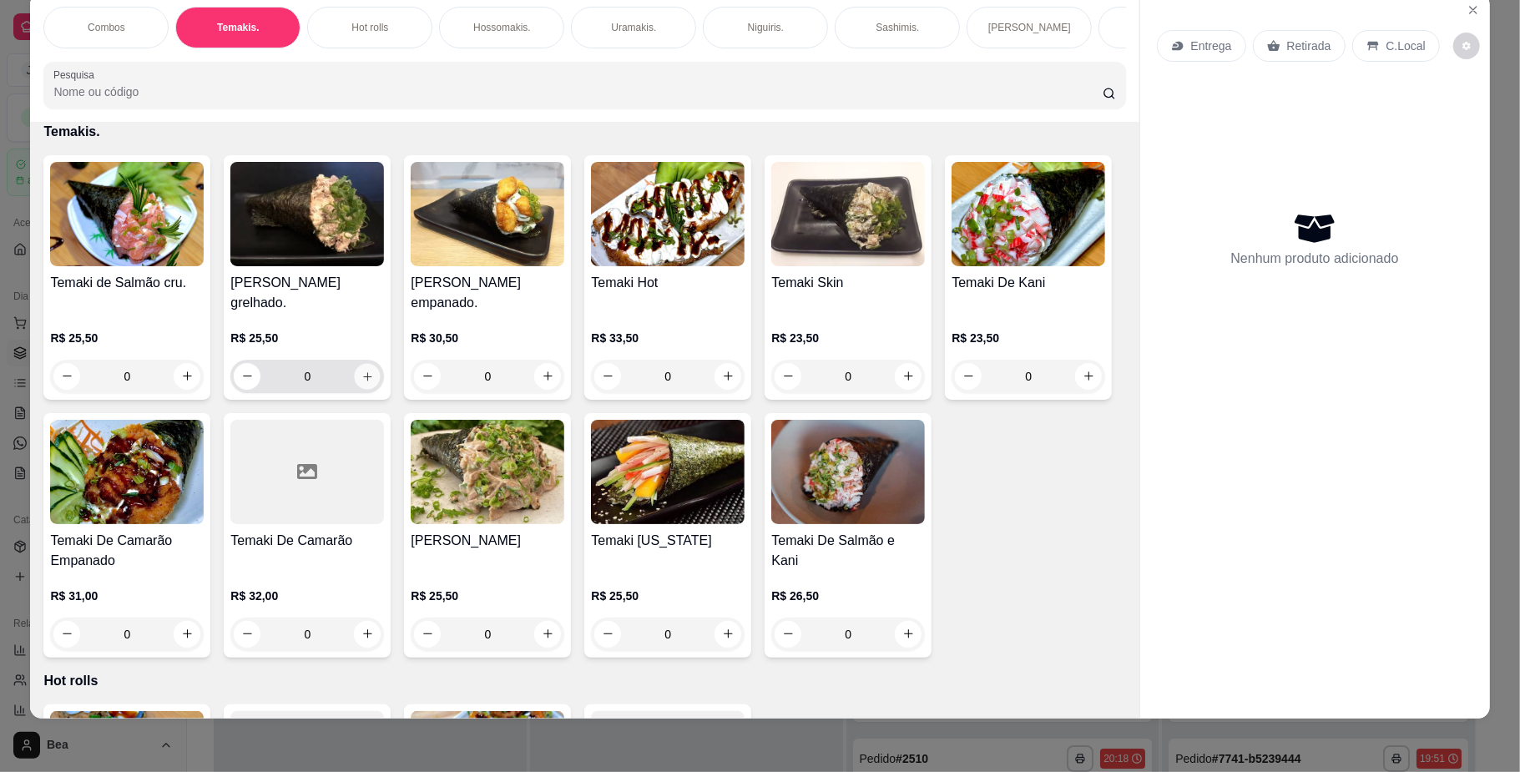
click at [363, 381] on icon "increase-product-quantity" at bounding box center [367, 376] width 8 height 8
type input "1"
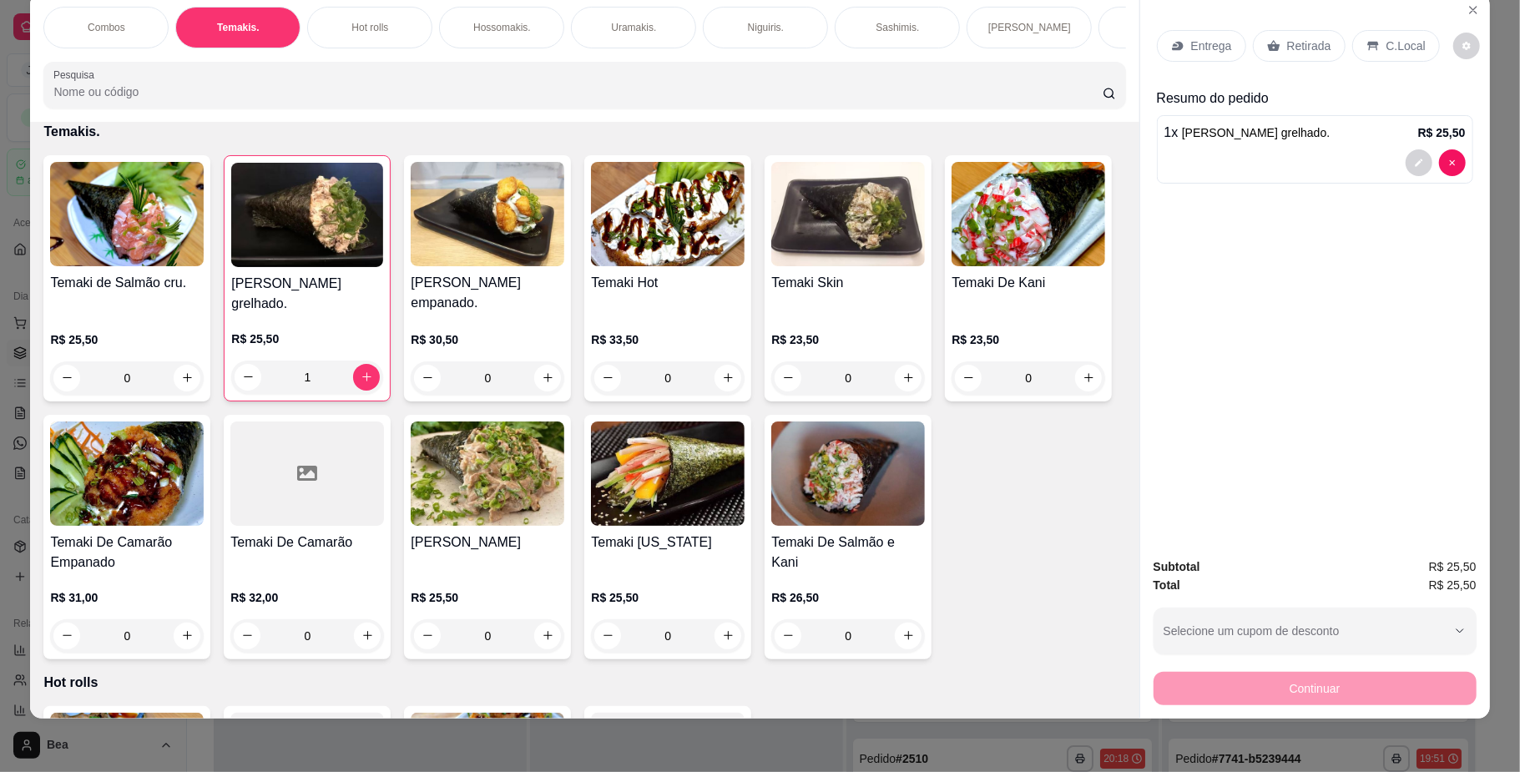
click at [1193, 42] on p "Entrega" at bounding box center [1211, 46] width 41 height 17
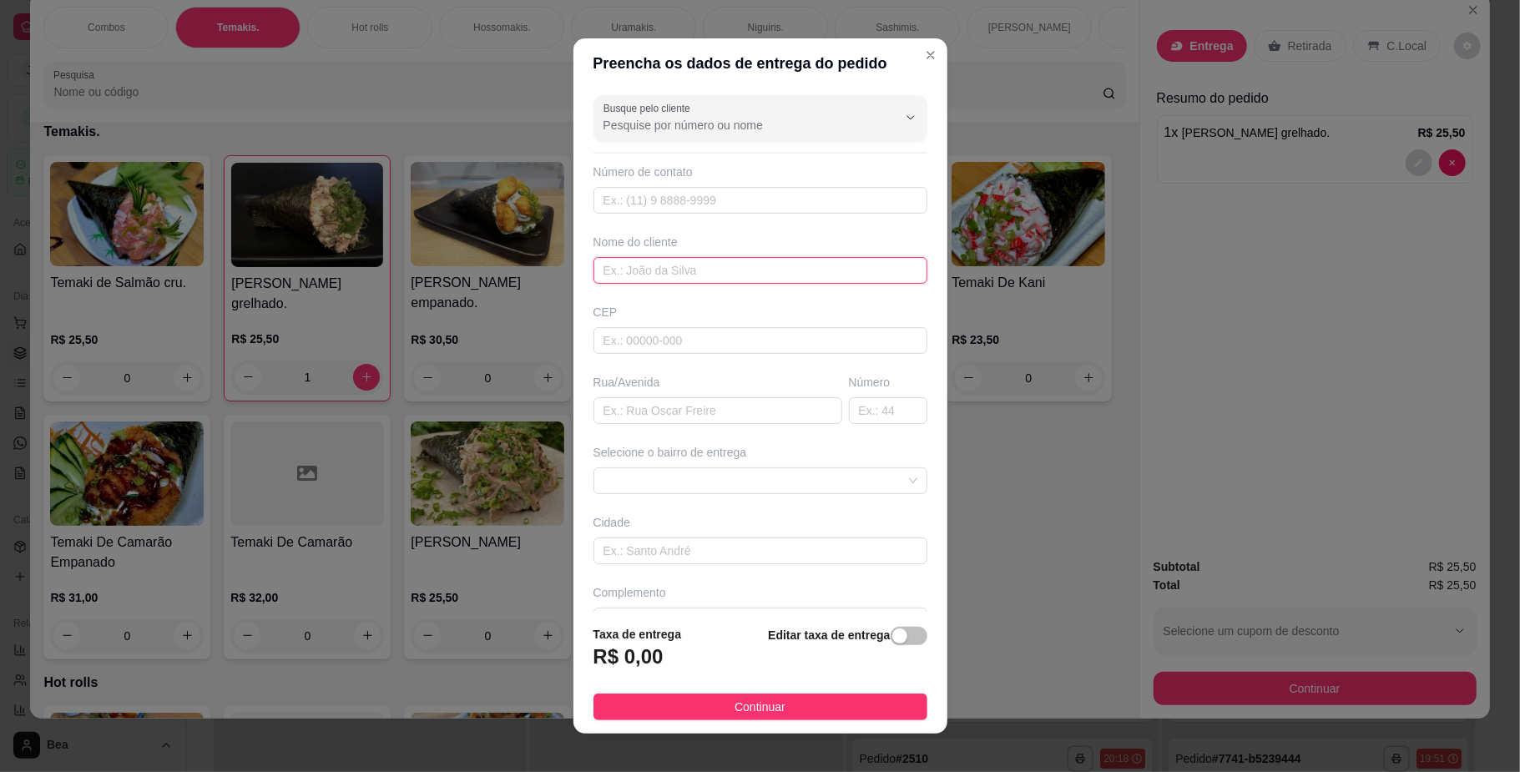
click at [735, 271] on input "text" at bounding box center [760, 270] width 334 height 27
type input "NANDO"
click at [709, 204] on input "text" at bounding box center [760, 200] width 334 height 27
type input "[PHONE_NUMBER]"
click at [643, 424] on input "text" at bounding box center [717, 410] width 249 height 27
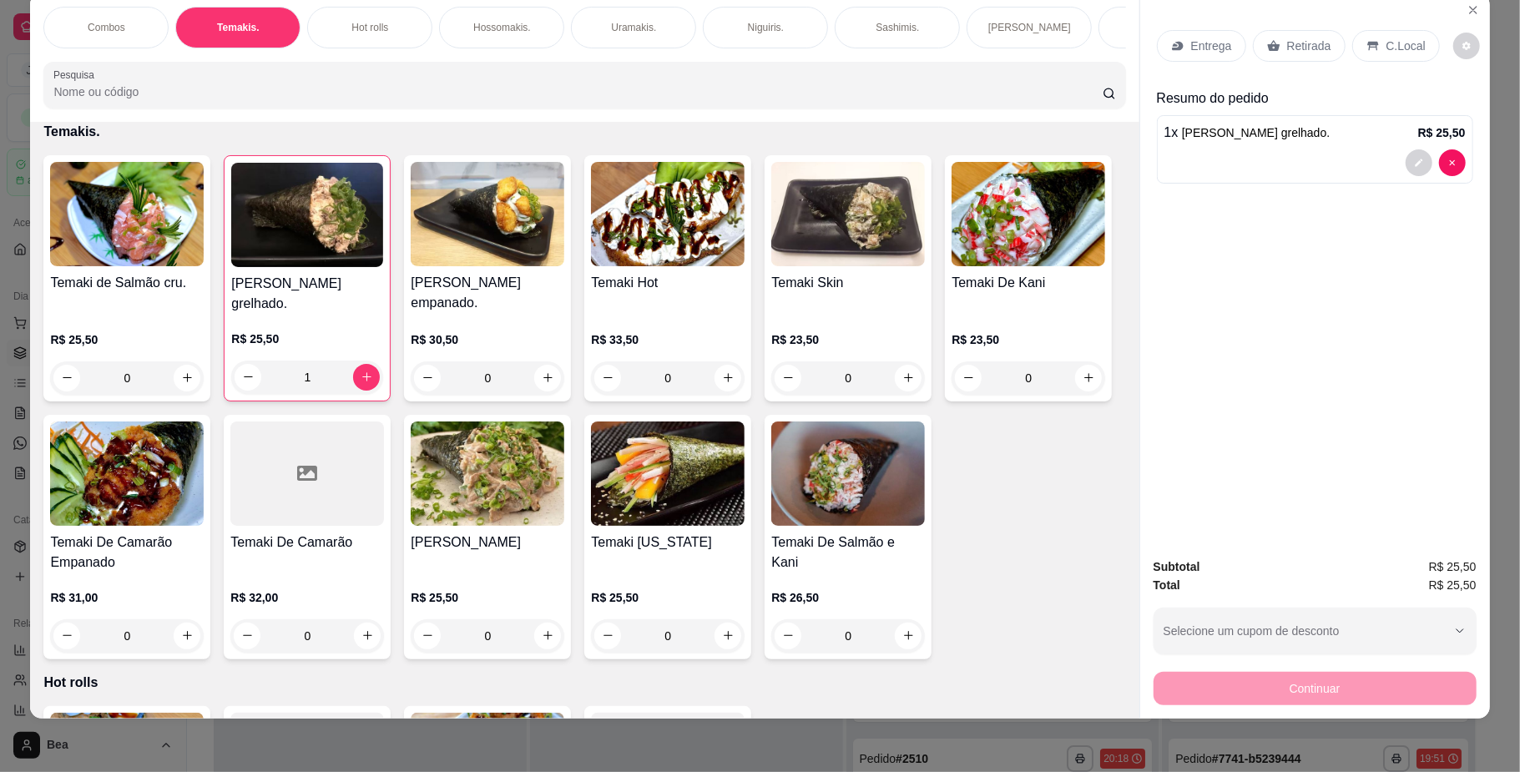
click at [1400, 314] on div "Entrega Retirada C.Local Resumo do pedido 1 x Temaki Salmao grelhado. R$ 25,50" at bounding box center [1315, 269] width 350 height 552
click at [1182, 44] on div "Entrega" at bounding box center [1201, 46] width 89 height 32
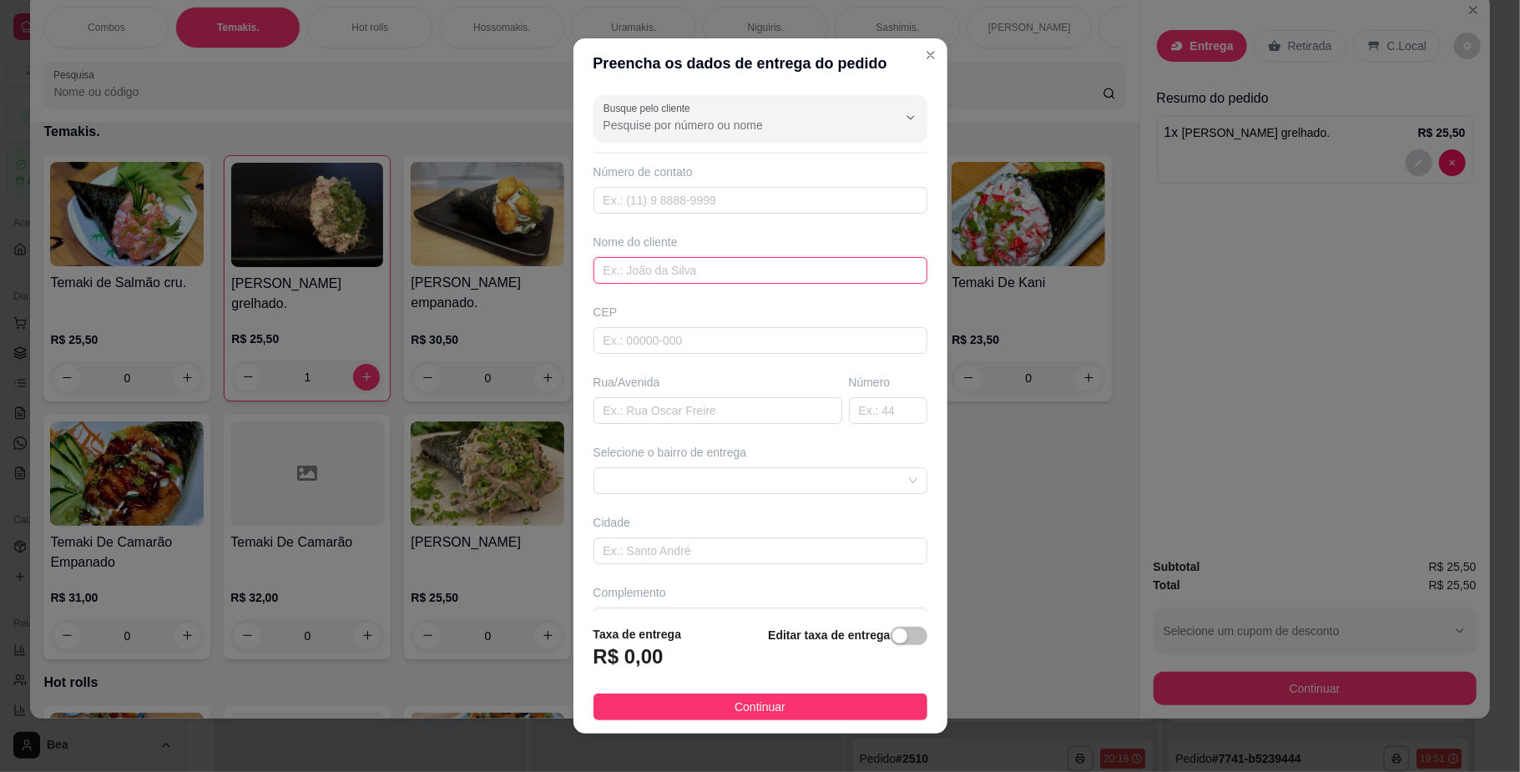
click at [648, 278] on input "text" at bounding box center [760, 270] width 334 height 27
type input "B"
type input "NANDO"
click at [651, 418] on input "text" at bounding box center [717, 410] width 249 height 27
type input "RUA [PERSON_NAME]"
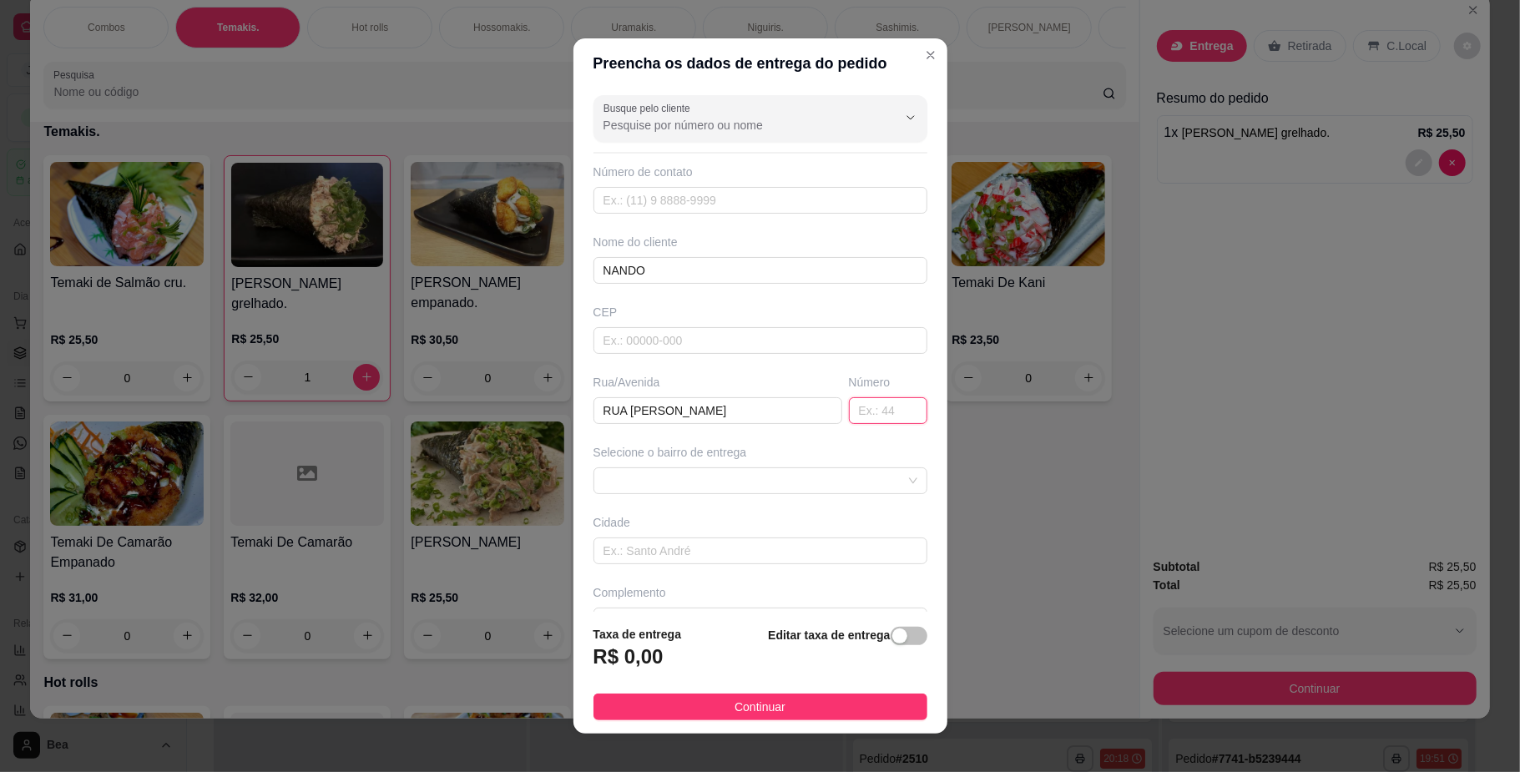
click at [849, 416] on input "text" at bounding box center [888, 410] width 78 height 27
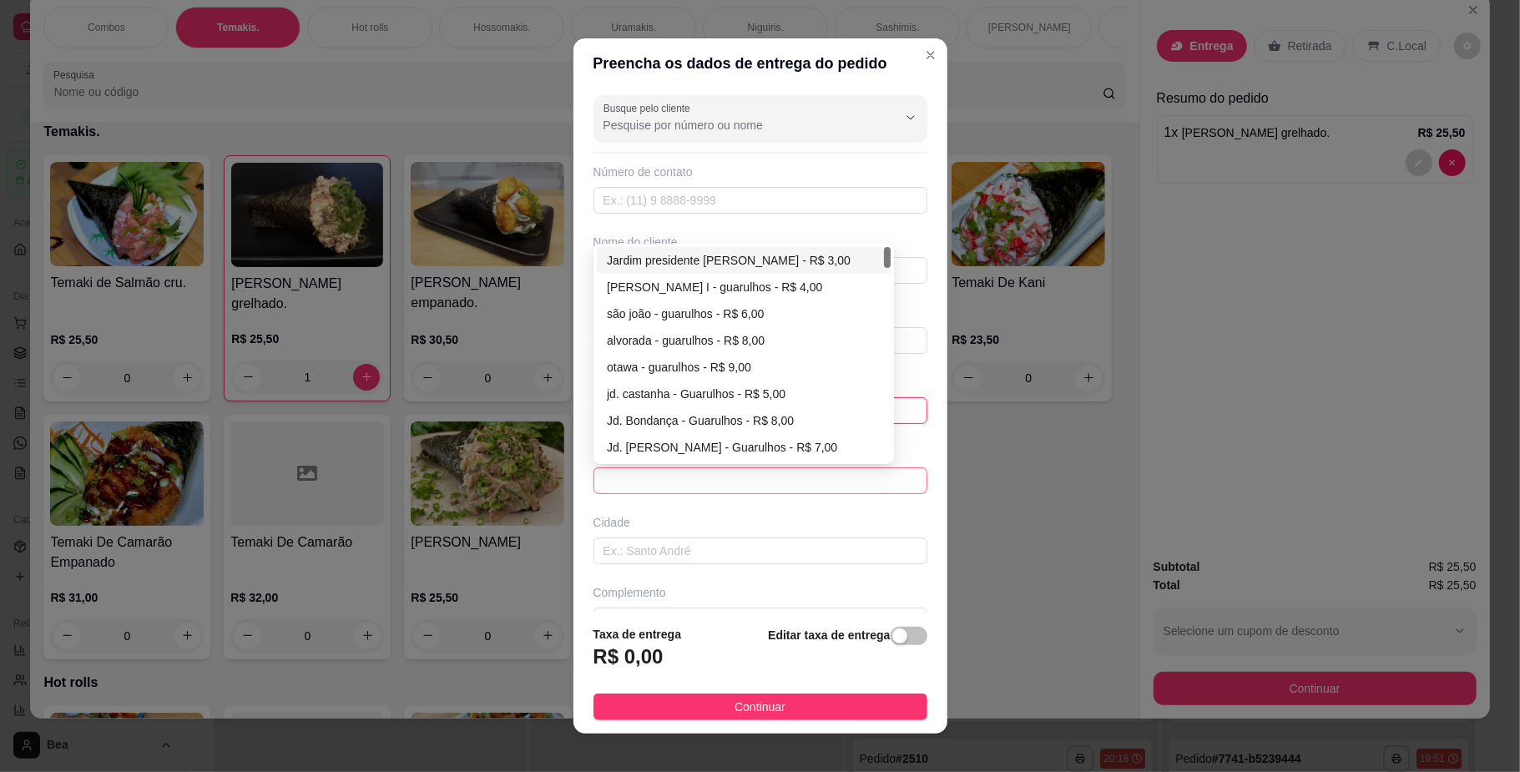
click at [831, 482] on span at bounding box center [760, 480] width 314 height 25
type input "48"
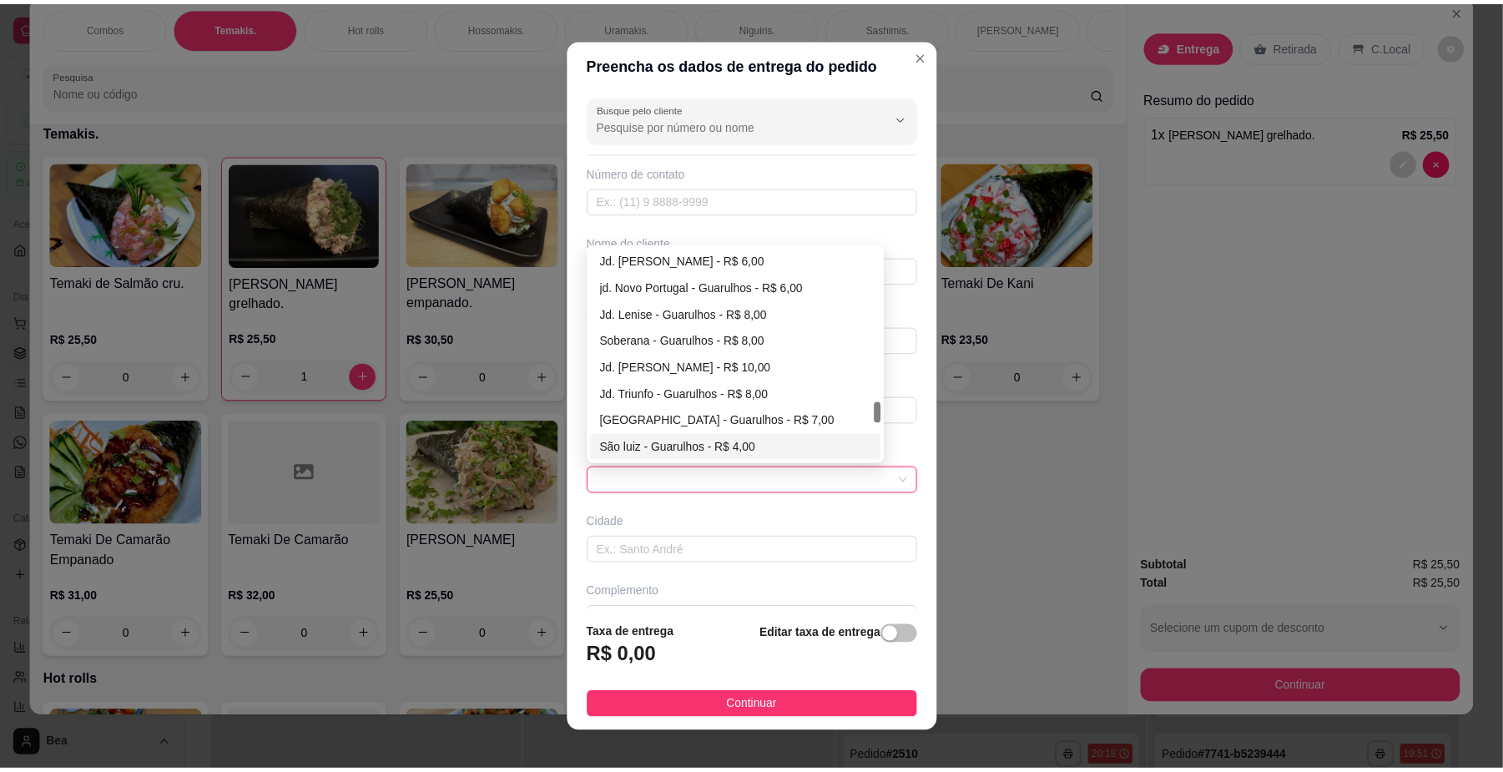
scroll to position [1549, 0]
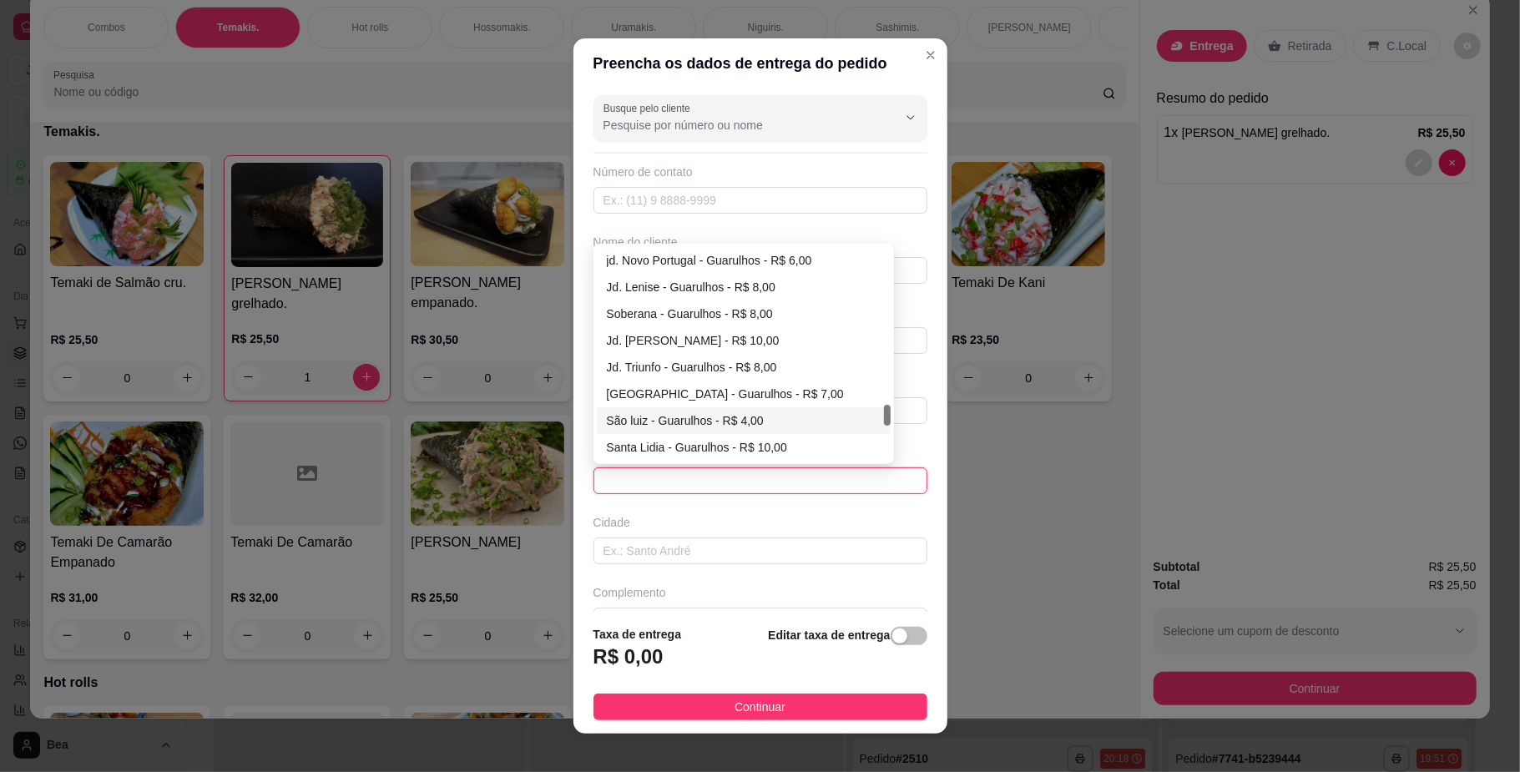
click at [649, 424] on div "São luiz - Guarulhos - R$ 4,00" at bounding box center [744, 420] width 274 height 18
type input "Guarulhos"
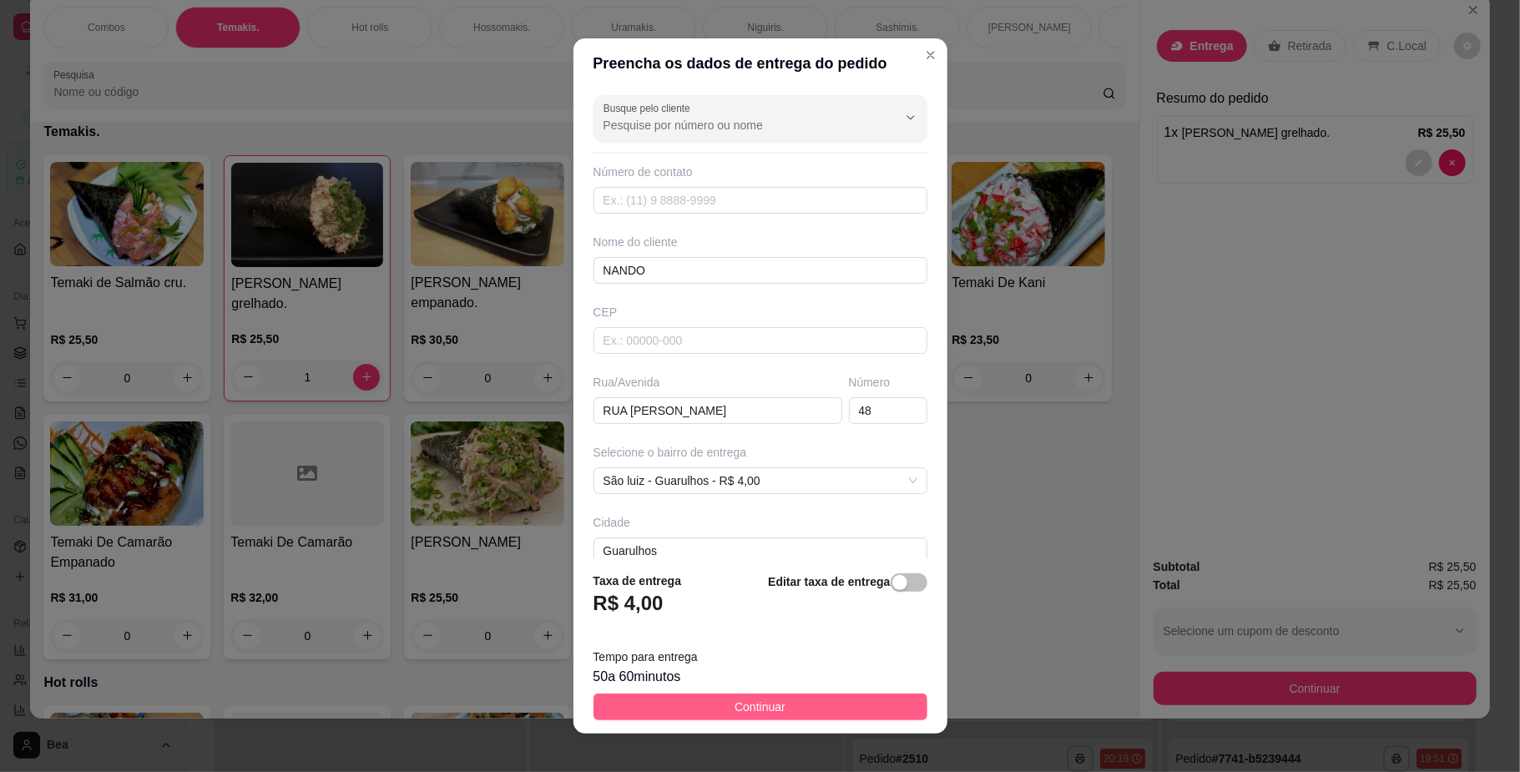
click at [714, 704] on button "Continuar" at bounding box center [760, 707] width 334 height 27
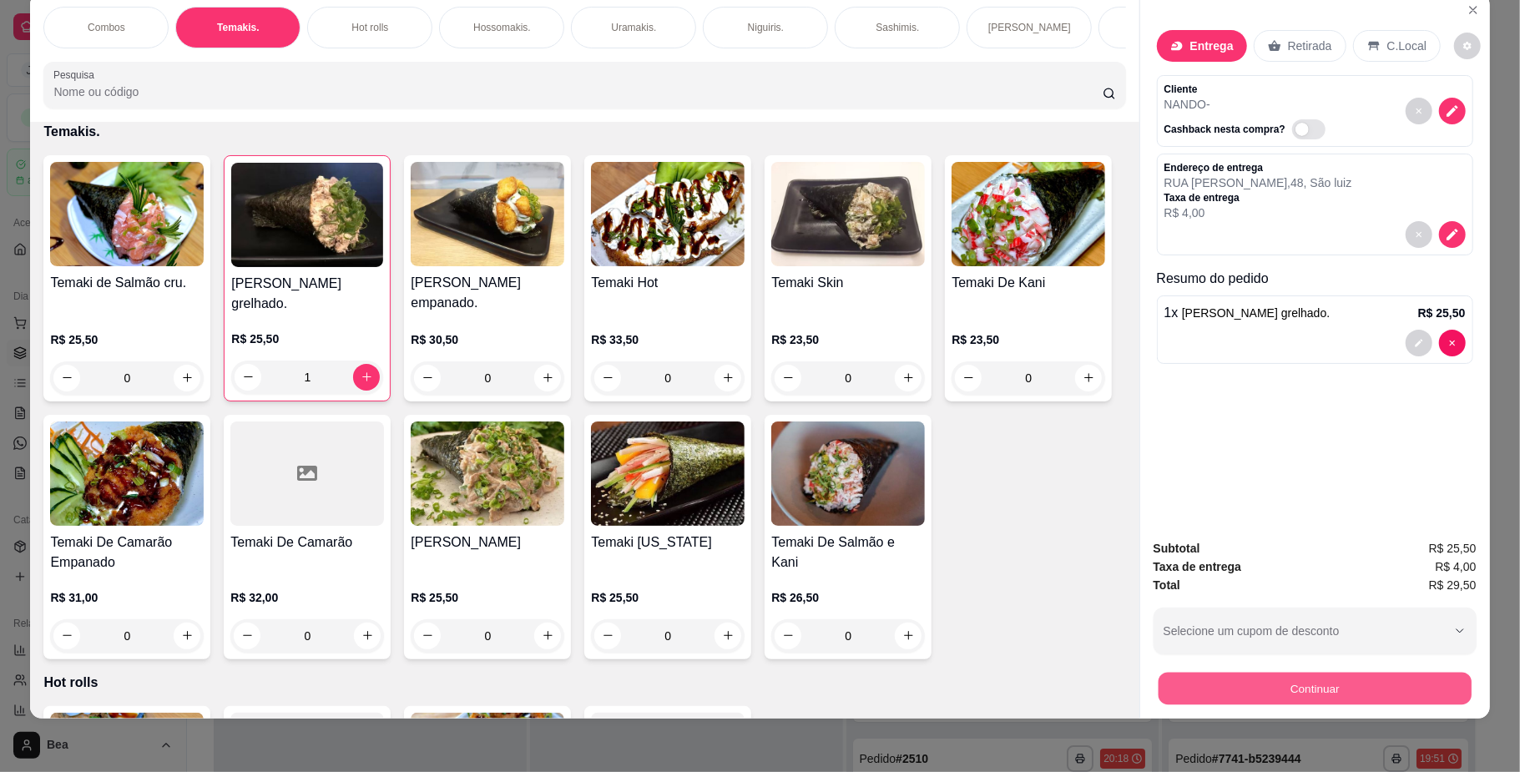
click at [1234, 682] on button "Continuar" at bounding box center [1314, 689] width 313 height 33
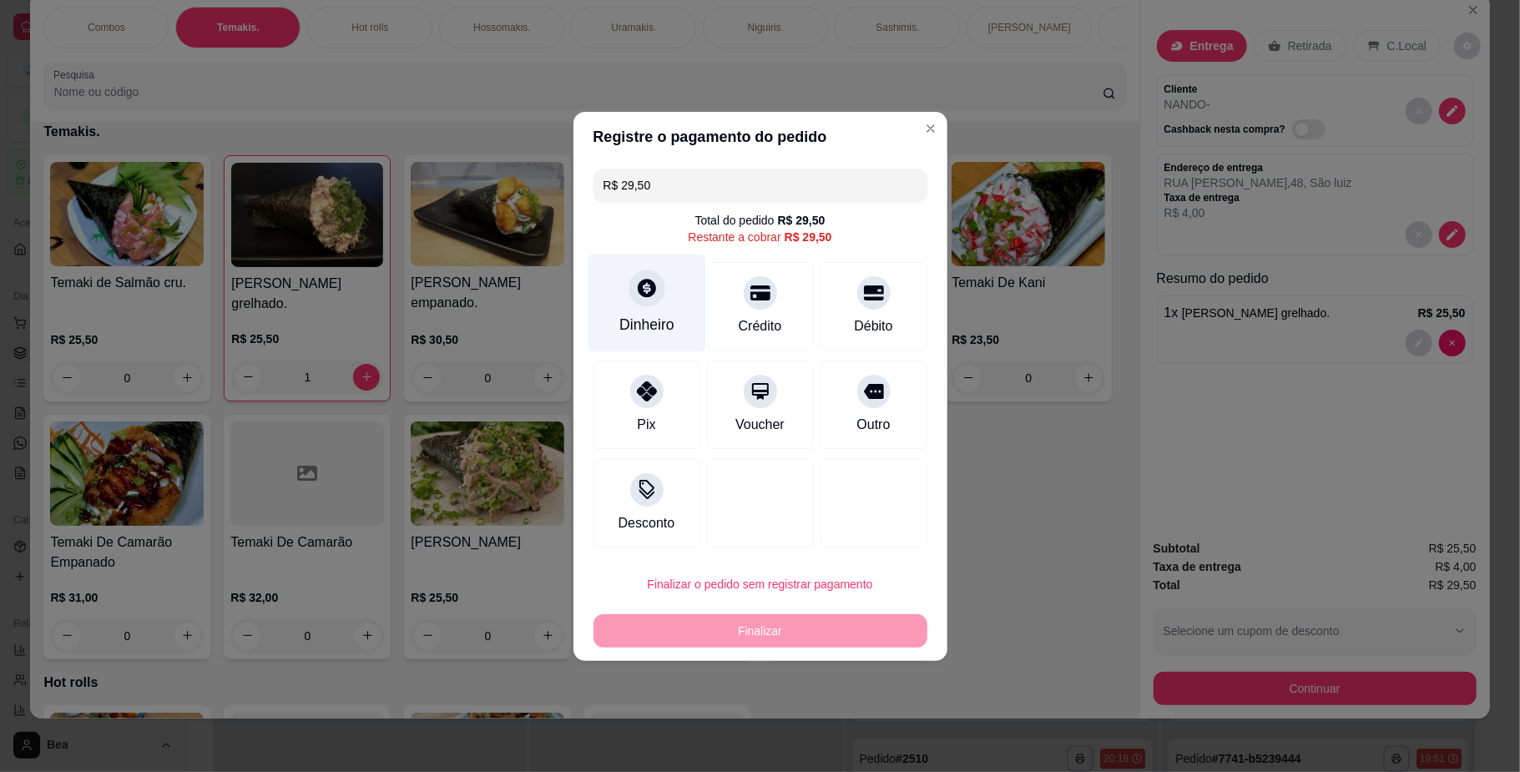
click at [665, 308] on div "Dinheiro" at bounding box center [647, 303] width 118 height 98
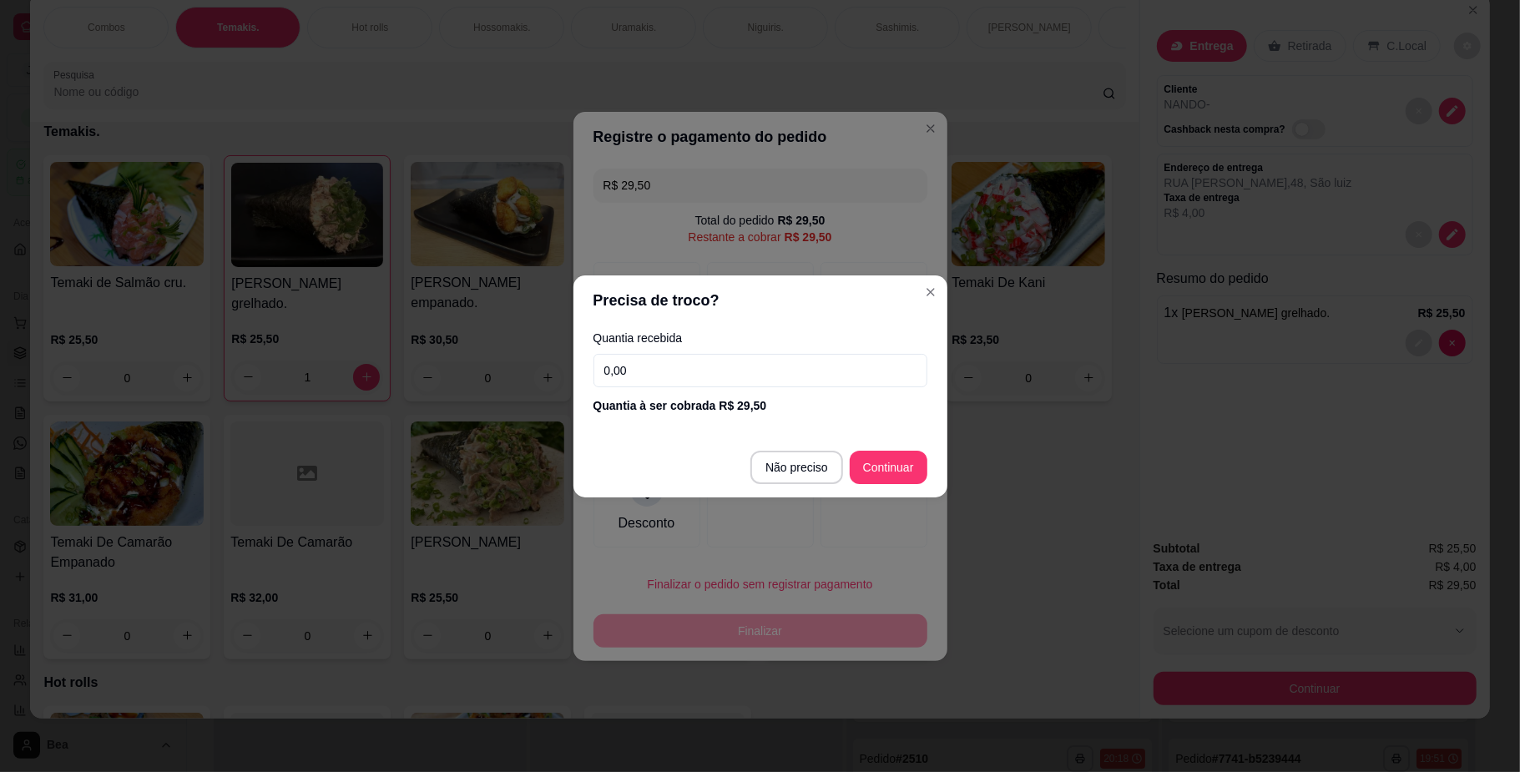
click at [681, 369] on input "0,00" at bounding box center [760, 370] width 334 height 33
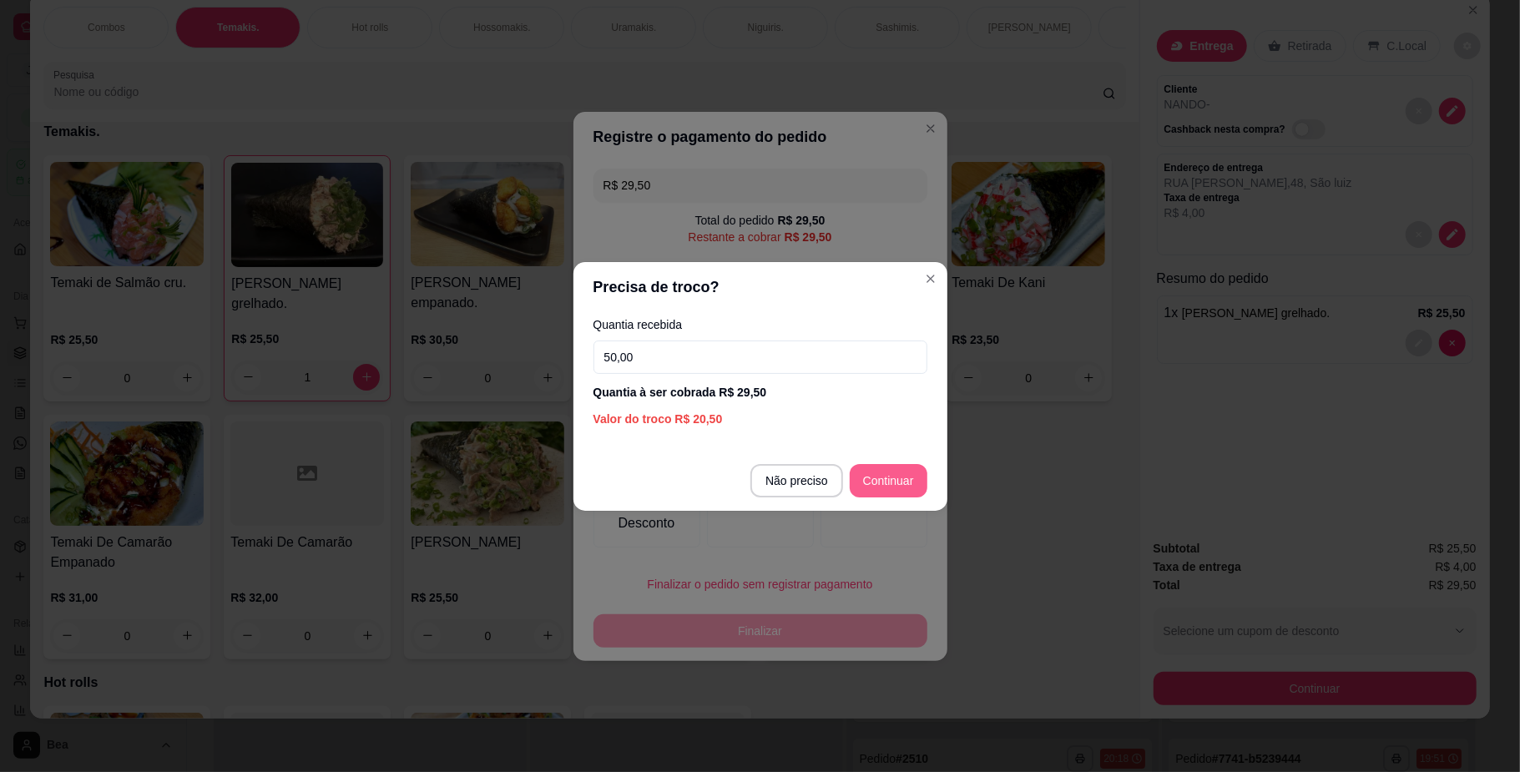
type input "50,00"
type input "R$ 0,00"
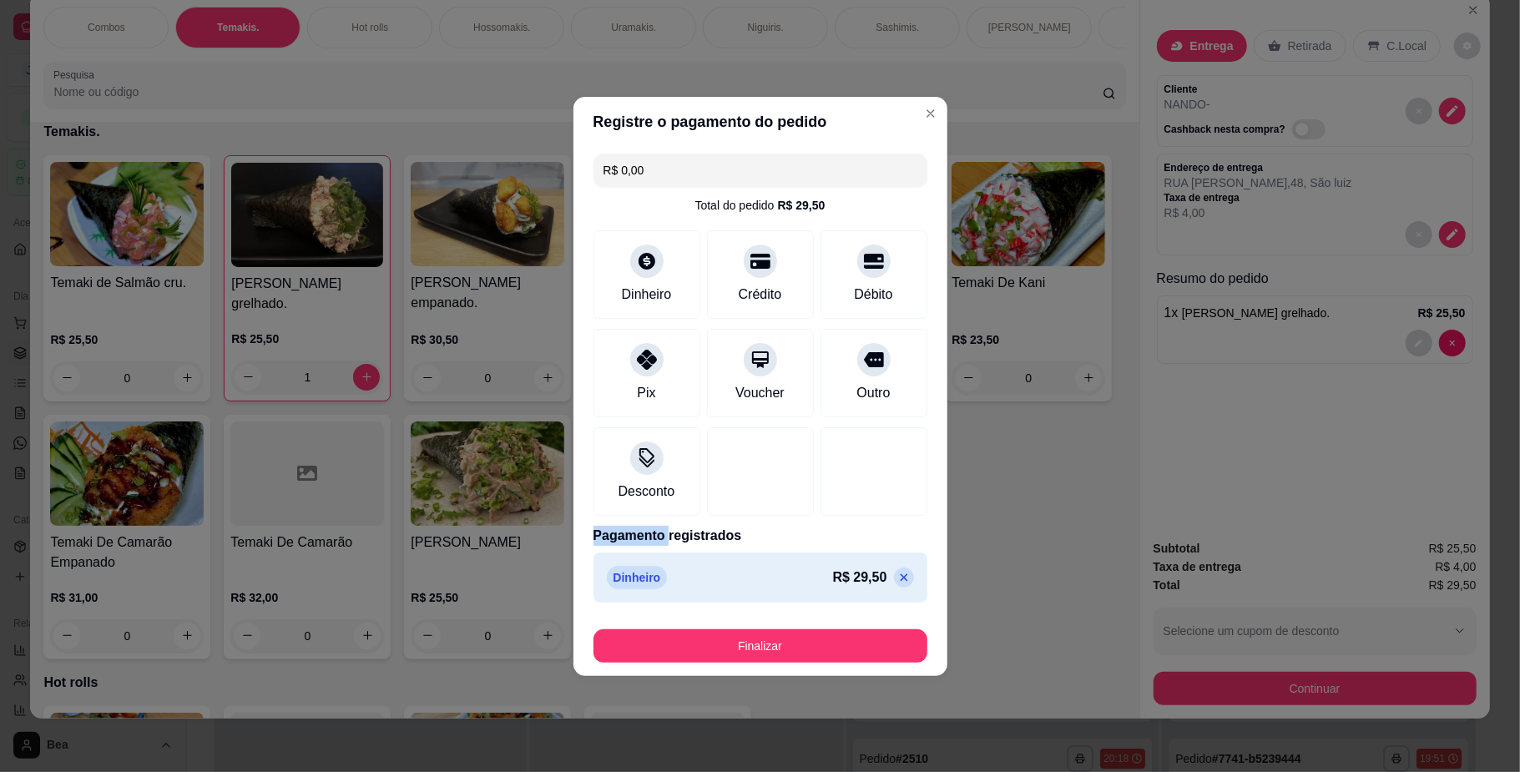
click at [863, 482] on div at bounding box center [873, 471] width 107 height 88
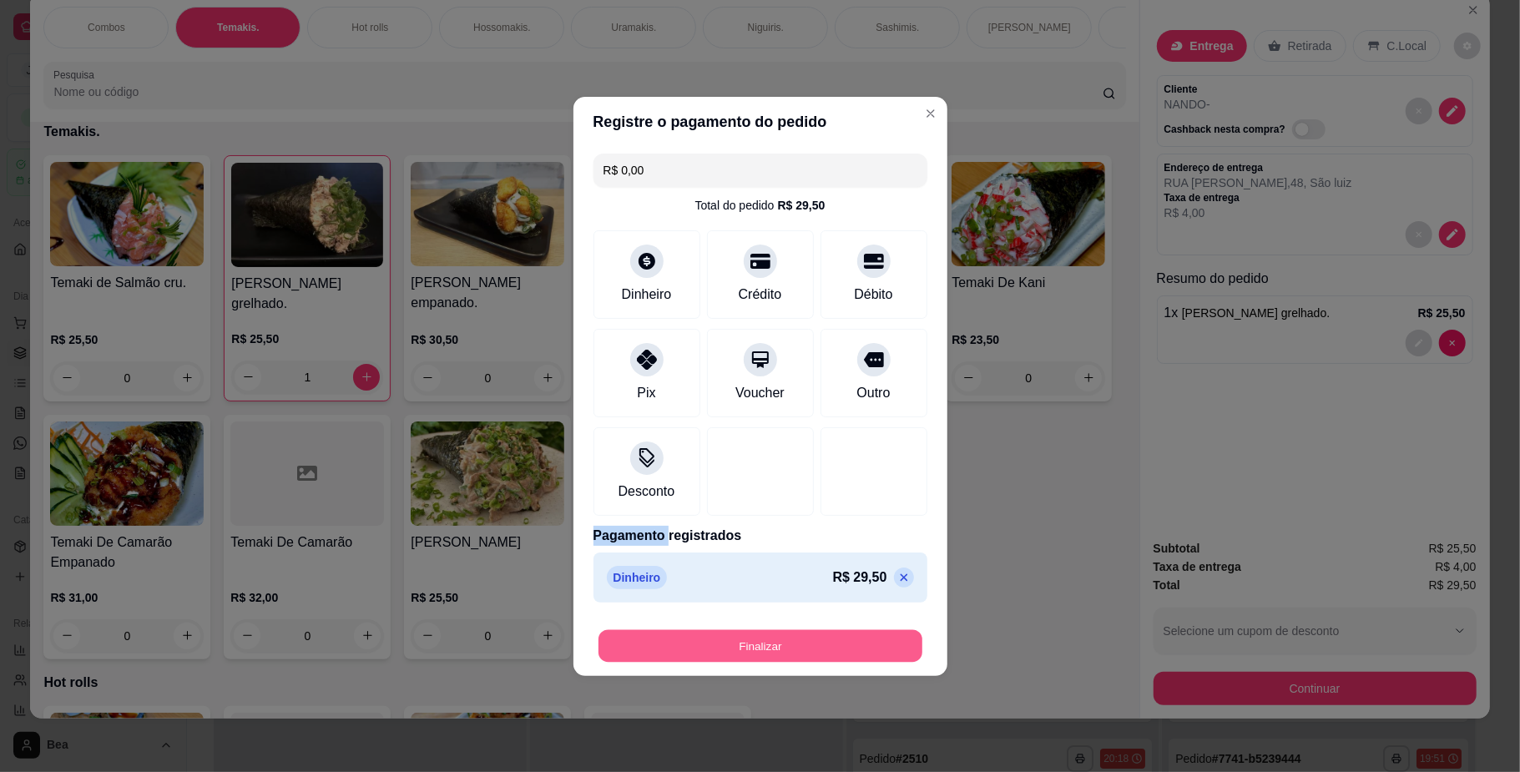
click at [781, 656] on button "Finalizar" at bounding box center [760, 645] width 324 height 33
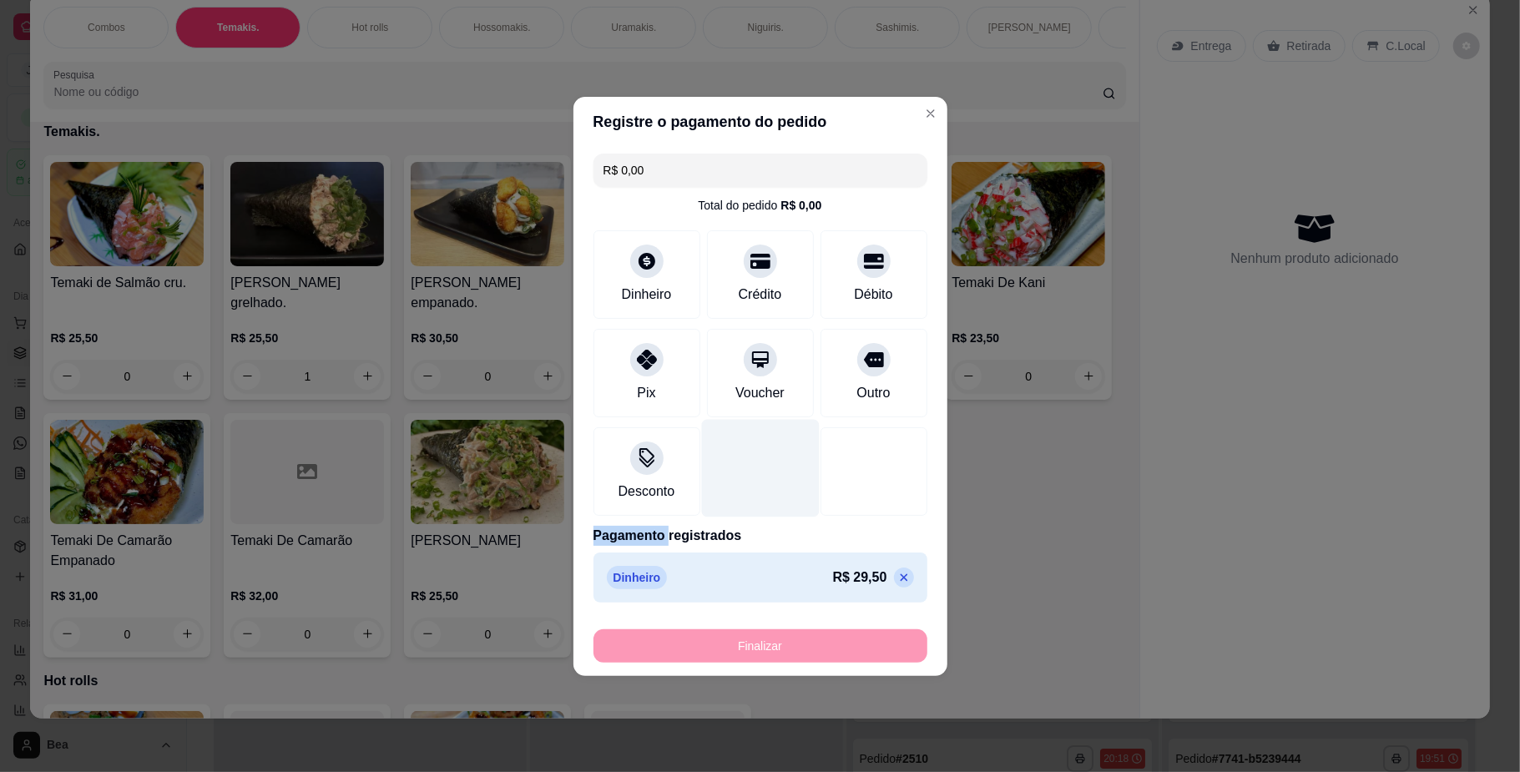
type input "0"
type input "-R$ 29,50"
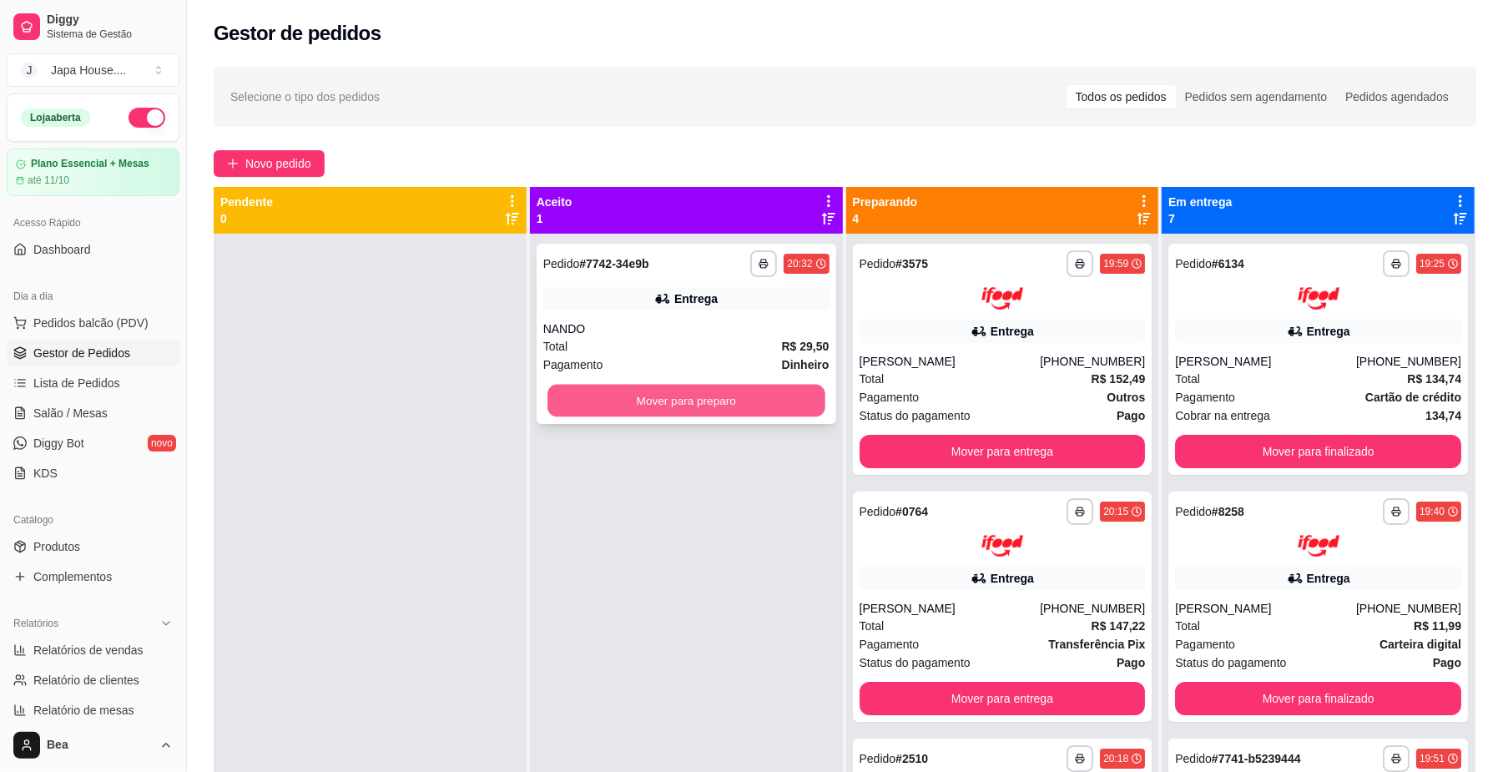
click at [714, 398] on button "Mover para preparo" at bounding box center [685, 401] width 277 height 33
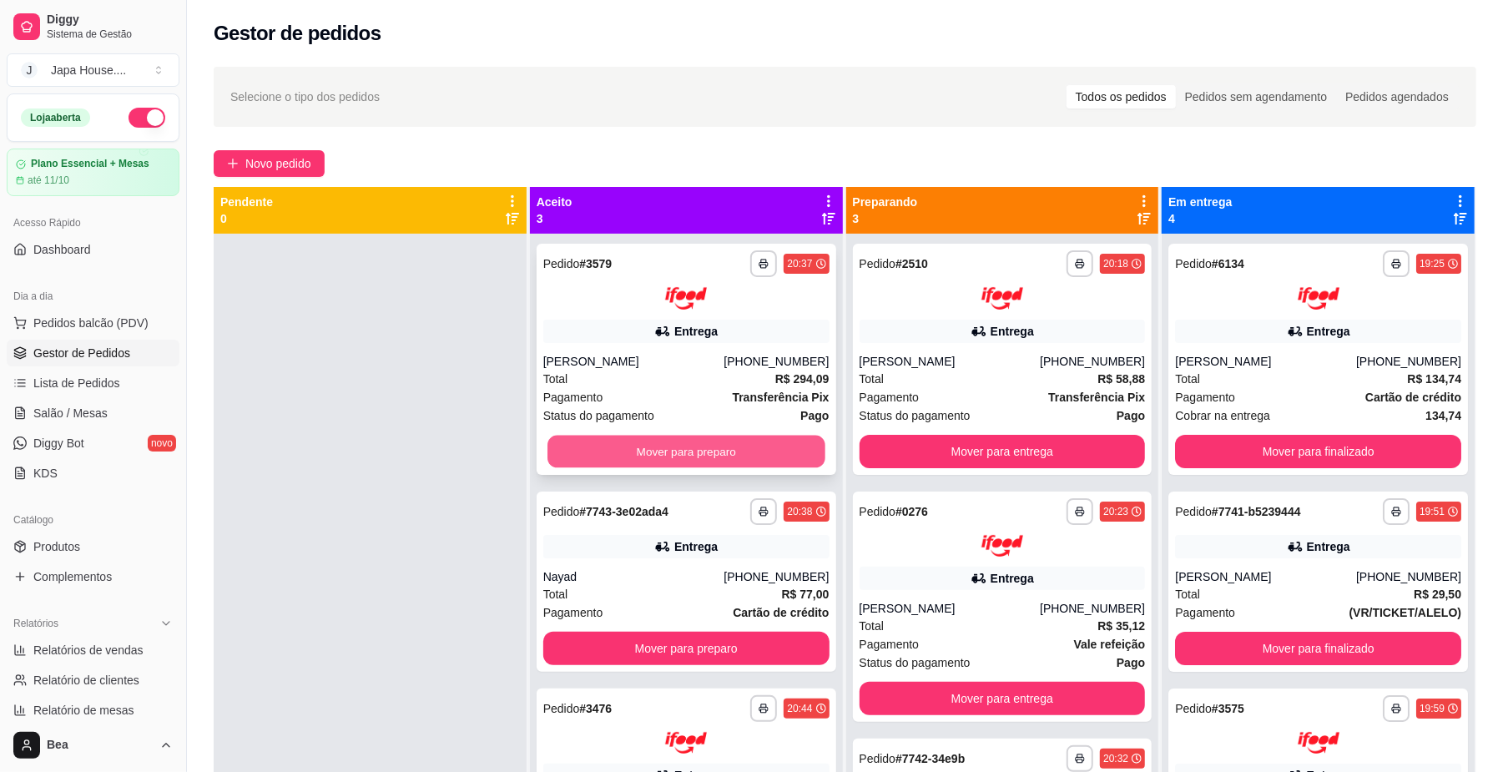
click at [792, 441] on button "Mover para preparo" at bounding box center [685, 451] width 277 height 33
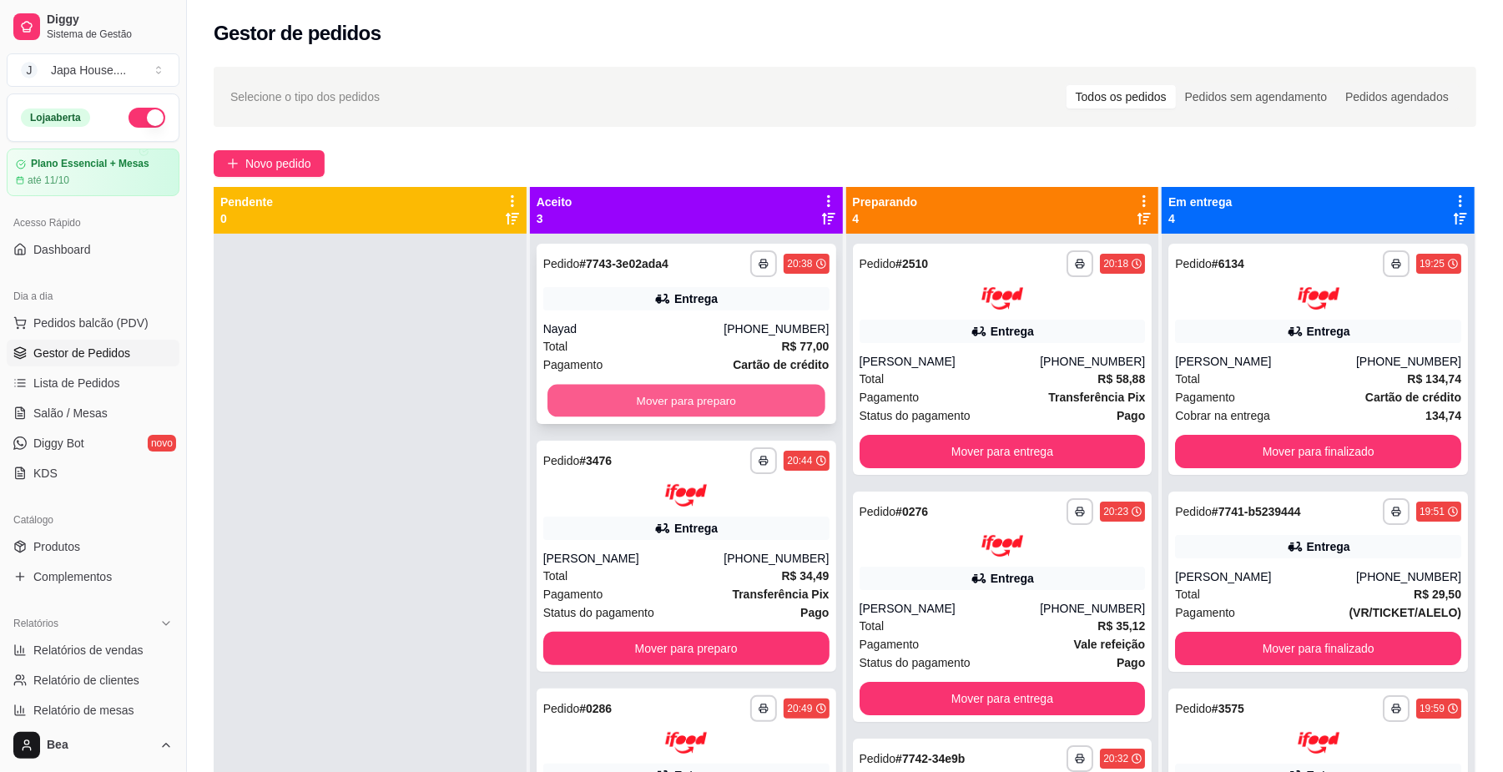
click at [749, 389] on button "Mover para preparo" at bounding box center [685, 401] width 277 height 33
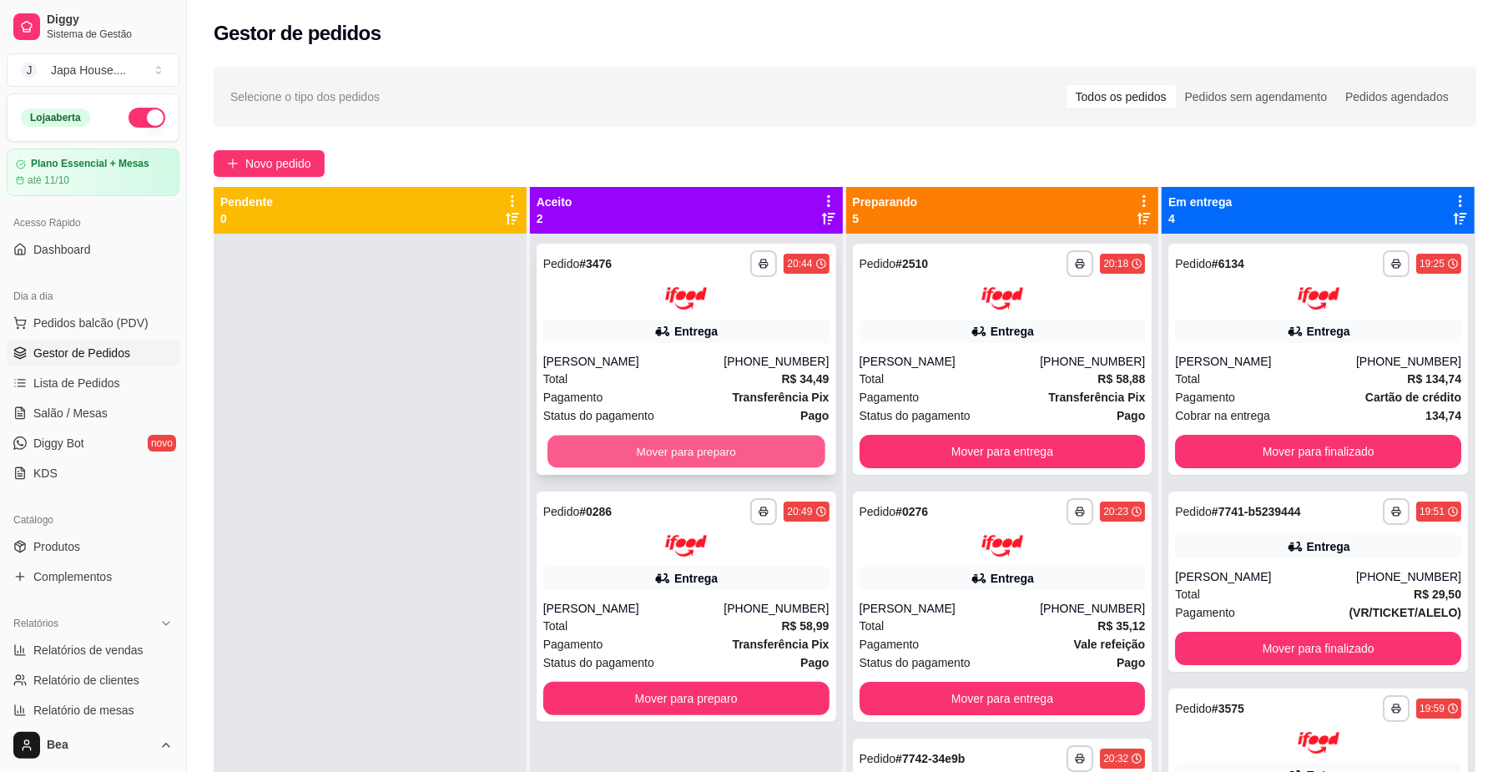
click at [768, 456] on button "Mover para preparo" at bounding box center [685, 451] width 277 height 33
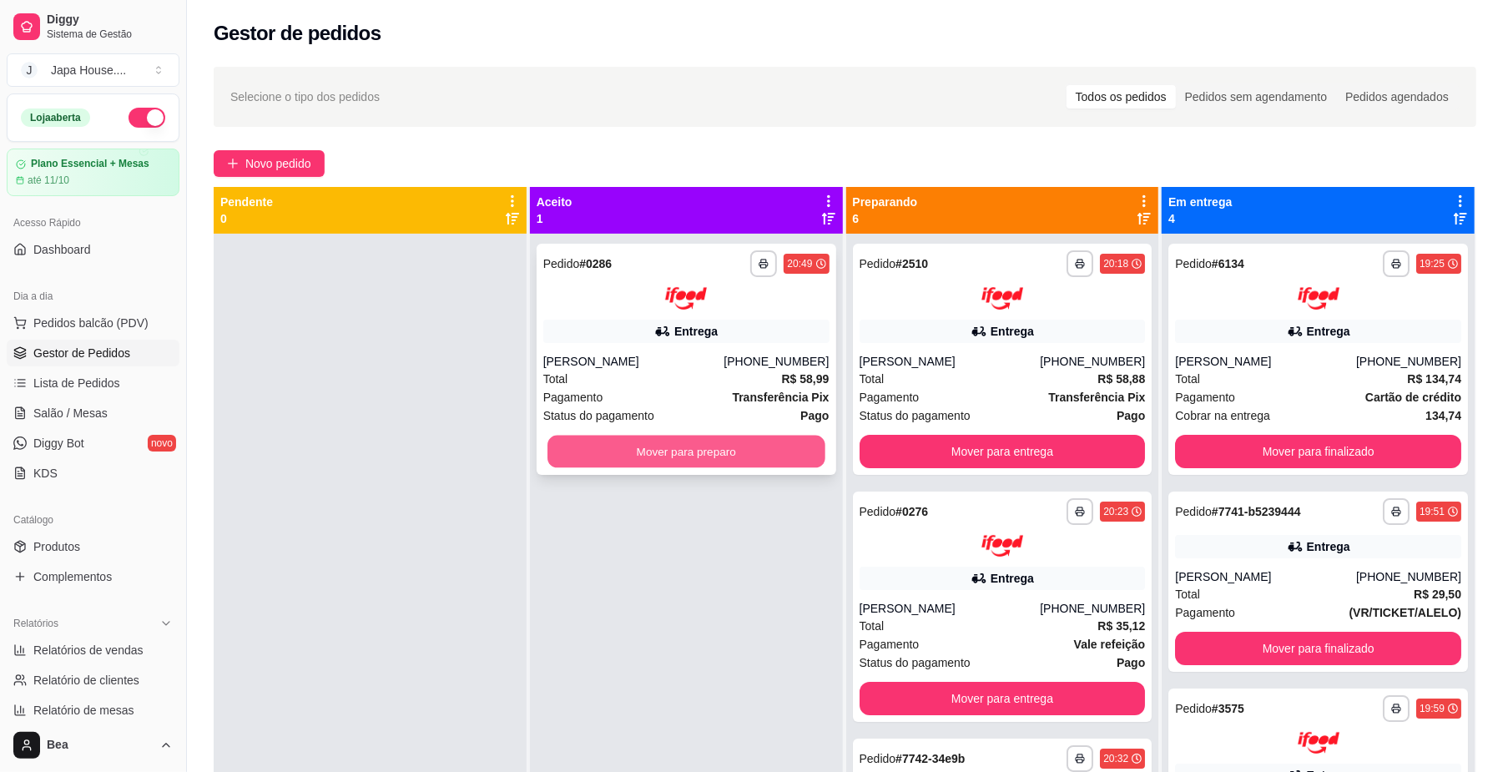
click at [732, 445] on button "Mover para preparo" at bounding box center [685, 451] width 277 height 33
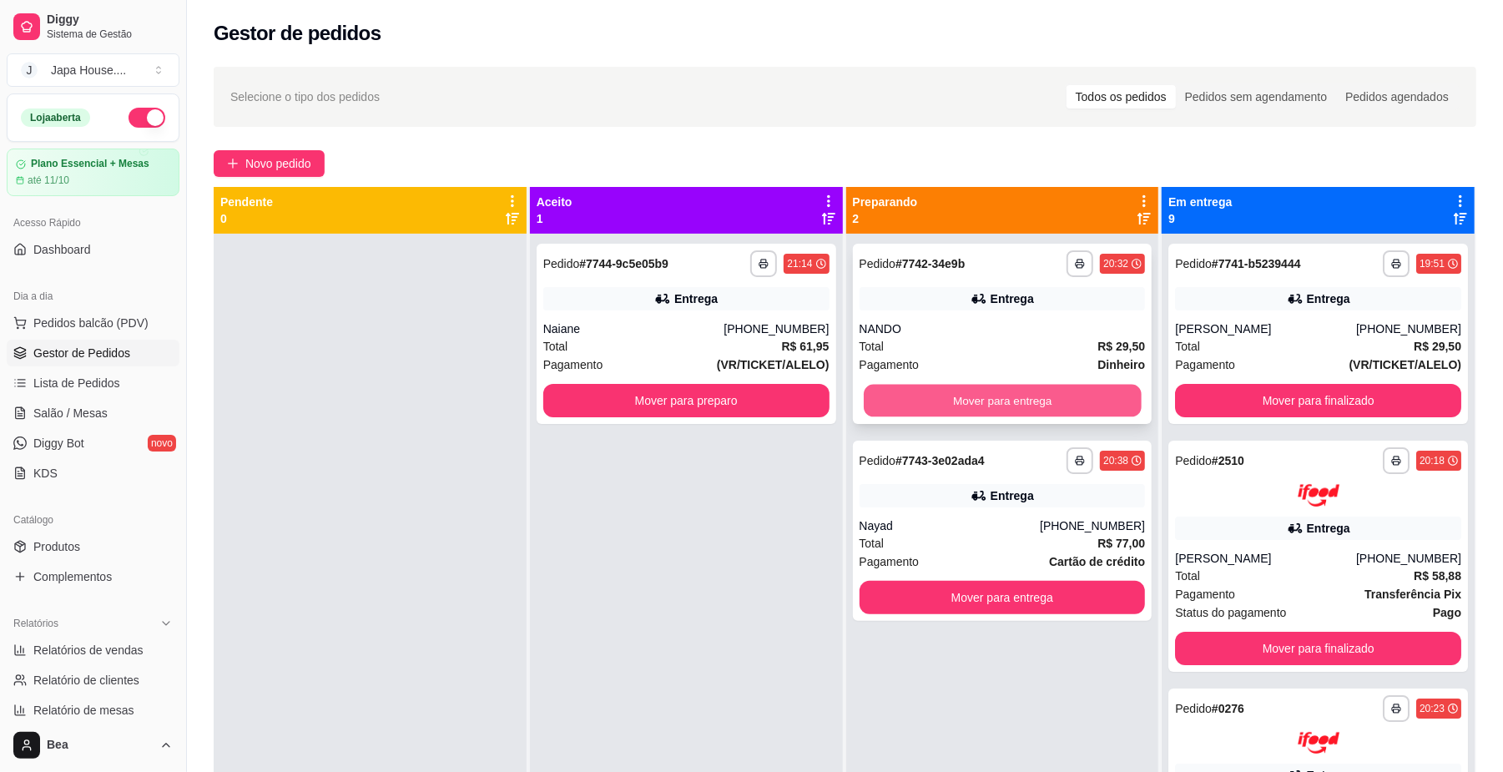
click at [902, 392] on button "Mover para entrega" at bounding box center [1002, 401] width 277 height 33
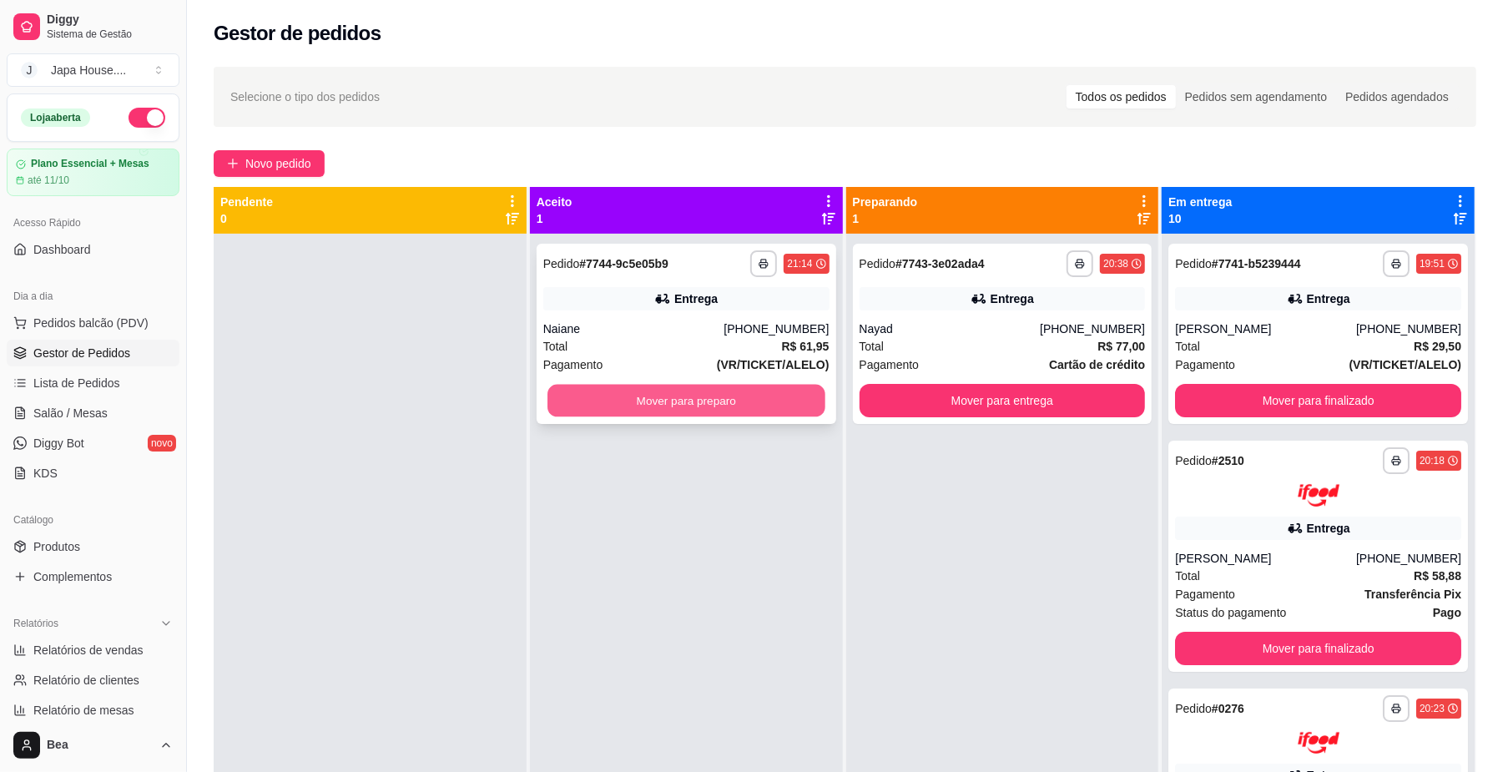
click at [748, 395] on button "Mover para preparo" at bounding box center [685, 401] width 277 height 33
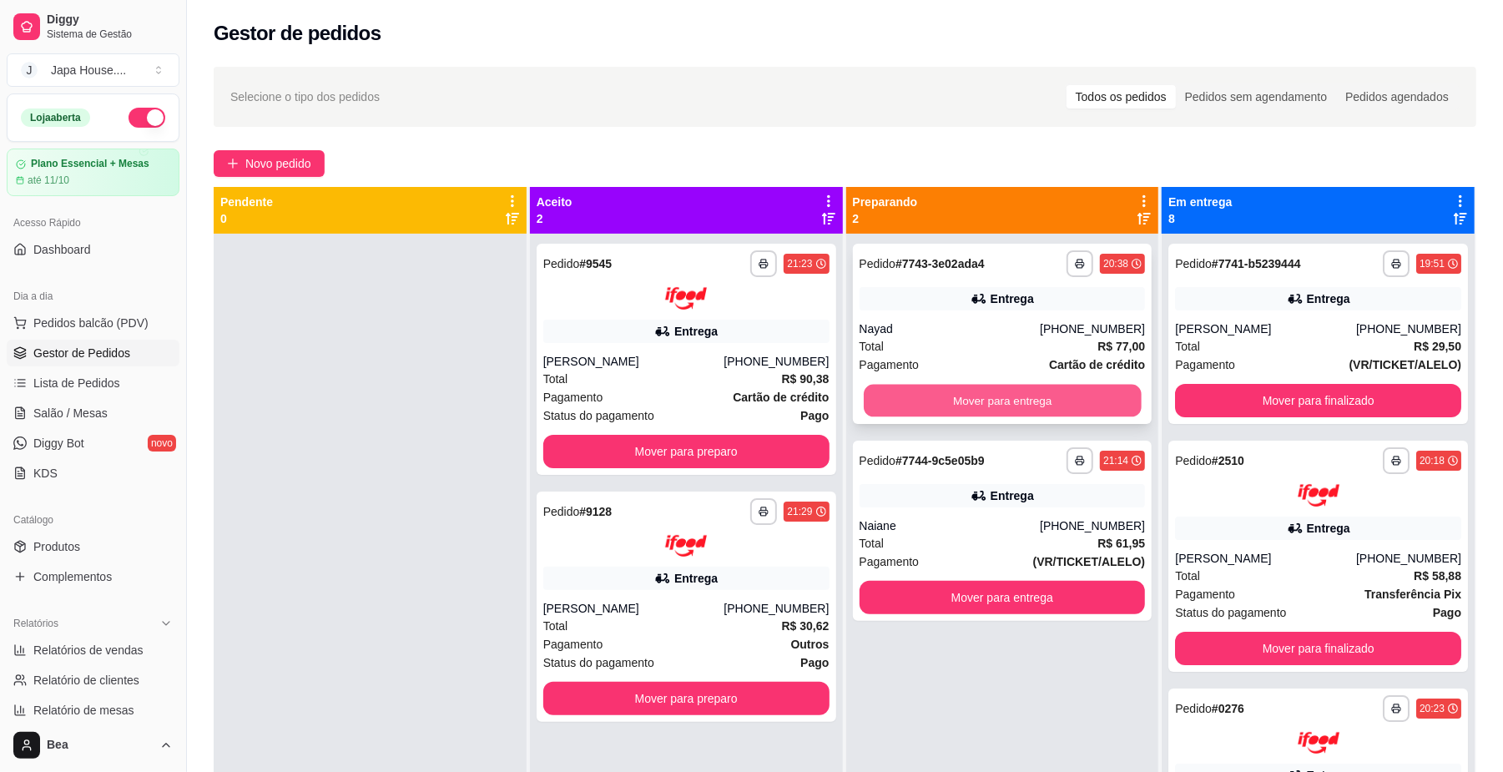
click at [915, 404] on button "Mover para entrega" at bounding box center [1002, 401] width 277 height 33
click at [923, 391] on button "Mover para entrega" at bounding box center [1002, 401] width 277 height 33
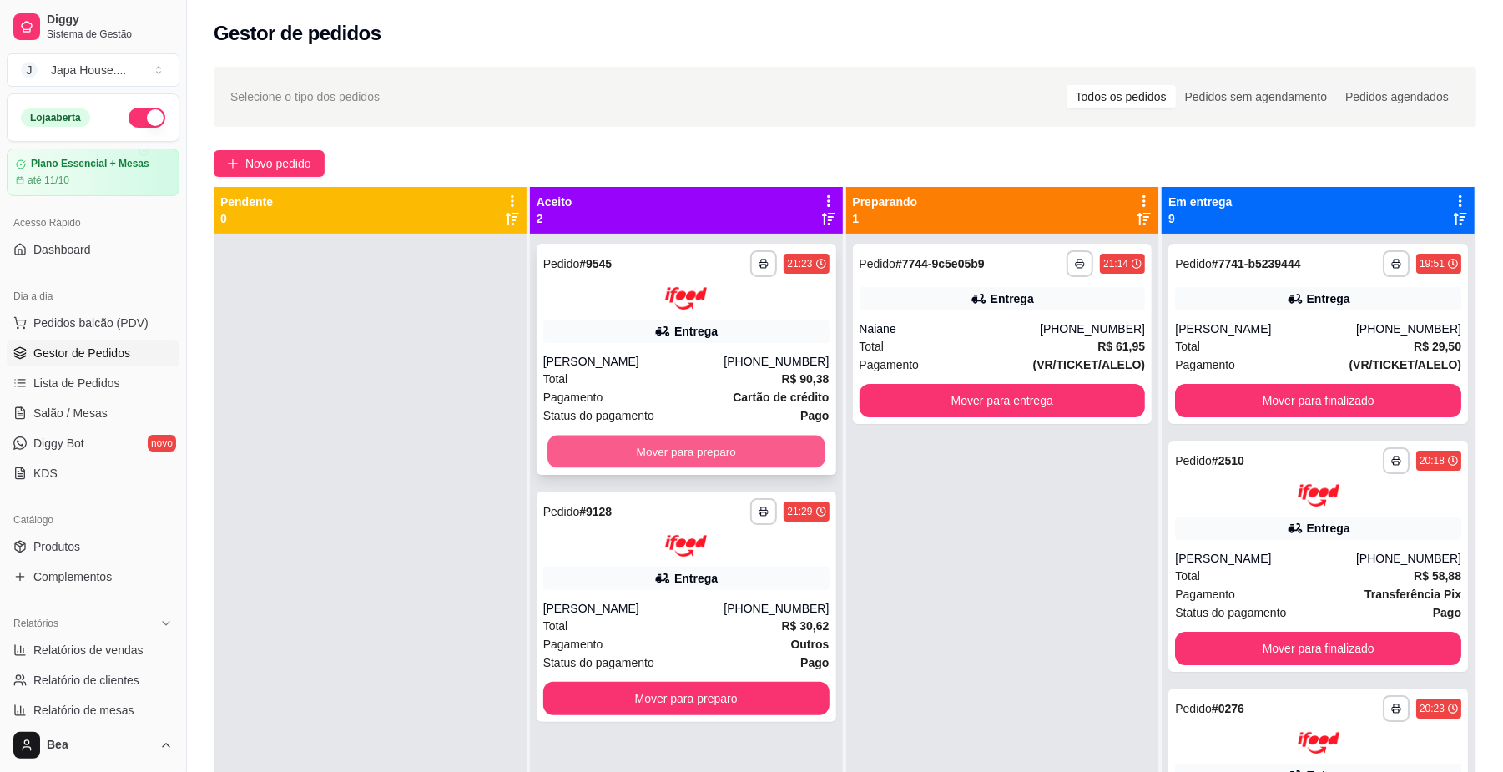
click at [772, 452] on button "Mover para preparo" at bounding box center [685, 451] width 277 height 33
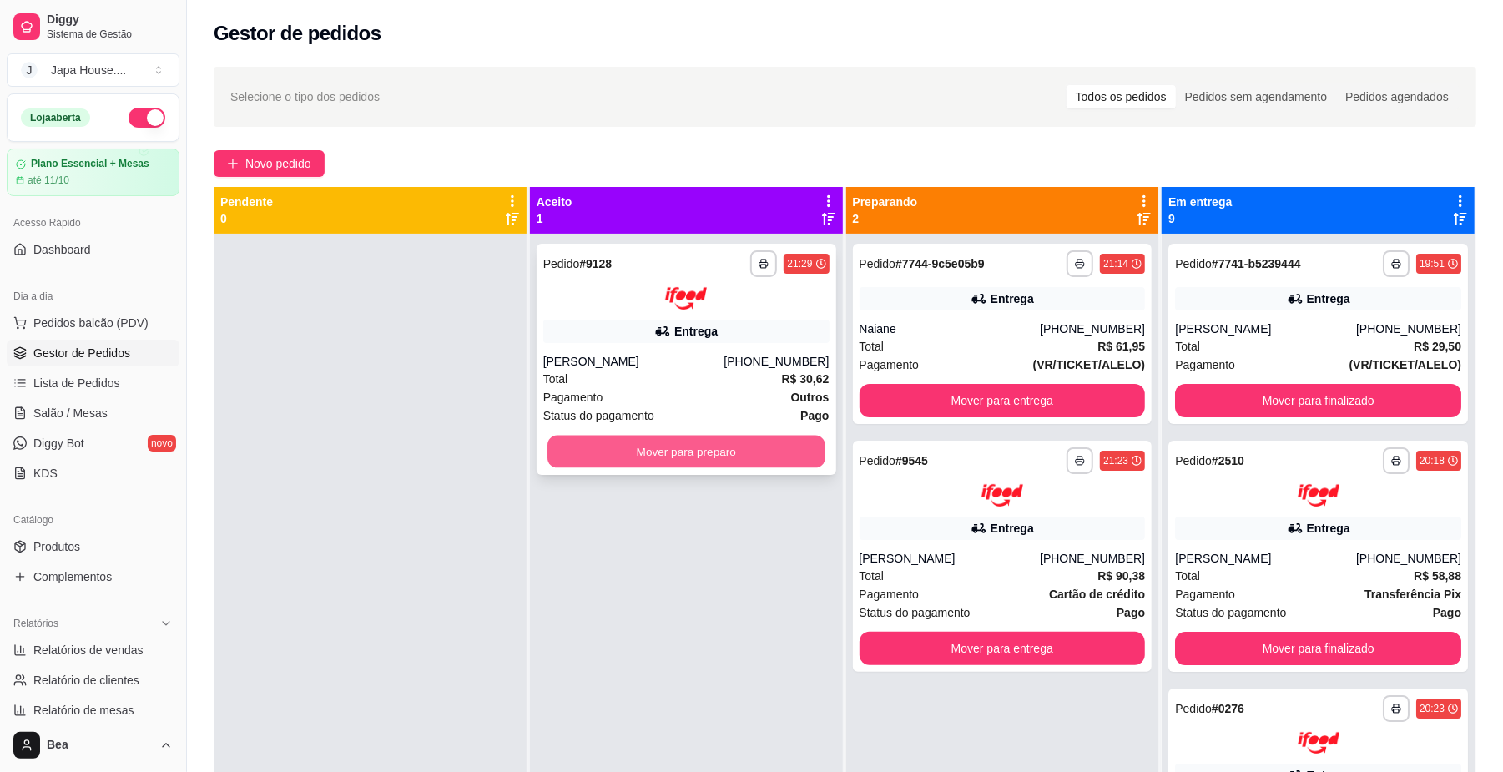
click at [699, 462] on button "Mover para preparo" at bounding box center [685, 451] width 277 height 33
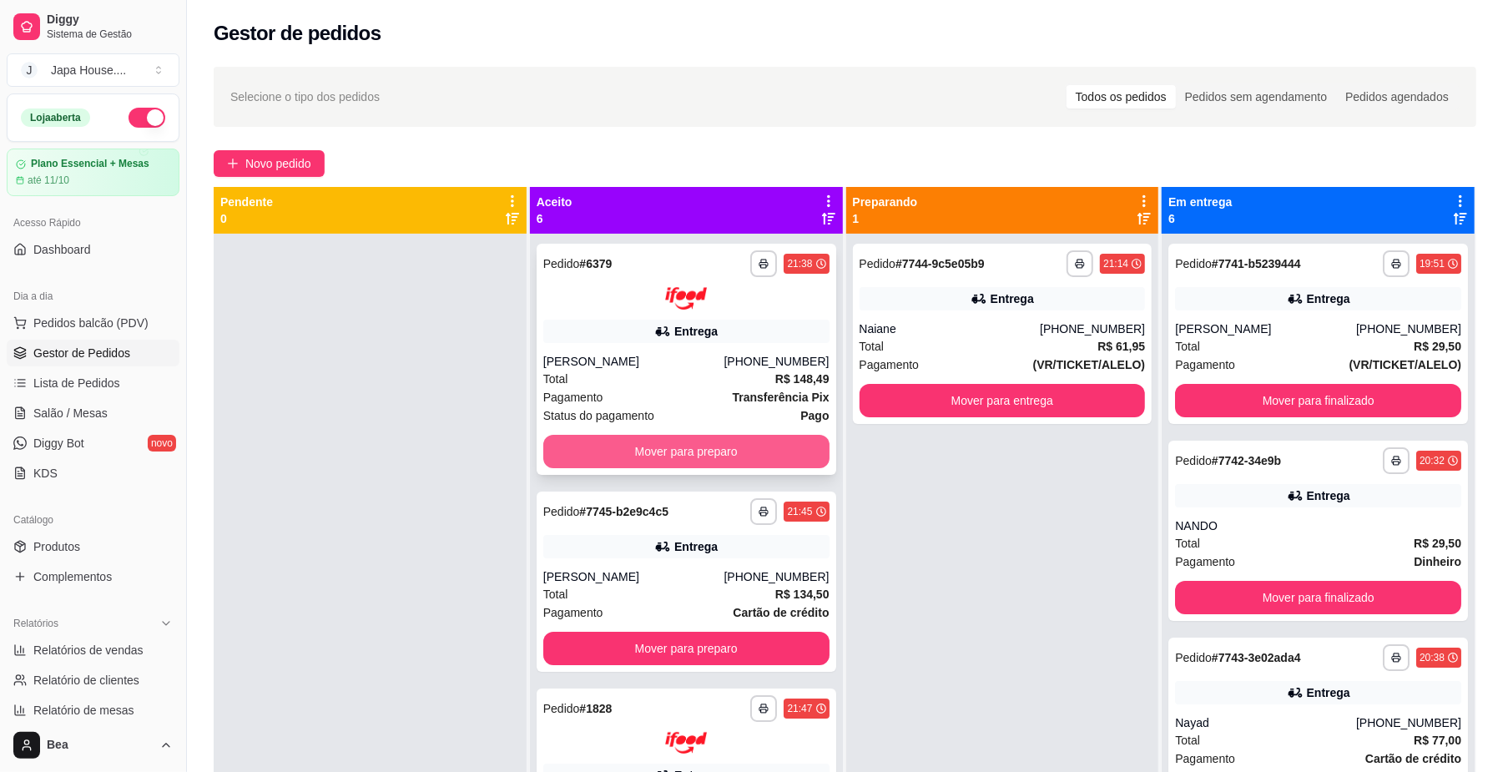
click at [765, 445] on button "Mover para preparo" at bounding box center [686, 451] width 286 height 33
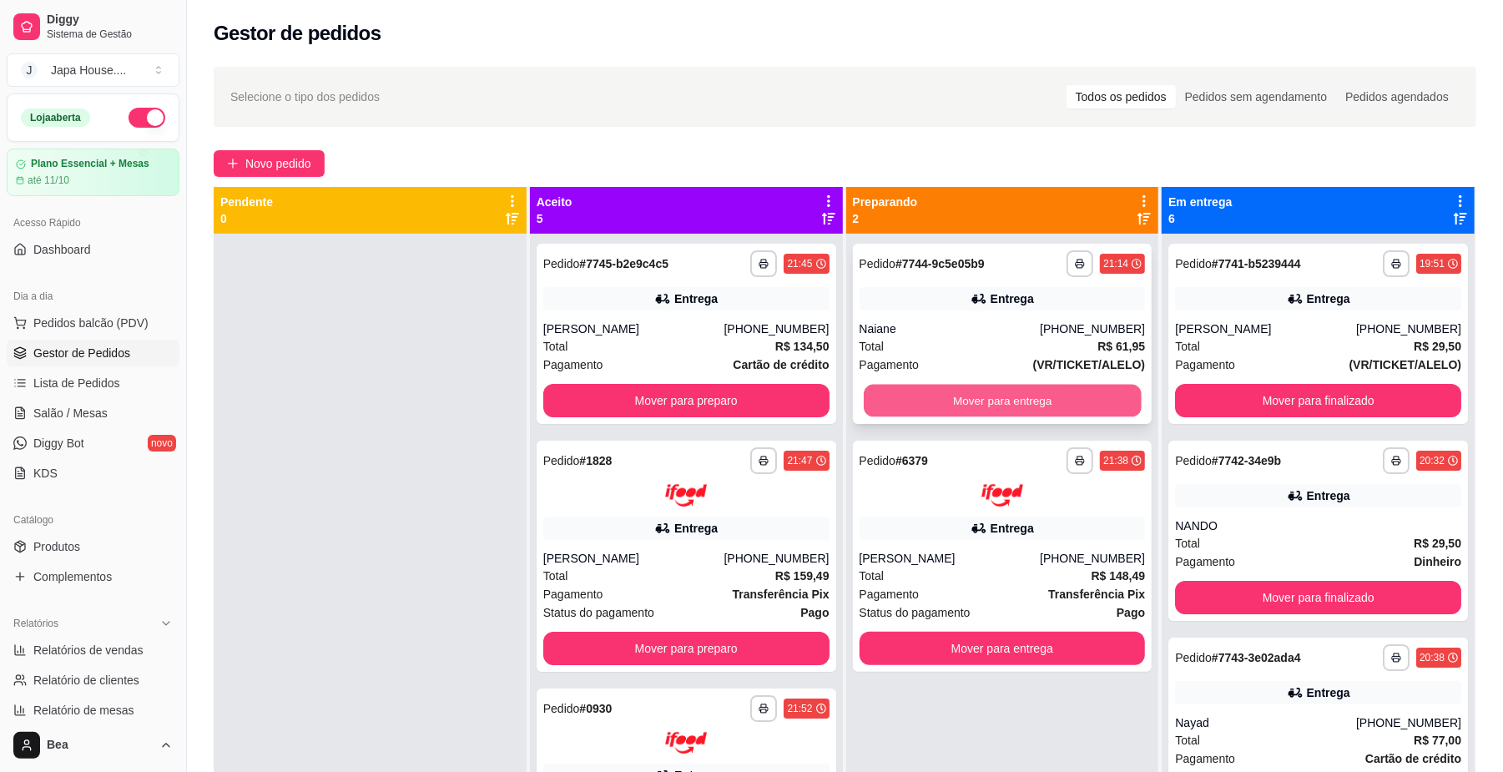
click at [920, 402] on button "Mover para entrega" at bounding box center [1002, 401] width 277 height 33
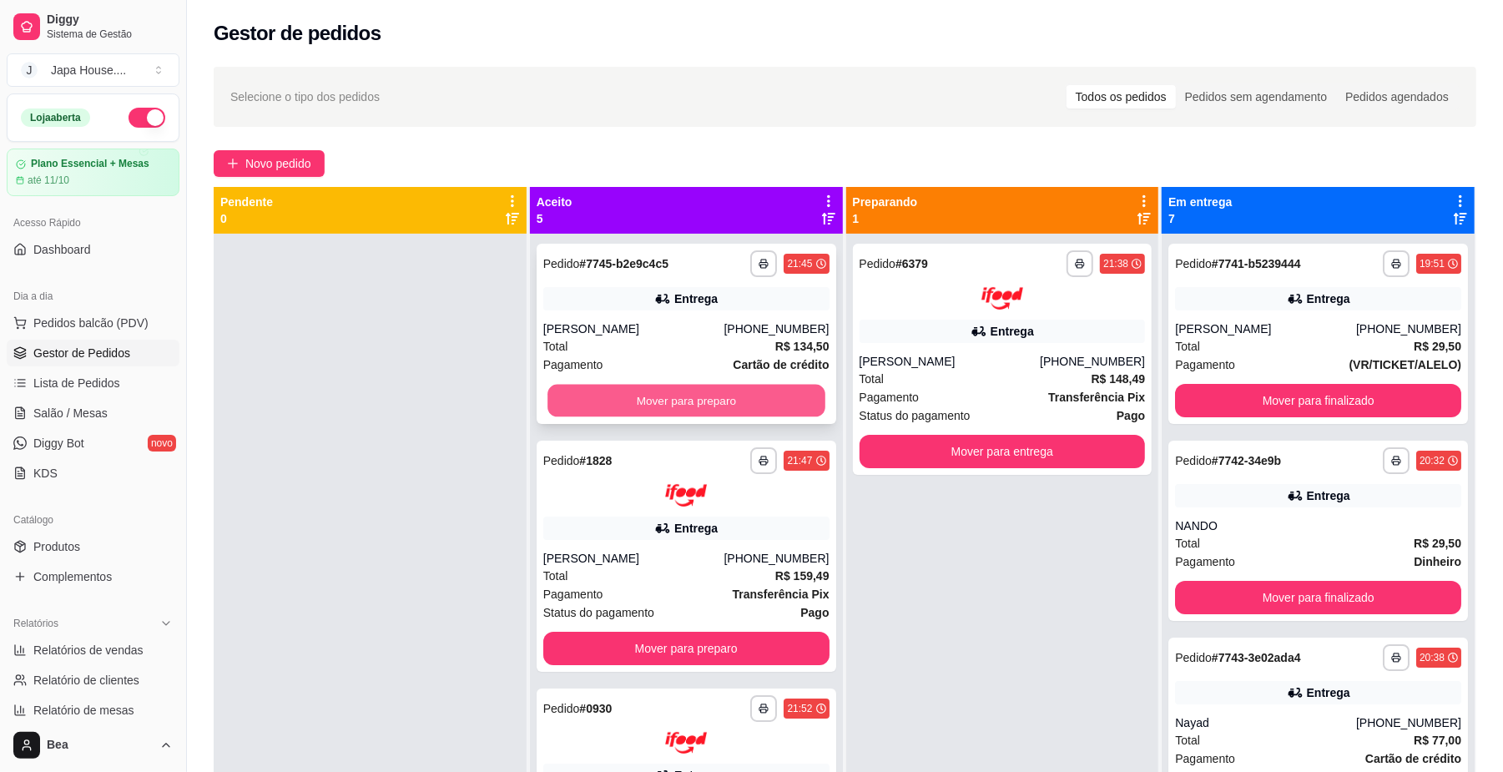
click at [732, 392] on button "Mover para preparo" at bounding box center [685, 401] width 277 height 33
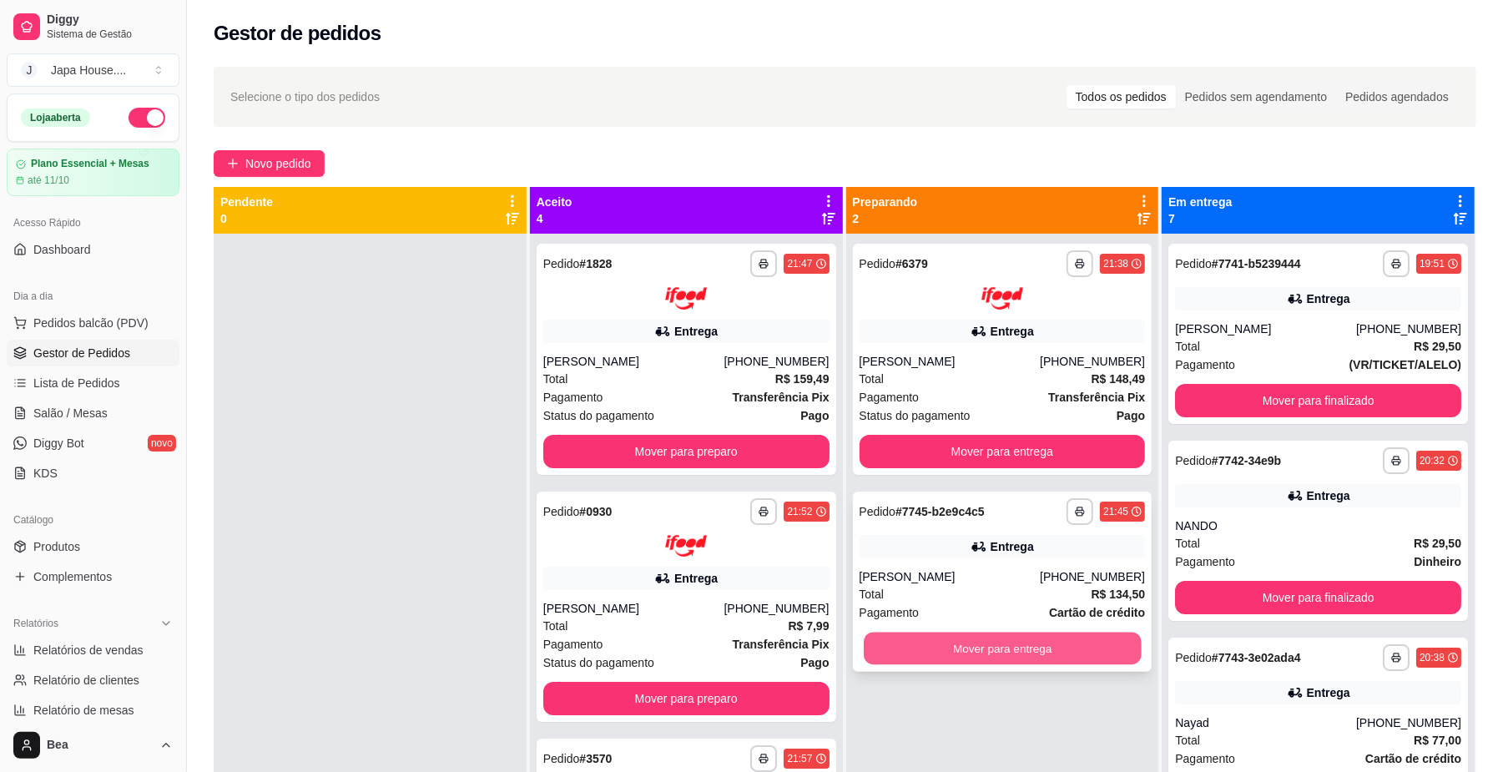
click at [976, 641] on button "Mover para entrega" at bounding box center [1002, 648] width 277 height 33
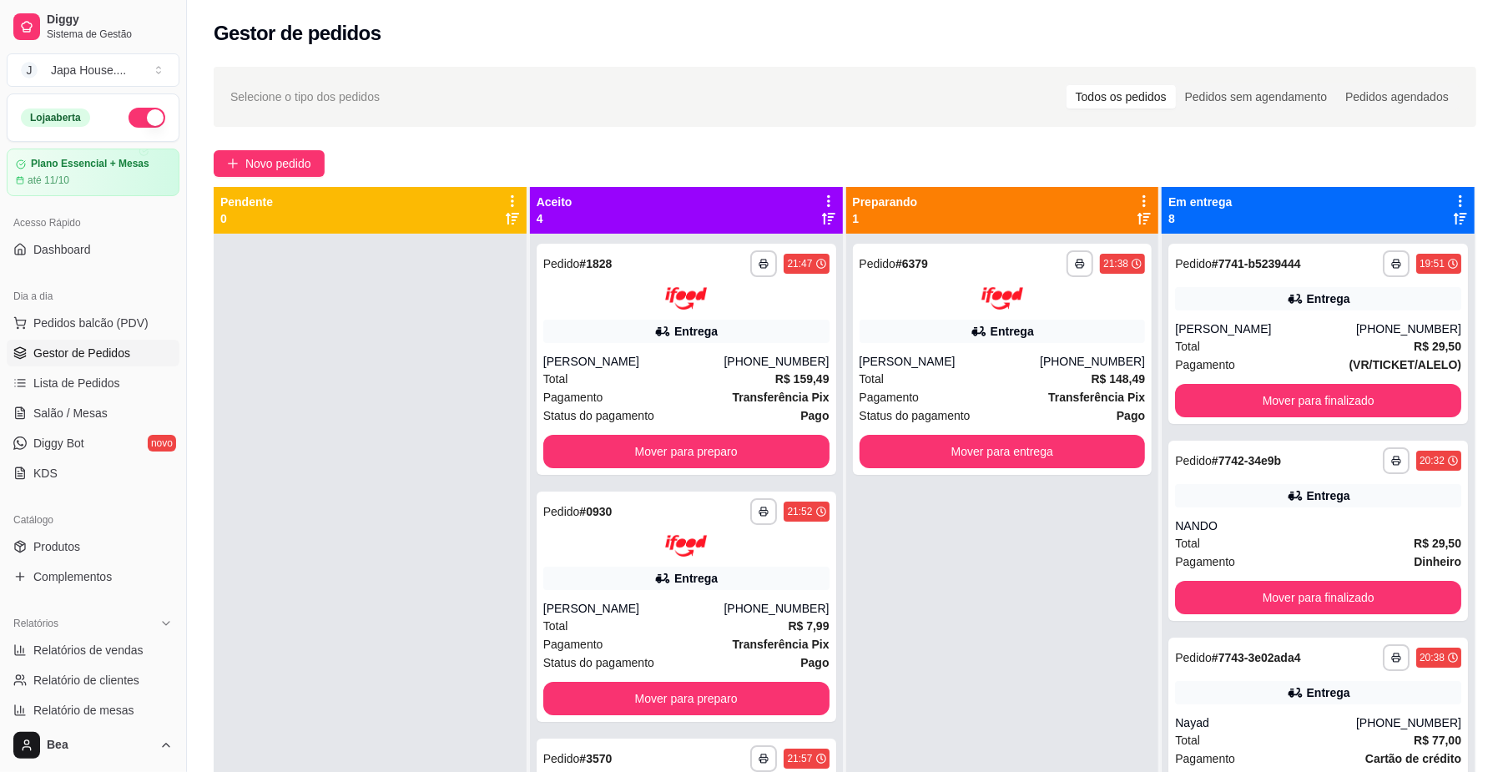
scroll to position [255, 0]
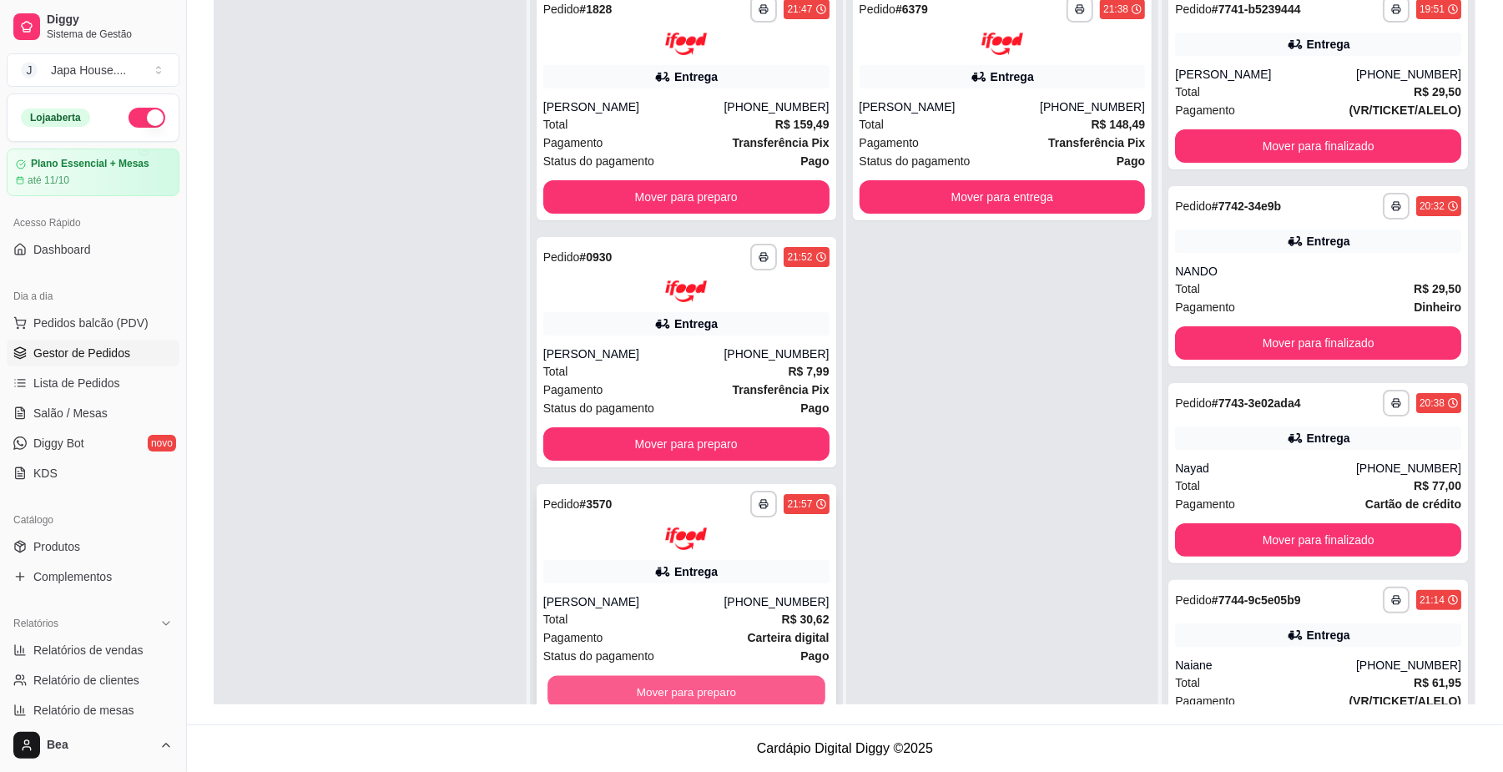
click at [759, 689] on button "Mover para preparo" at bounding box center [685, 691] width 277 height 33
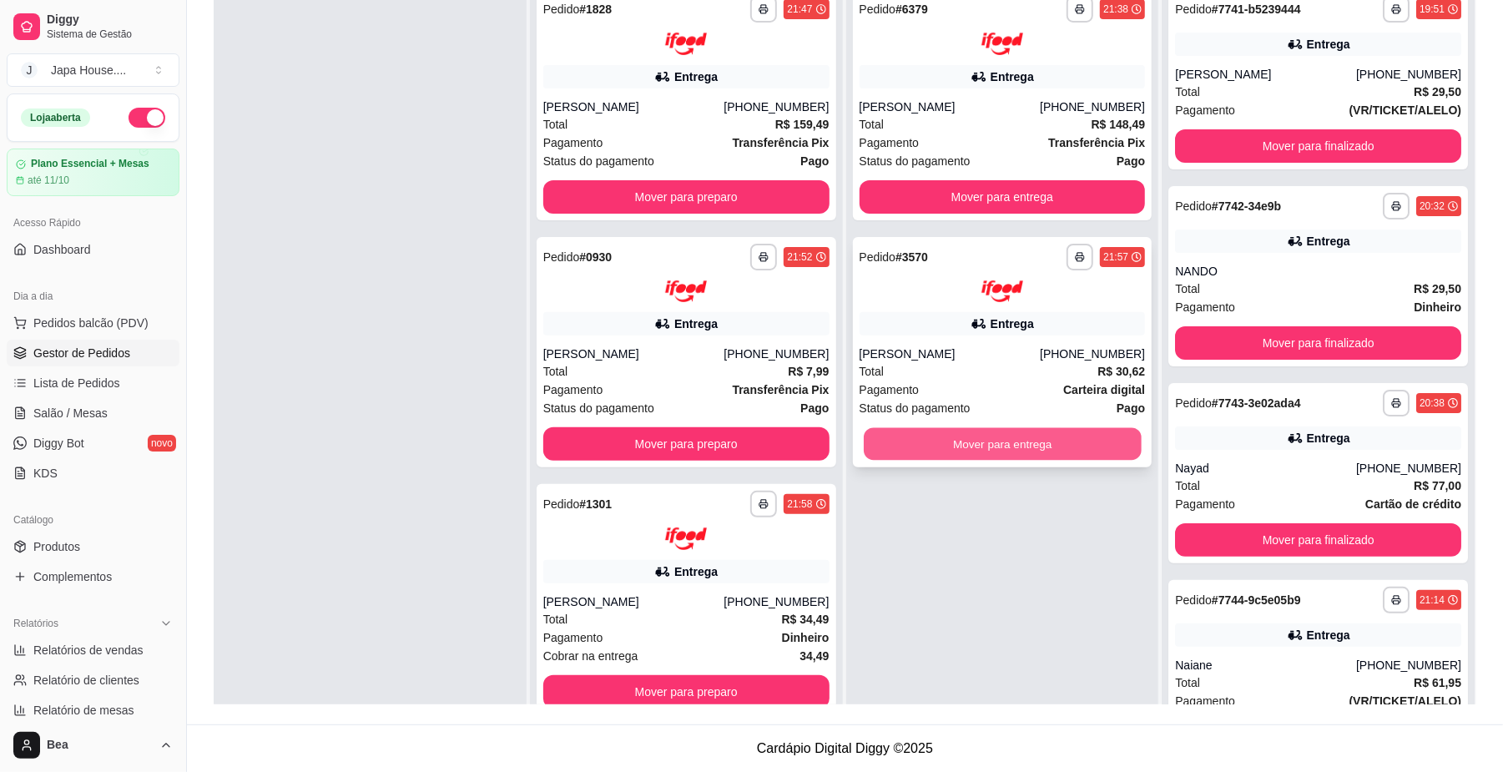
click at [1030, 445] on button "Mover para entrega" at bounding box center [1002, 444] width 277 height 33
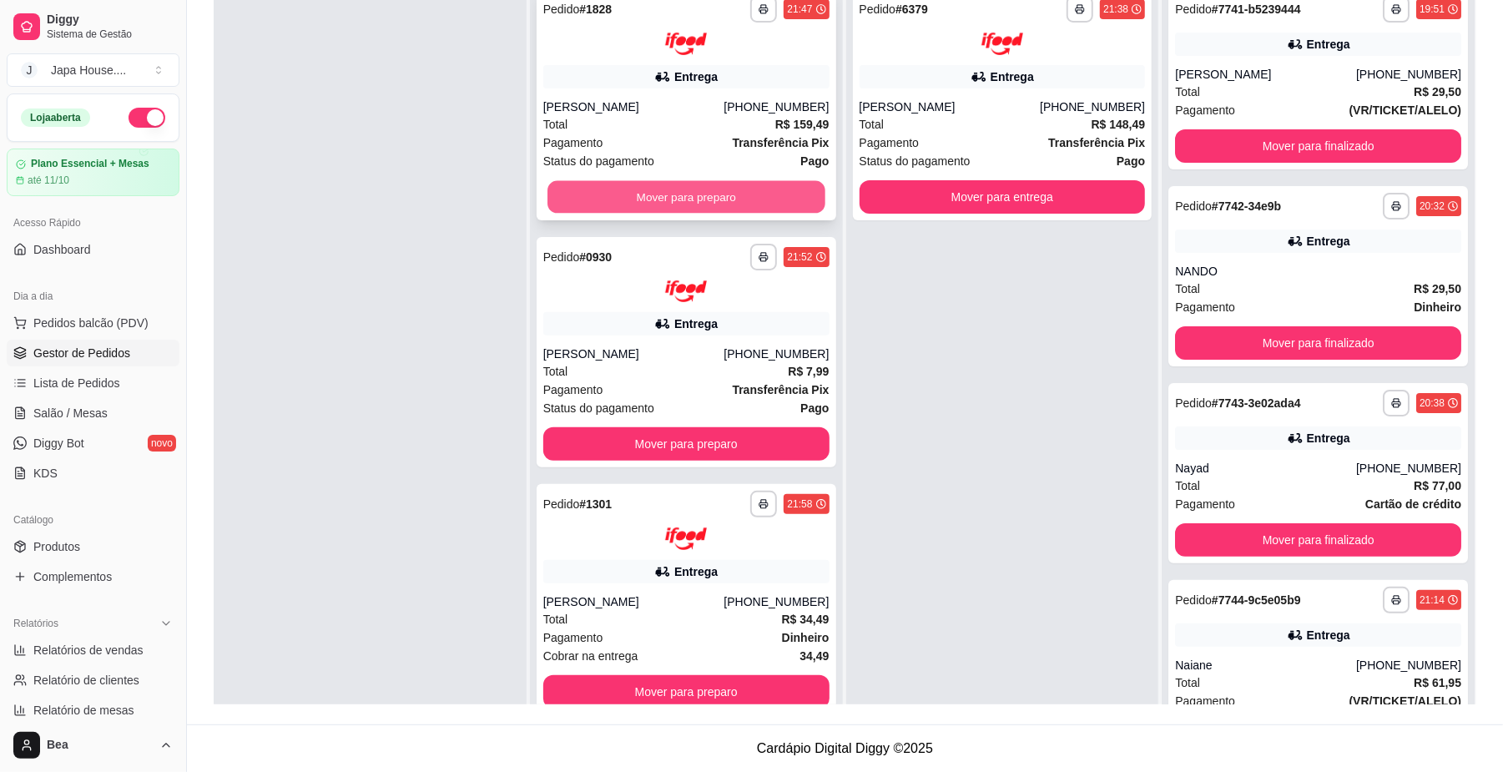
click at [770, 187] on button "Mover para preparo" at bounding box center [685, 196] width 277 height 33
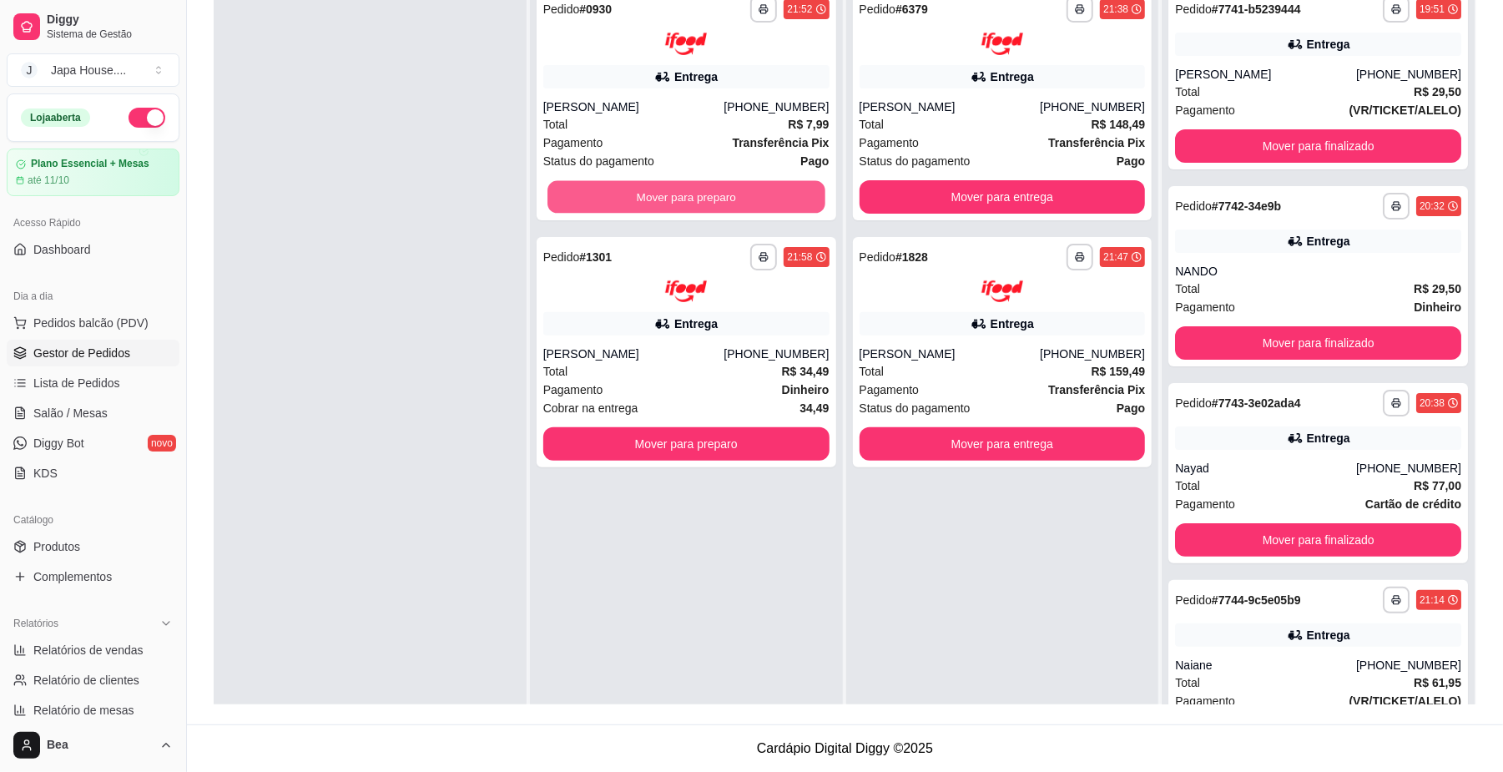
click at [770, 187] on button "Mover para preparo" at bounding box center [685, 196] width 277 height 33
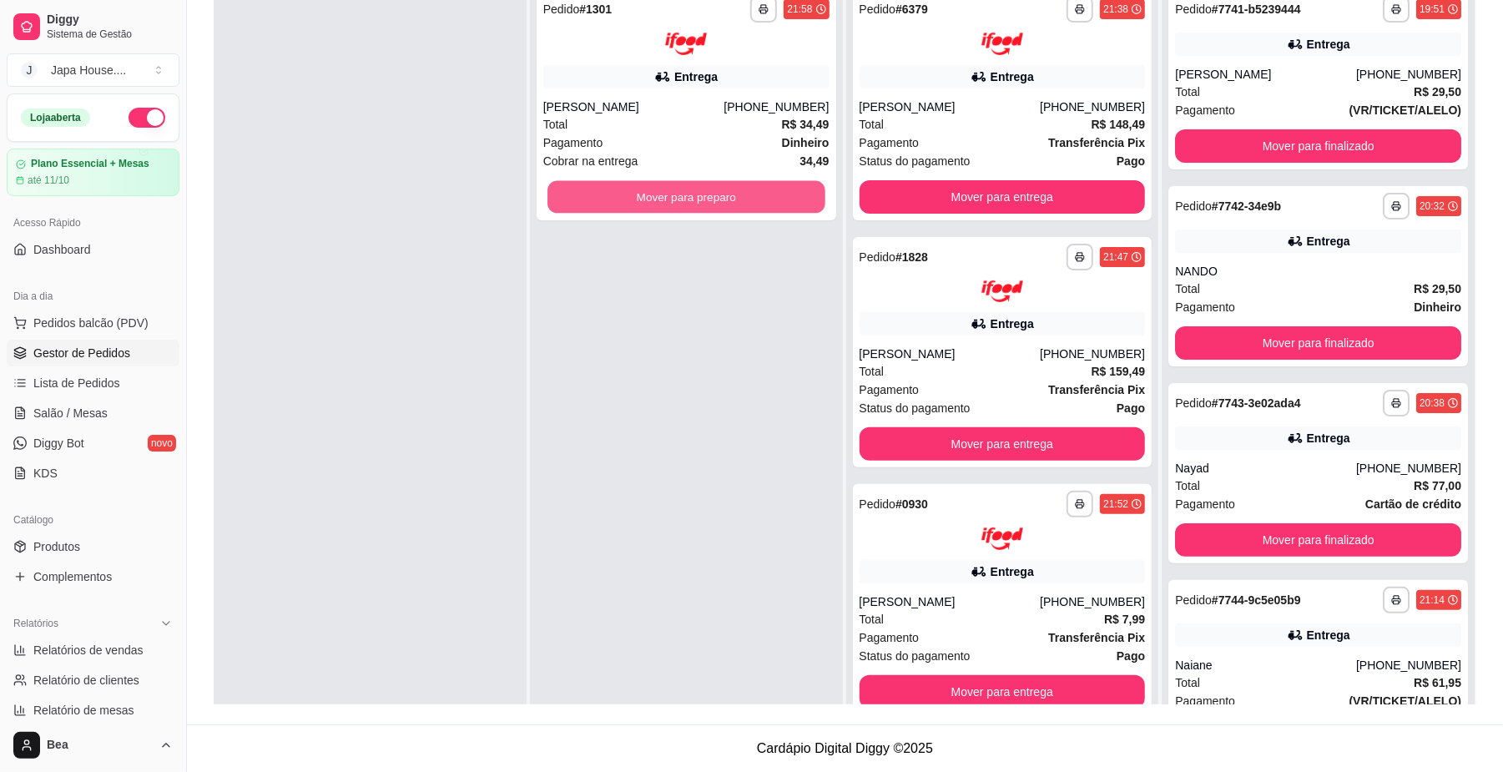
click at [770, 187] on button "Mover para preparo" at bounding box center [685, 196] width 277 height 33
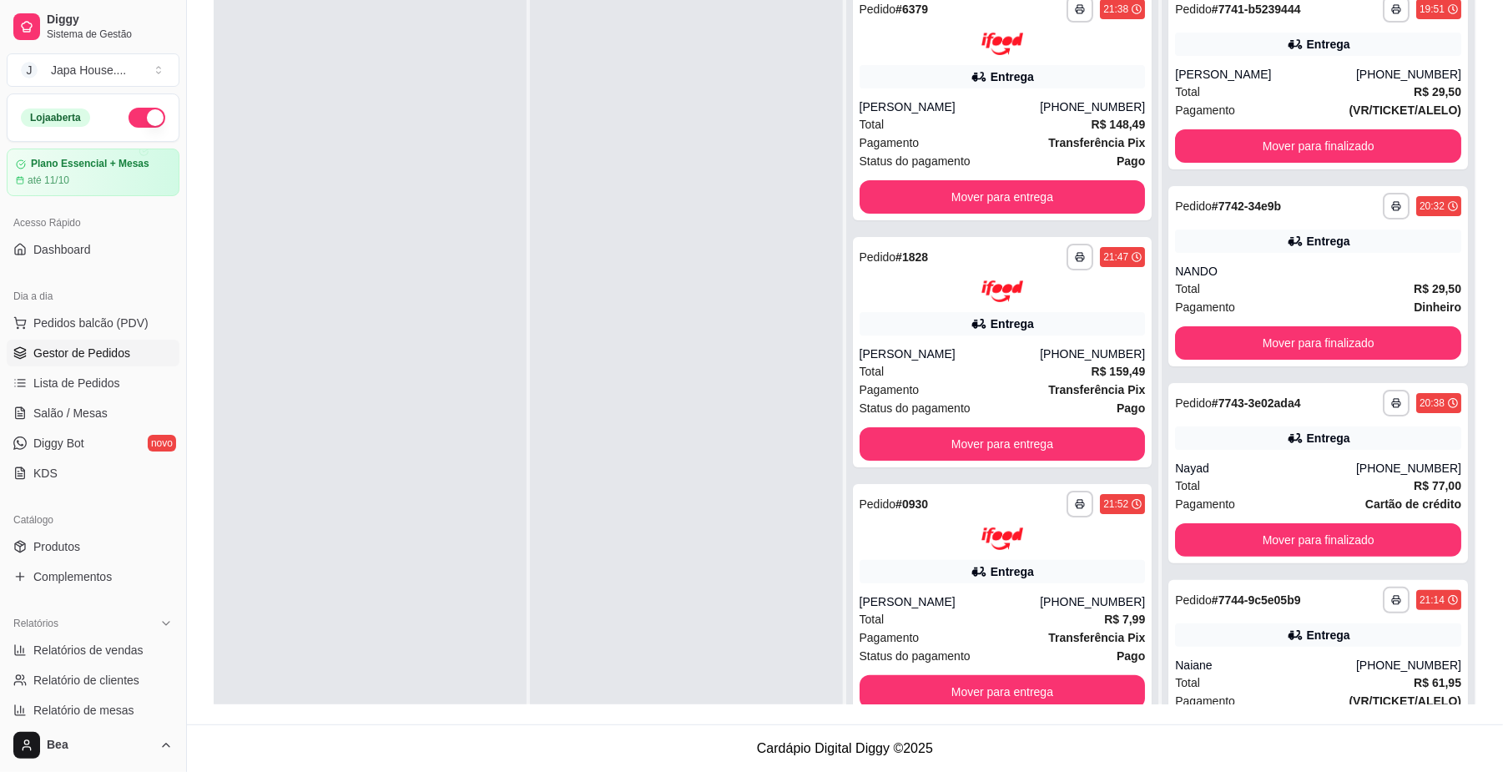
scroll to position [0, 0]
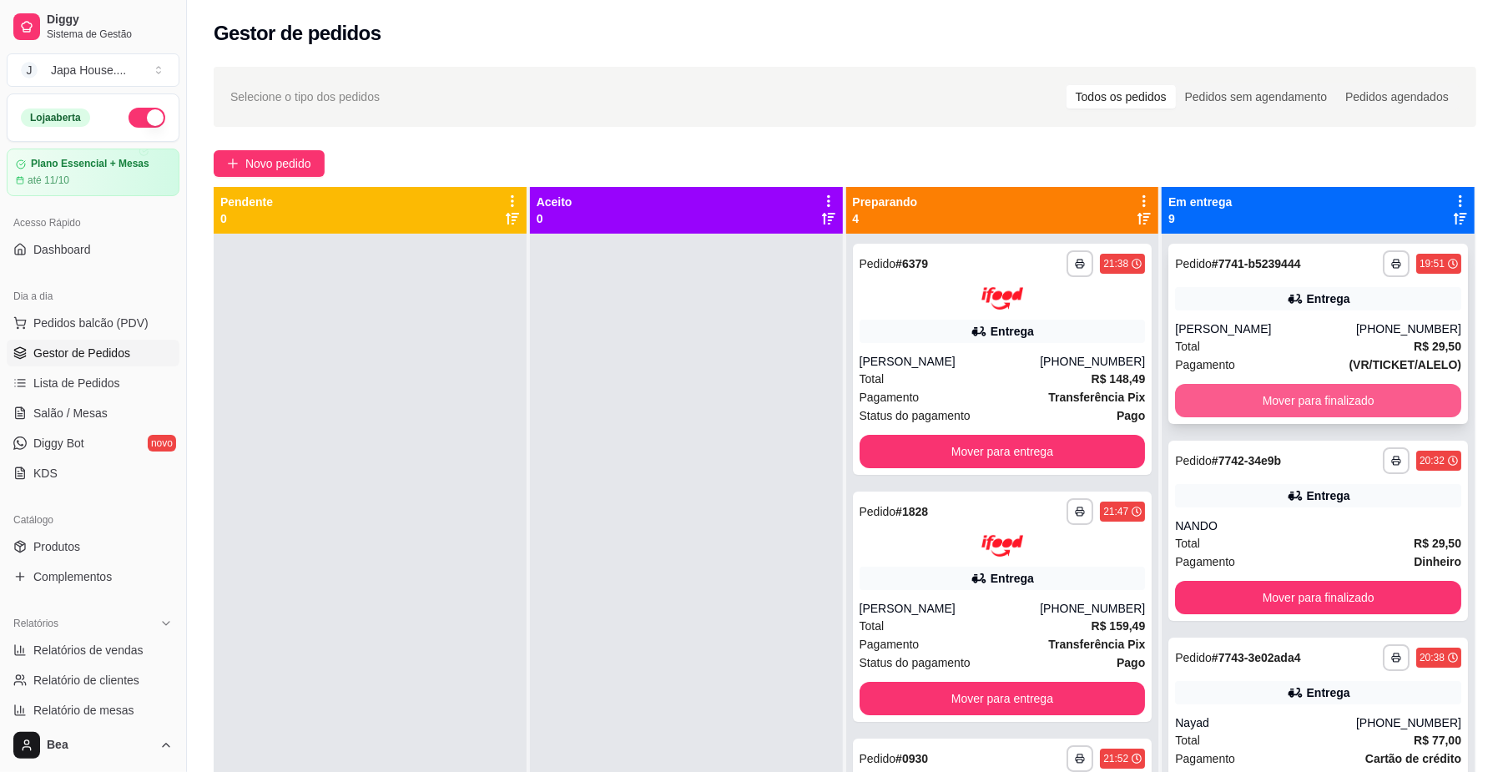
click at [1307, 396] on button "Mover para finalizado" at bounding box center [1318, 400] width 286 height 33
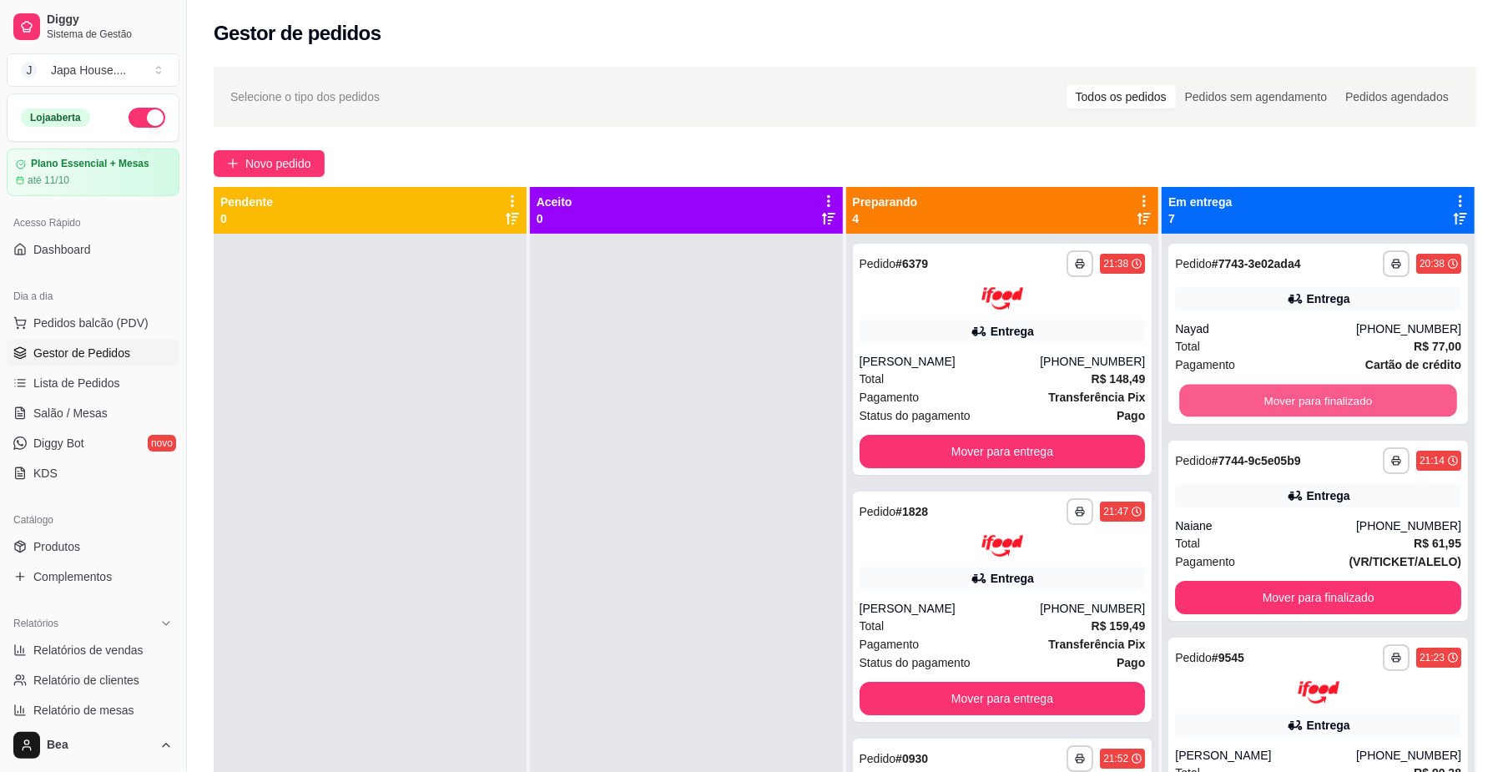
click at [1307, 396] on button "Mover para finalizado" at bounding box center [1317, 401] width 277 height 33
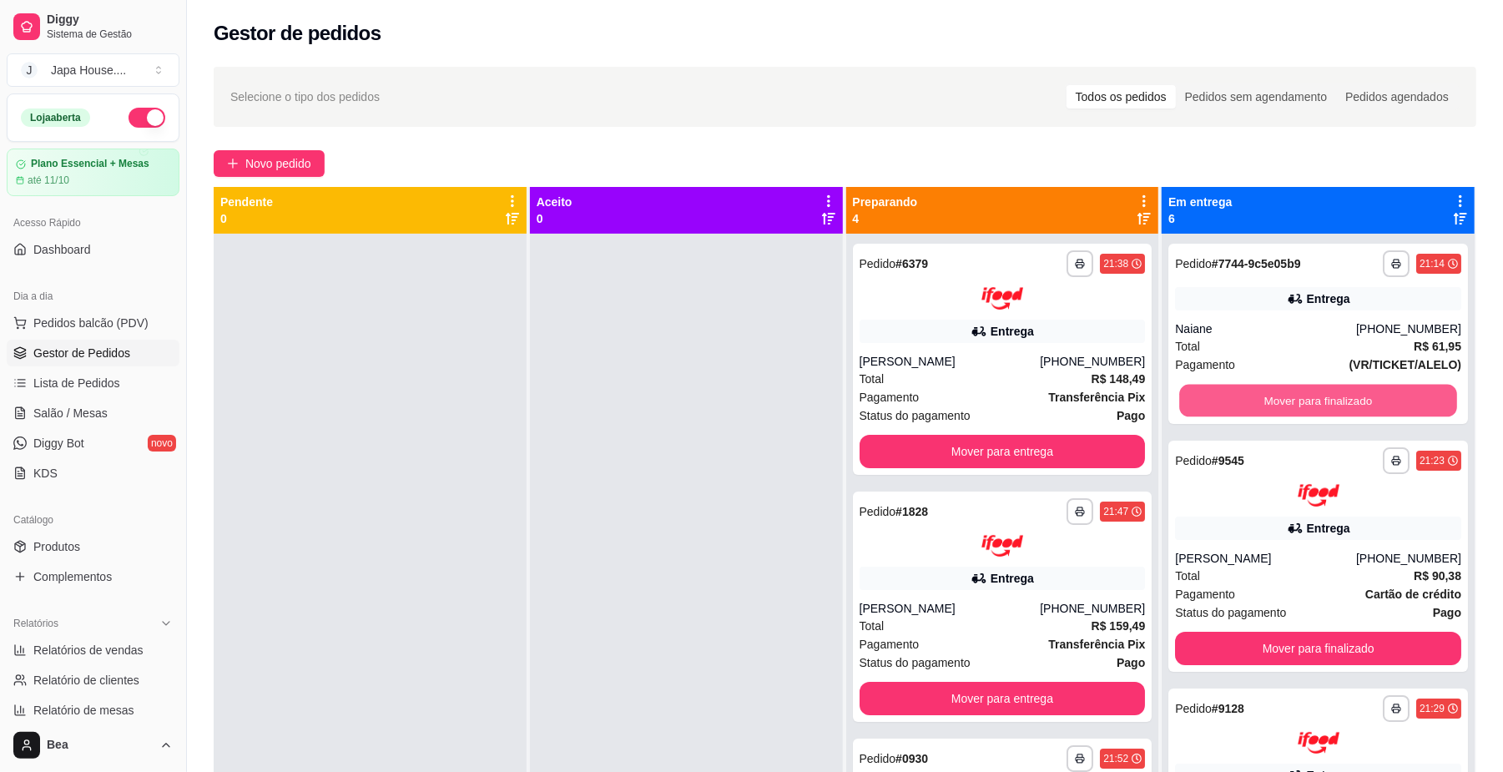
click at [1307, 396] on button "Mover para finalizado" at bounding box center [1317, 401] width 277 height 33
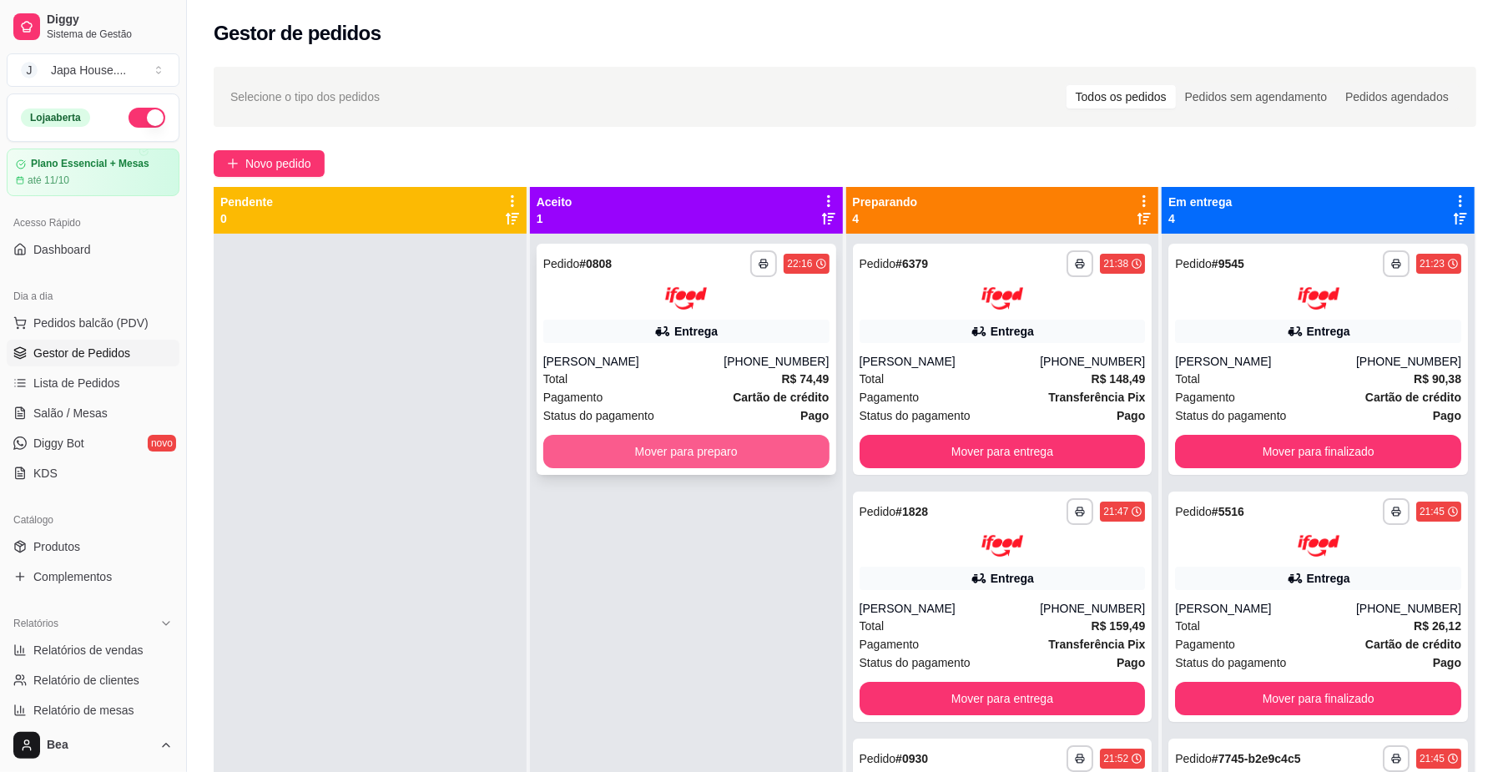
click at [603, 461] on button "Mover para preparo" at bounding box center [686, 451] width 286 height 33
click at [132, 118] on button "button" at bounding box center [147, 118] width 37 height 20
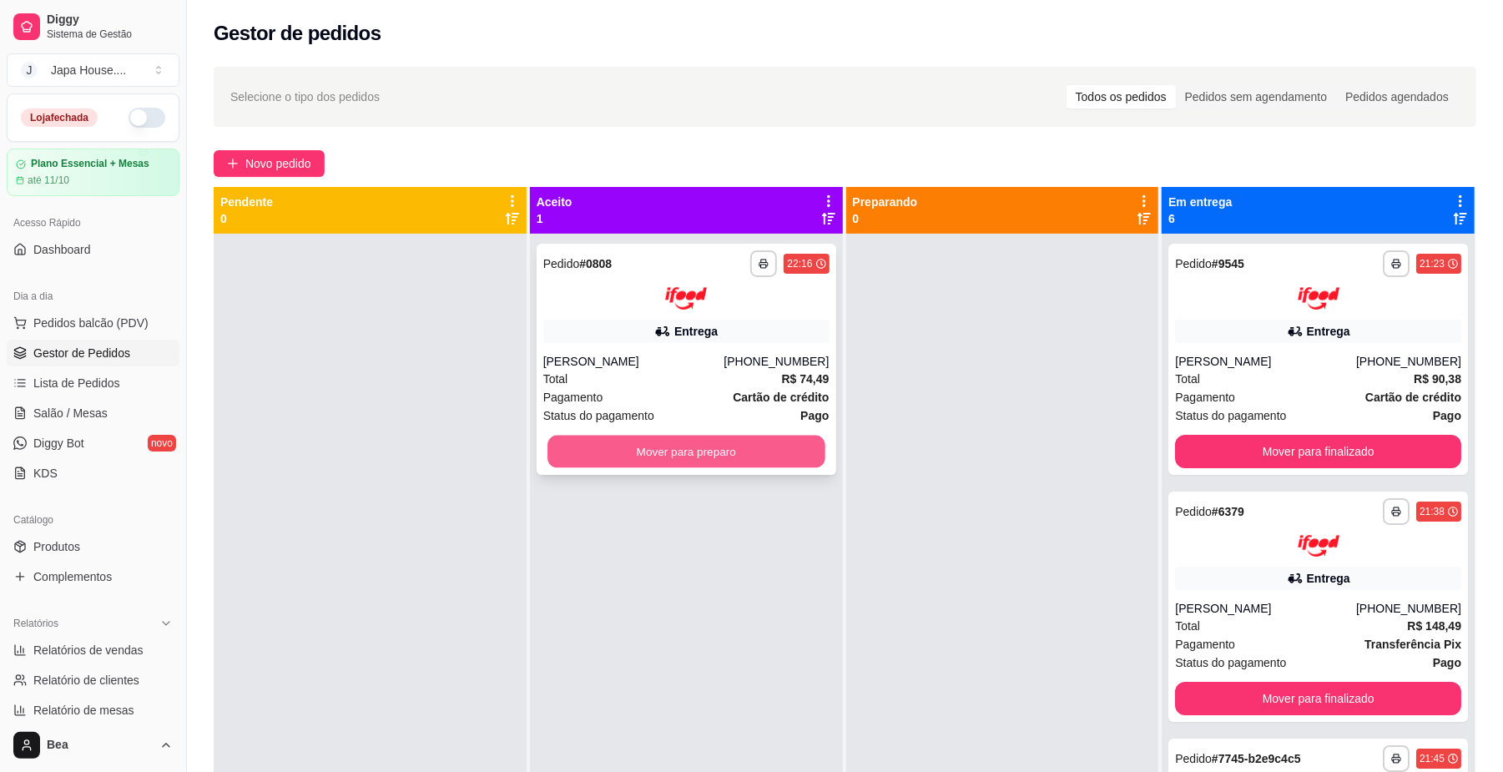
click at [731, 451] on button "Mover para preparo" at bounding box center [685, 451] width 277 height 33
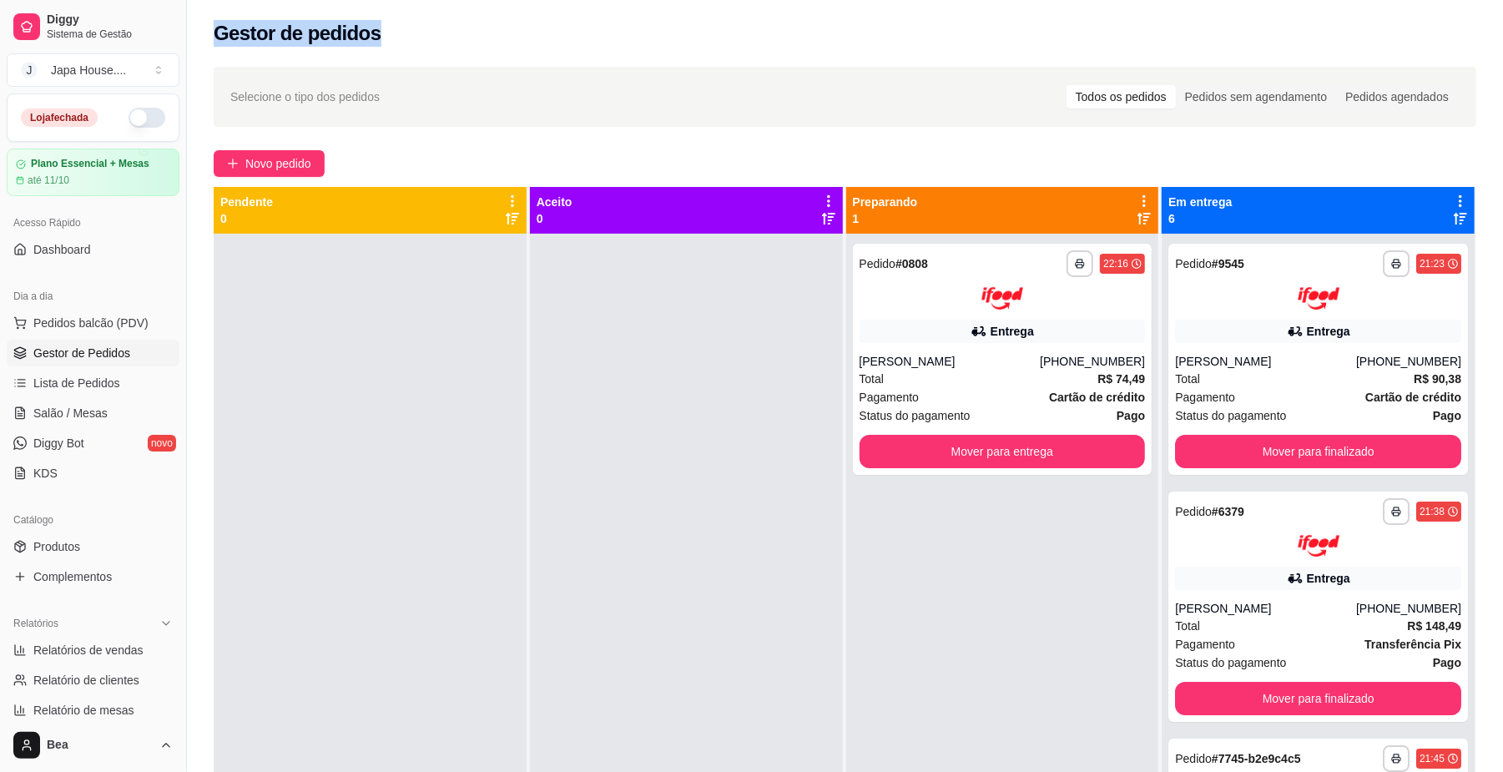
drag, startPoint x: 207, startPoint y: 51, endPoint x: 1092, endPoint y: 44, distance: 885.5
click at [1092, 44] on div "Gestor de pedidos" at bounding box center [845, 28] width 1316 height 57
click at [709, 374] on div at bounding box center [686, 620] width 313 height 772
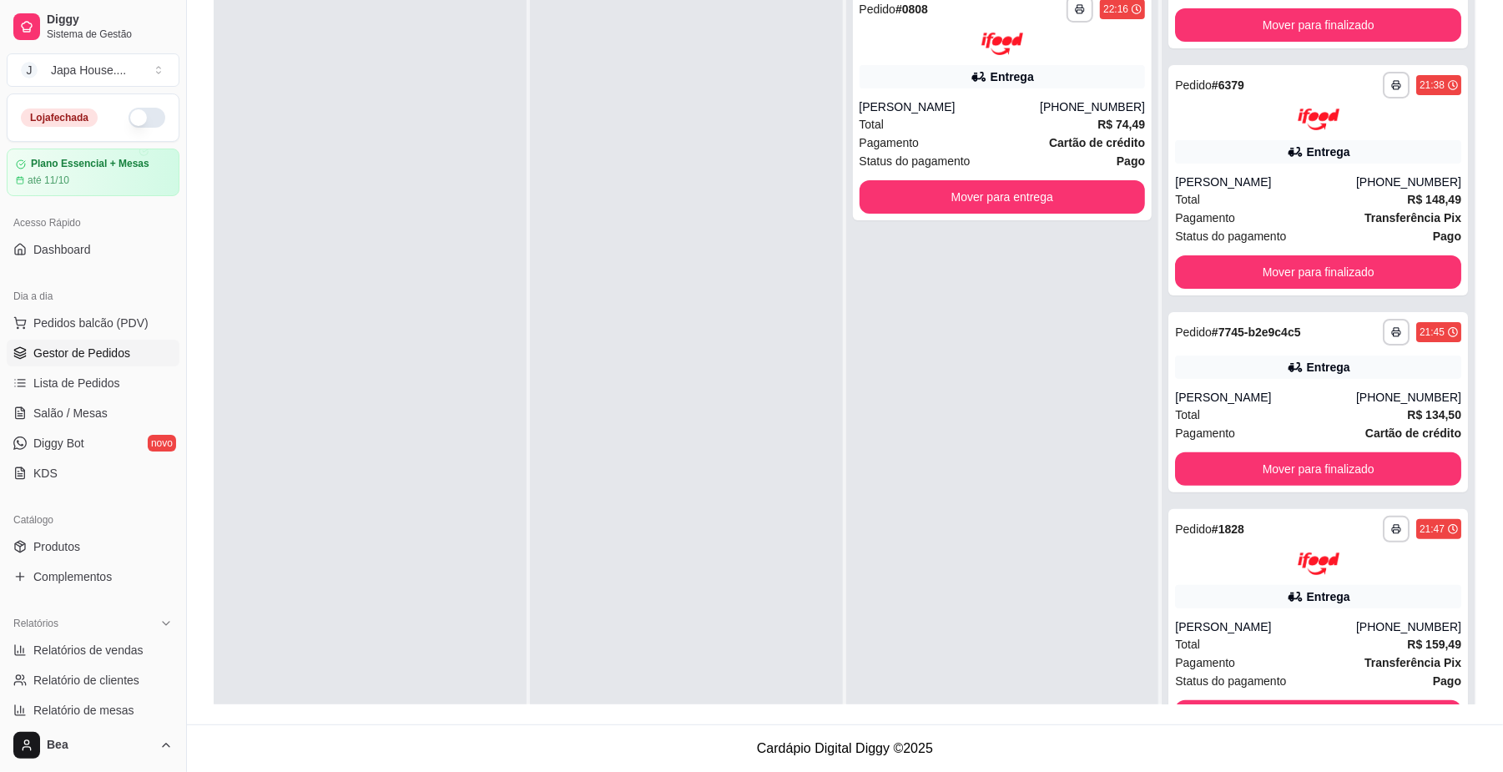
scroll to position [174, 0]
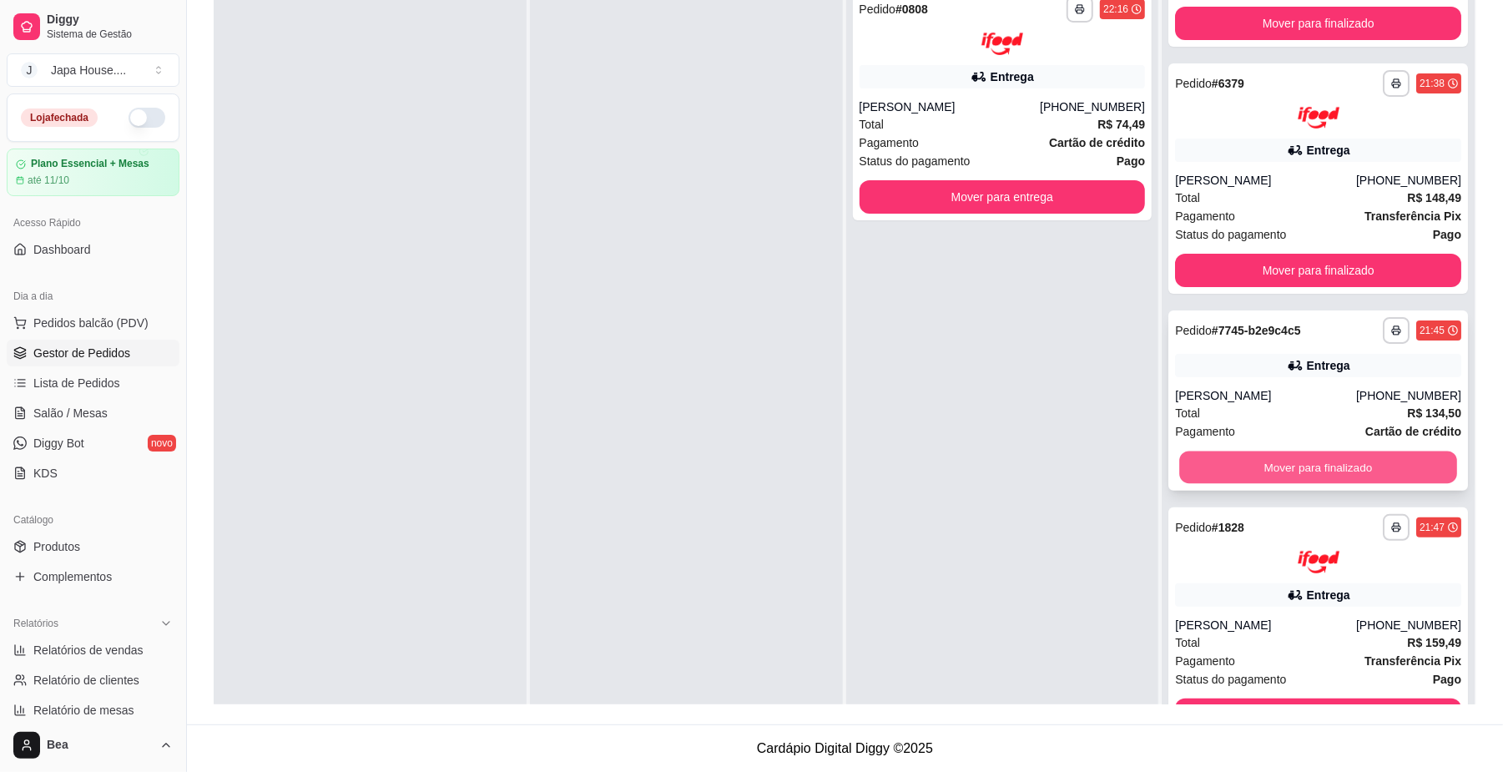
click at [1370, 469] on button "Mover para finalizado" at bounding box center [1317, 468] width 277 height 33
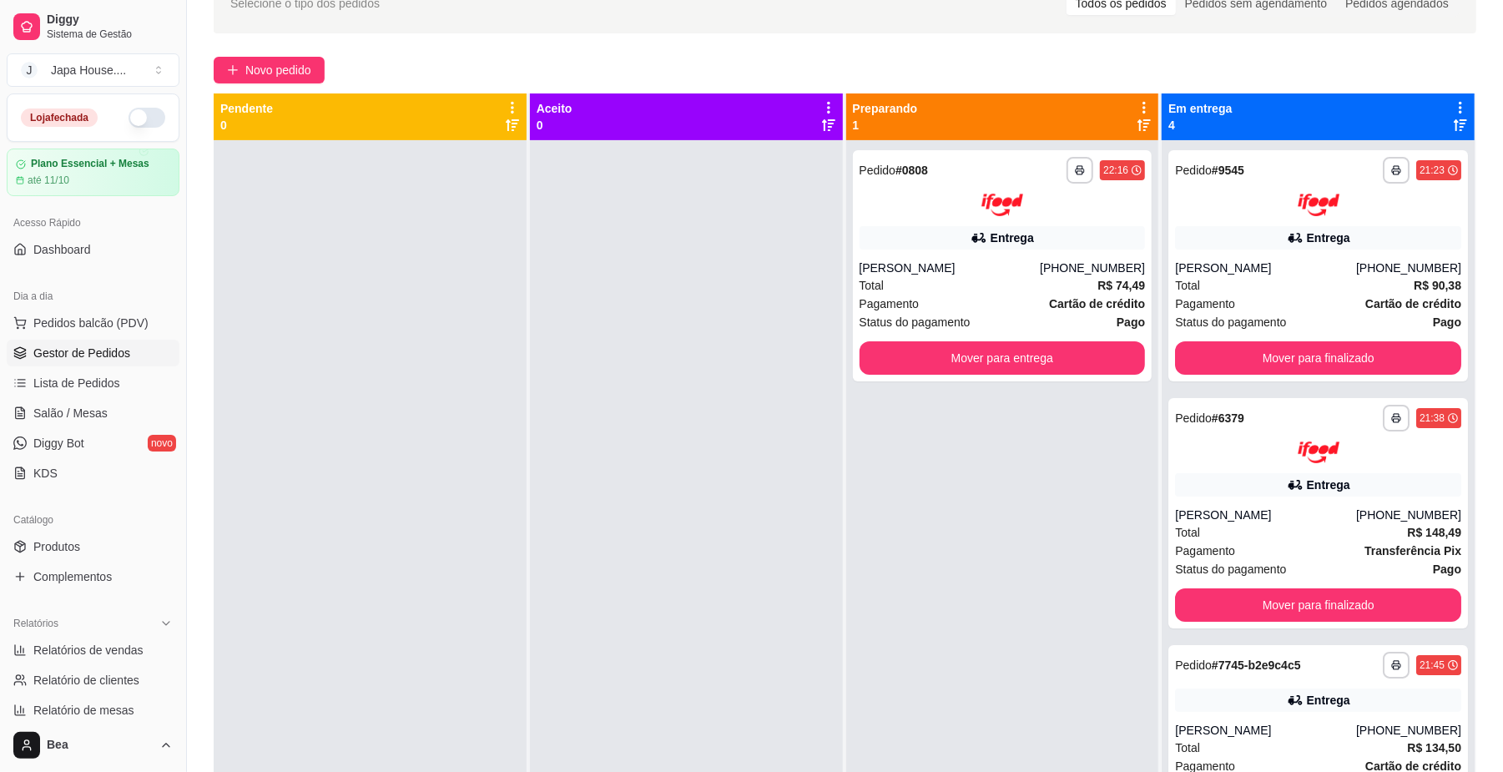
scroll to position [184, 0]
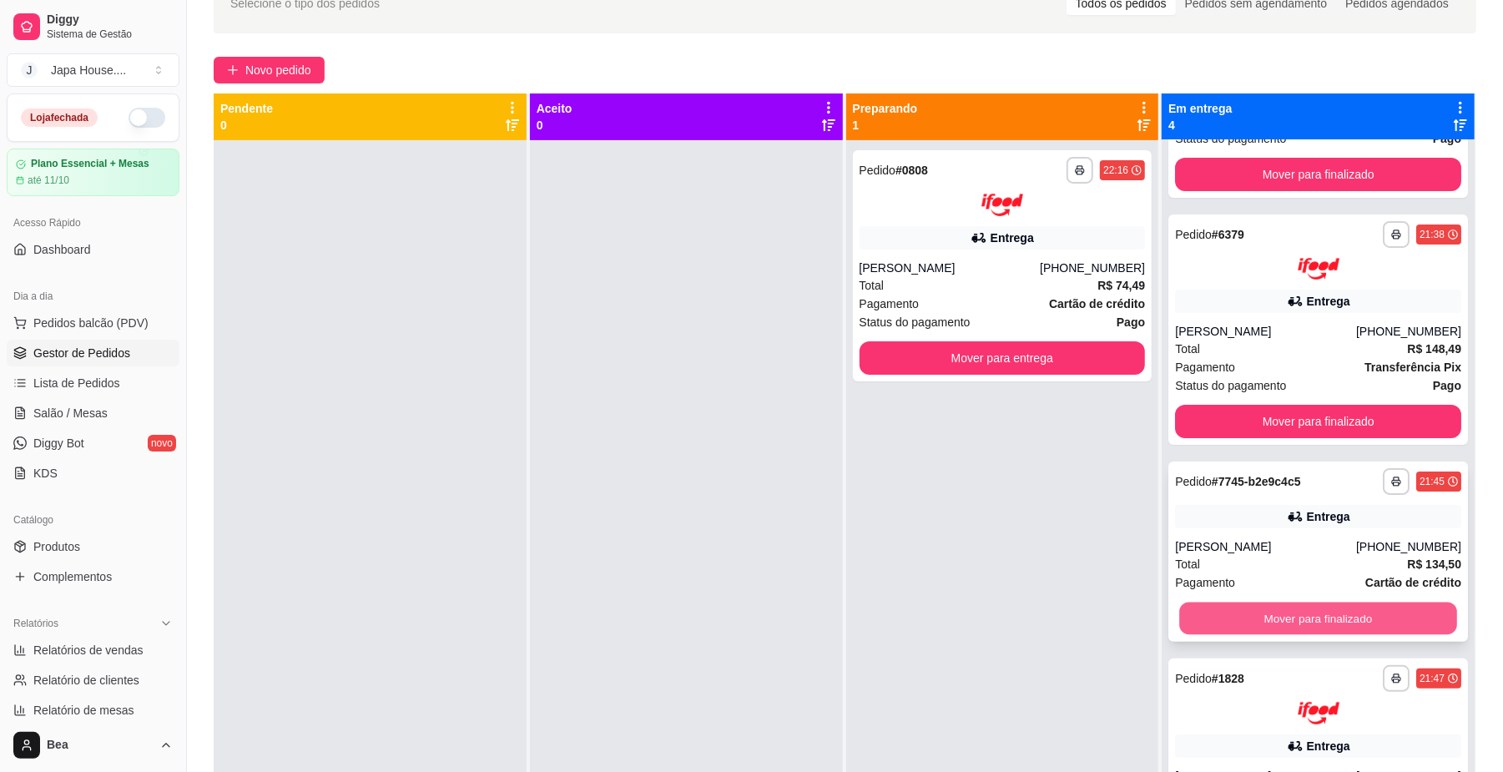
click at [1384, 625] on button "Mover para finalizado" at bounding box center [1317, 619] width 277 height 33
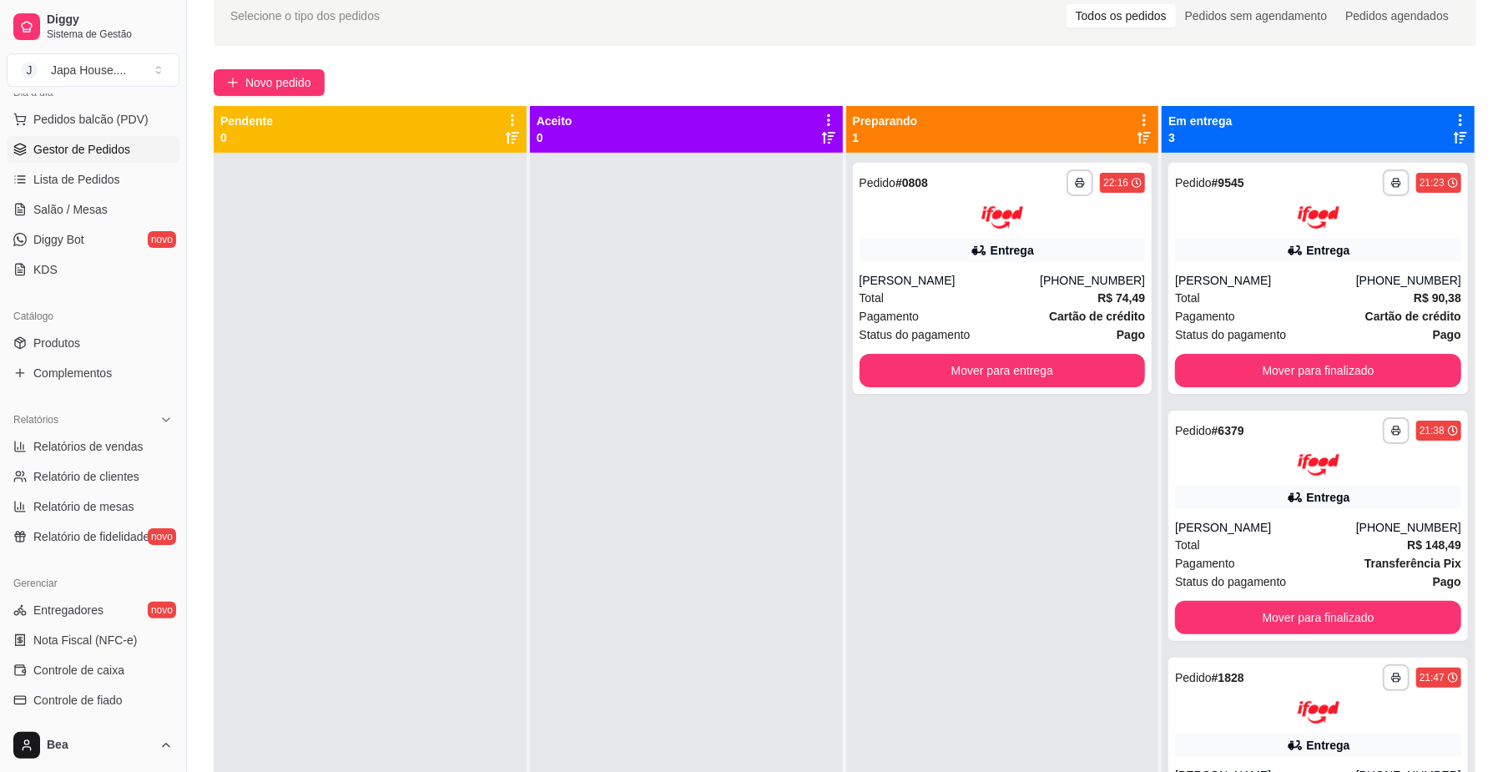
scroll to position [205, 0]
click at [117, 655] on link "Controle de caixa" at bounding box center [93, 668] width 173 height 27
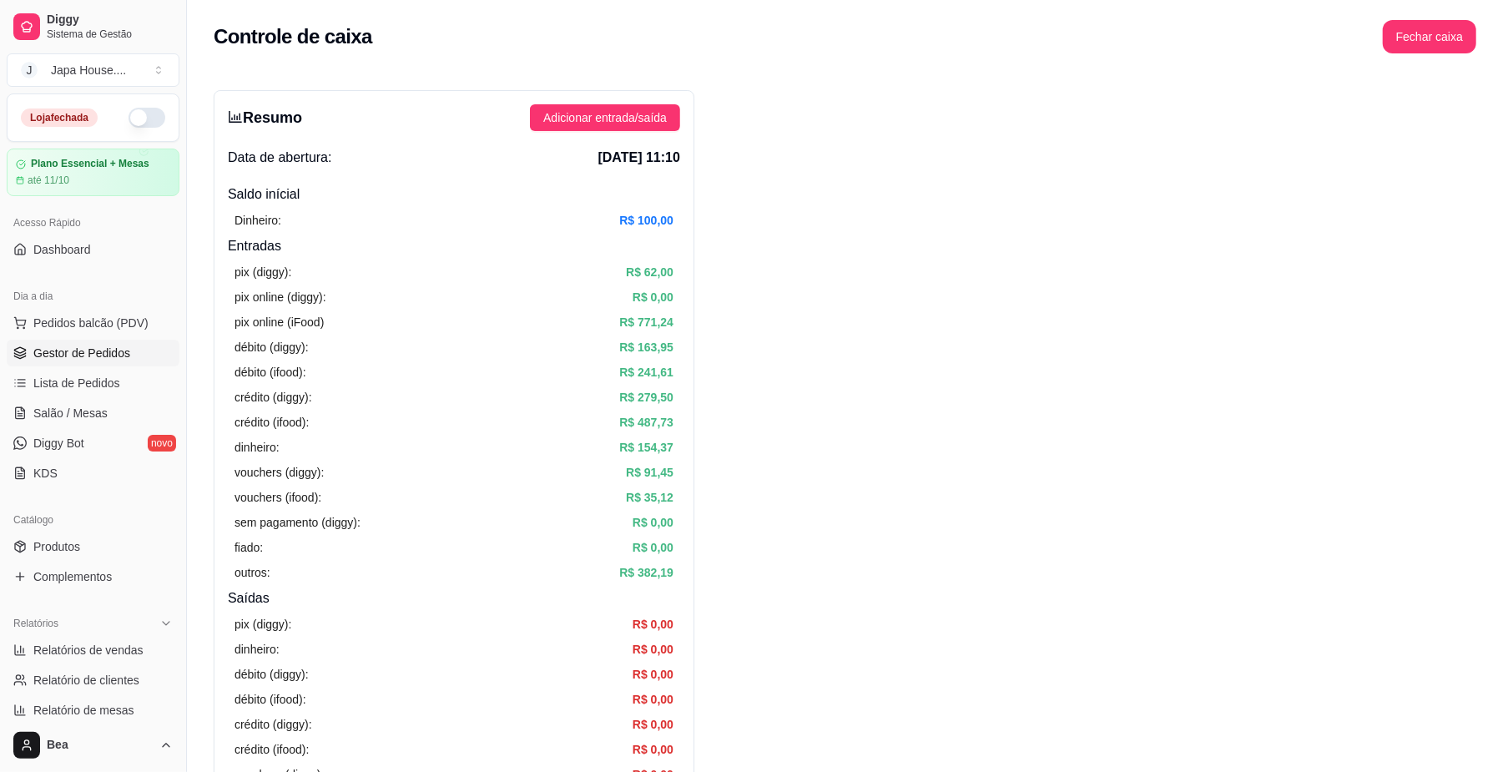
click at [117, 352] on span "Gestor de Pedidos" at bounding box center [81, 353] width 97 height 17
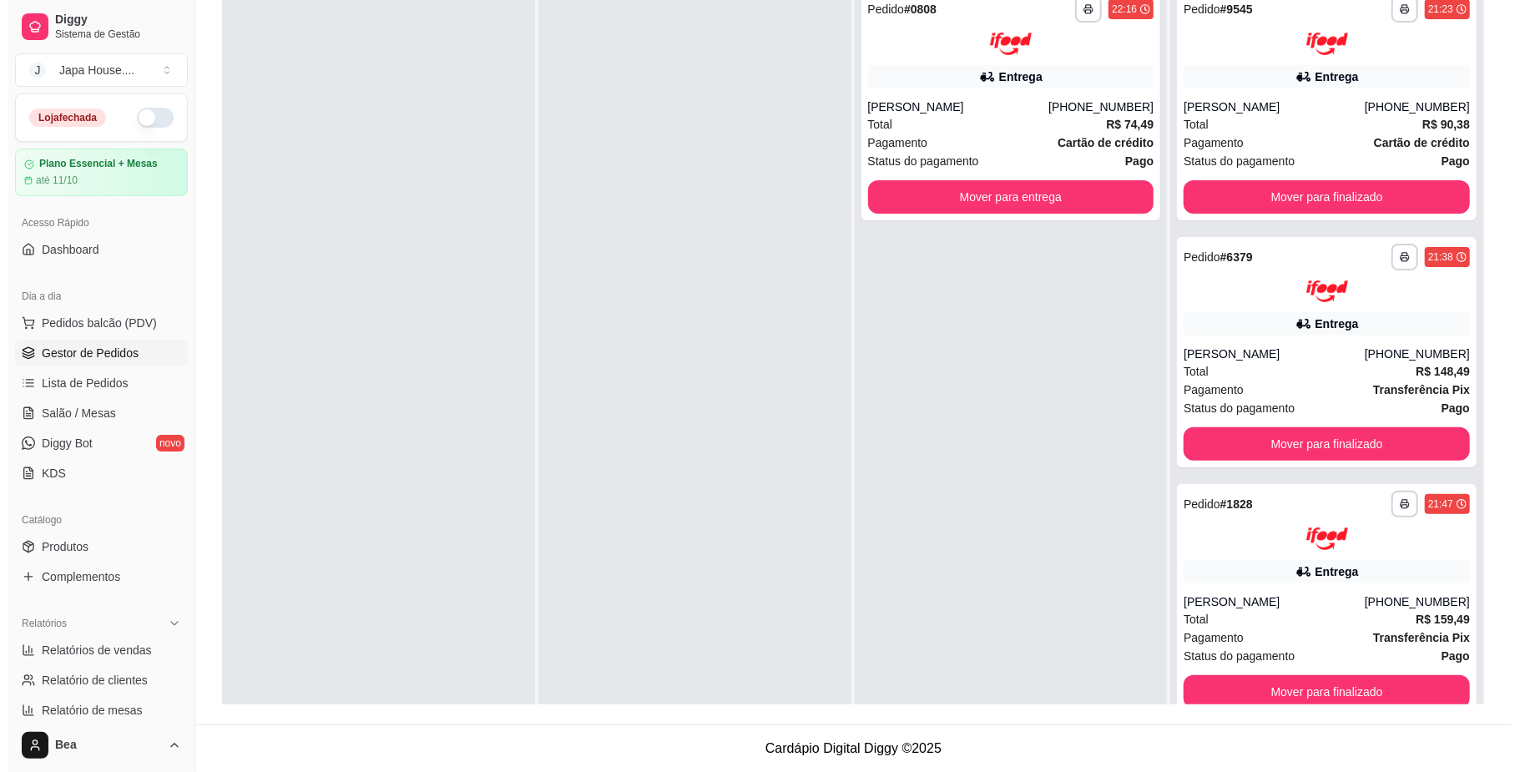
scroll to position [78, 0]
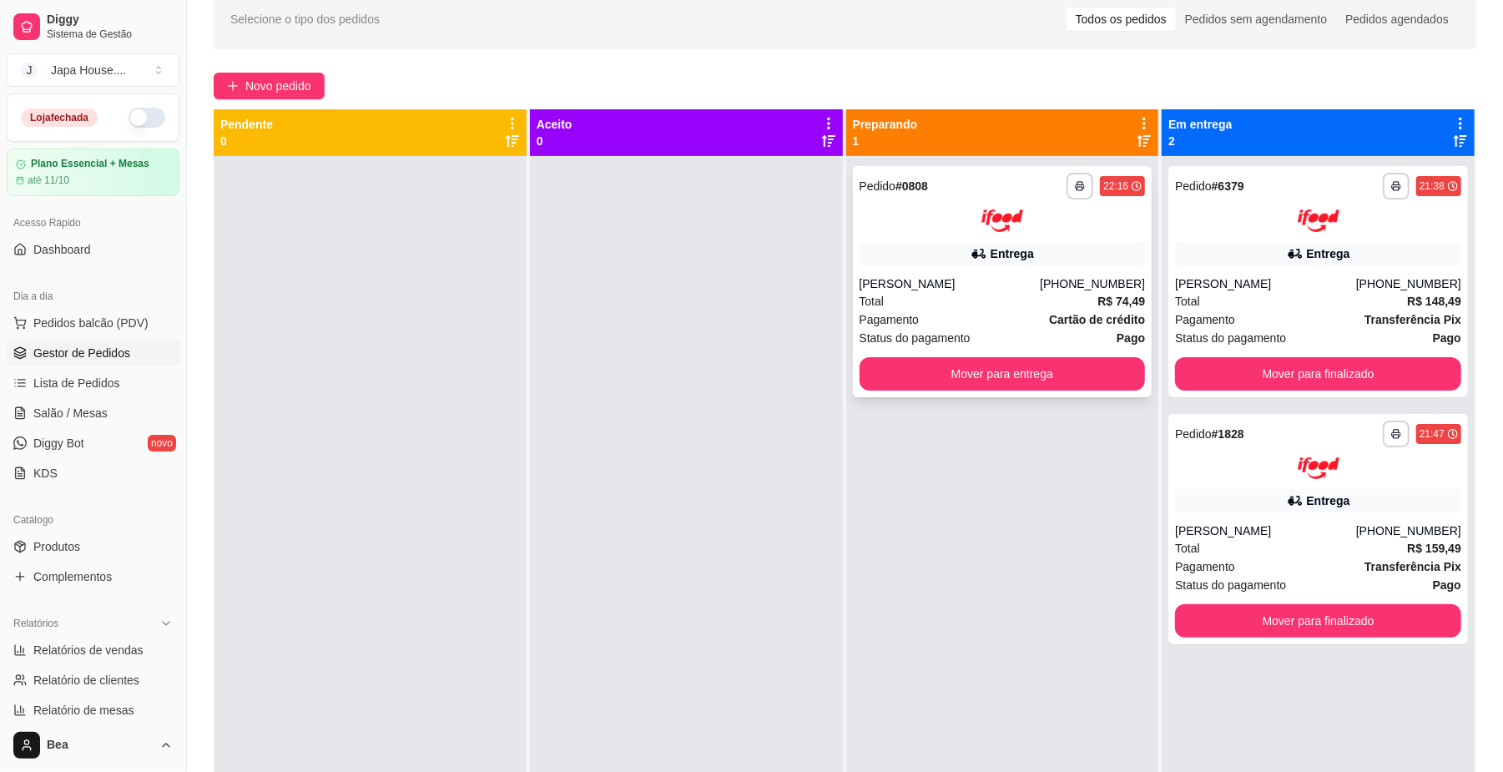
click at [1077, 305] on div "Total R$ 74,49" at bounding box center [1003, 301] width 286 height 18
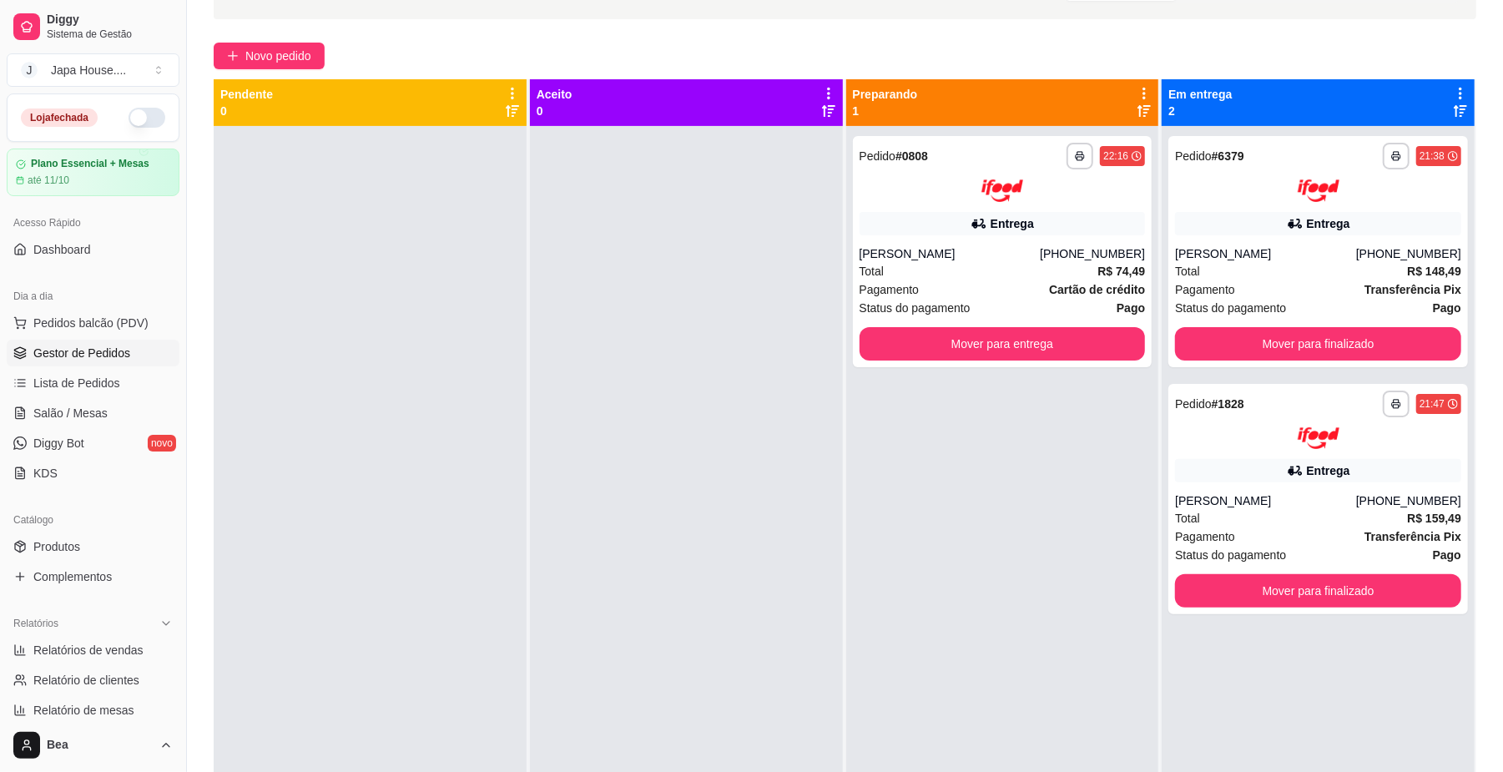
scroll to position [0, 0]
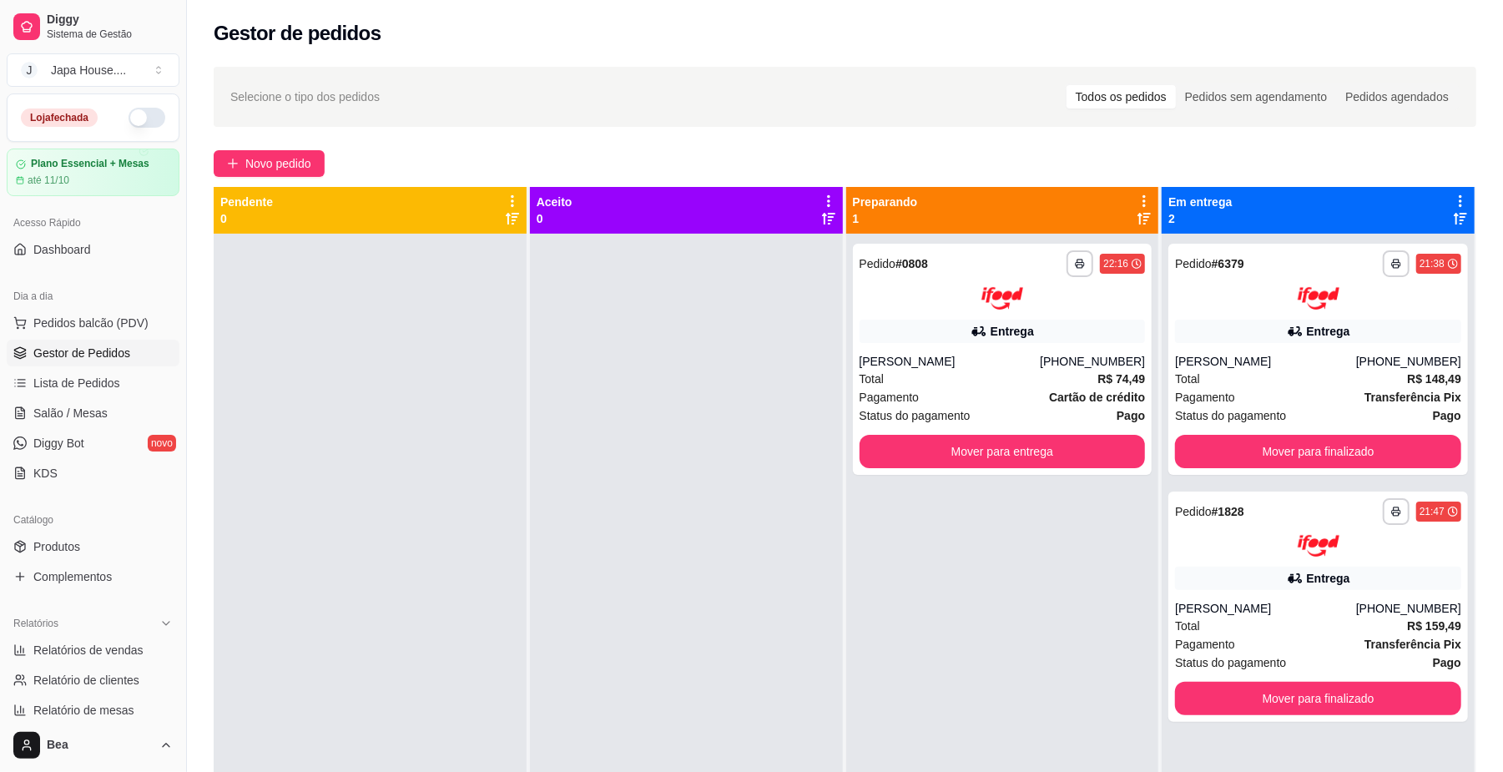
drag, startPoint x: 1480, startPoint y: 182, endPoint x: 1519, endPoint y: 178, distance: 39.4
click at [1503, 178] on html "Diggy Sistema de Gestão J Japa House. ... Loja fechada Plano Essencial + Mesas …" at bounding box center [751, 386] width 1503 height 772
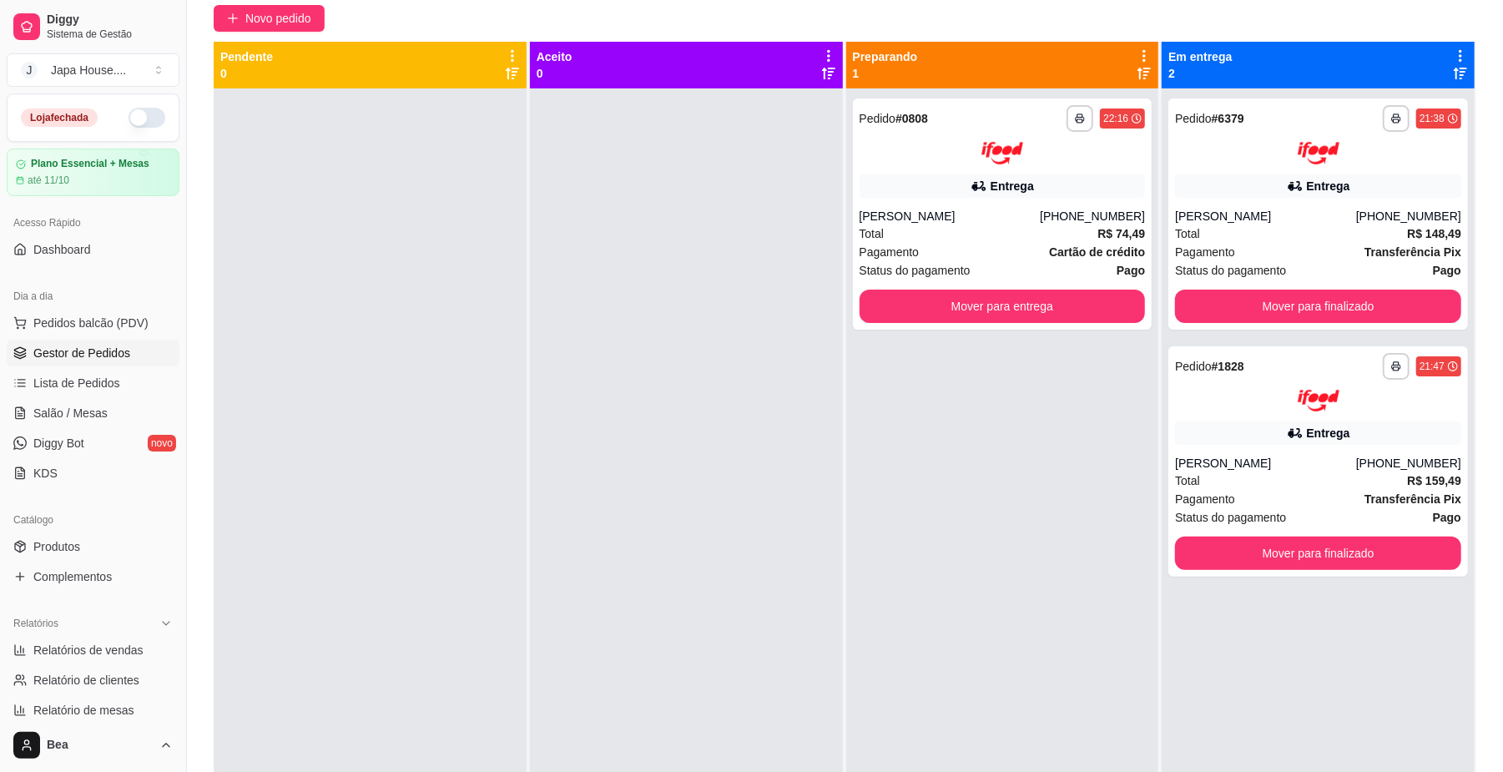
scroll to position [150, 0]
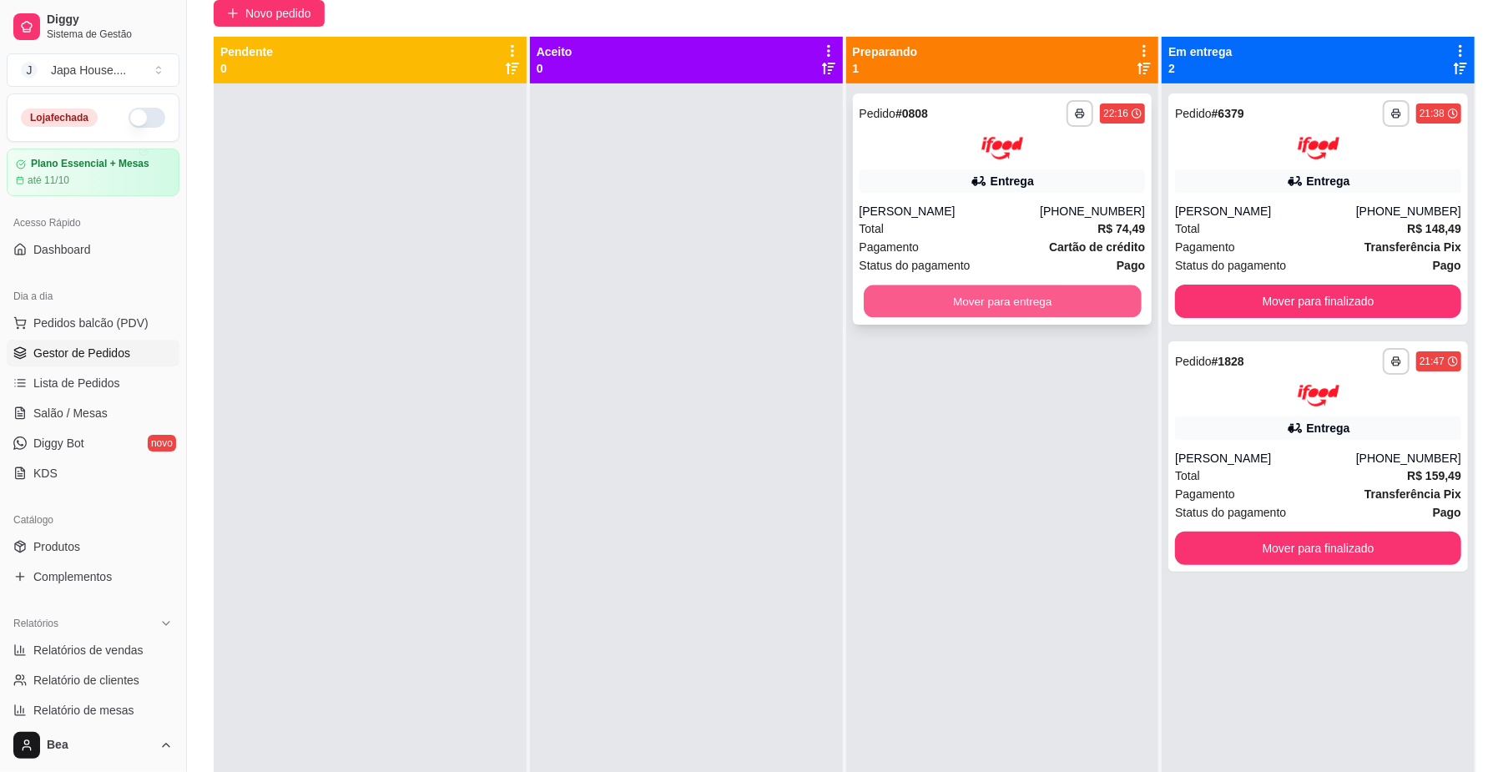
click at [1032, 291] on button "Mover para entrega" at bounding box center [1002, 301] width 277 height 33
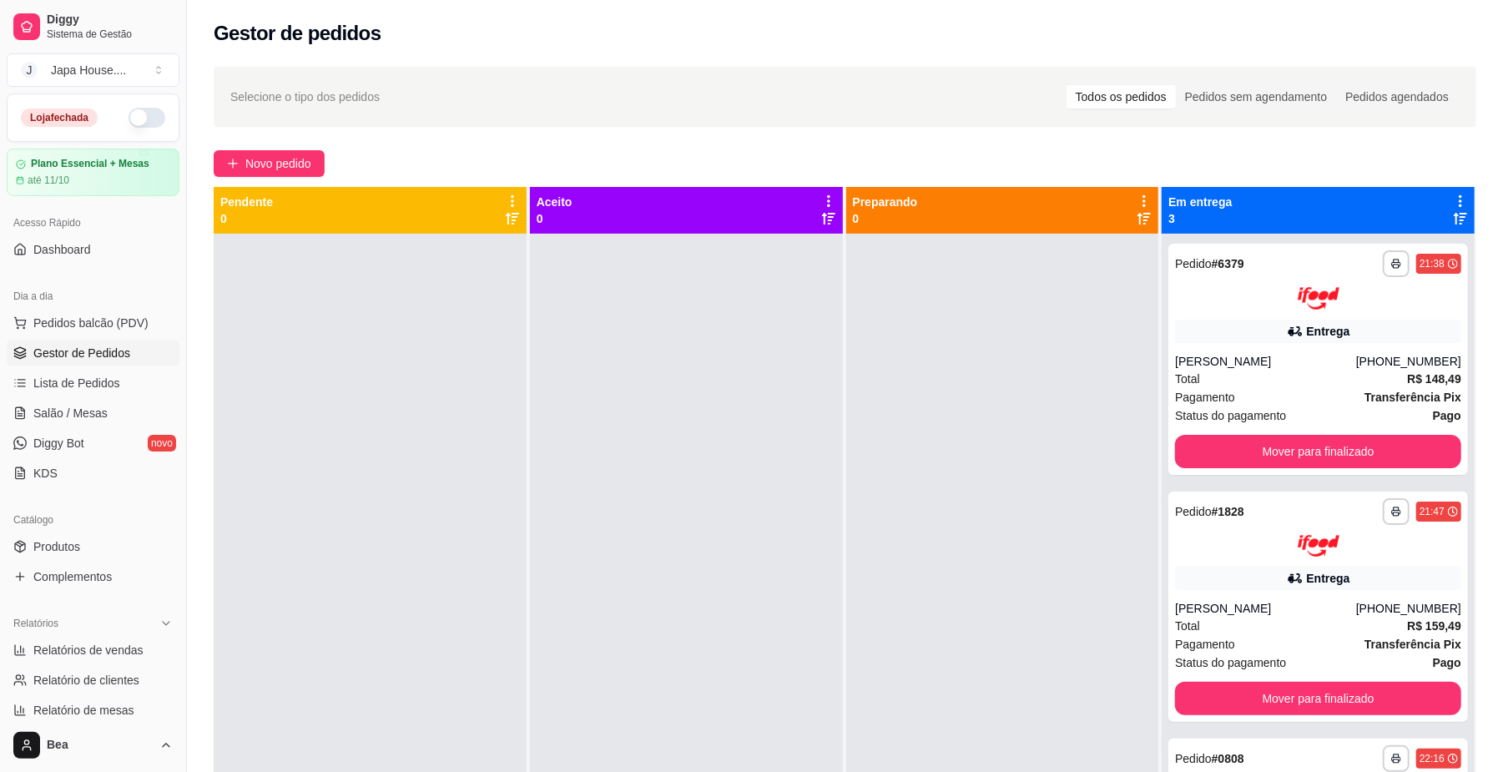
scroll to position [255, 0]
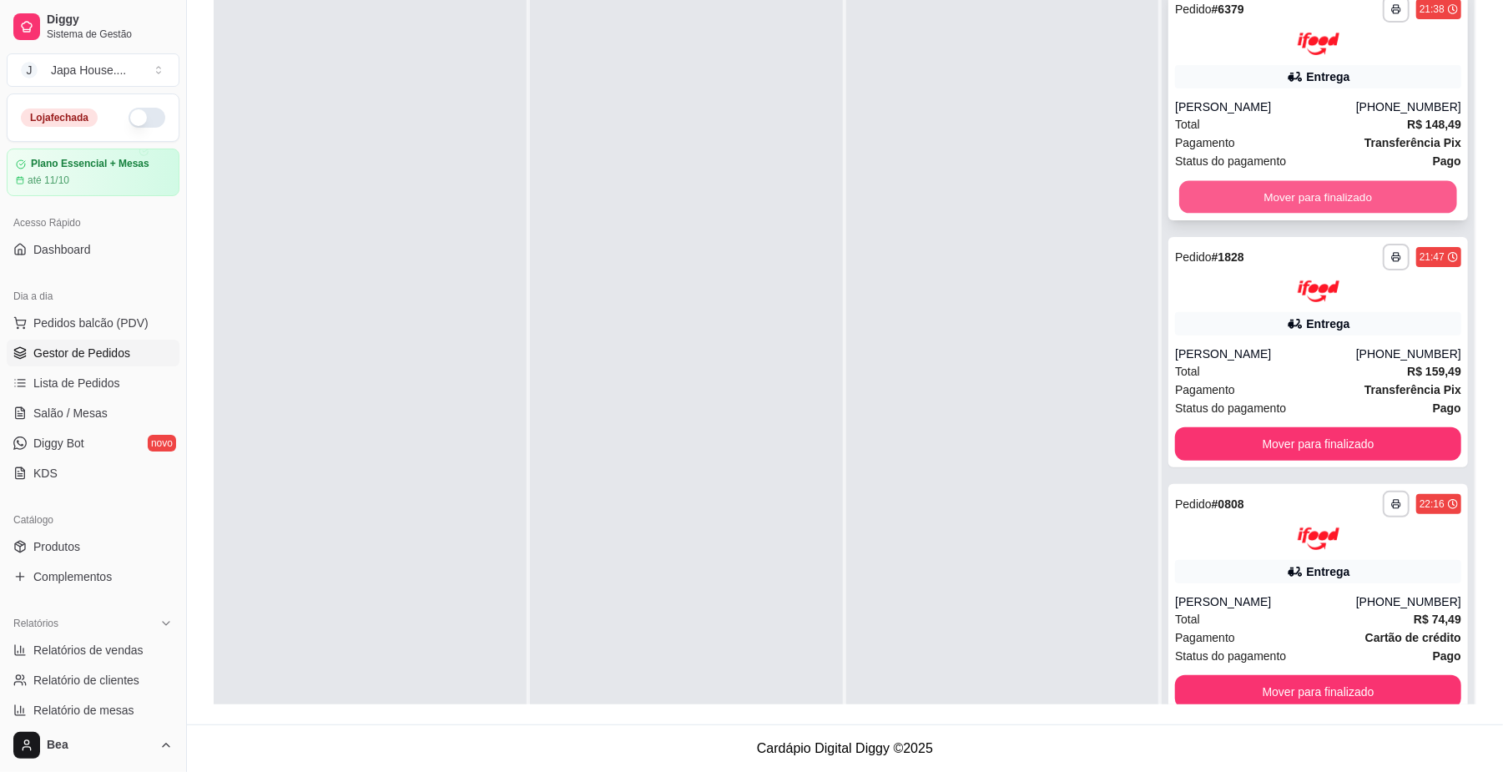
click at [1375, 190] on button "Mover para finalizado" at bounding box center [1317, 196] width 277 height 33
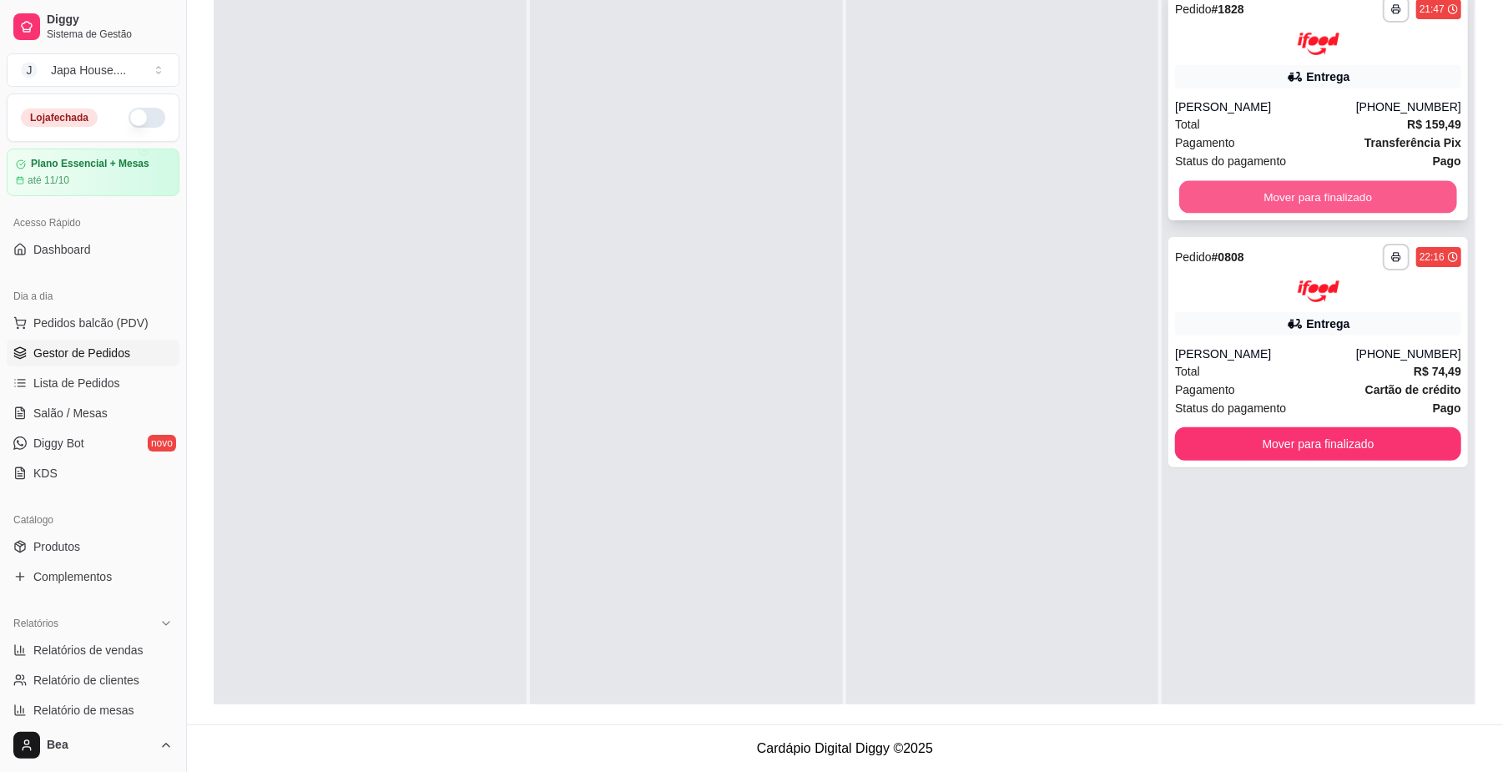
click at [1424, 198] on button "Mover para finalizado" at bounding box center [1317, 196] width 277 height 33
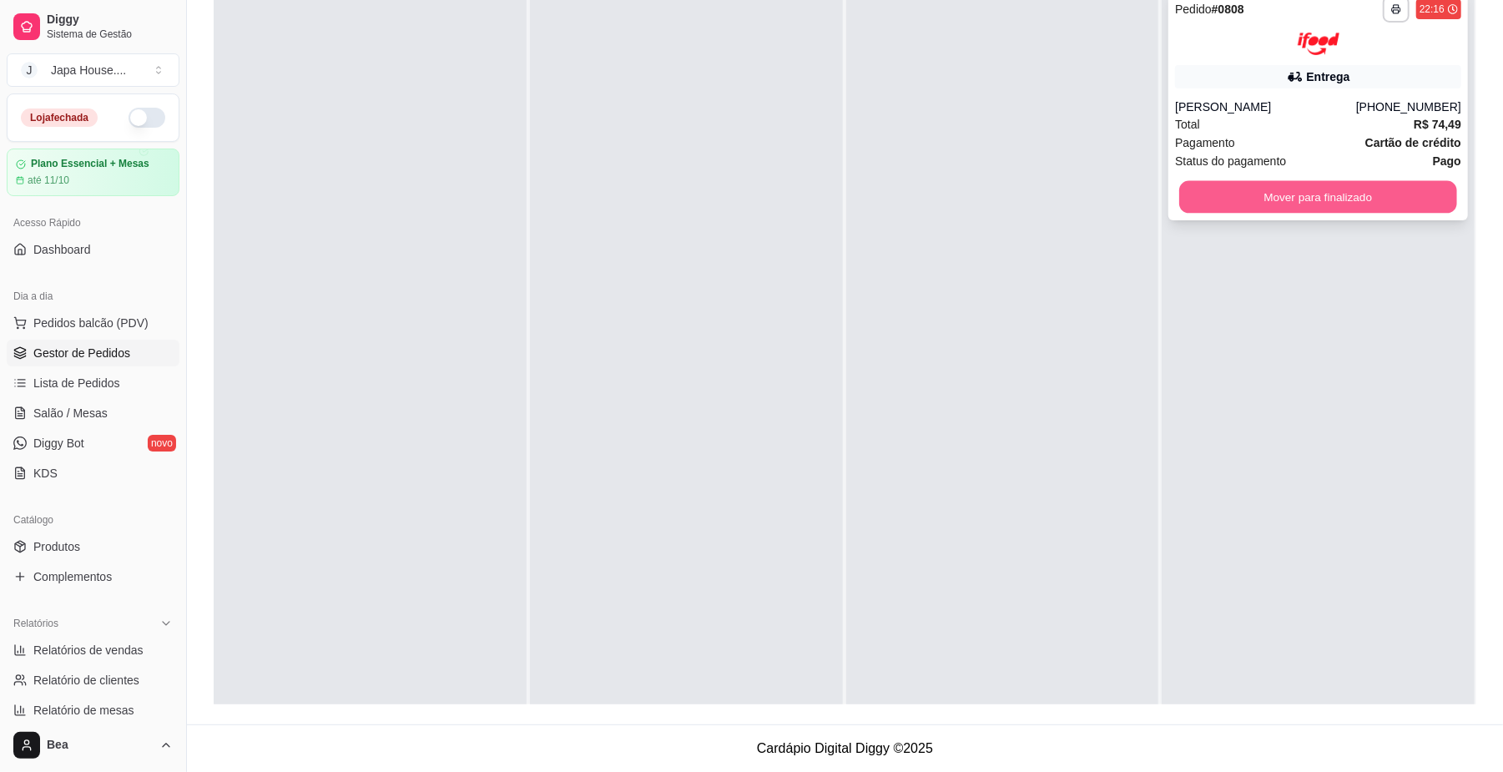
click at [1392, 194] on button "Mover para finalizado" at bounding box center [1317, 196] width 277 height 33
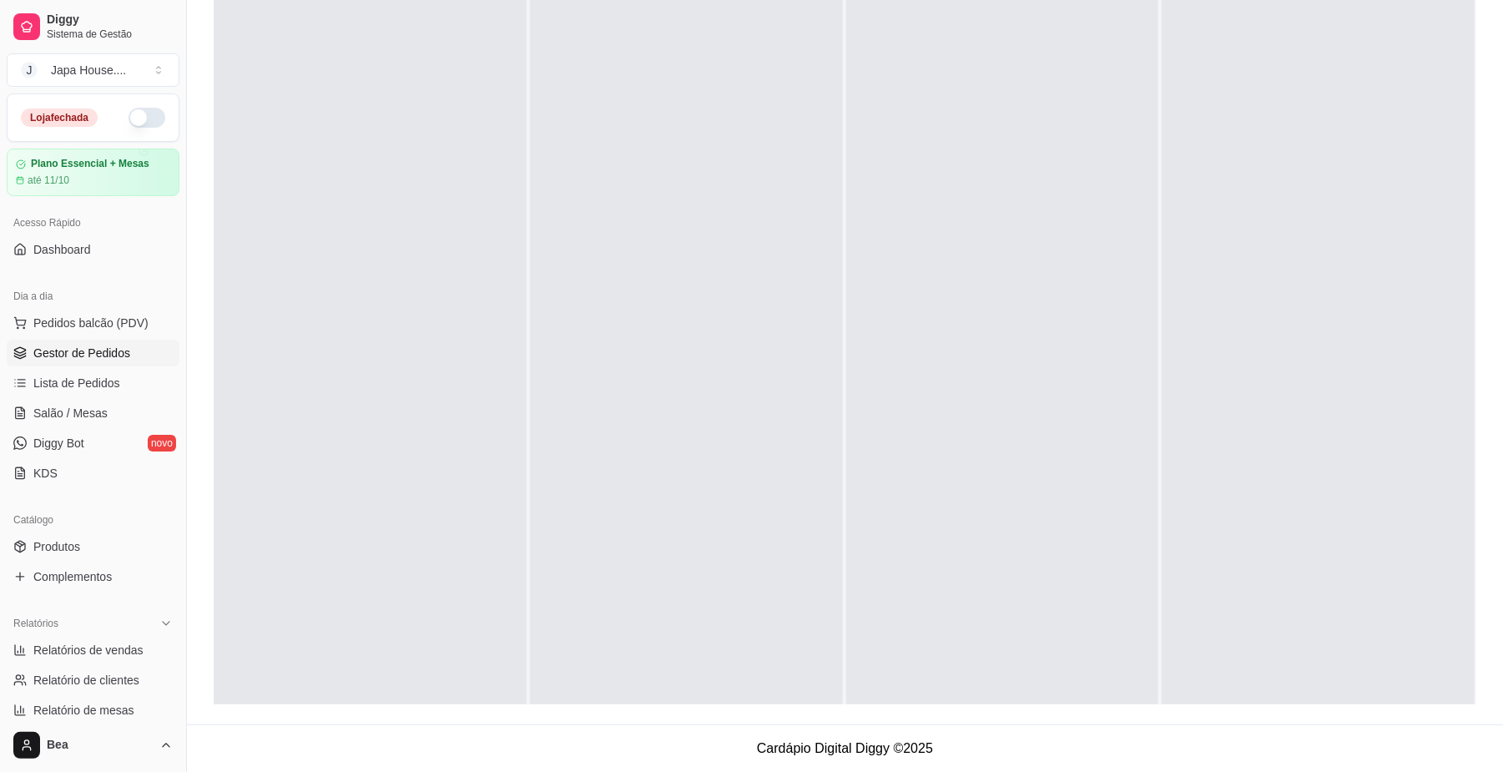
click at [1392, 194] on div at bounding box center [1318, 365] width 313 height 772
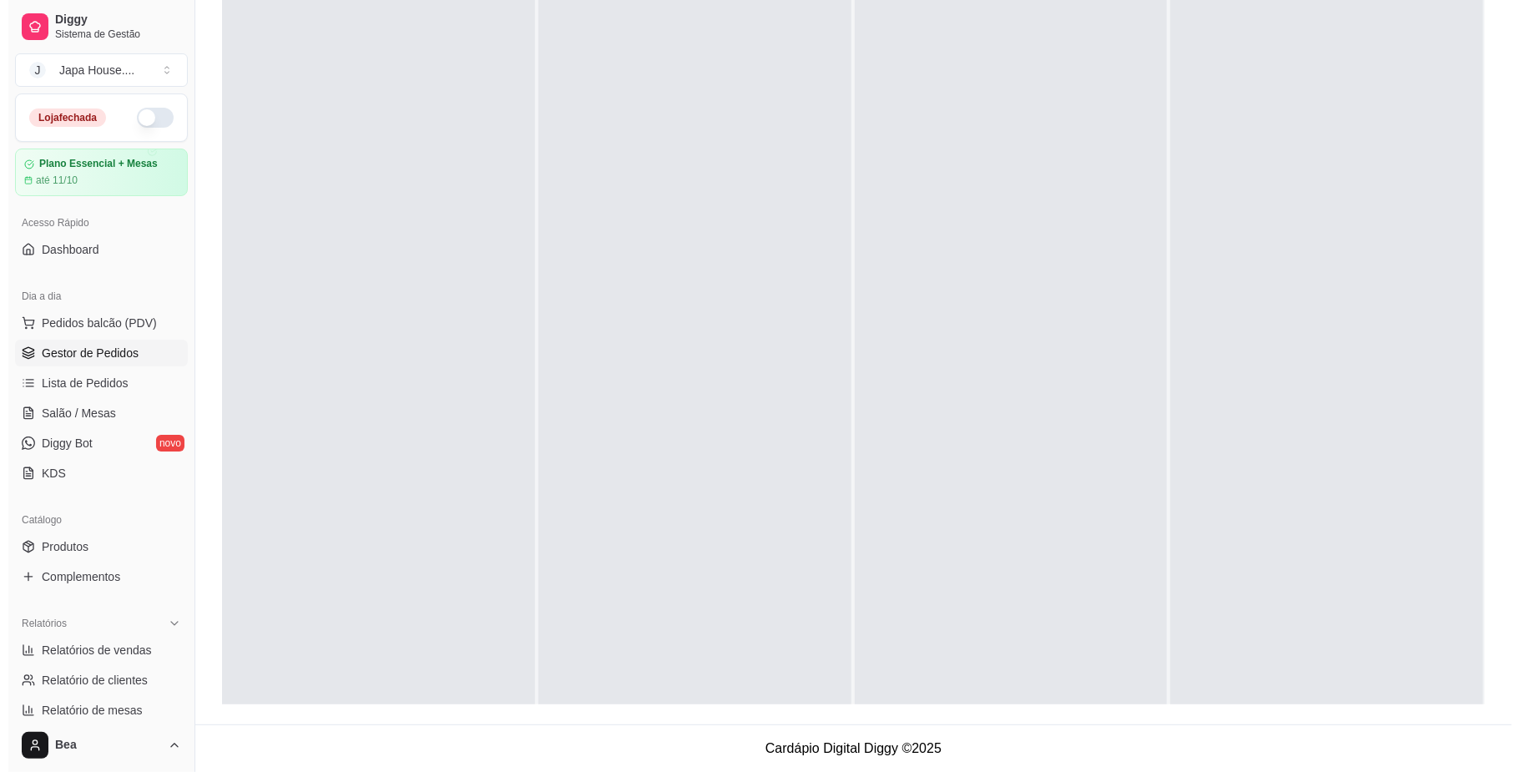
scroll to position [0, 0]
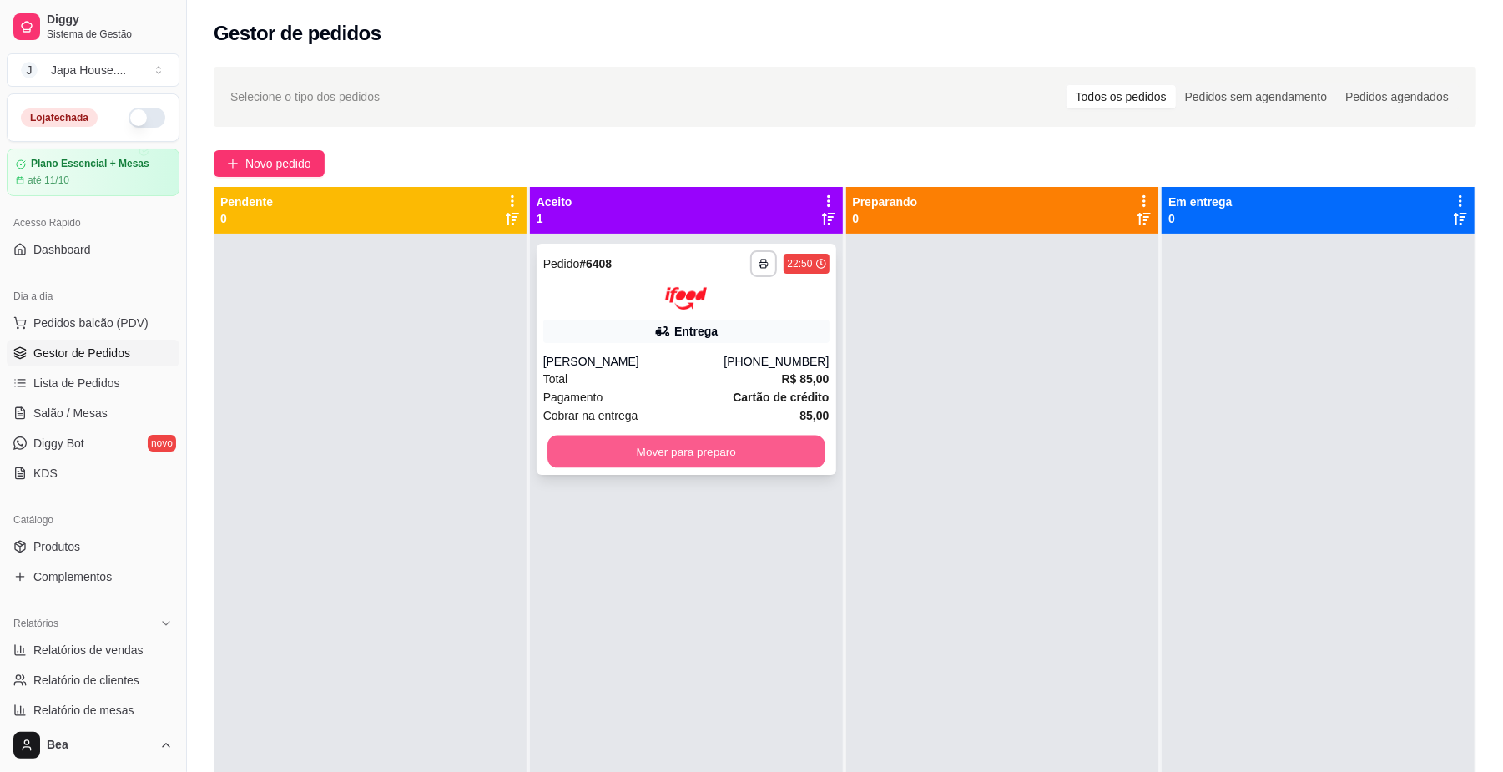
click at [778, 447] on button "Mover para preparo" at bounding box center [685, 451] width 277 height 33
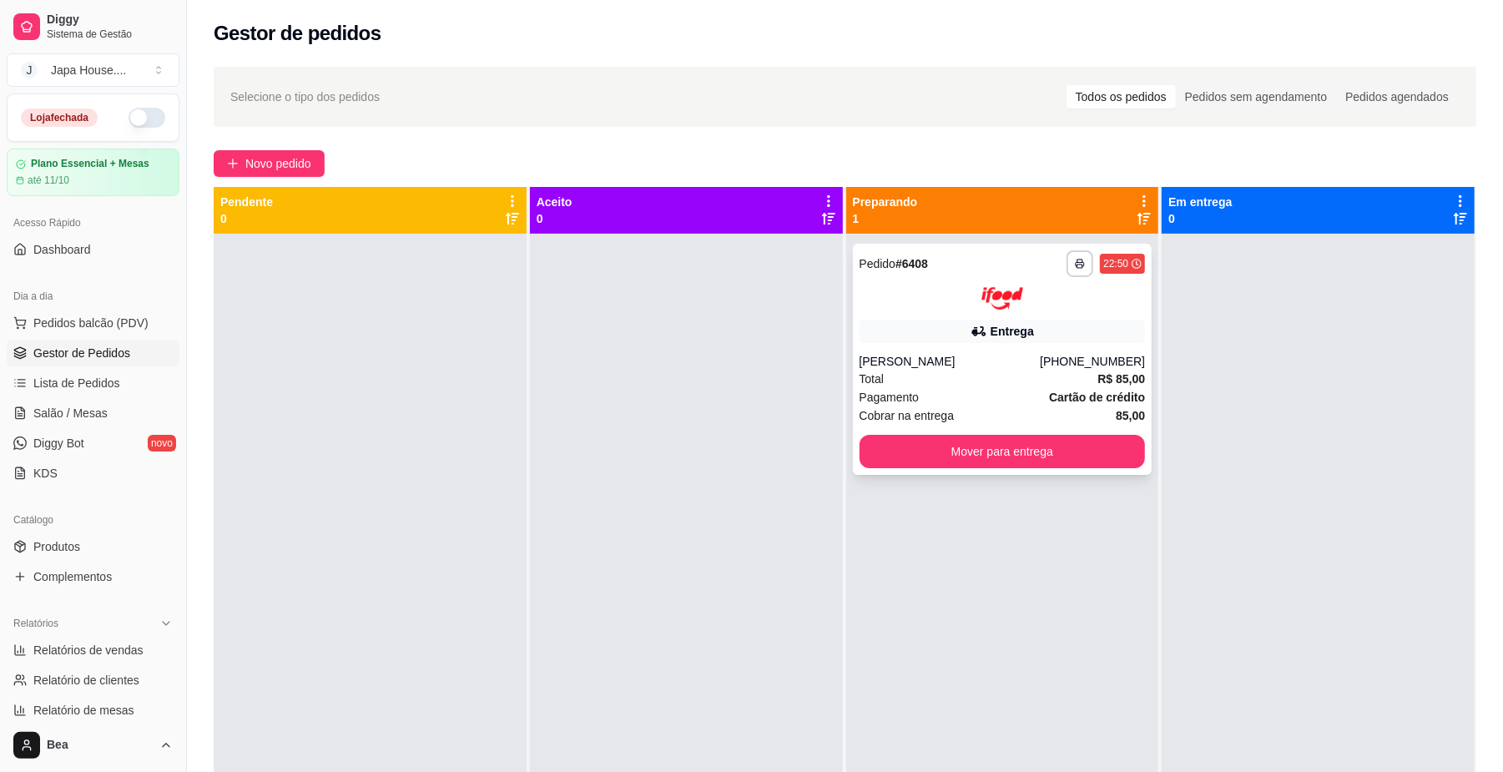
click at [916, 311] on div "**********" at bounding box center [1003, 359] width 300 height 231
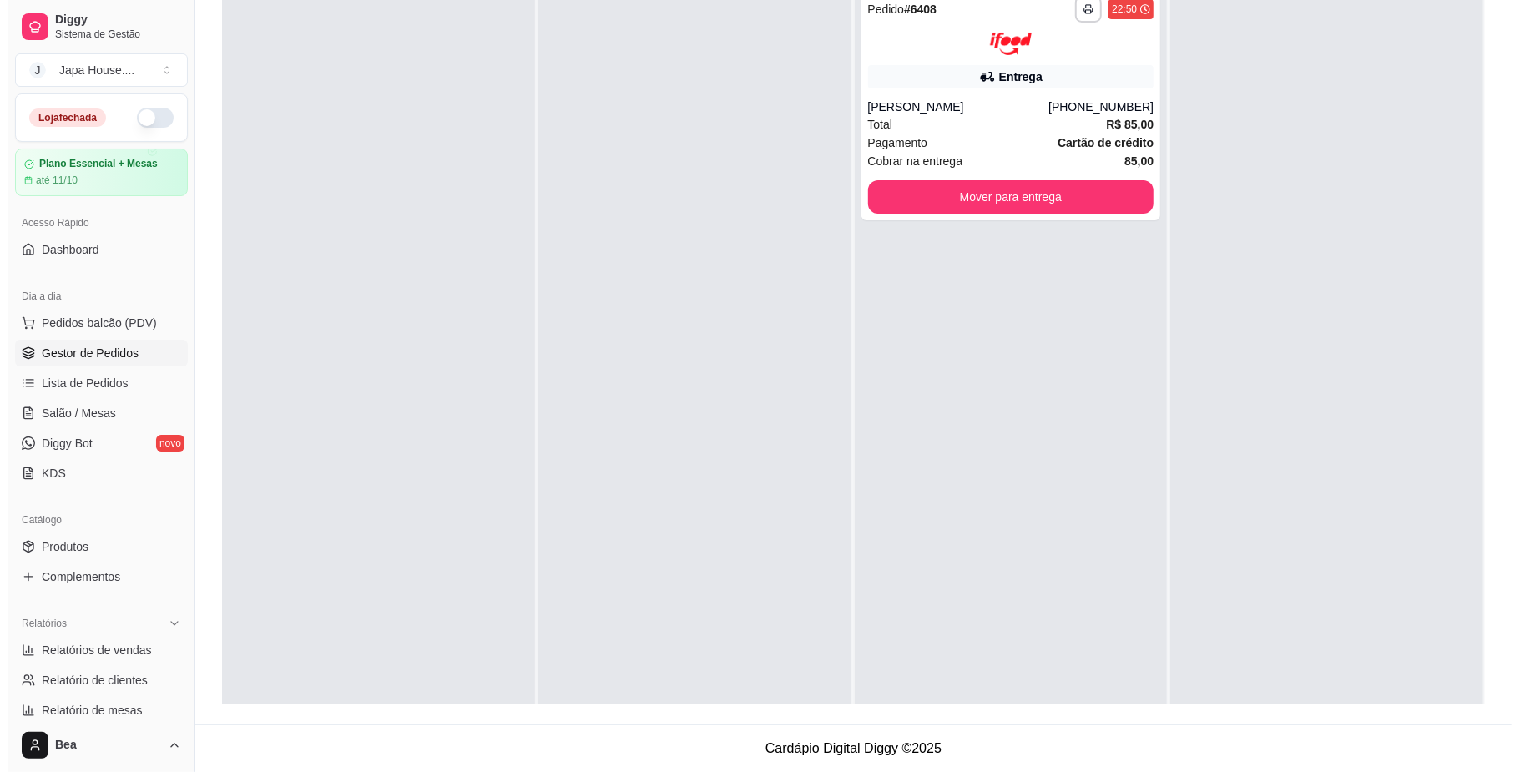
scroll to position [17, 0]
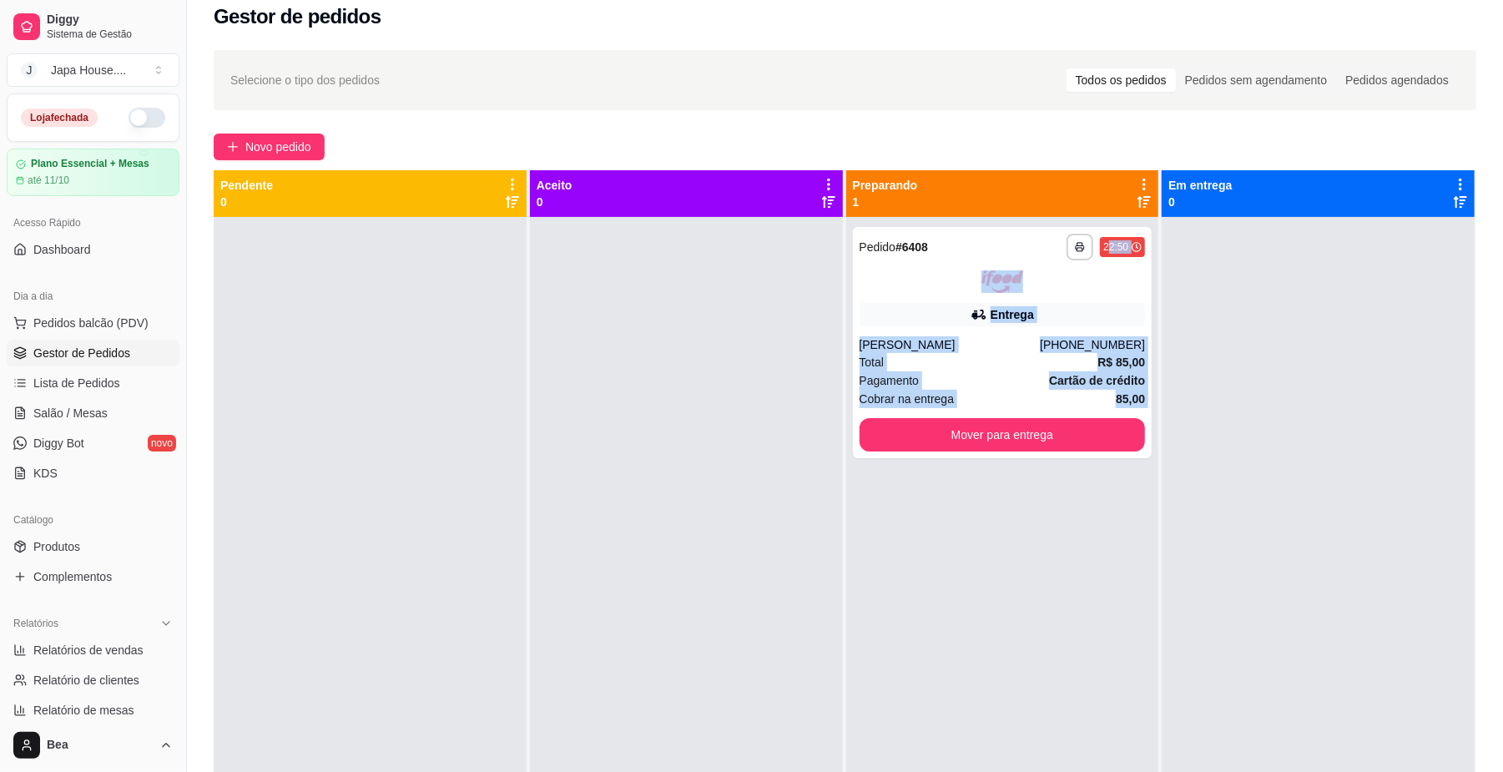
drag, startPoint x: 1099, startPoint y: 242, endPoint x: 1112, endPoint y: 532, distance: 290.7
click at [1112, 532] on div "**********" at bounding box center [1002, 603] width 313 height 772
drag, startPoint x: 845, startPoint y: 138, endPoint x: 1354, endPoint y: 621, distance: 701.9
click at [1354, 621] on div "**********" at bounding box center [845, 501] width 1316 height 922
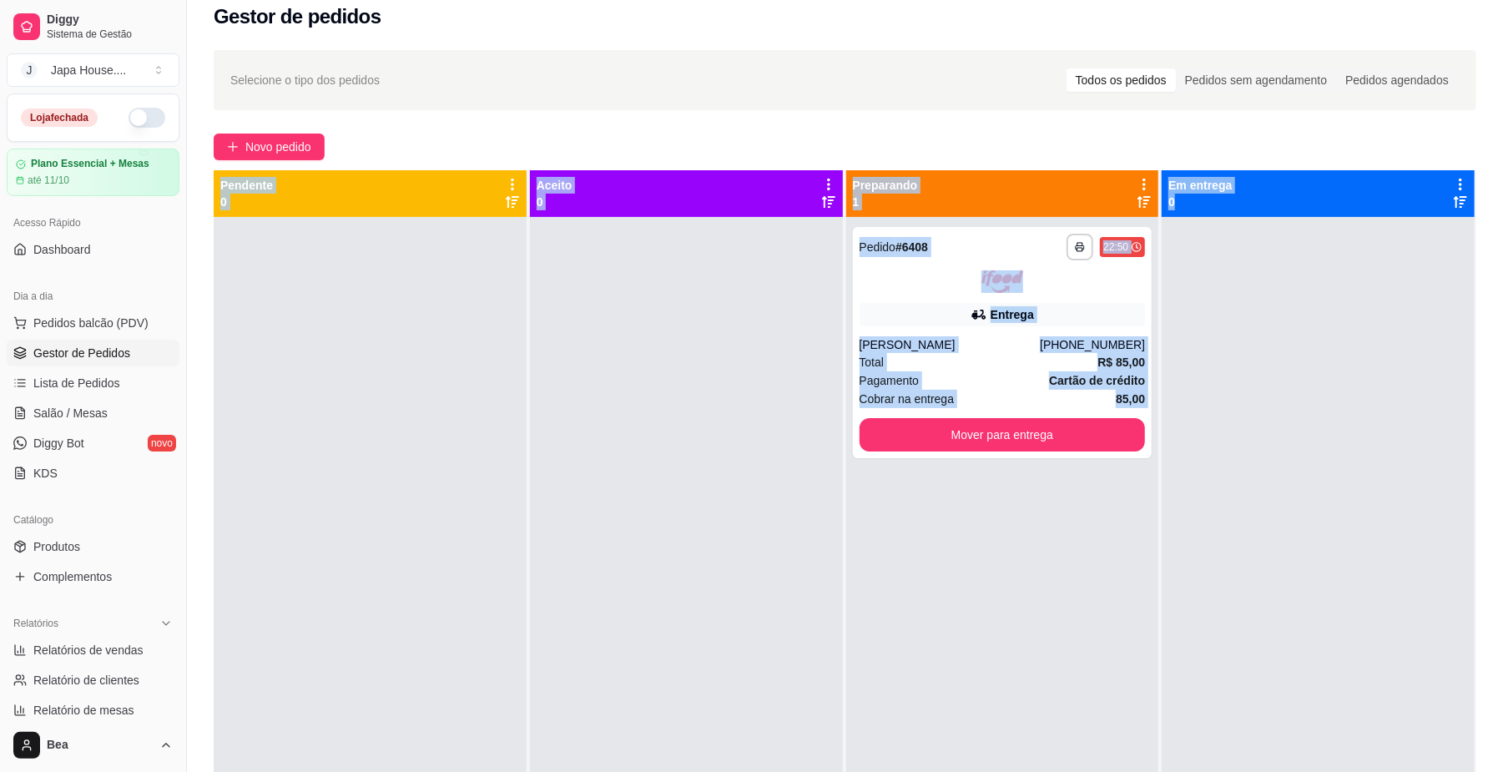
click at [1354, 621] on div at bounding box center [1318, 603] width 313 height 772
drag, startPoint x: 678, startPoint y: 225, endPoint x: 1309, endPoint y: 270, distance: 633.4
click at [1309, 270] on div "**********" at bounding box center [845, 556] width 1263 height 772
click at [1309, 270] on div at bounding box center [1318, 603] width 313 height 772
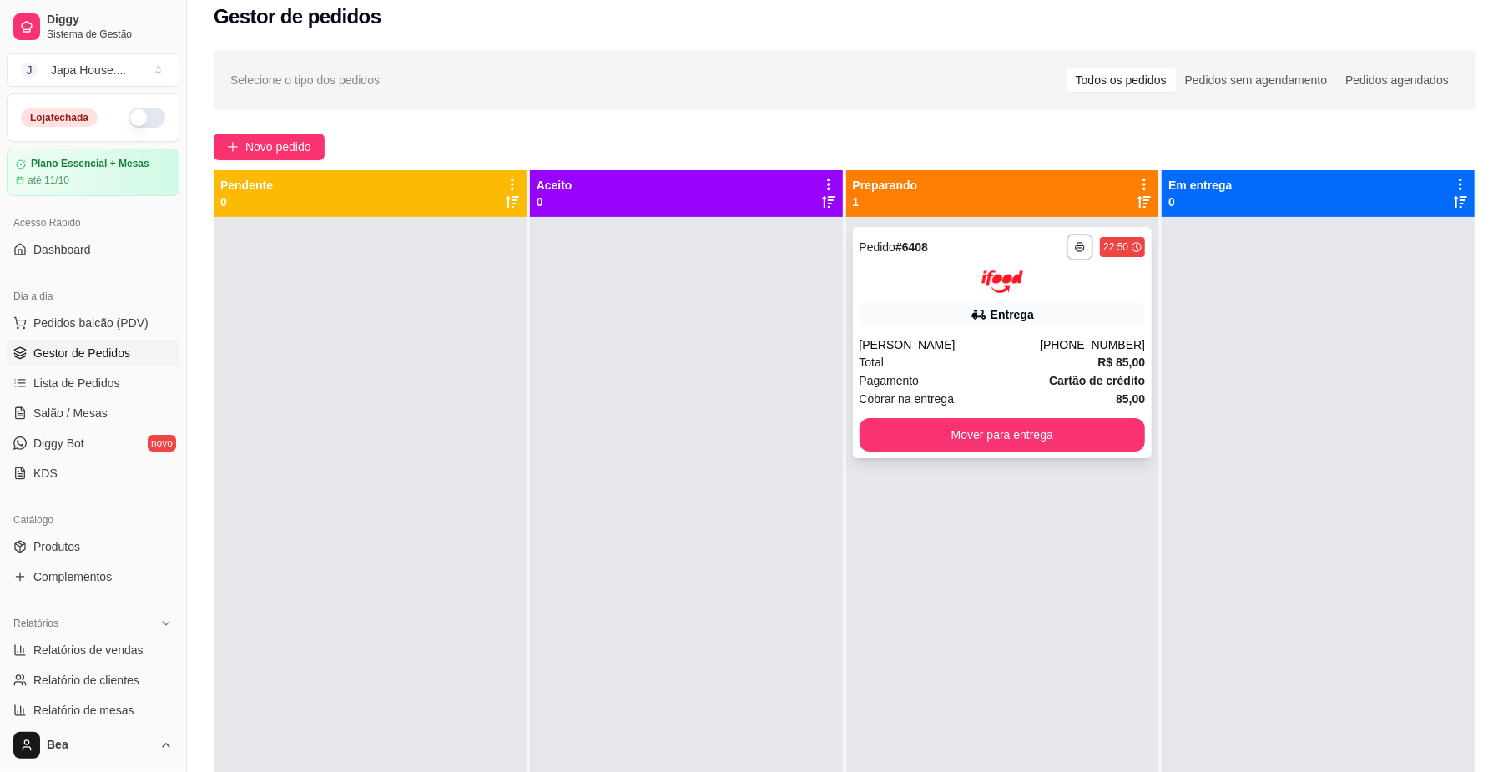
click at [1065, 341] on div "[PHONE_NUMBER]" at bounding box center [1092, 344] width 105 height 17
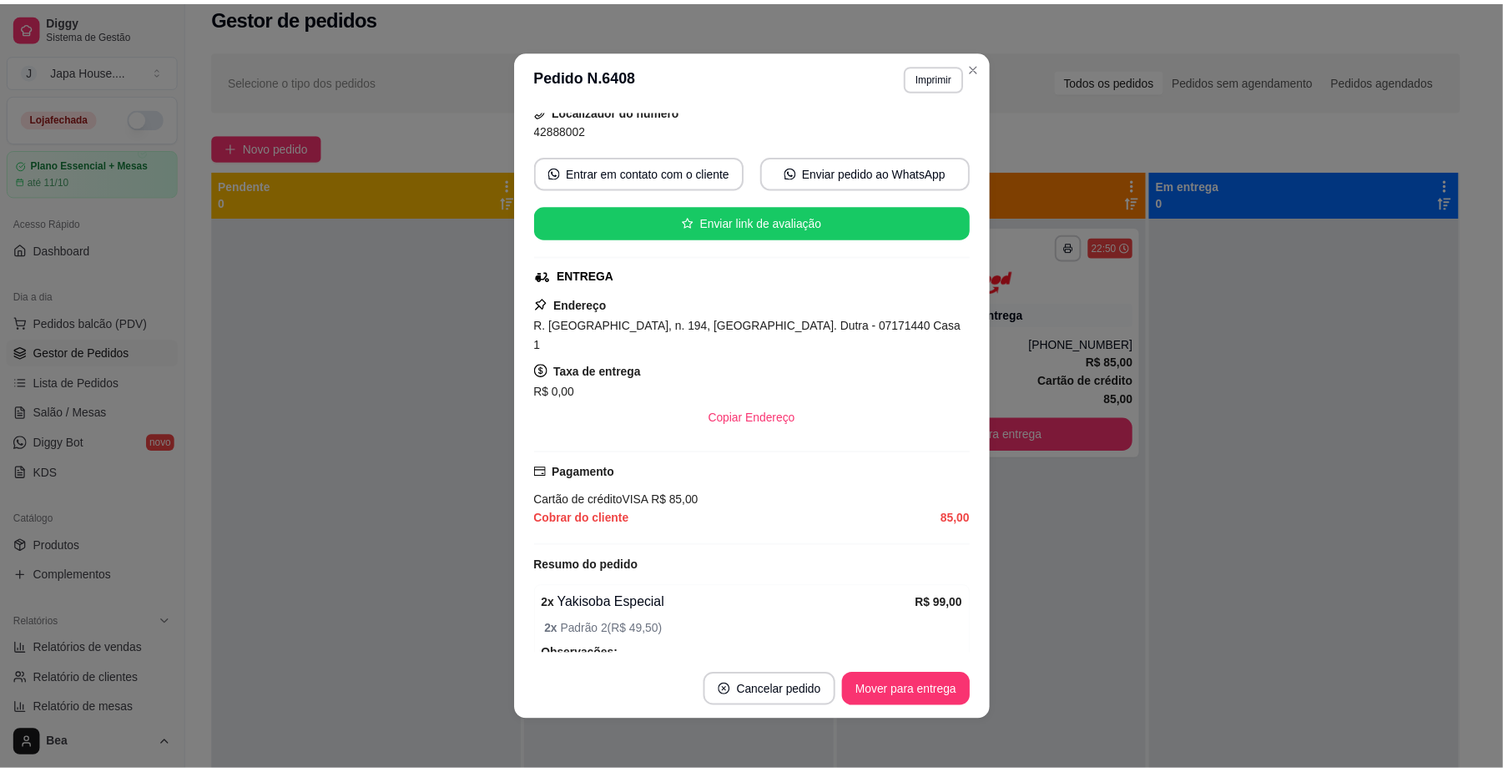
scroll to position [352, 0]
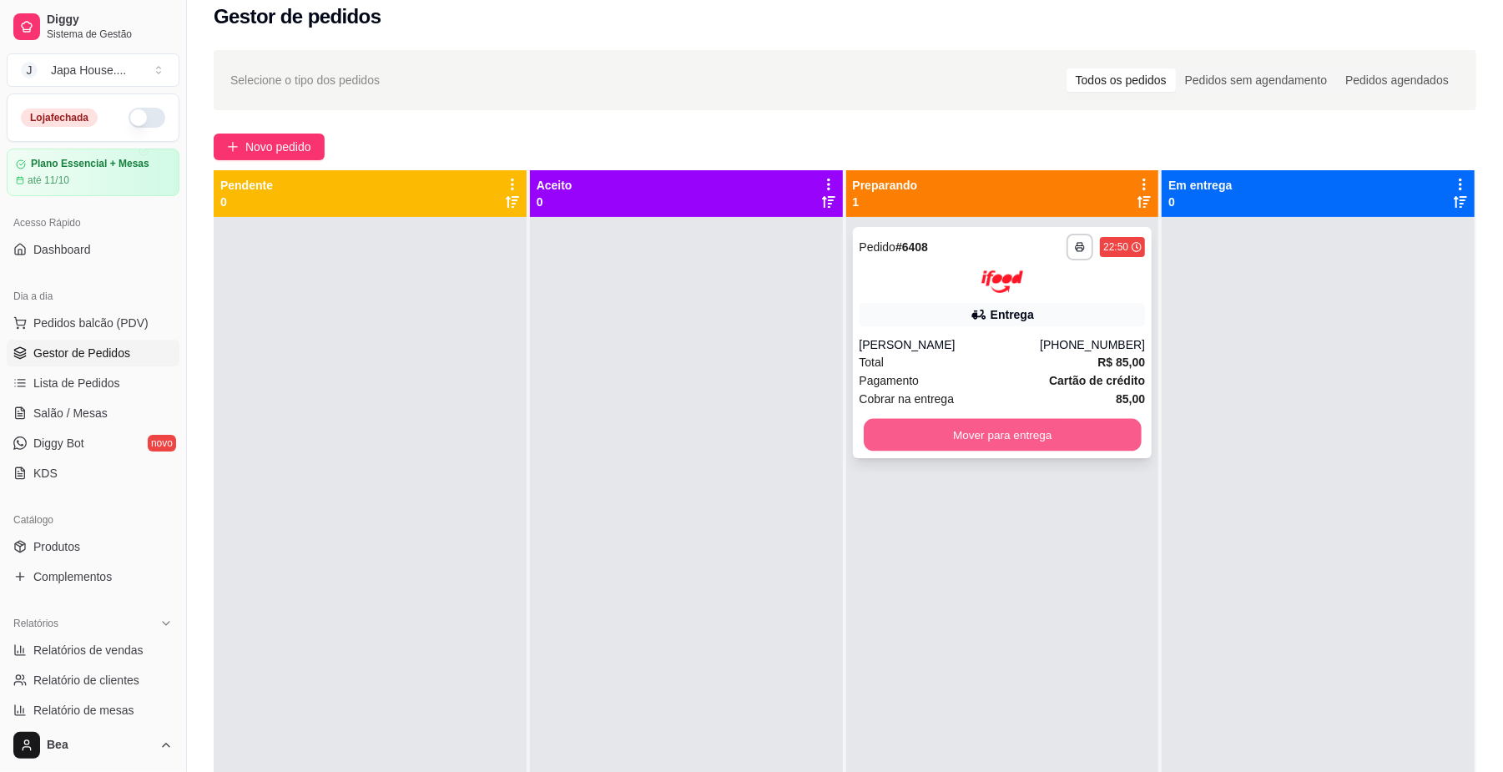
click at [940, 435] on button "Mover para entrega" at bounding box center [1002, 434] width 277 height 33
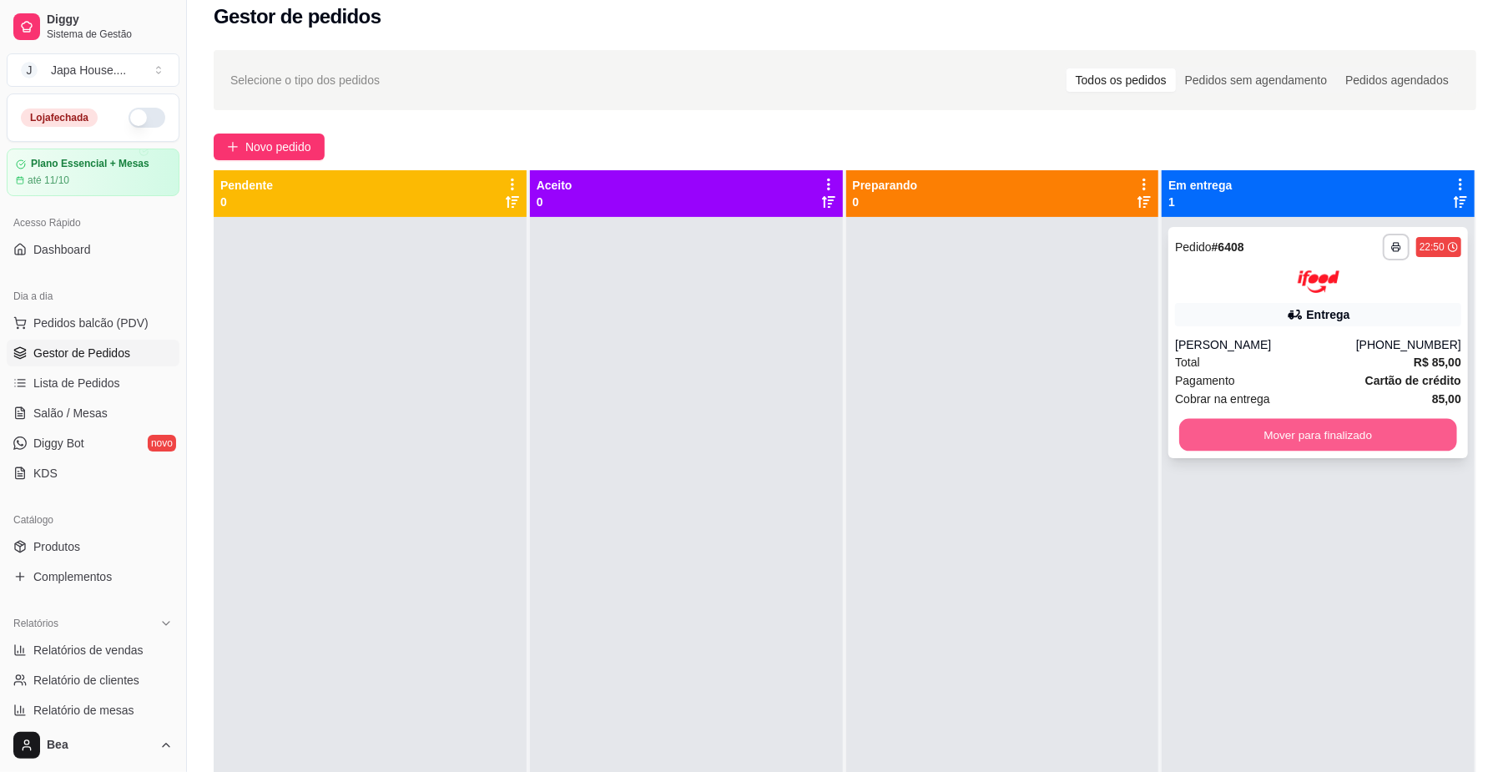
click at [1227, 451] on div "Mover para finalizado" at bounding box center [1318, 434] width 286 height 33
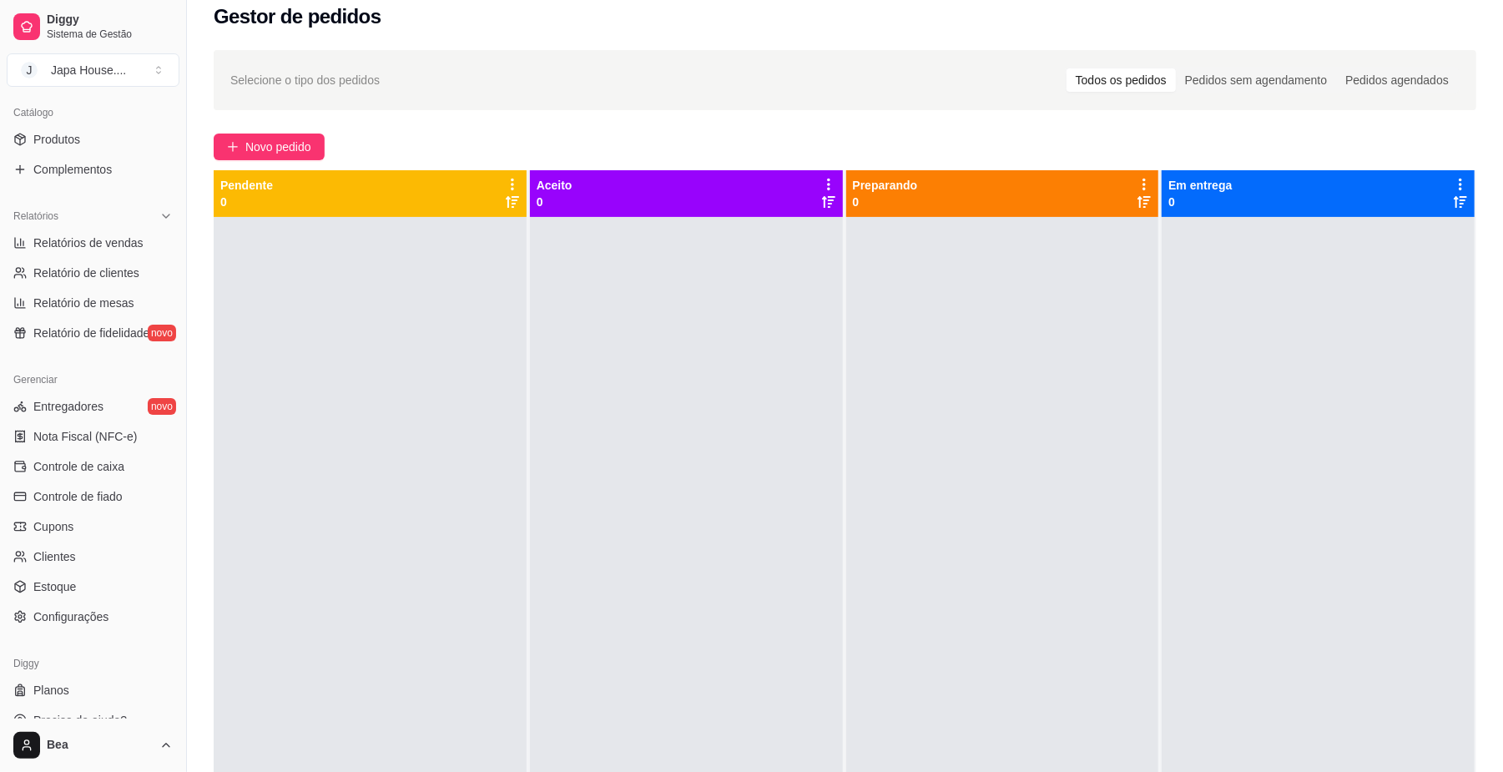
scroll to position [429, 0]
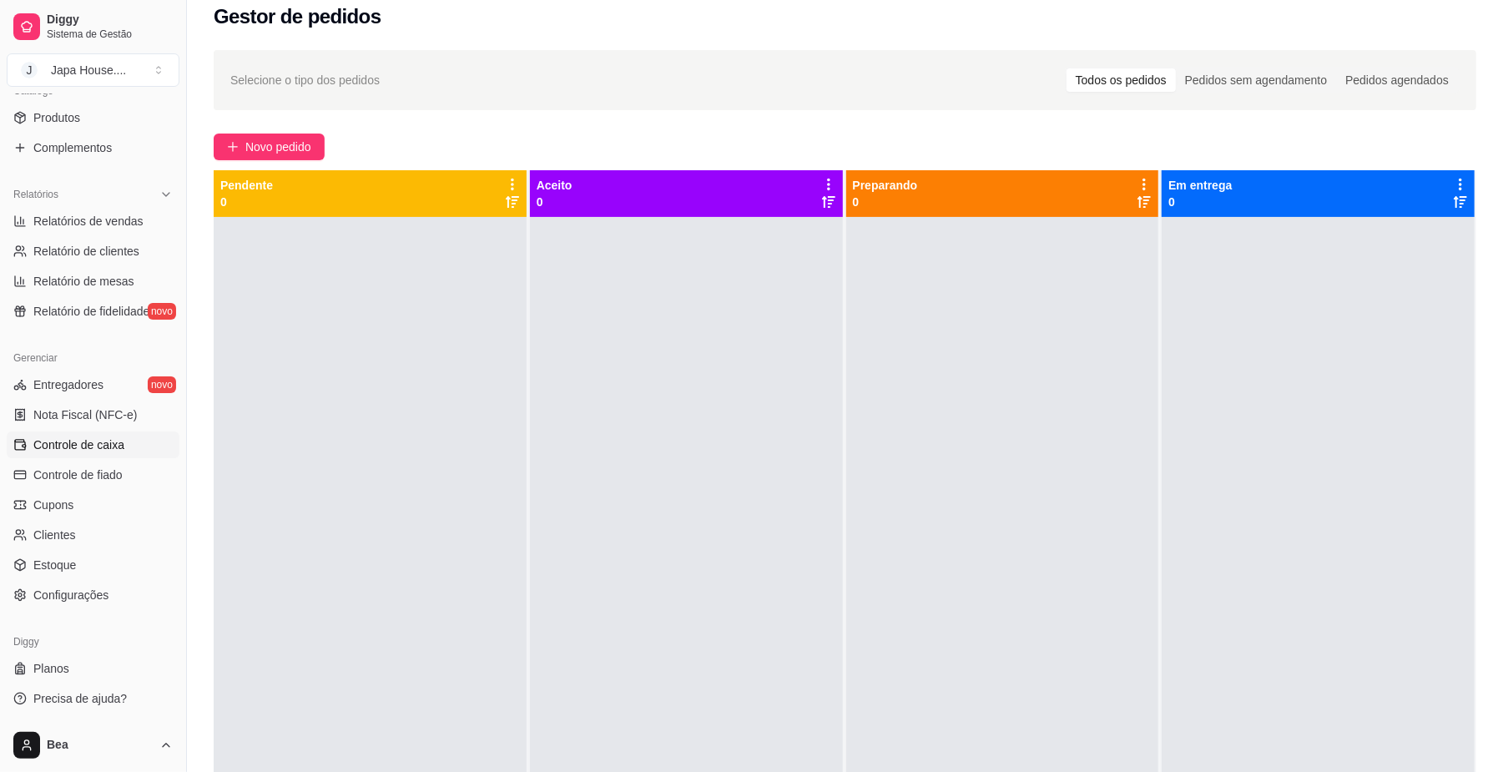
click at [137, 454] on link "Controle de caixa" at bounding box center [93, 444] width 173 height 27
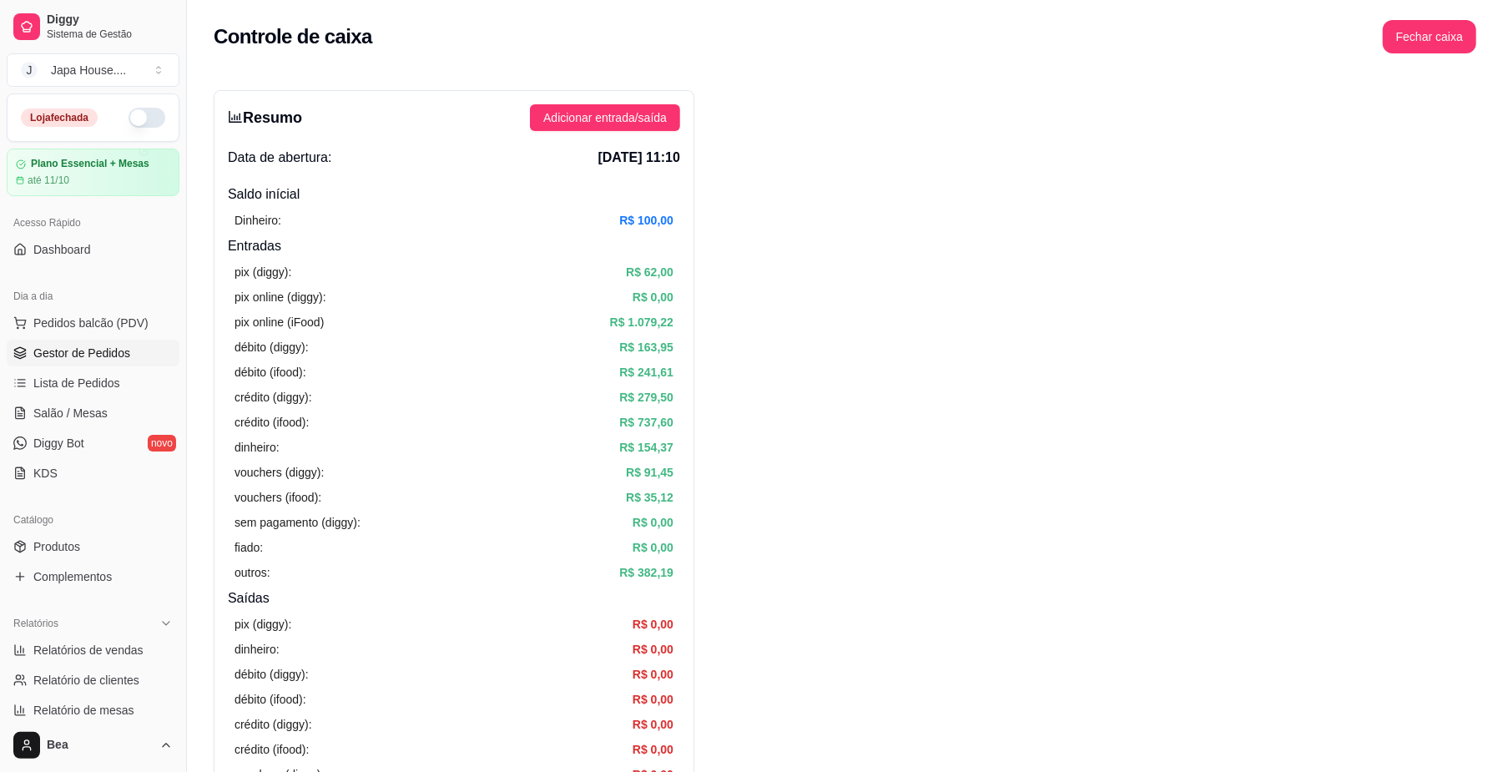
click at [118, 358] on span "Gestor de Pedidos" at bounding box center [81, 353] width 97 height 17
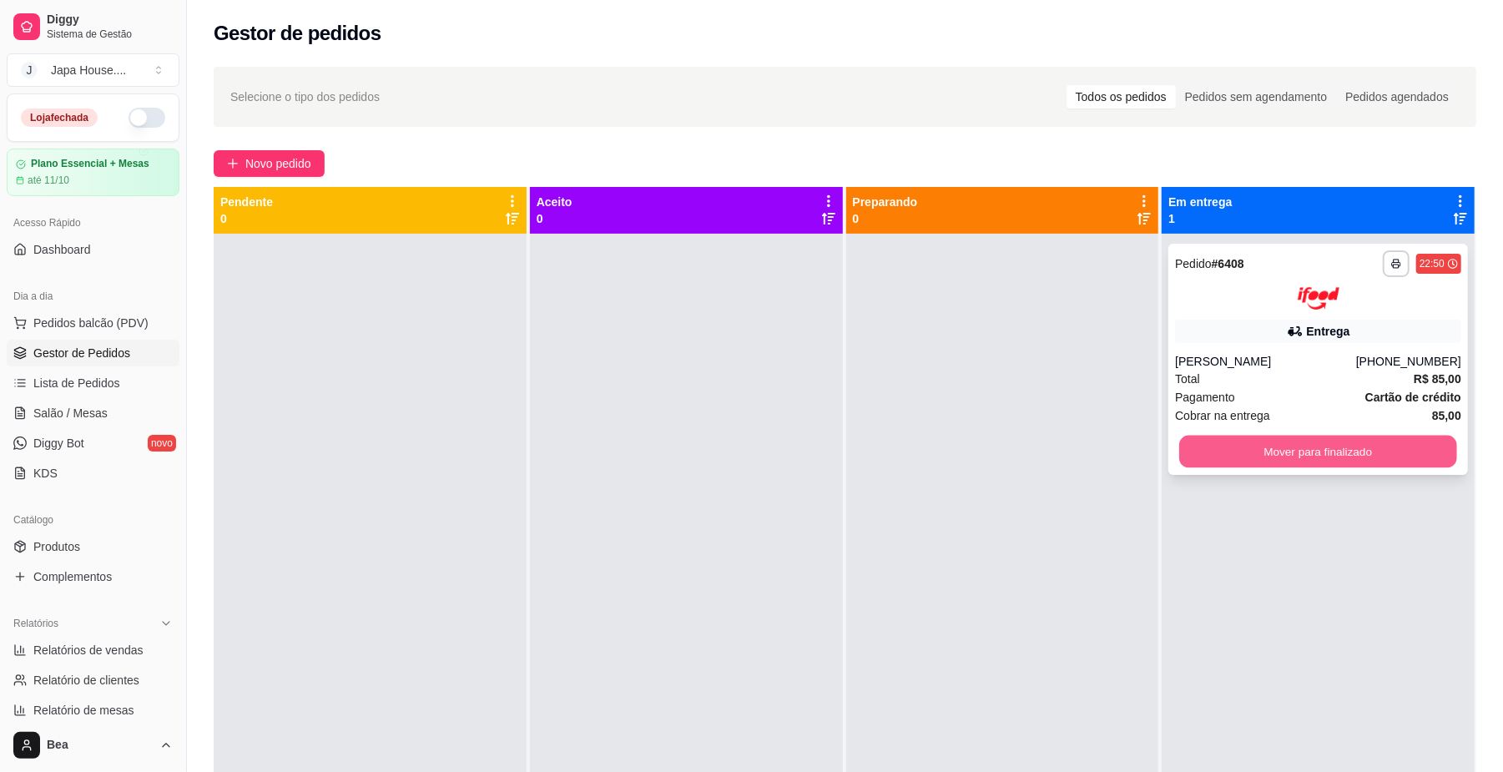
click at [1309, 462] on button "Mover para finalizado" at bounding box center [1317, 451] width 277 height 33
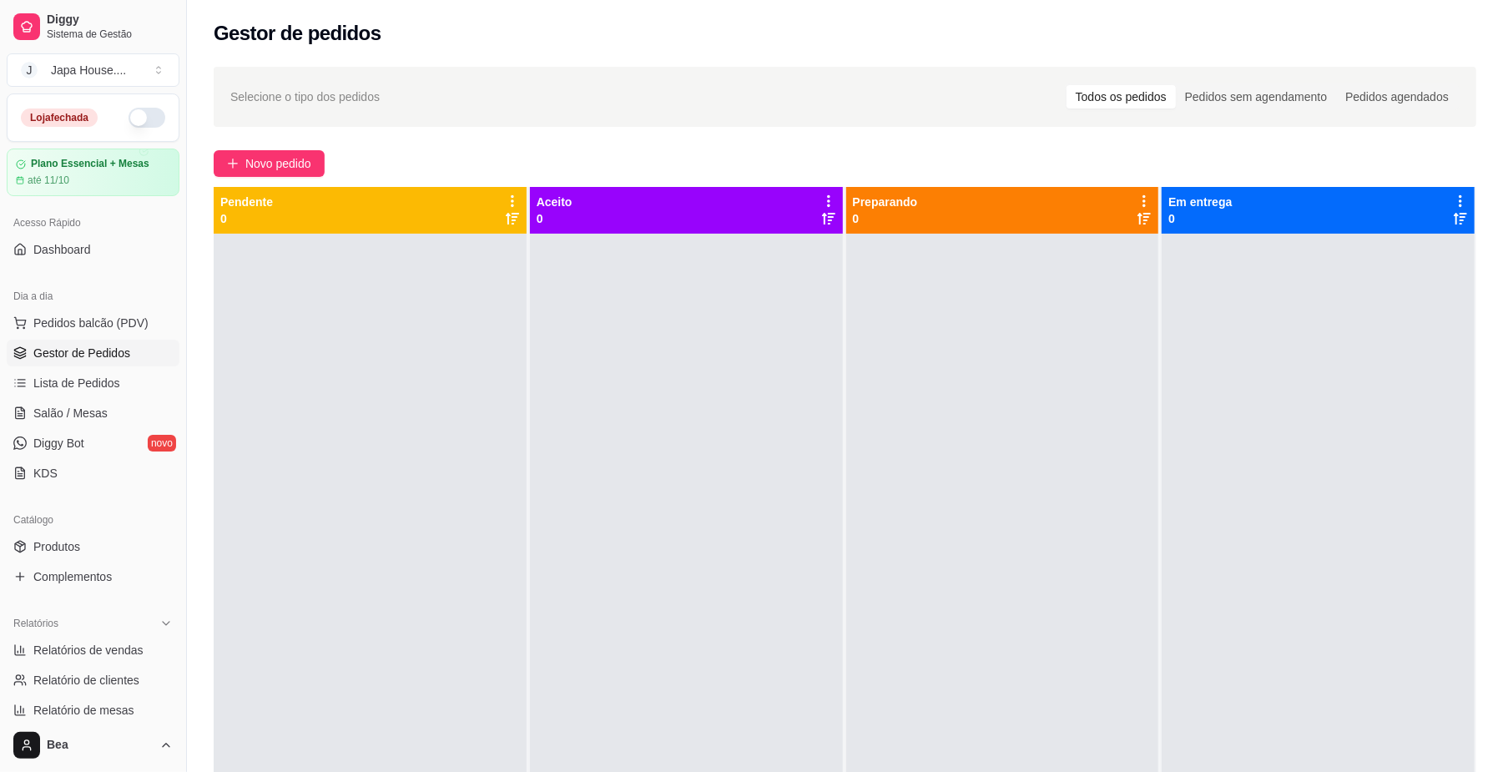
scroll to position [429, 0]
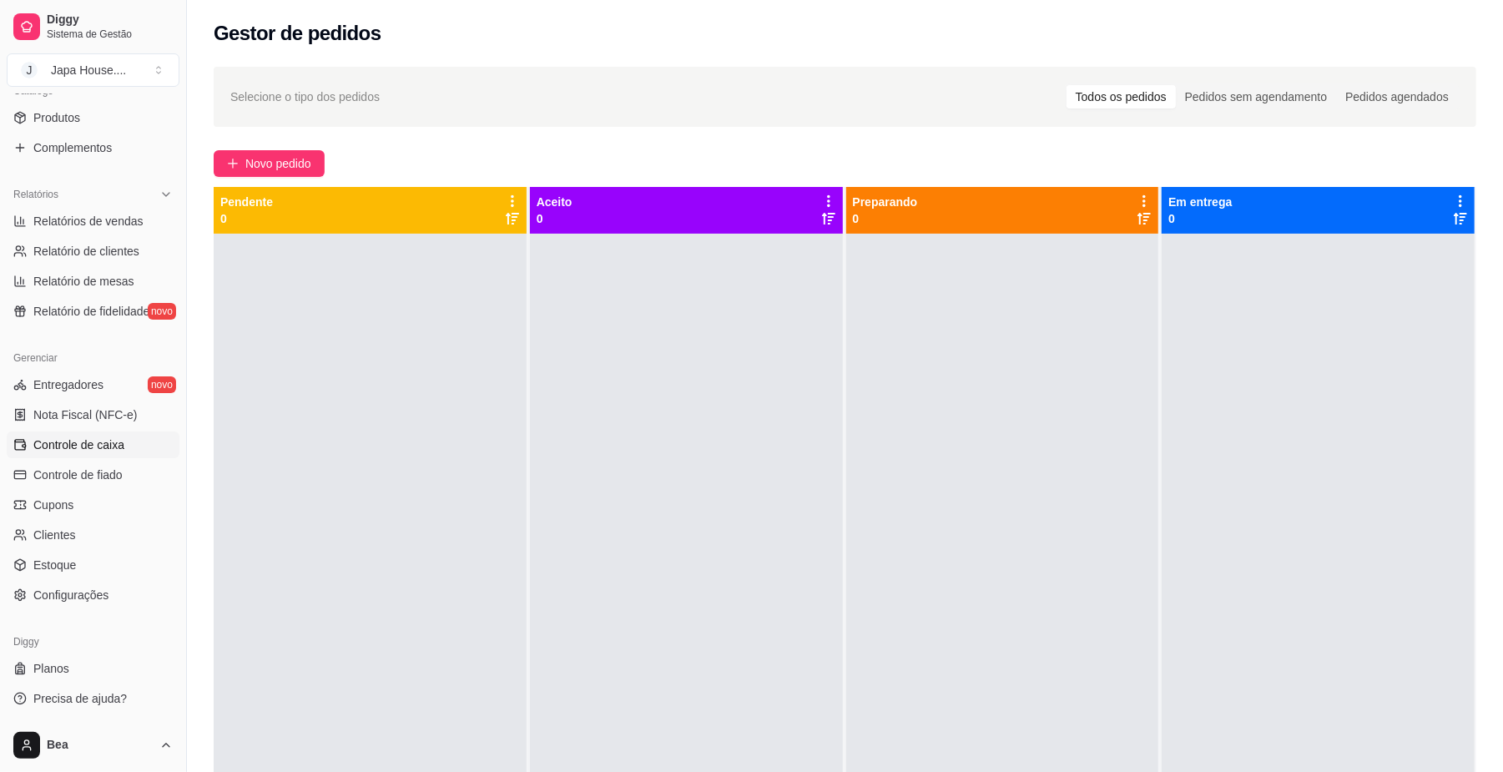
click at [122, 439] on span "Controle de caixa" at bounding box center [78, 444] width 91 height 17
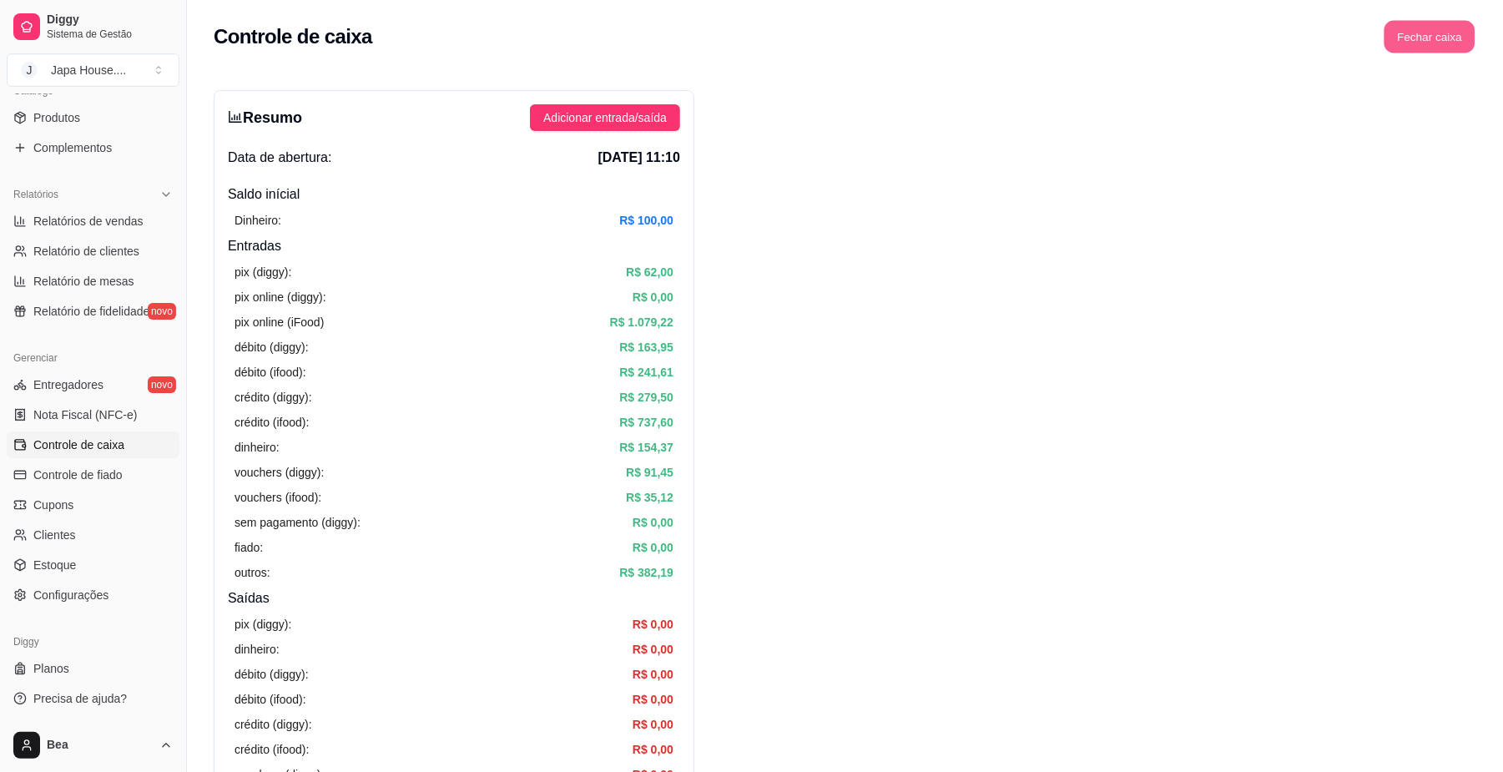
click at [1436, 45] on button "Fechar caixa" at bounding box center [1430, 37] width 91 height 33
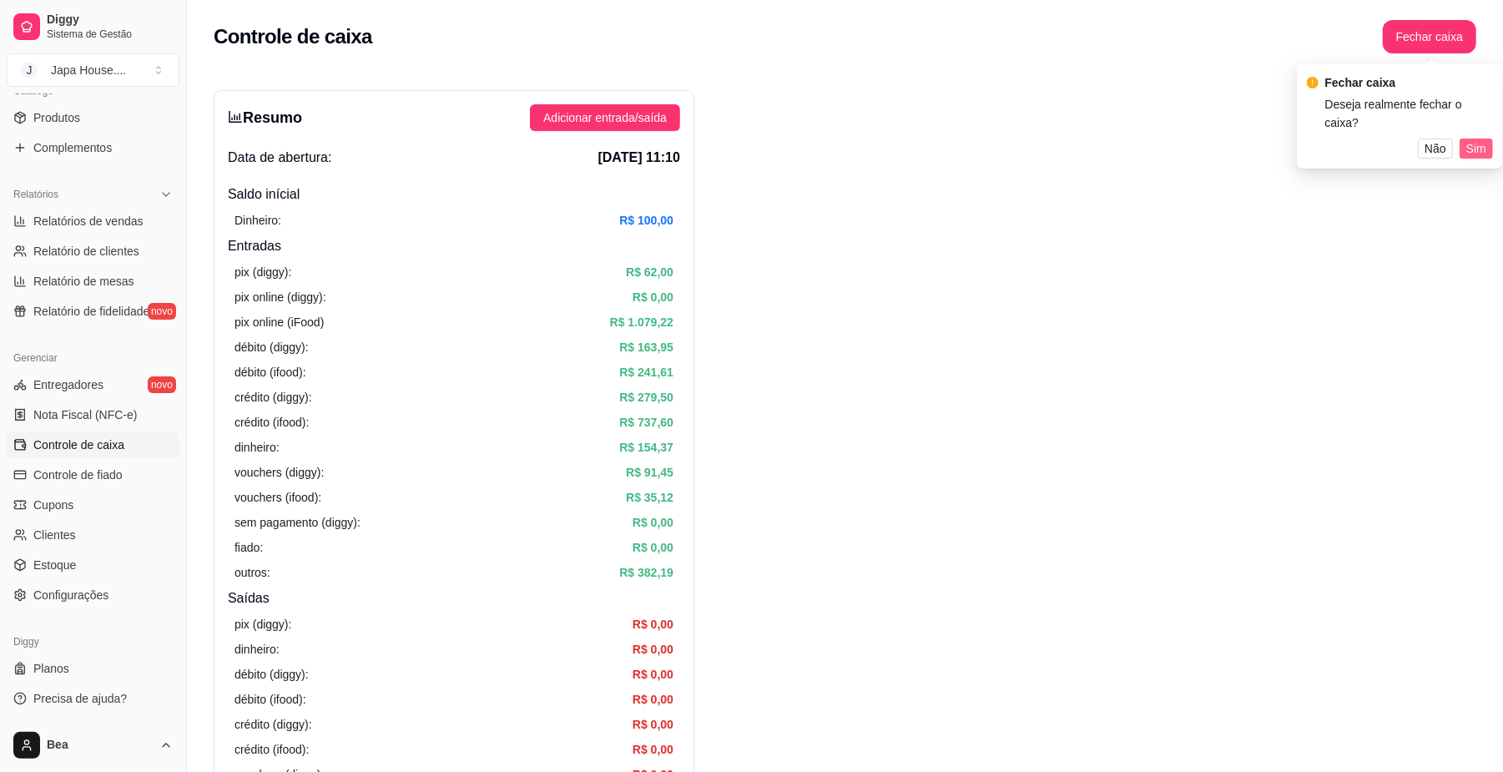
click at [1460, 139] on button "Sim" at bounding box center [1476, 149] width 33 height 20
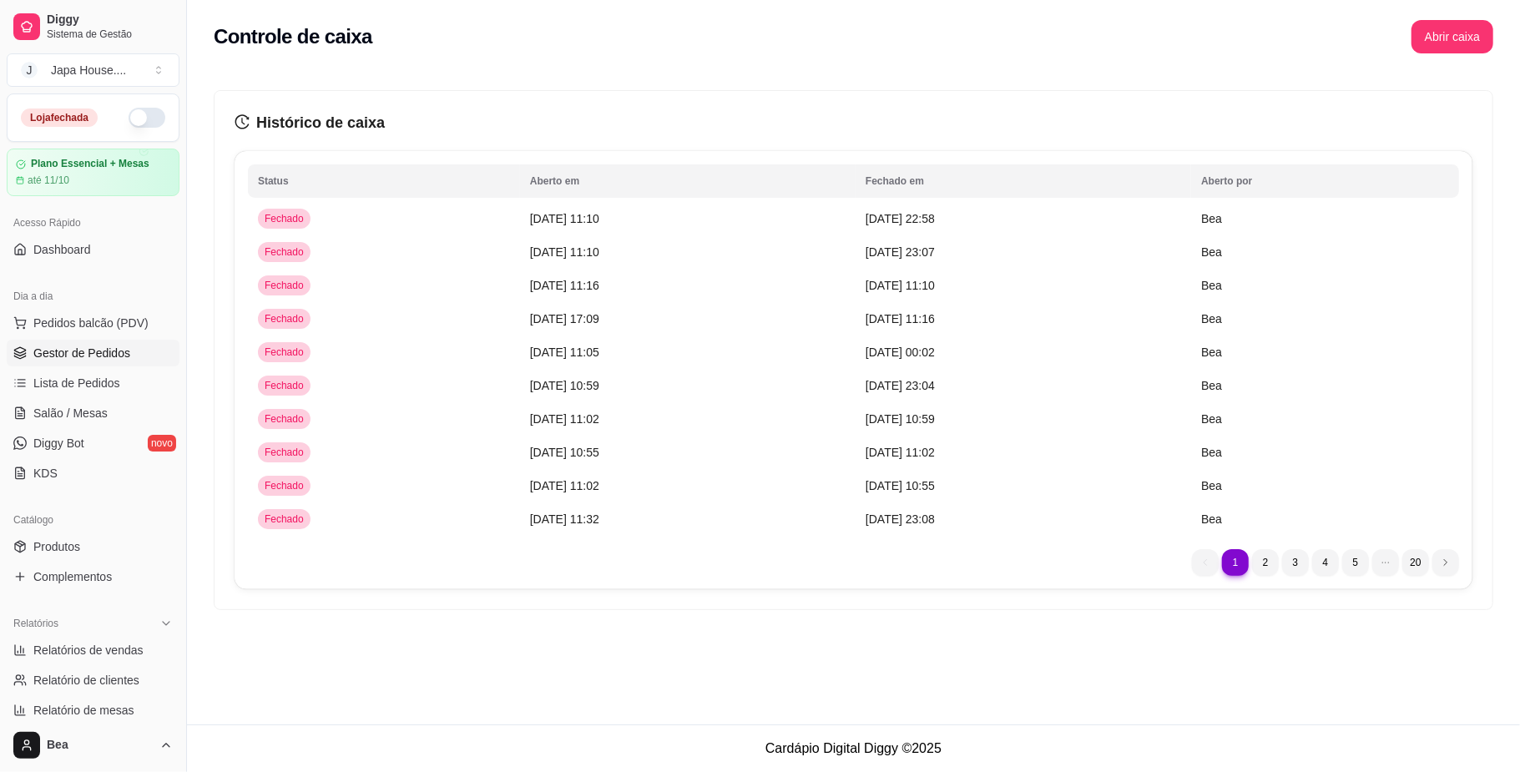
click at [91, 351] on span "Gestor de Pedidos" at bounding box center [81, 353] width 97 height 17
